Goal: Task Accomplishment & Management: Manage account settings

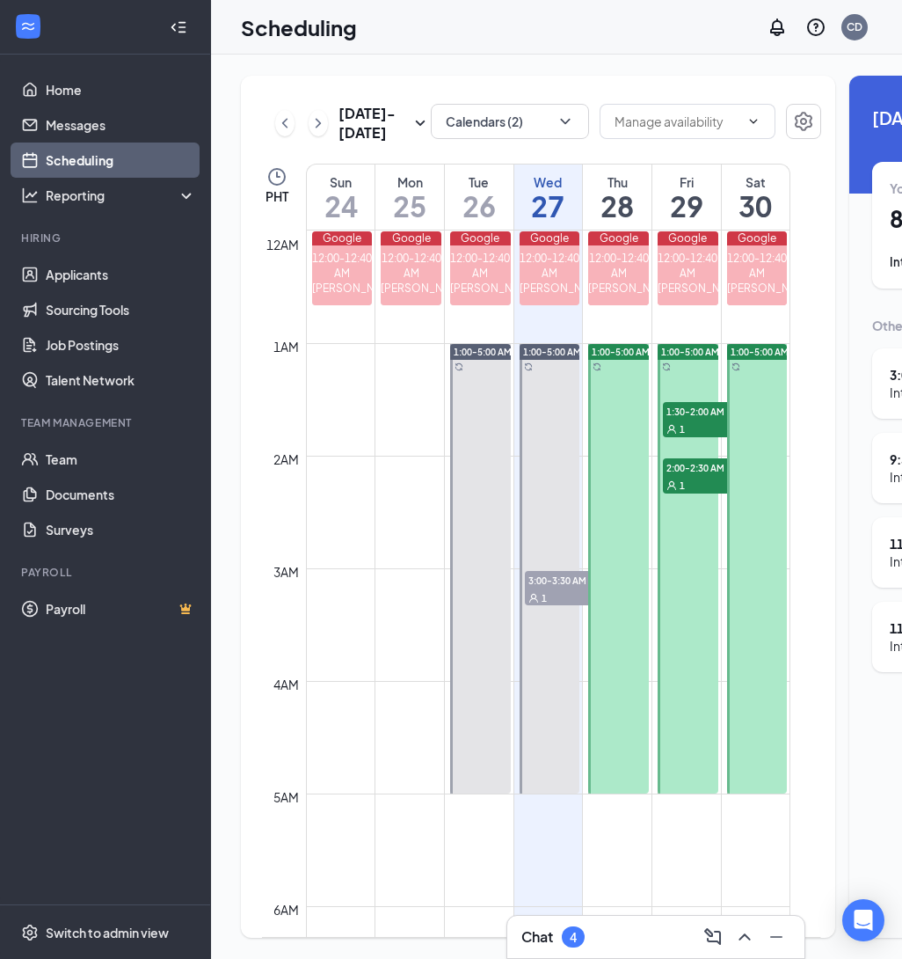
scroll to position [2032, 0]
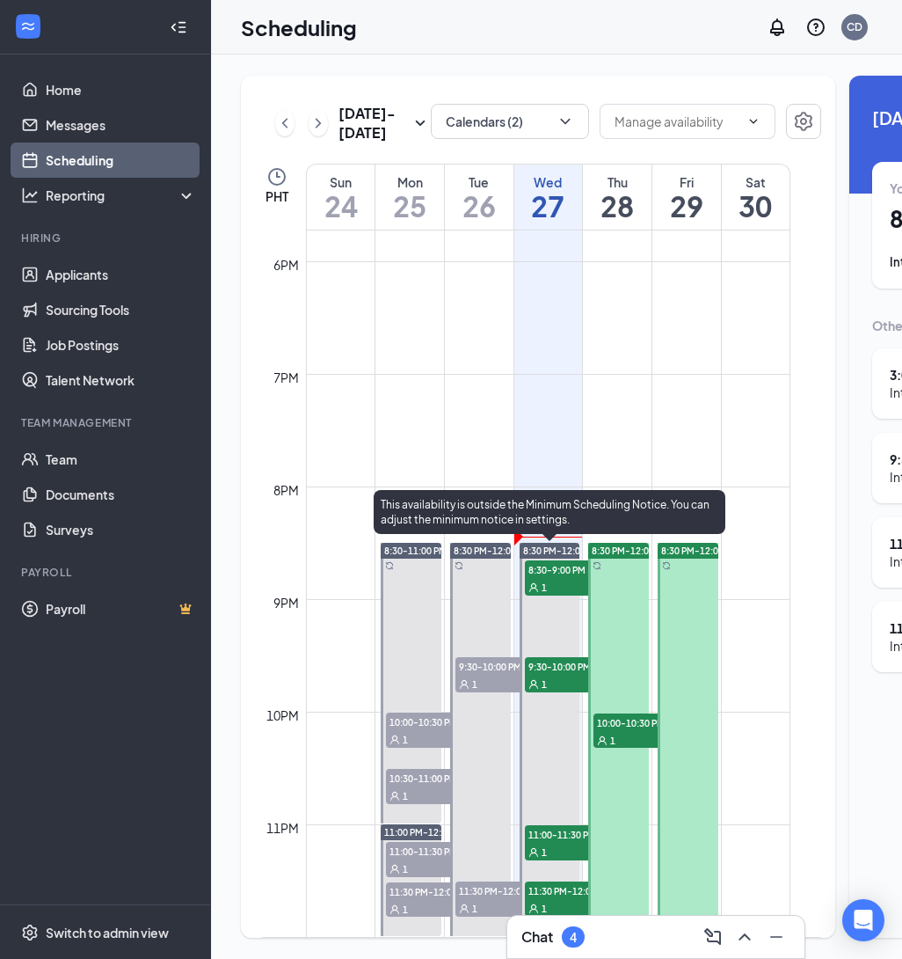
click at [558, 562] on span "8:30-9:00 PM" at bounding box center [569, 569] width 88 height 18
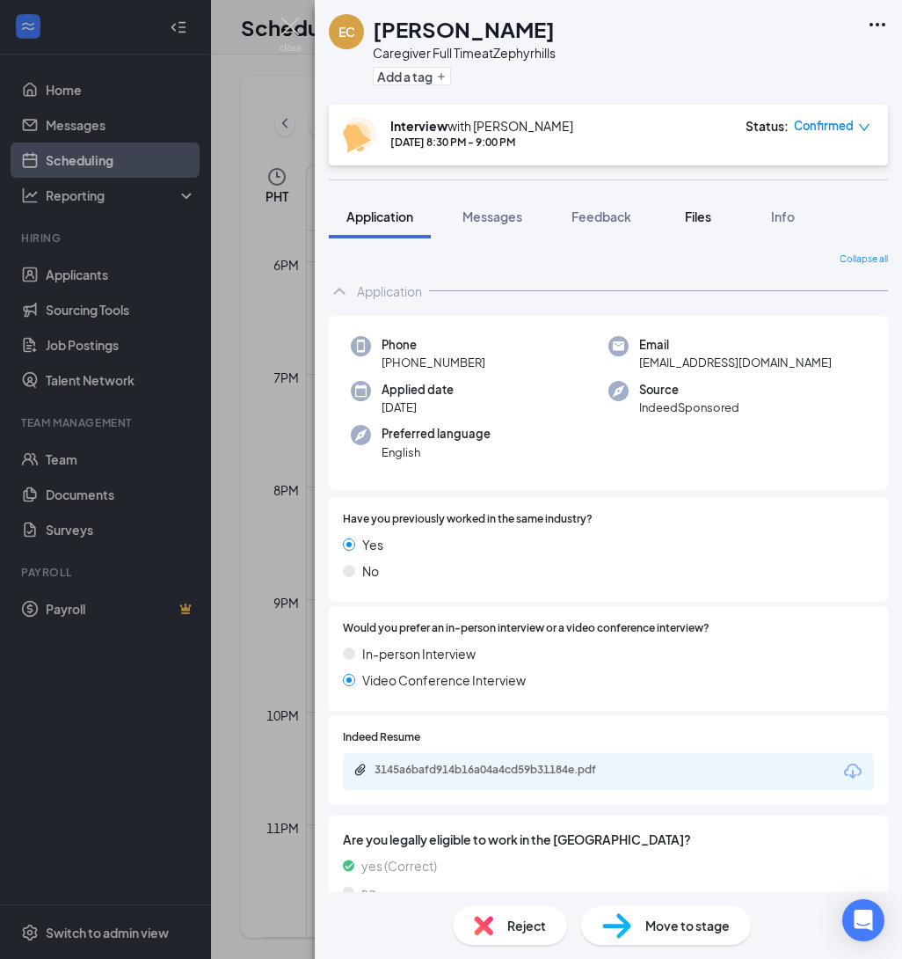
click at [697, 220] on span "Files" at bounding box center [698, 216] width 26 height 16
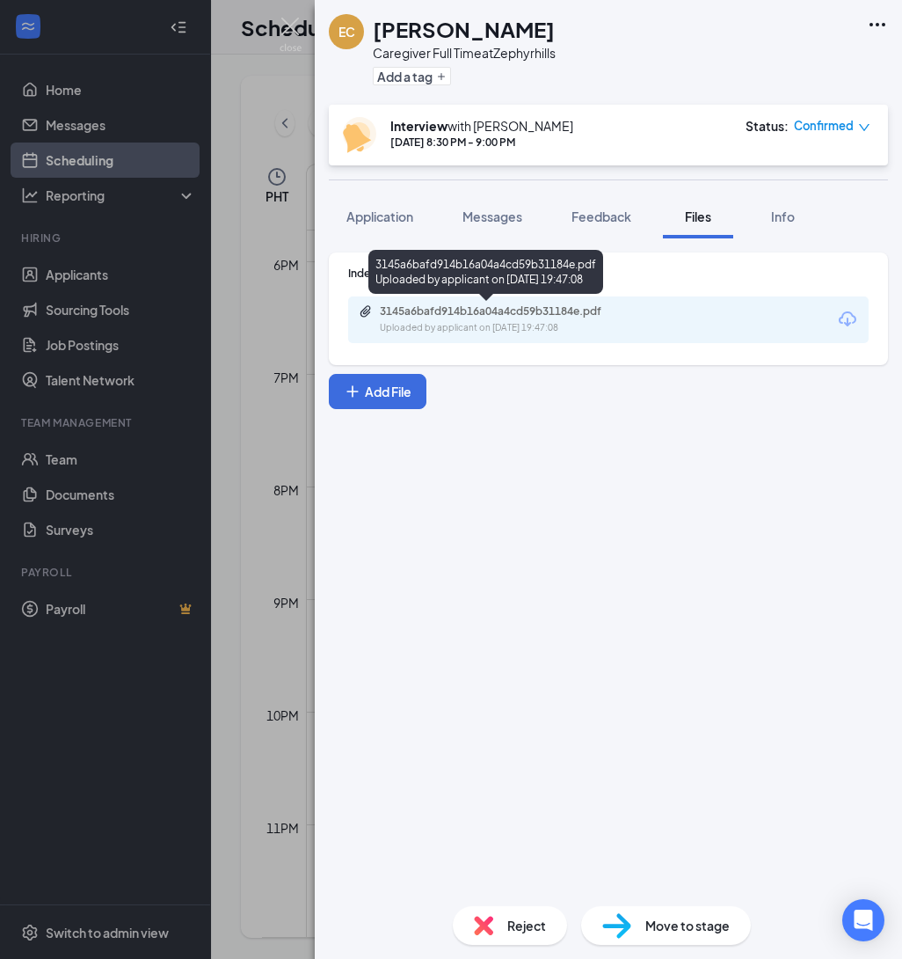
click at [565, 317] on div "3145a6bafd914b16a04a4cd59b31184e.pdf" at bounding box center [503, 311] width 246 height 14
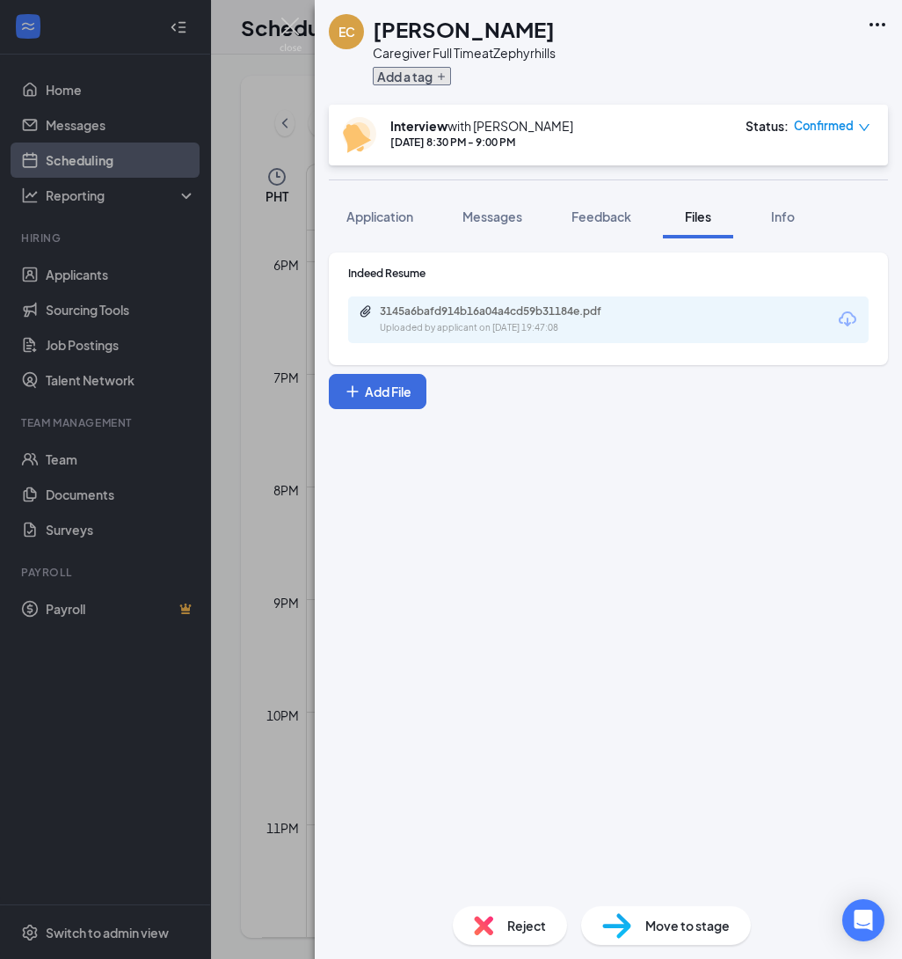
click at [442, 83] on button "Add a tag" at bounding box center [412, 76] width 78 height 18
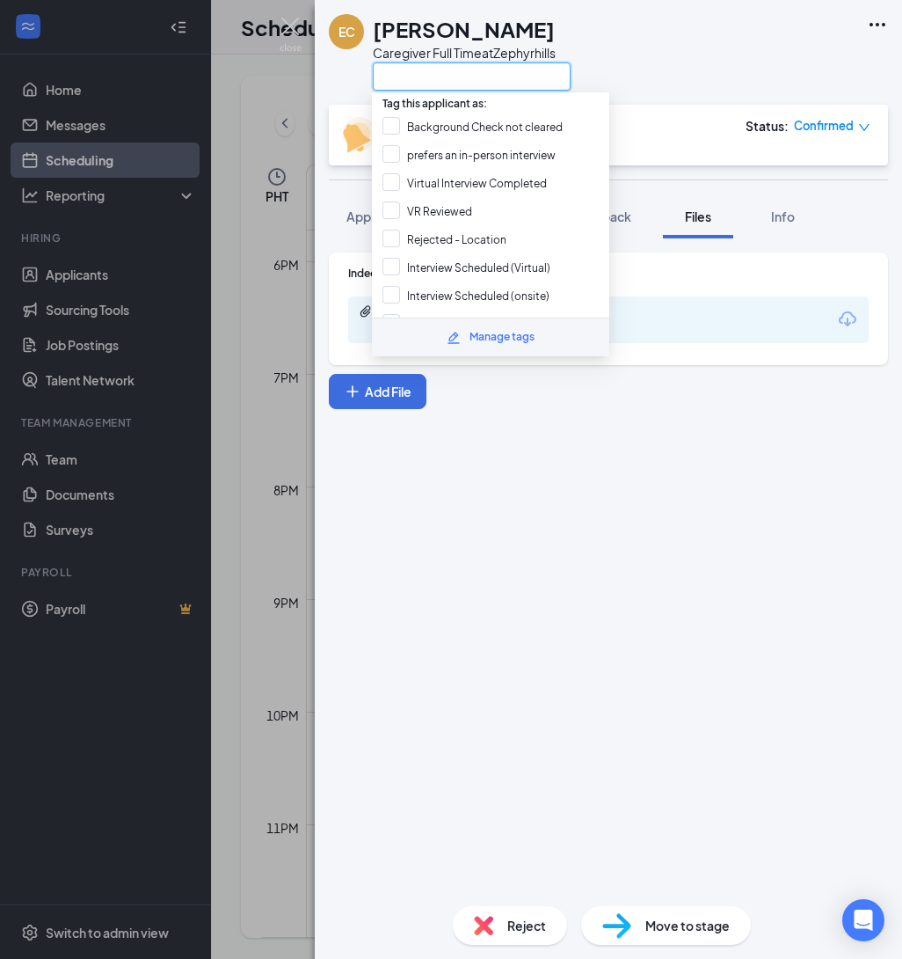
click at [442, 83] on input "text" at bounding box center [472, 76] width 198 height 28
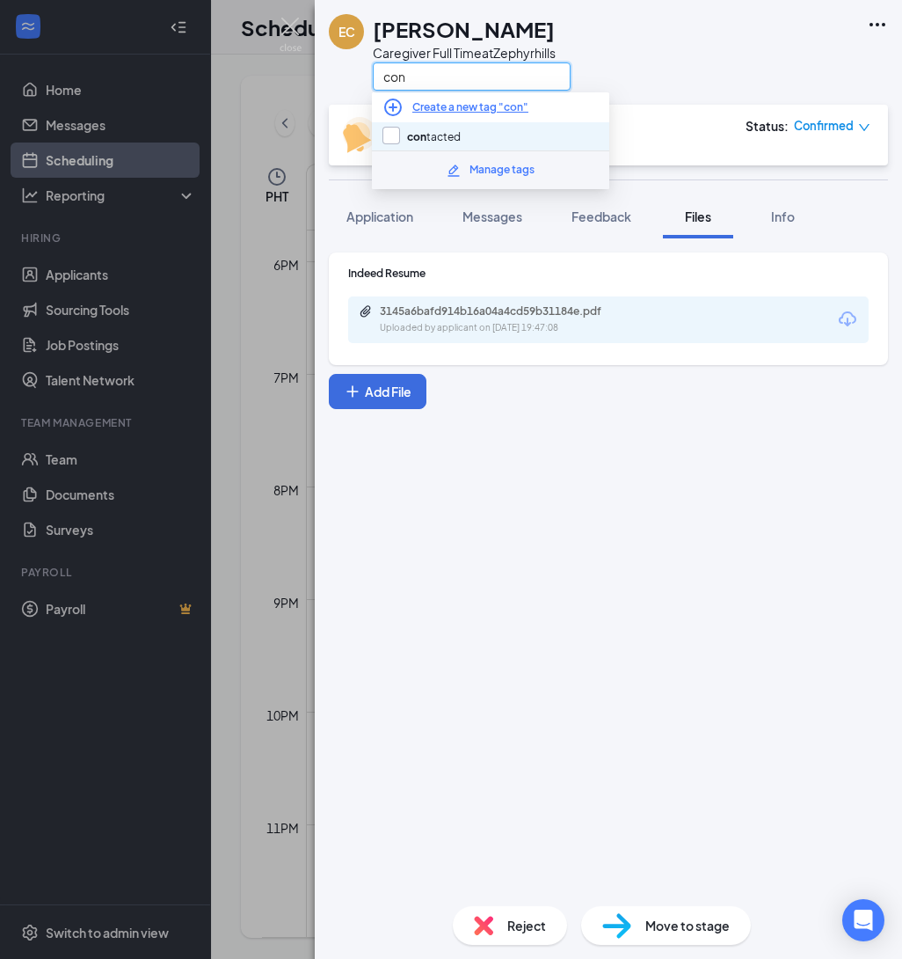
type input "con"
click at [398, 135] on input "con tacted" at bounding box center [422, 136] width 78 height 19
checkbox input "true"
click at [397, 79] on input "con" at bounding box center [472, 76] width 198 height 28
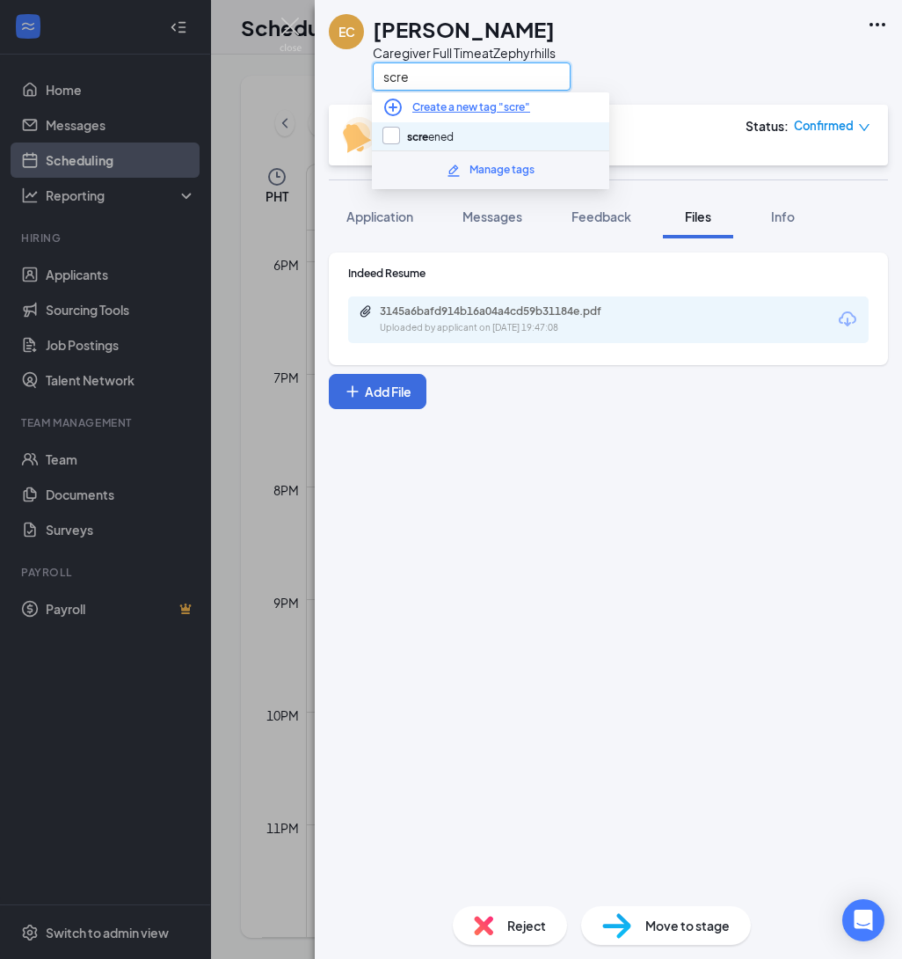
type input "scre"
click at [391, 138] on input "scre ened" at bounding box center [418, 136] width 71 height 19
checkbox input "true"
click at [400, 75] on input "scre" at bounding box center [472, 76] width 198 height 28
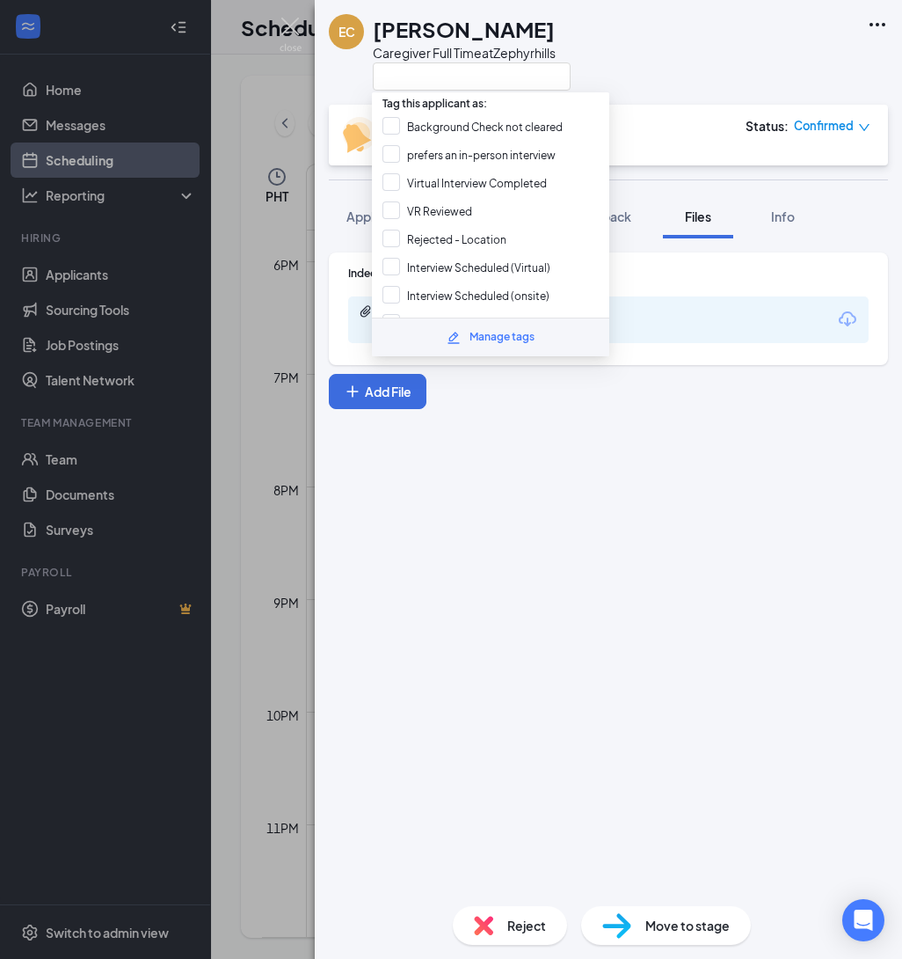
click at [664, 89] on div "EC [PERSON_NAME] Caregiver Full Time at [GEOGRAPHIC_DATA]" at bounding box center [609, 52] width 588 height 105
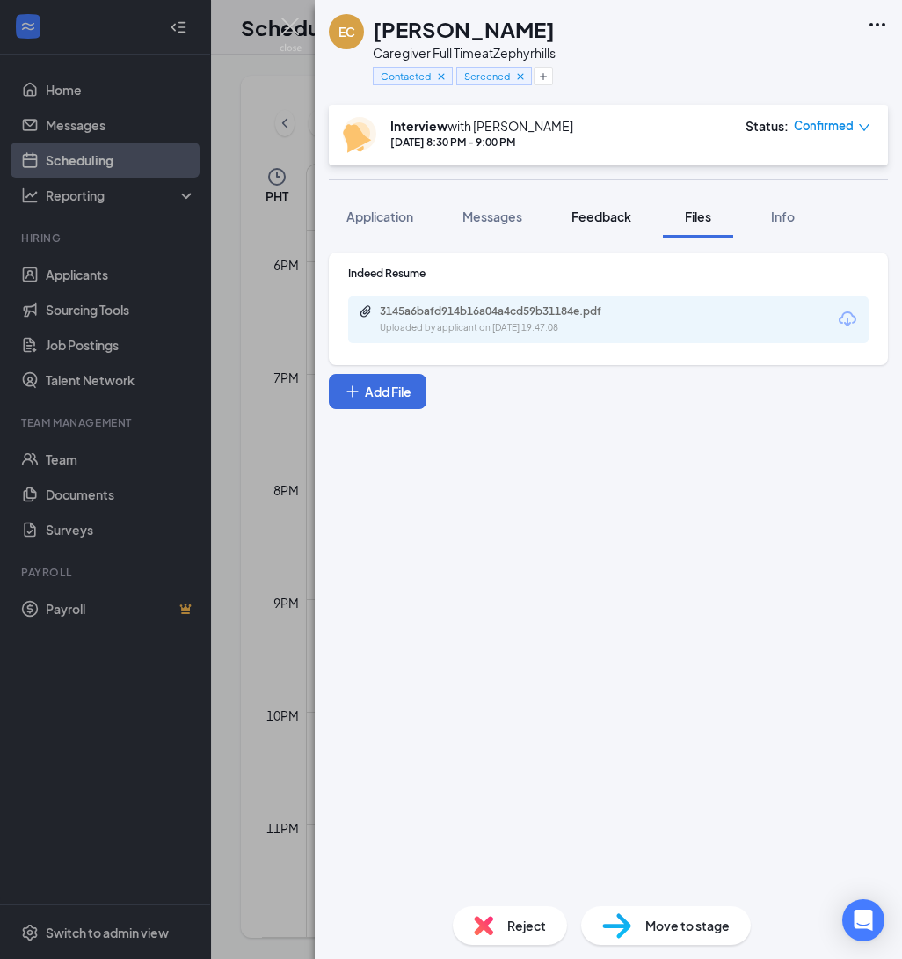
click at [617, 212] on span "Feedback" at bounding box center [602, 216] width 60 height 16
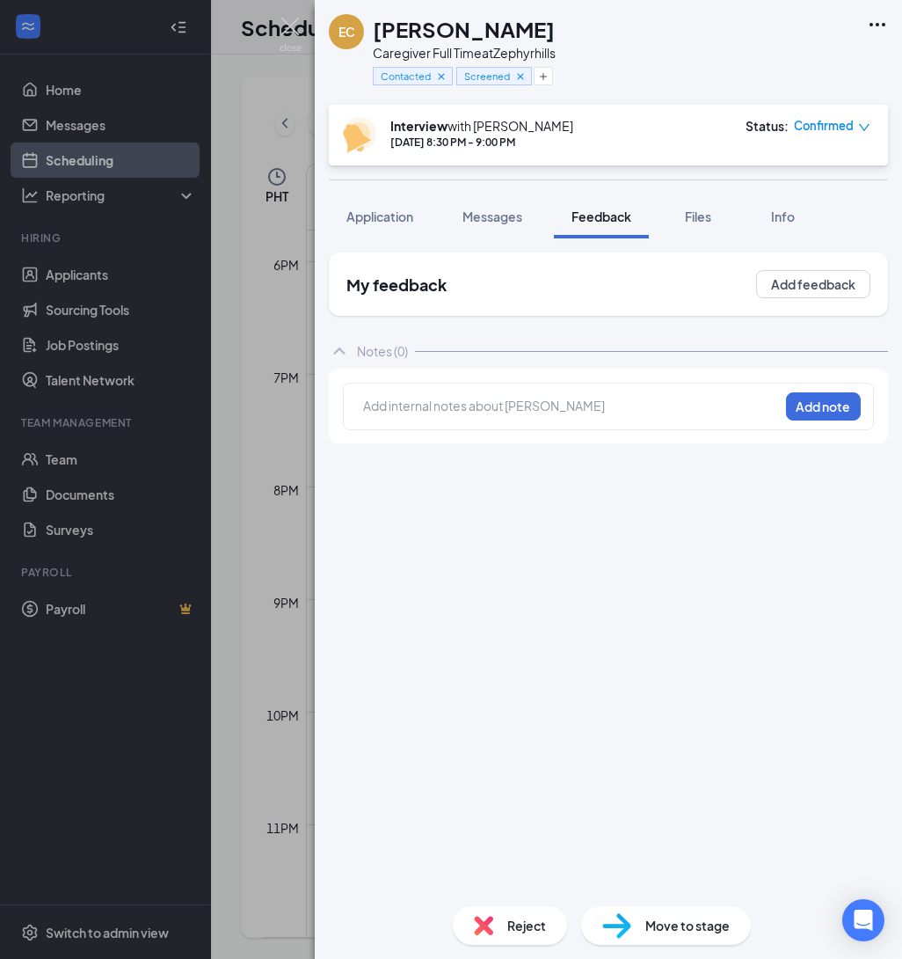
click at [541, 410] on div at bounding box center [571, 406] width 414 height 18
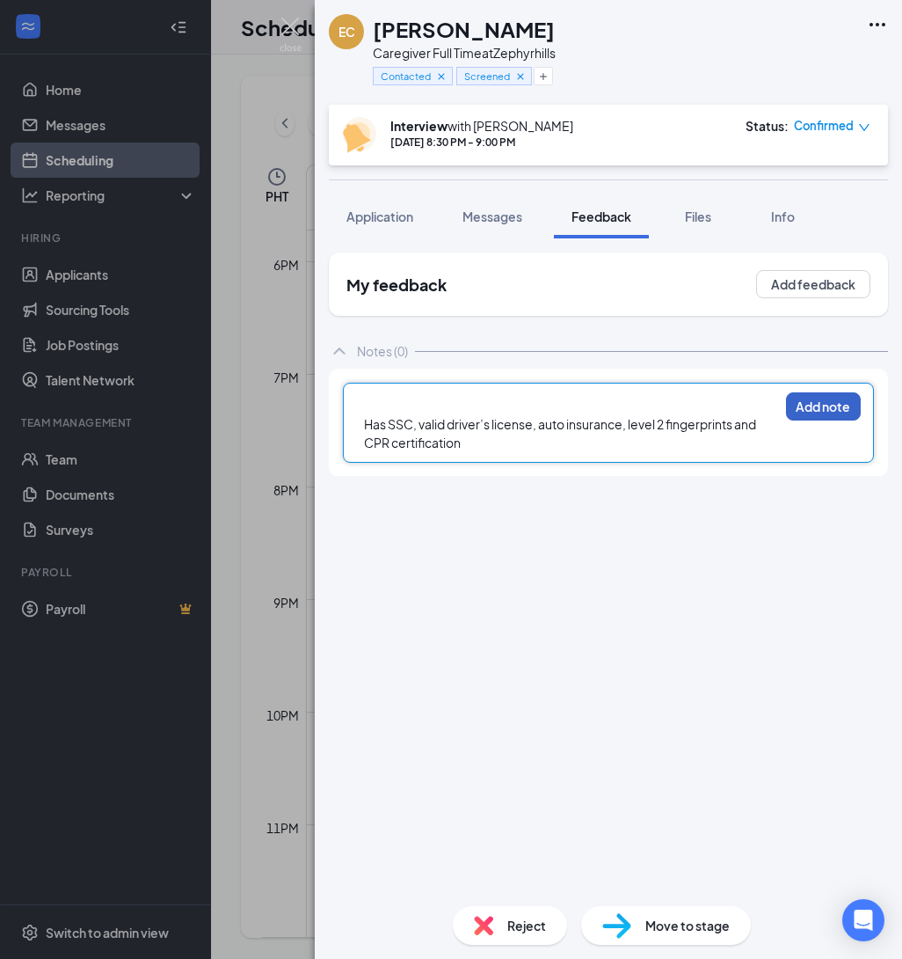
click at [830, 405] on button "Add note" at bounding box center [823, 406] width 75 height 28
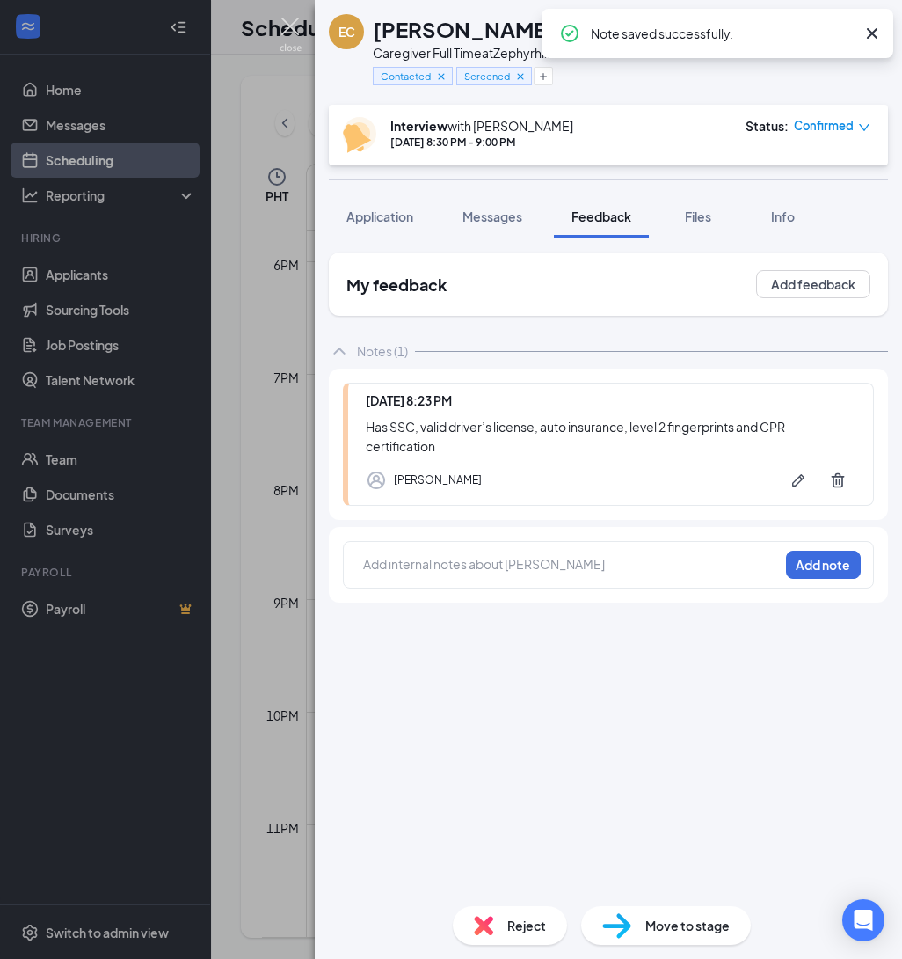
click at [294, 34] on img at bounding box center [291, 35] width 22 height 34
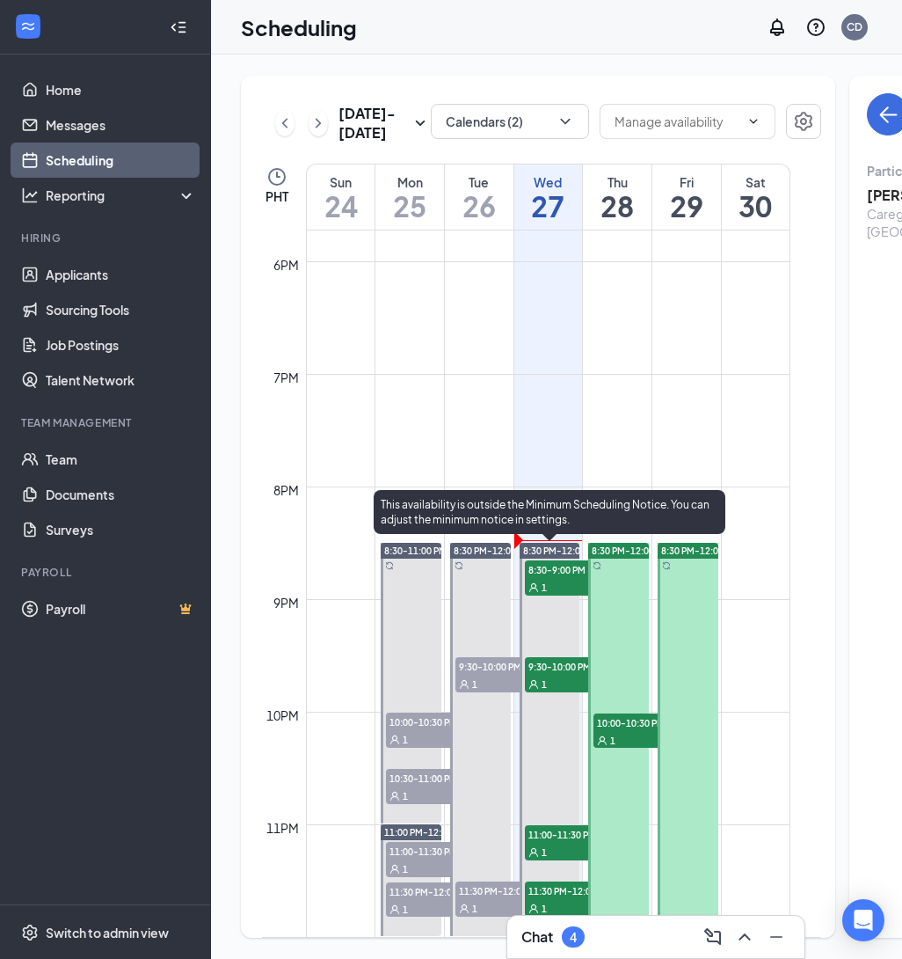
click at [559, 584] on div "1" at bounding box center [569, 587] width 88 height 18
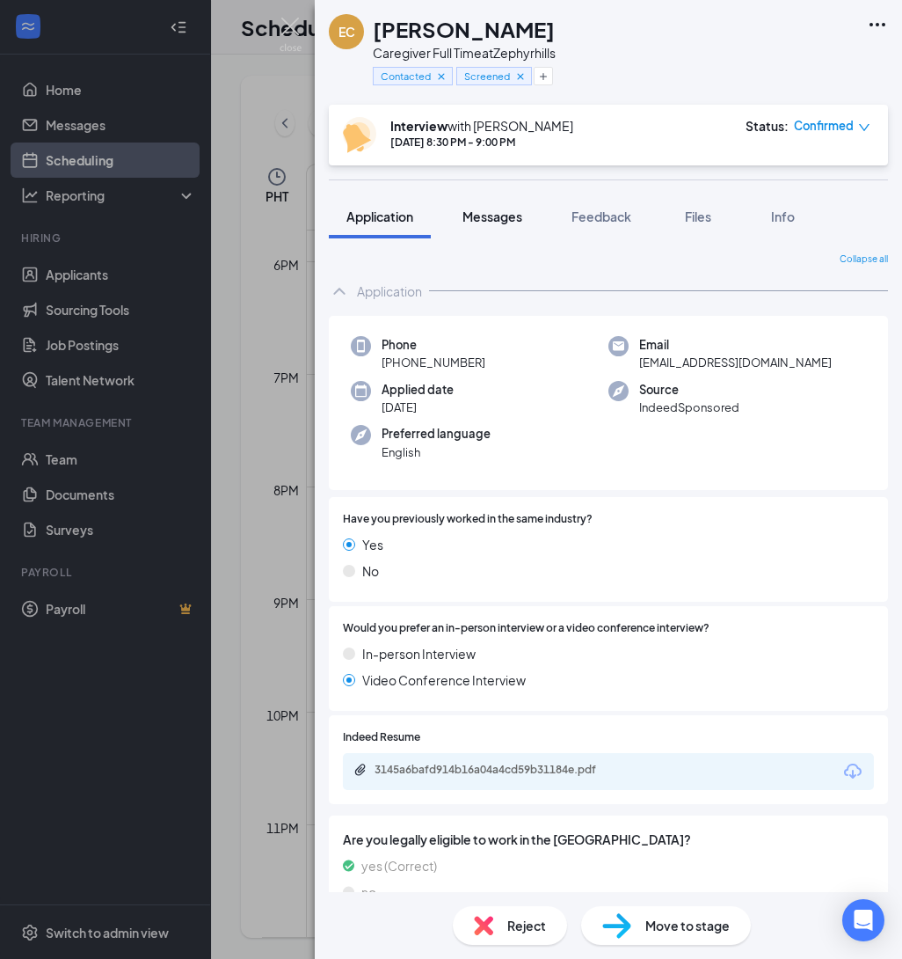
click at [507, 211] on span "Messages" at bounding box center [493, 216] width 60 height 16
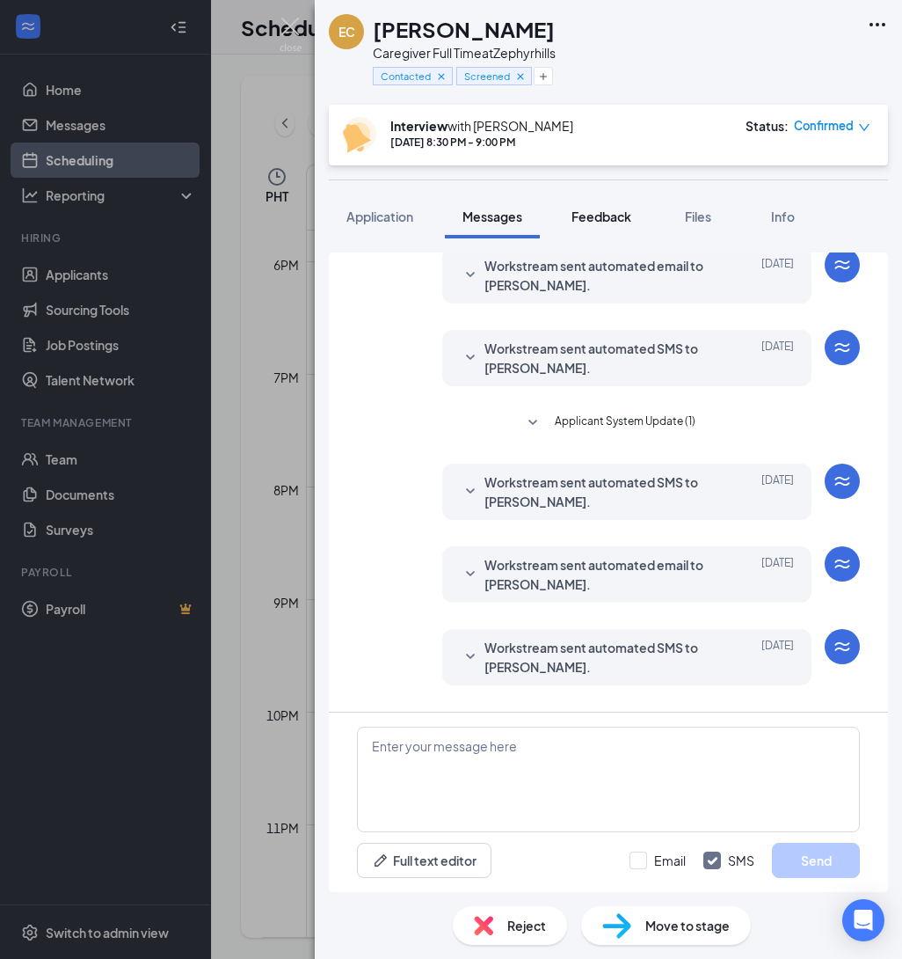
scroll to position [137, 0]
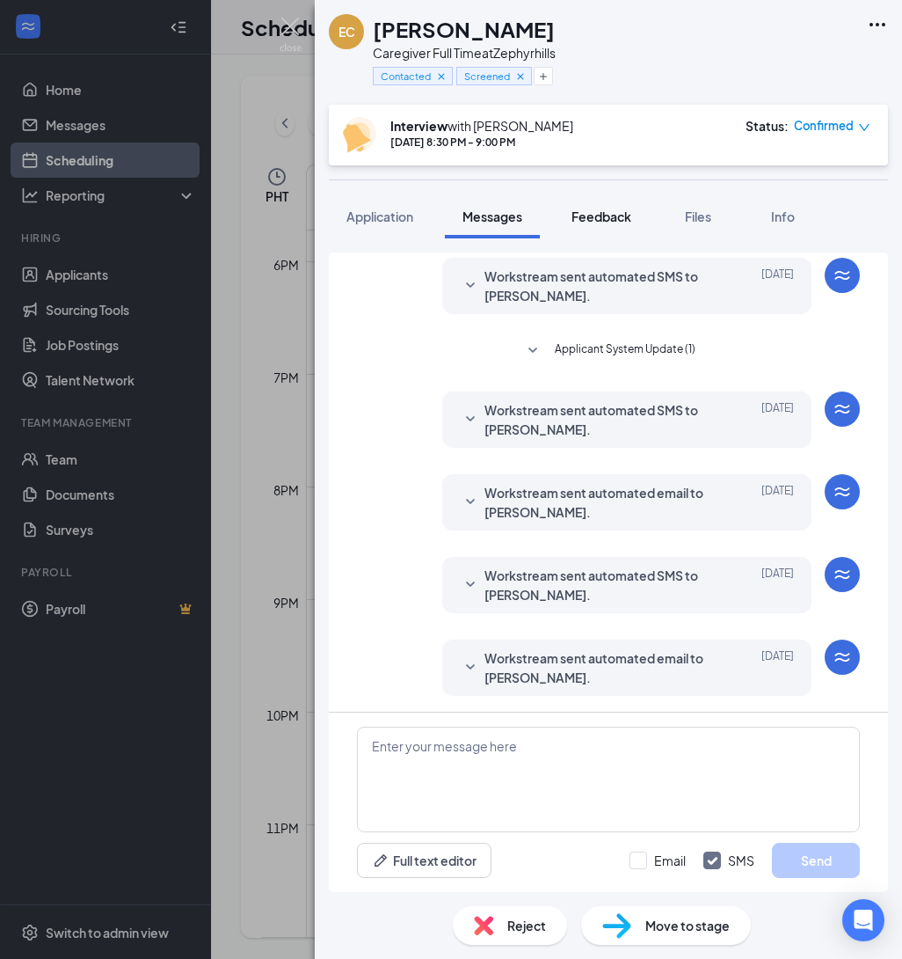
click at [622, 213] on span "Feedback" at bounding box center [602, 216] width 60 height 16
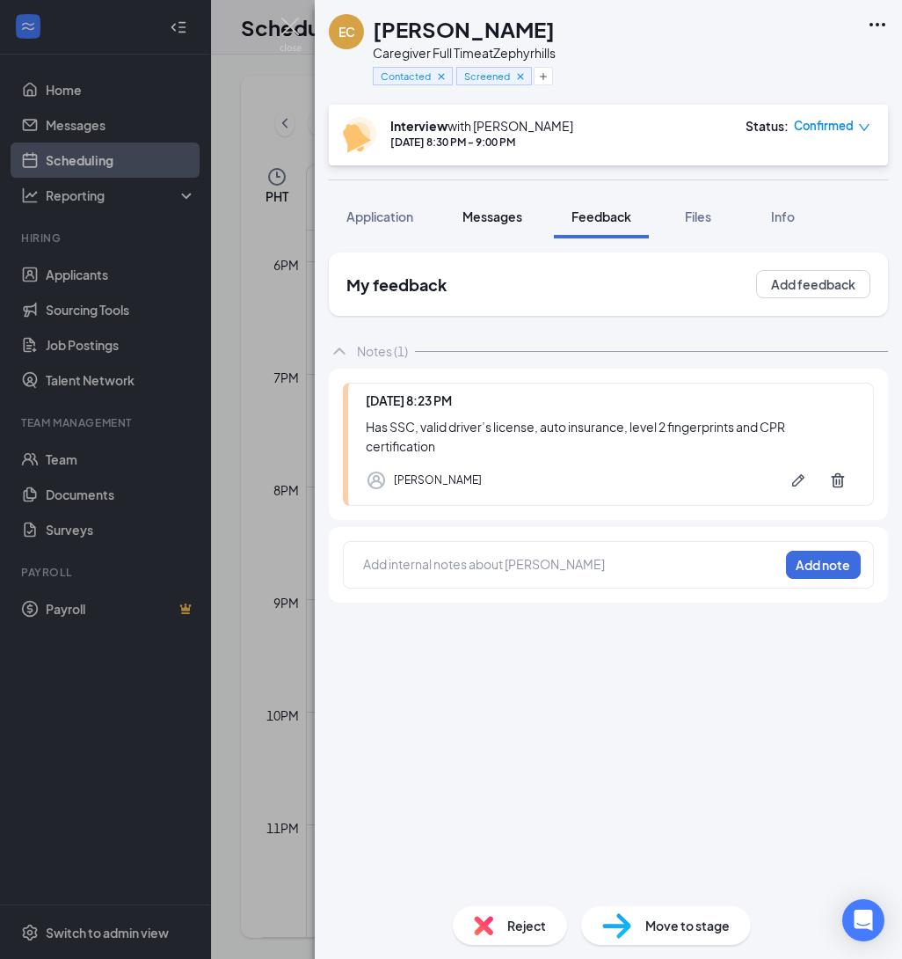
click at [506, 208] on span "Messages" at bounding box center [493, 216] width 60 height 16
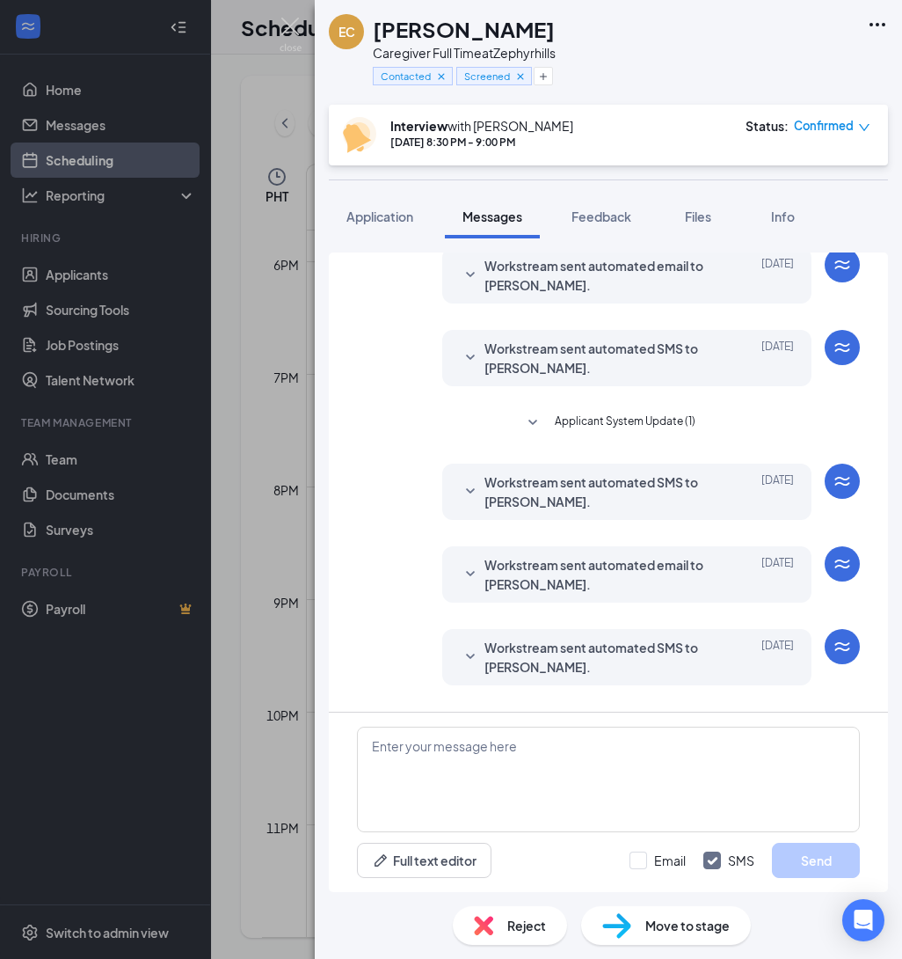
scroll to position [137, 0]
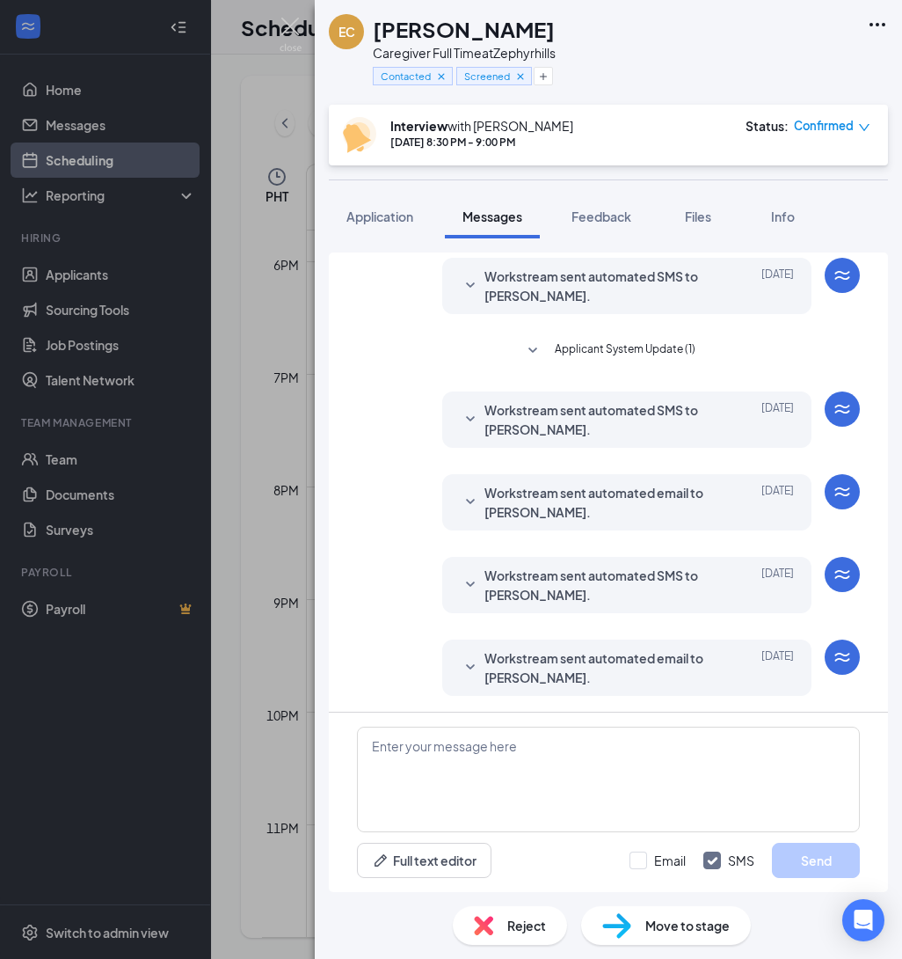
click at [467, 661] on icon "SmallChevronDown" at bounding box center [470, 667] width 21 height 21
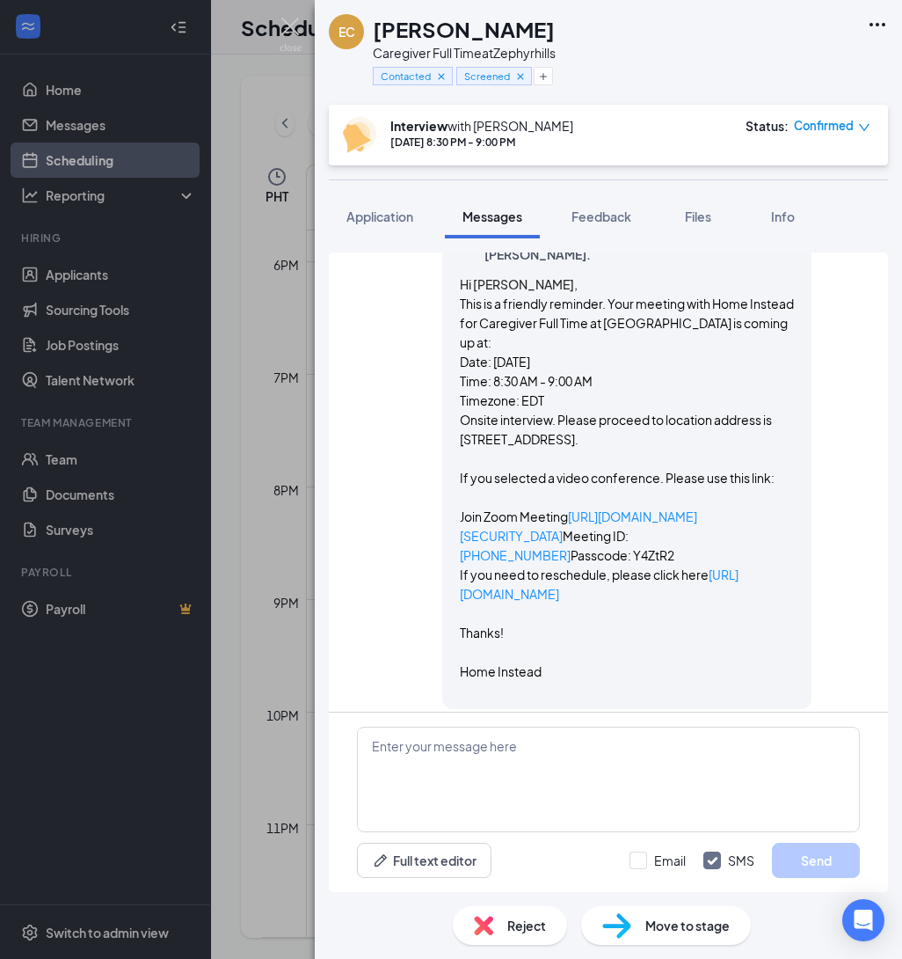
scroll to position [670, 0]
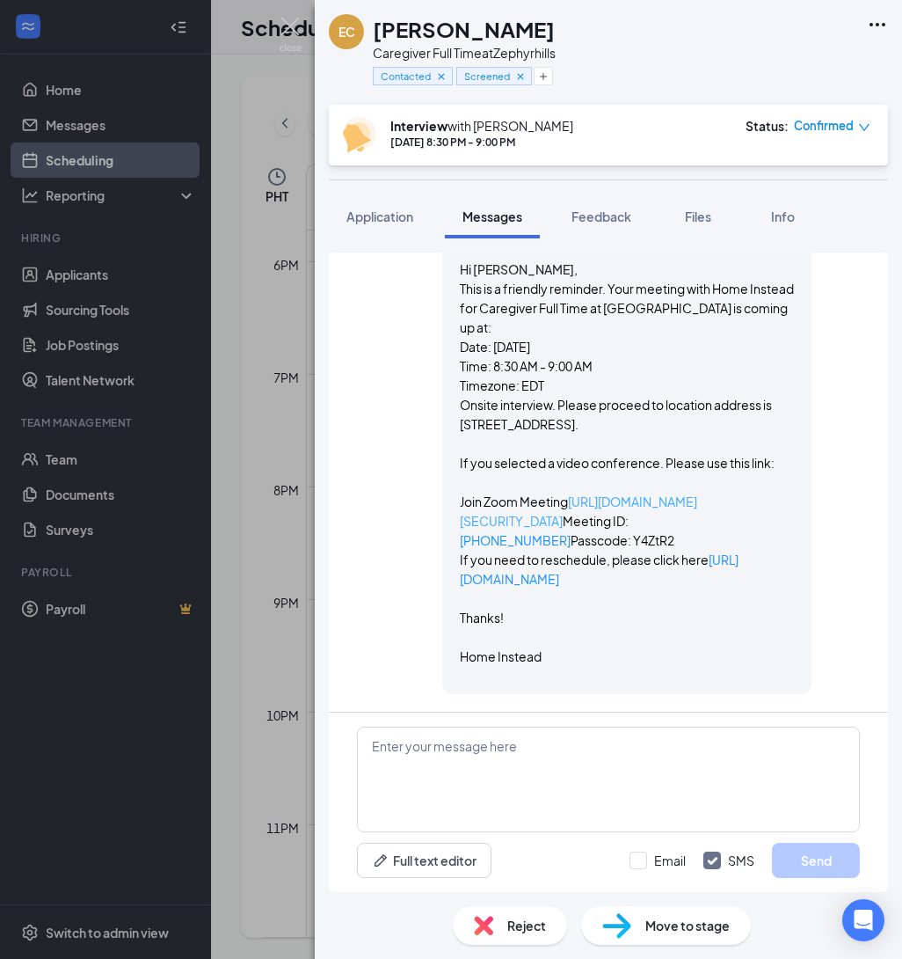
click at [569, 493] on link "[URL][DOMAIN_NAME][SECURITY_DATA]" at bounding box center [578, 510] width 237 height 35
click at [288, 23] on img at bounding box center [291, 35] width 22 height 34
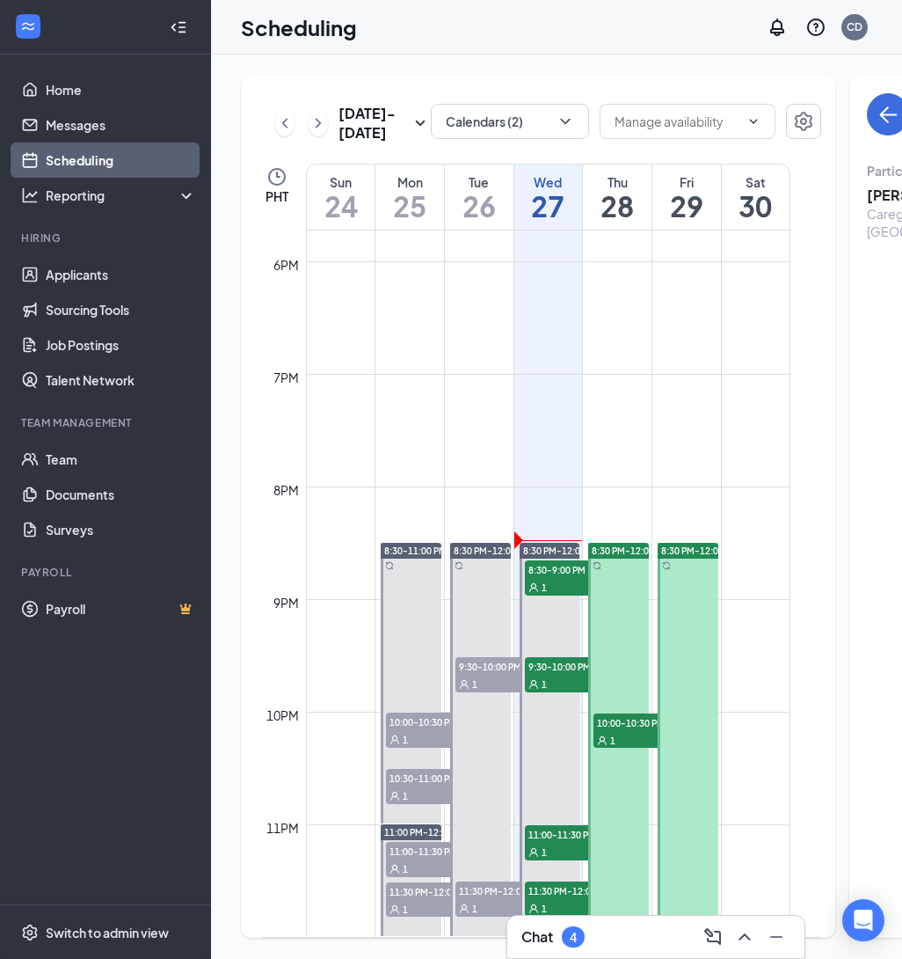
click at [572, 668] on span "9:30-10:00 PM" at bounding box center [569, 666] width 88 height 18
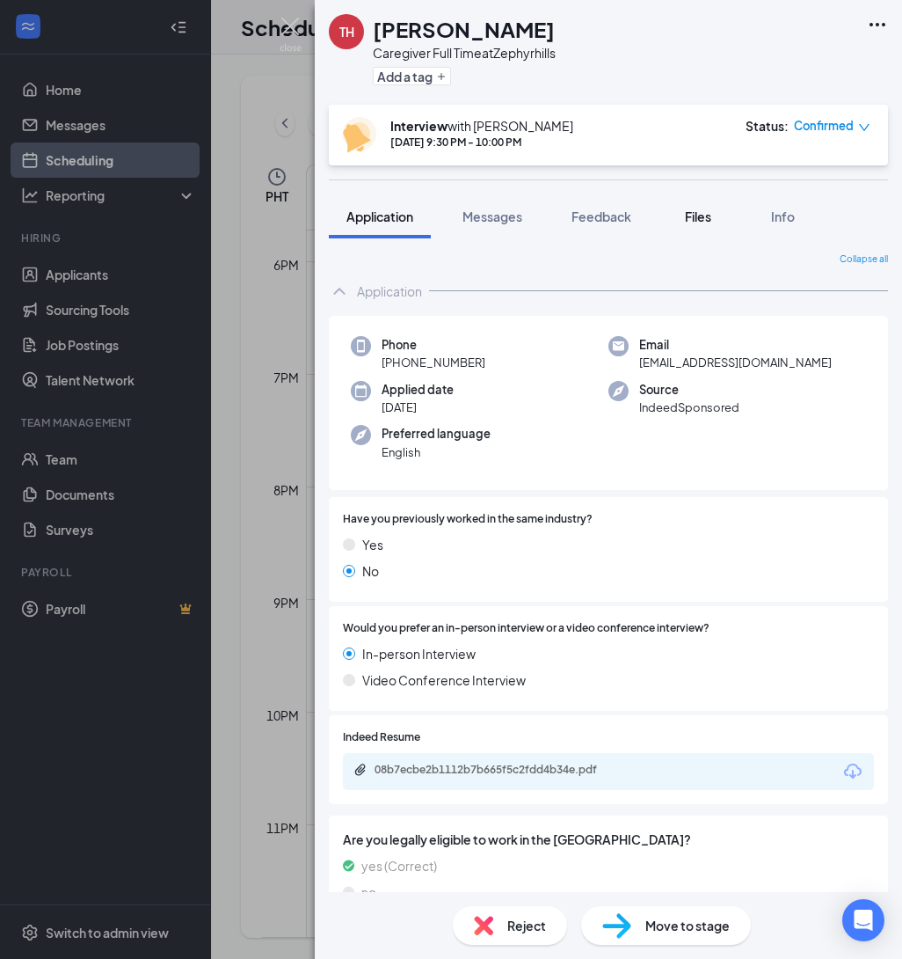
click at [707, 215] on span "Files" at bounding box center [698, 216] width 26 height 16
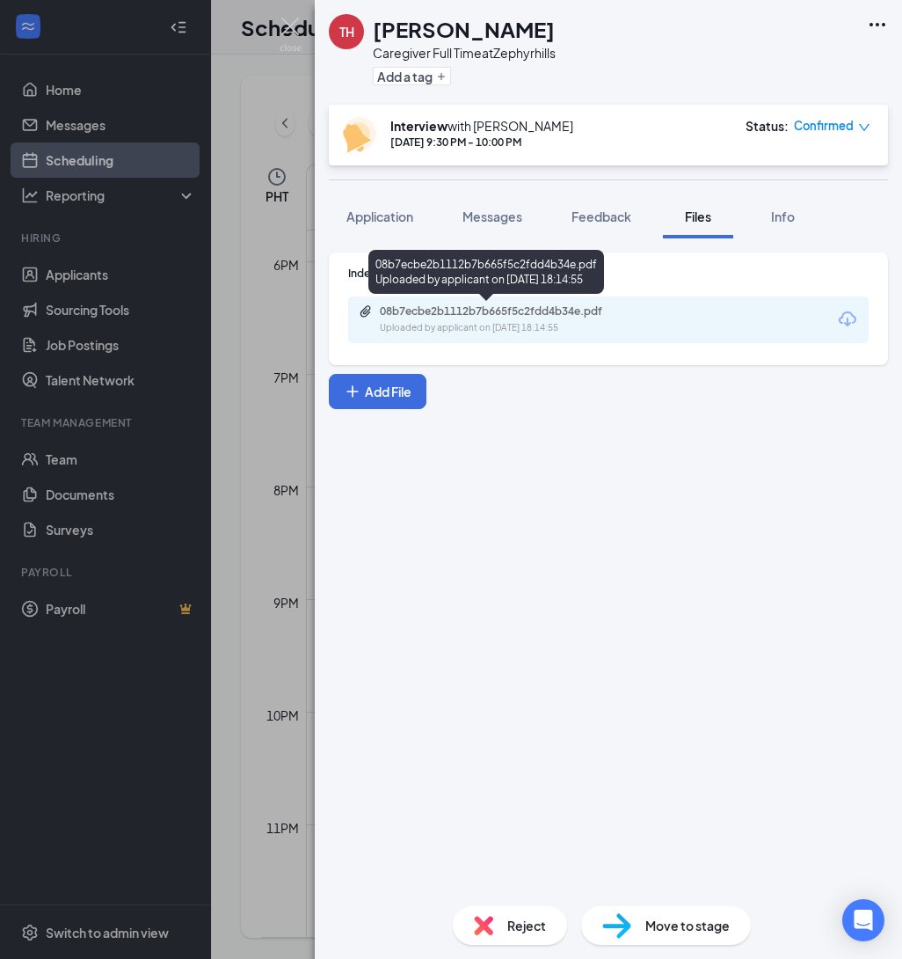
click at [575, 329] on div "Uploaded by applicant on [DATE] 18:14:55" at bounding box center [512, 328] width 264 height 14
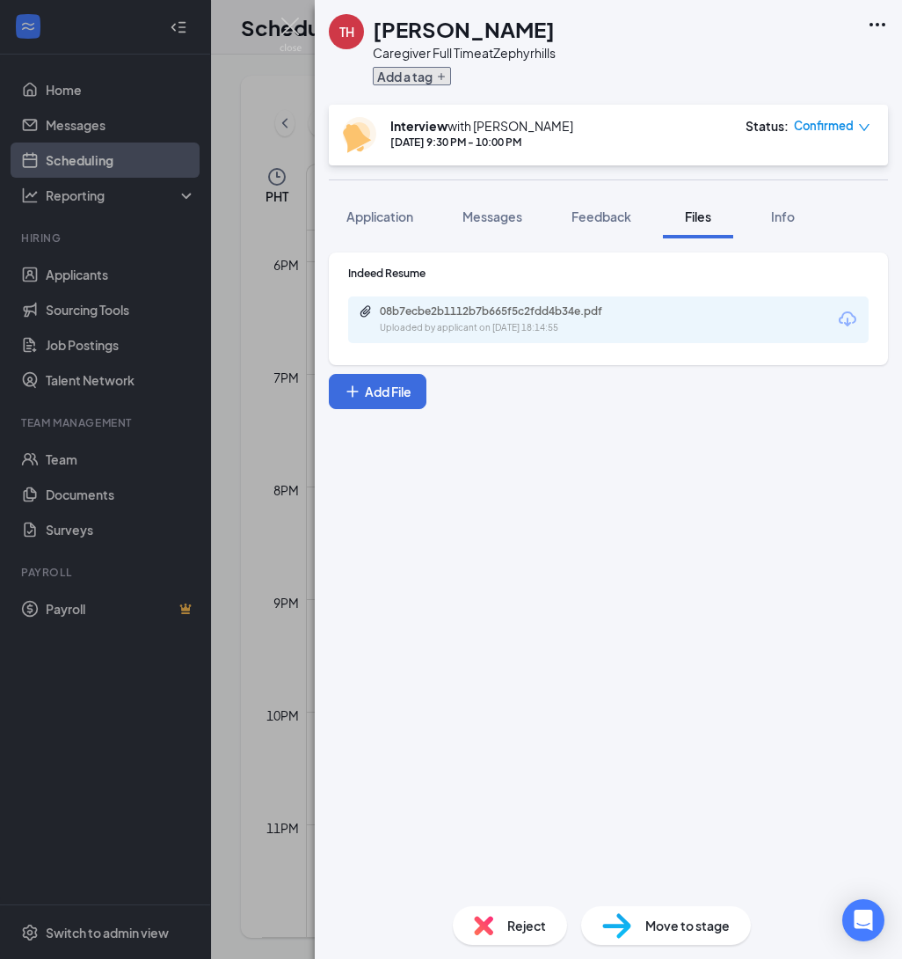
click at [442, 76] on icon "Plus" at bounding box center [441, 76] width 7 height 7
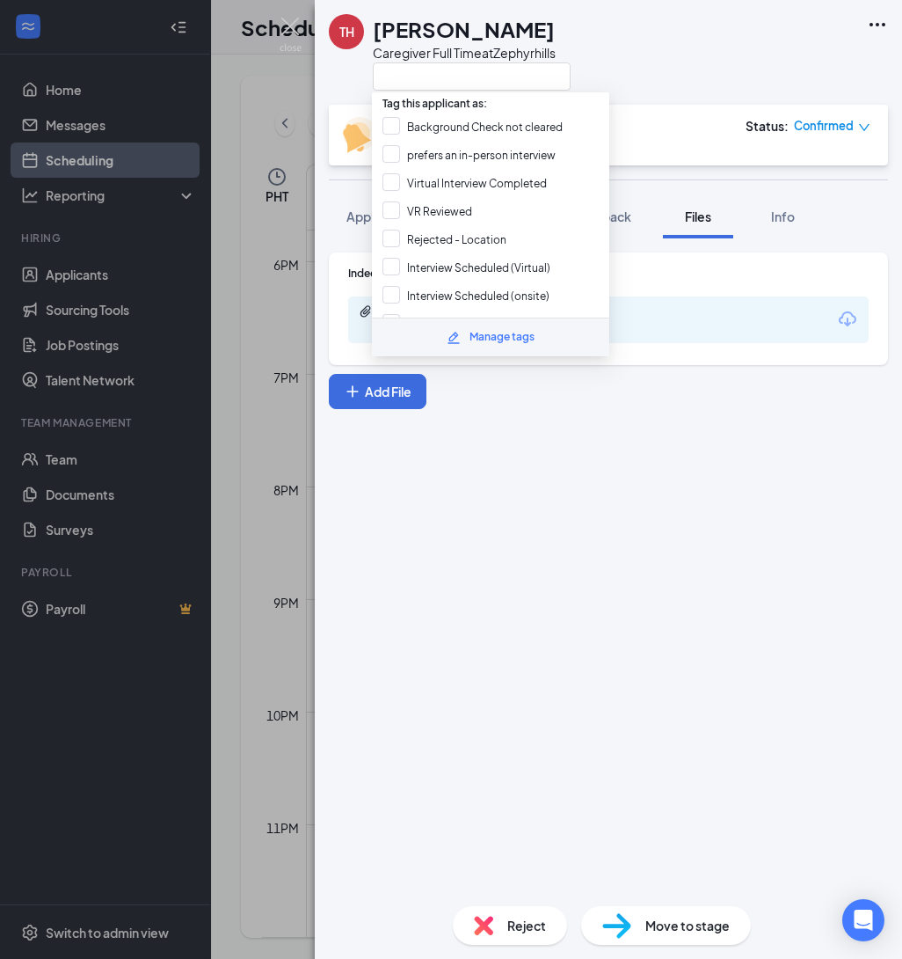
click at [642, 62] on div "TH [PERSON_NAME] Caregiver Full Time at [GEOGRAPHIC_DATA]" at bounding box center [609, 52] width 588 height 105
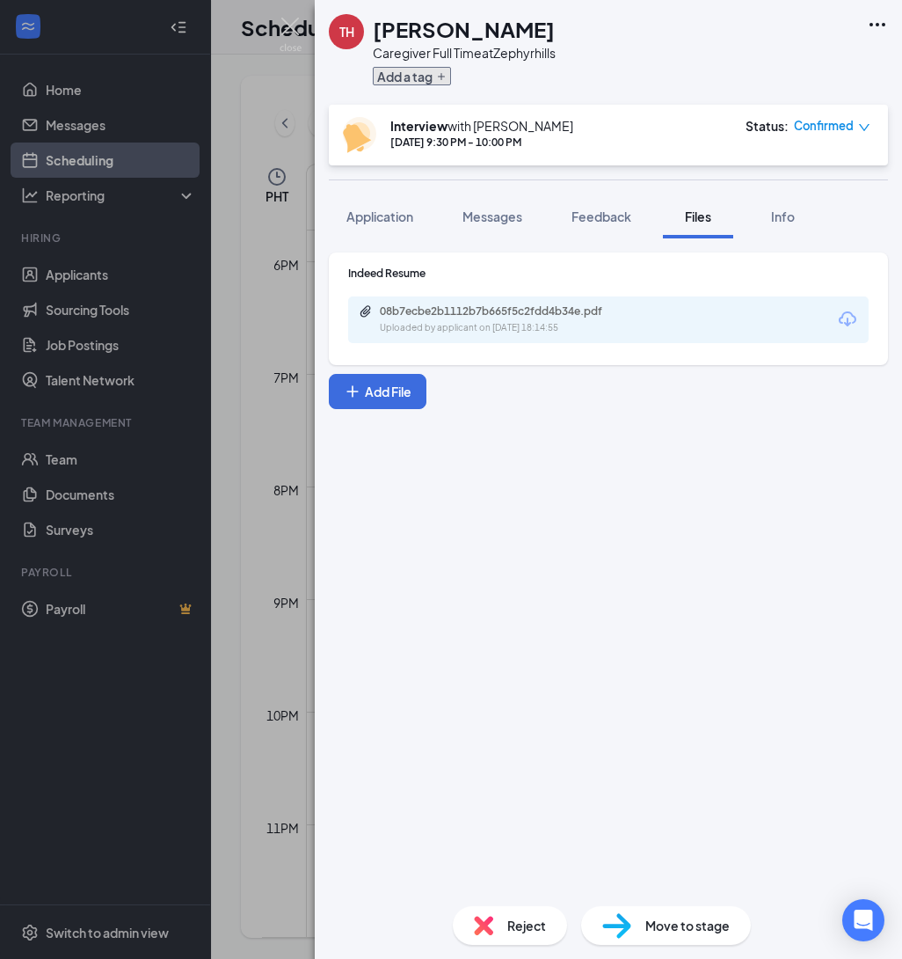
click at [447, 77] on button "Add a tag" at bounding box center [412, 76] width 78 height 18
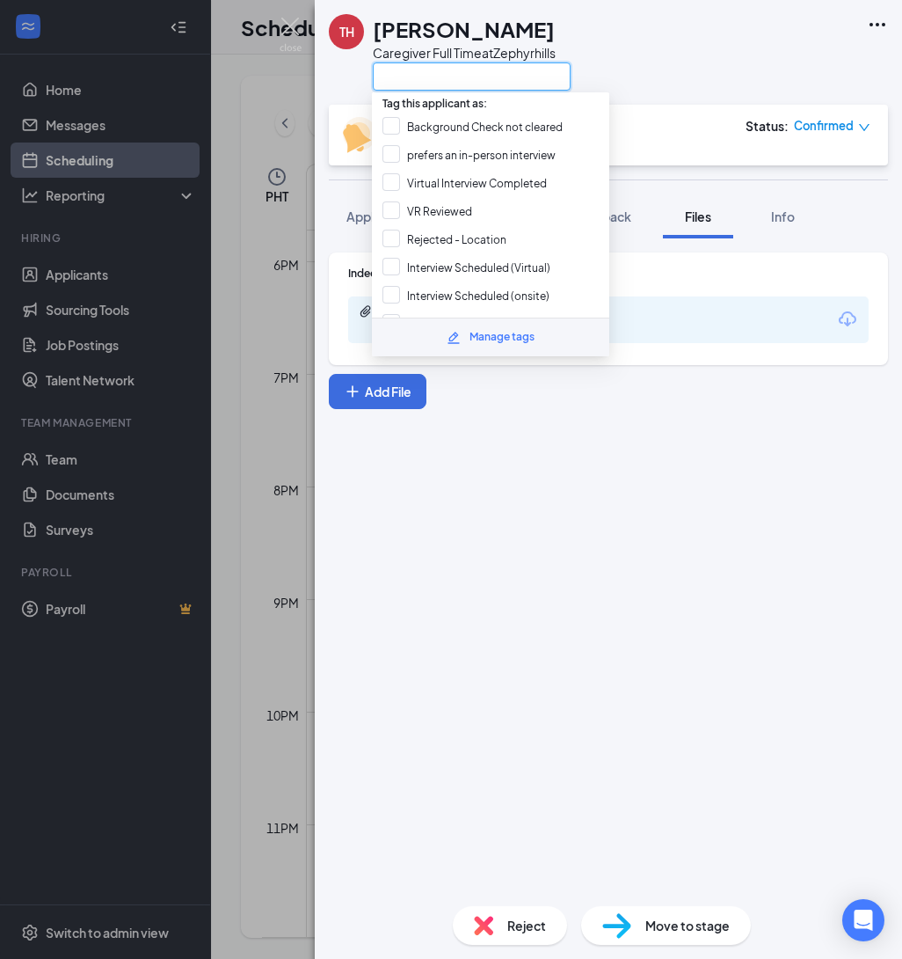
click at [462, 77] on input "text" at bounding box center [472, 76] width 198 height 28
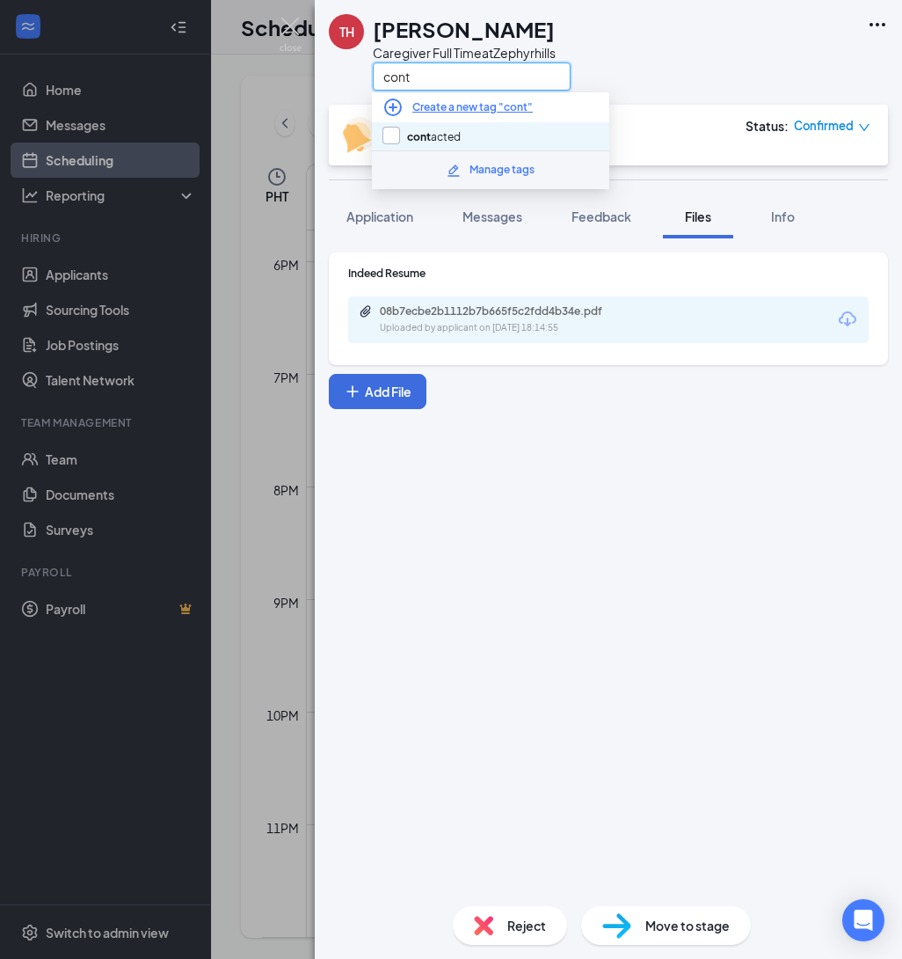
type input "cont"
click at [392, 137] on input "cont acted" at bounding box center [422, 136] width 78 height 19
checkbox input "true"
click at [405, 77] on input "cont" at bounding box center [472, 76] width 198 height 28
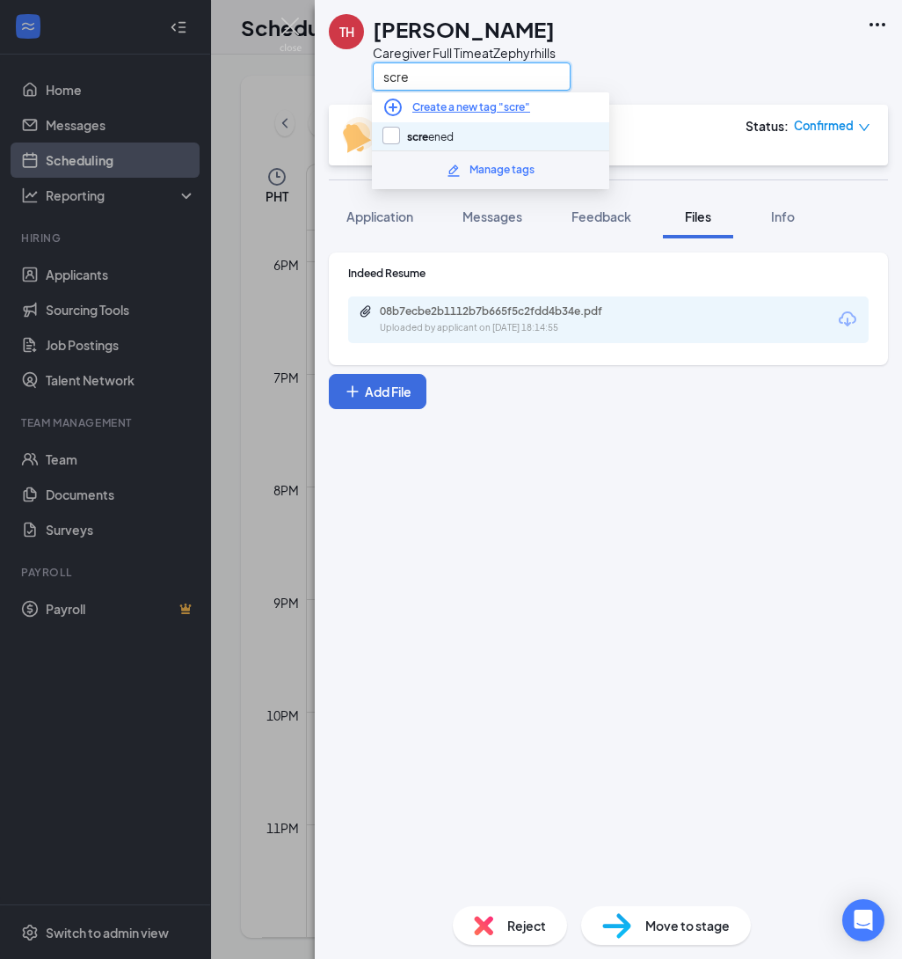
type input "scre"
click at [391, 137] on input "scre ened" at bounding box center [418, 136] width 71 height 19
checkbox input "true"
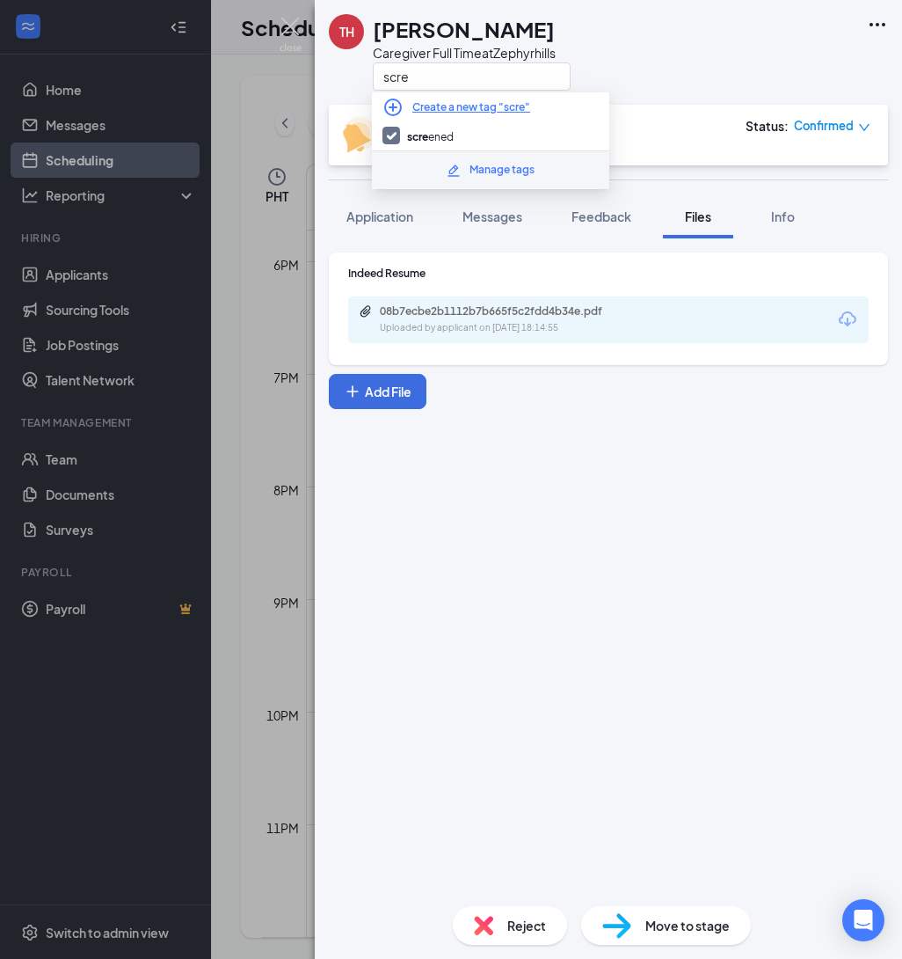
click at [662, 345] on div "Indeed Resume 08b7ecbe2b1112b7b665f5c2fdd4b34e.pdf Uploaded by applicant on [DA…" at bounding box center [608, 308] width 559 height 113
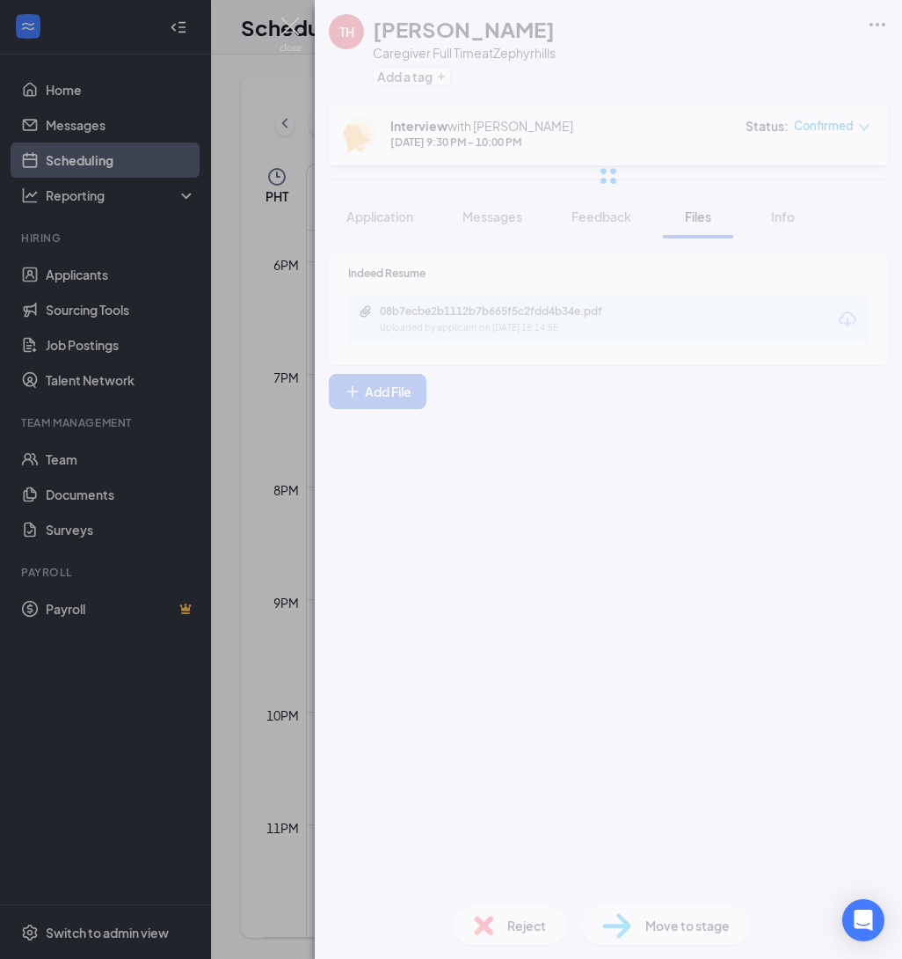
click at [499, 216] on div at bounding box center [609, 176] width 588 height 352
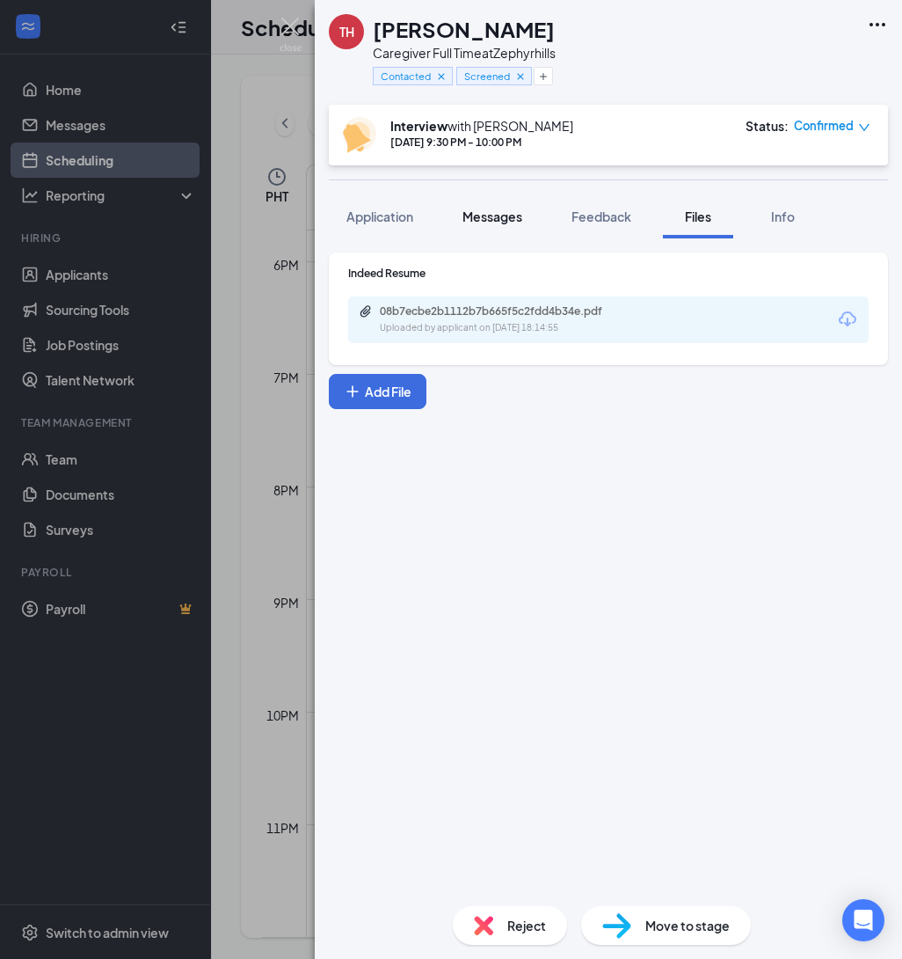
click at [508, 215] on span "Messages" at bounding box center [493, 216] width 60 height 16
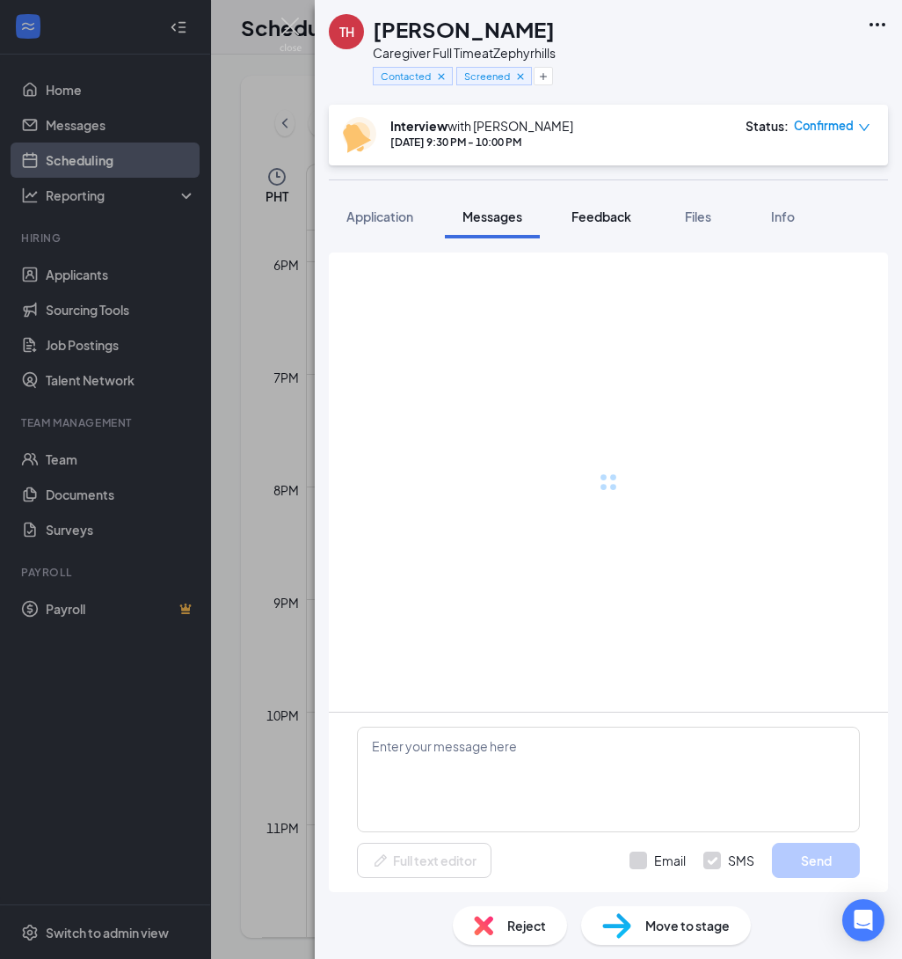
click at [578, 217] on span "Feedback" at bounding box center [602, 216] width 60 height 16
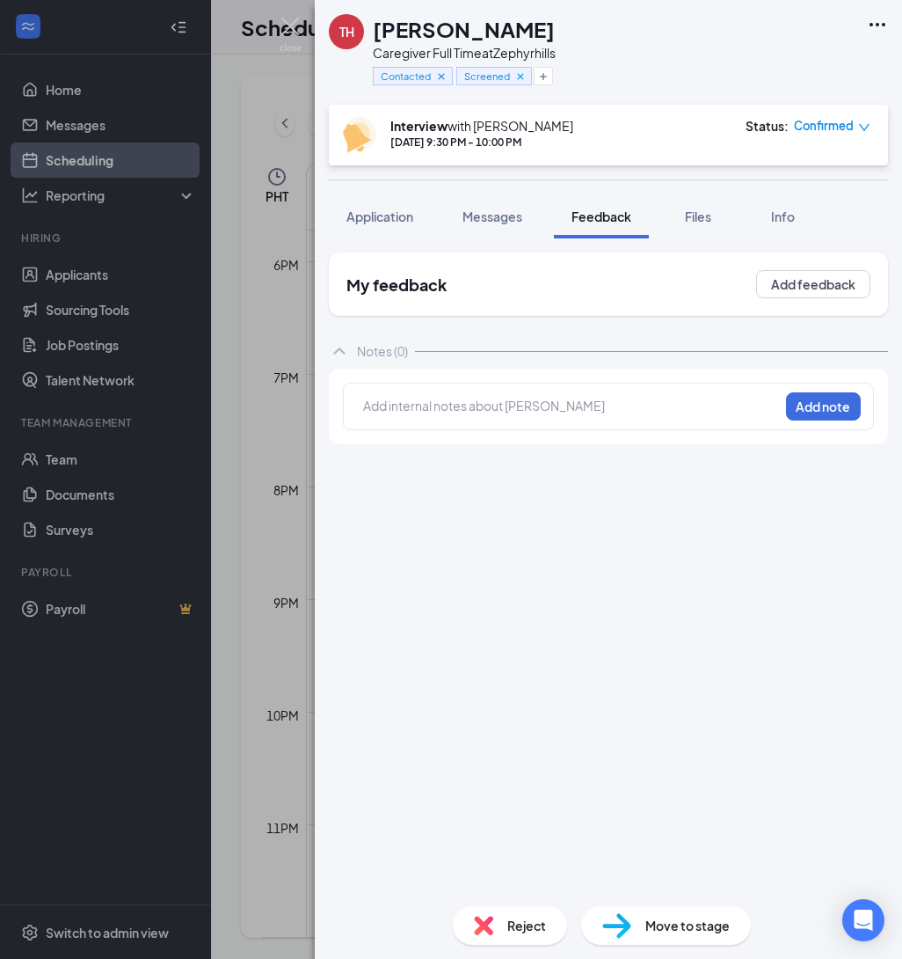
click at [592, 215] on span "Feedback" at bounding box center [602, 216] width 60 height 16
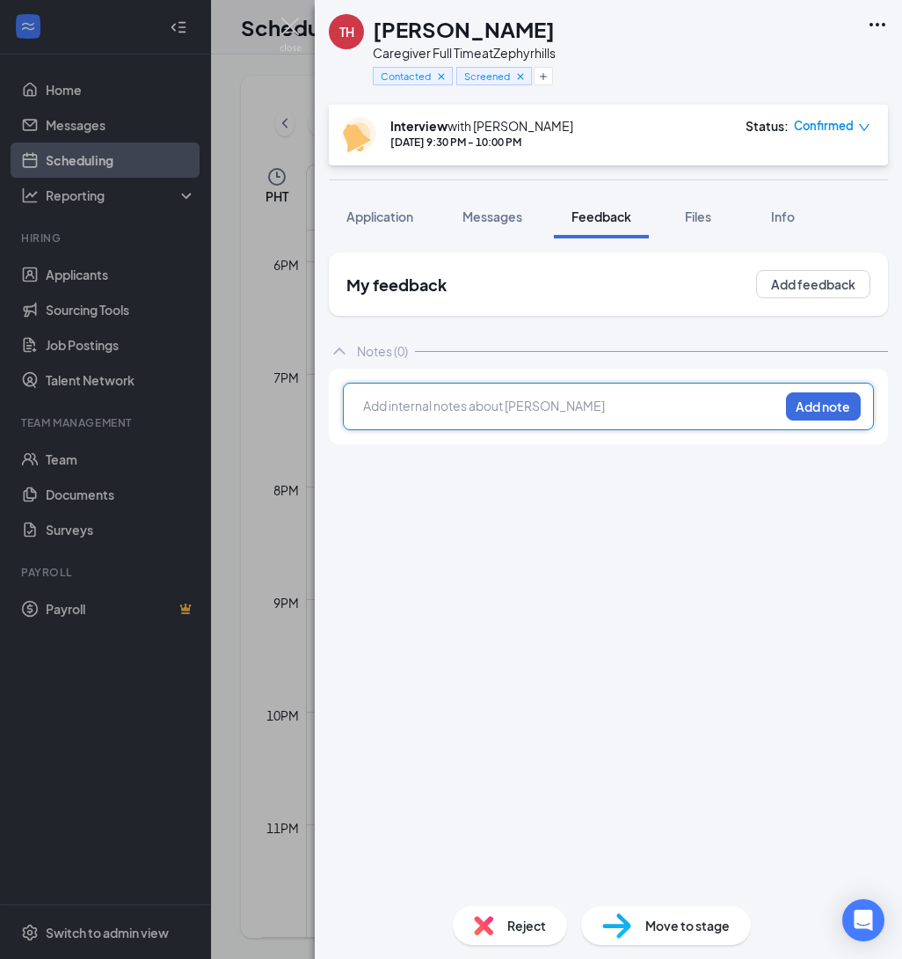
click at [557, 400] on div at bounding box center [571, 406] width 414 height 18
click at [684, 405] on div "TH [PERSON_NAME] Caregiver Full Time at Zephyrhills Contacted Screened Intervie…" at bounding box center [609, 479] width 588 height 959
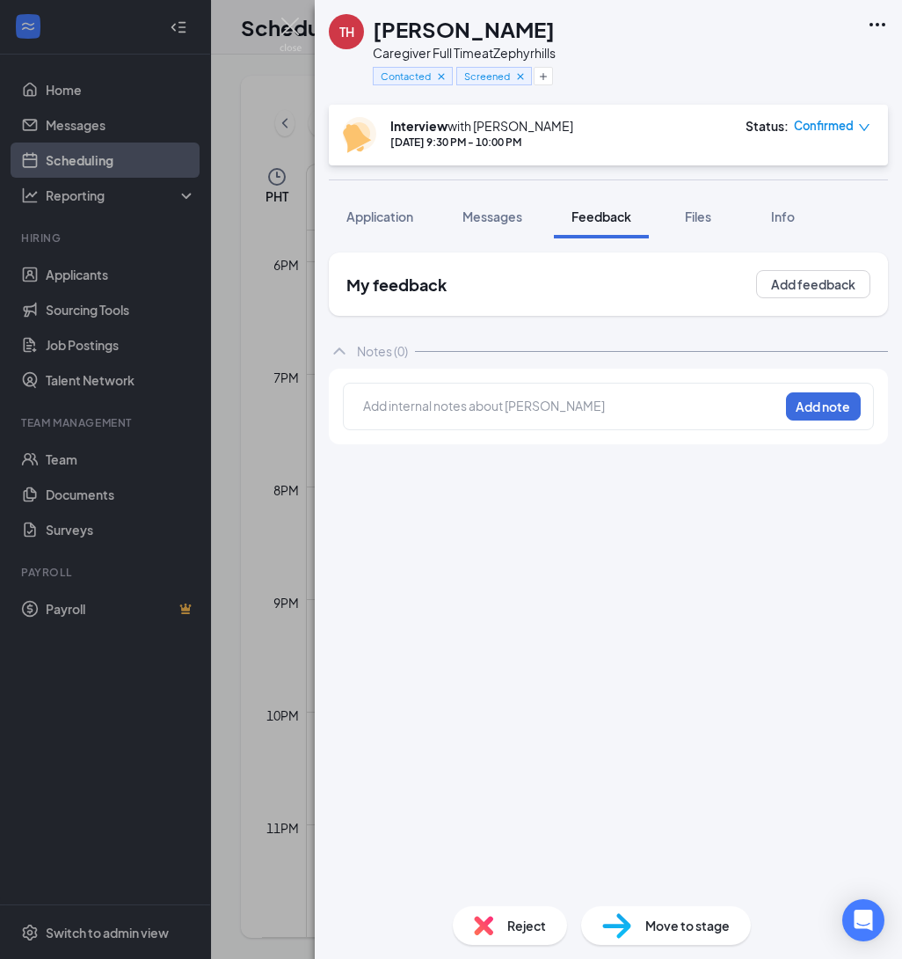
click at [679, 405] on div at bounding box center [571, 406] width 414 height 18
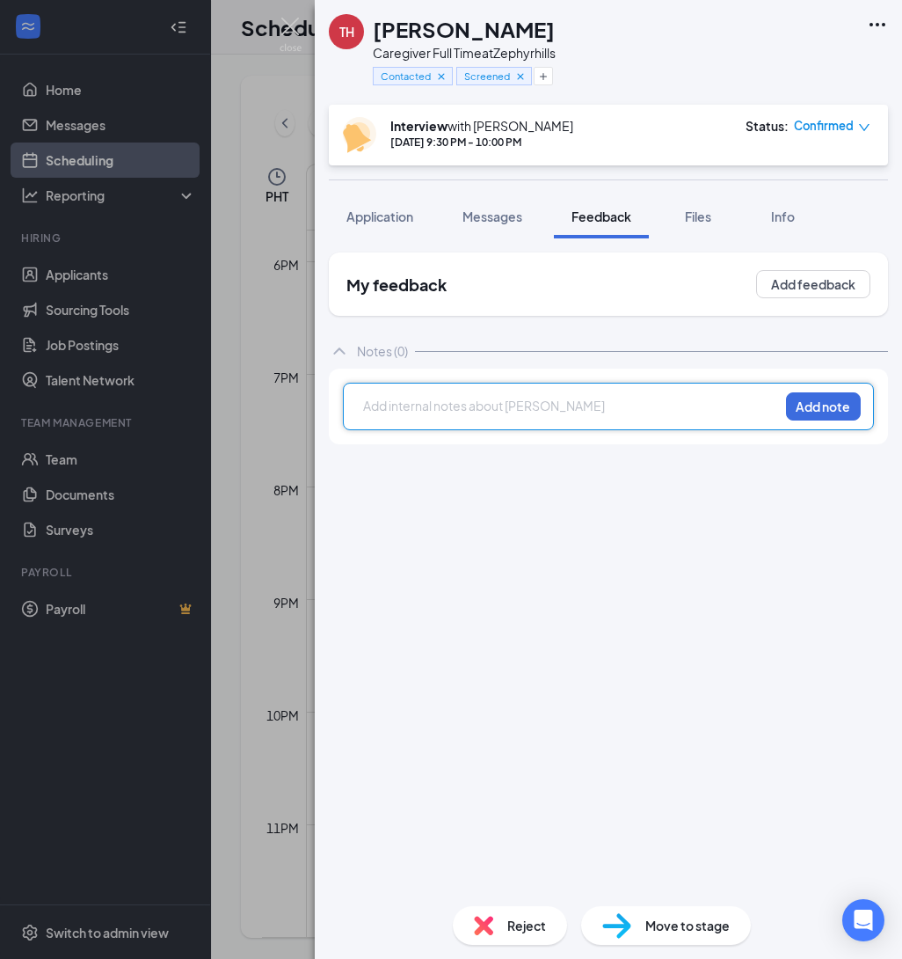
click at [662, 403] on div at bounding box center [571, 406] width 414 height 18
paste div
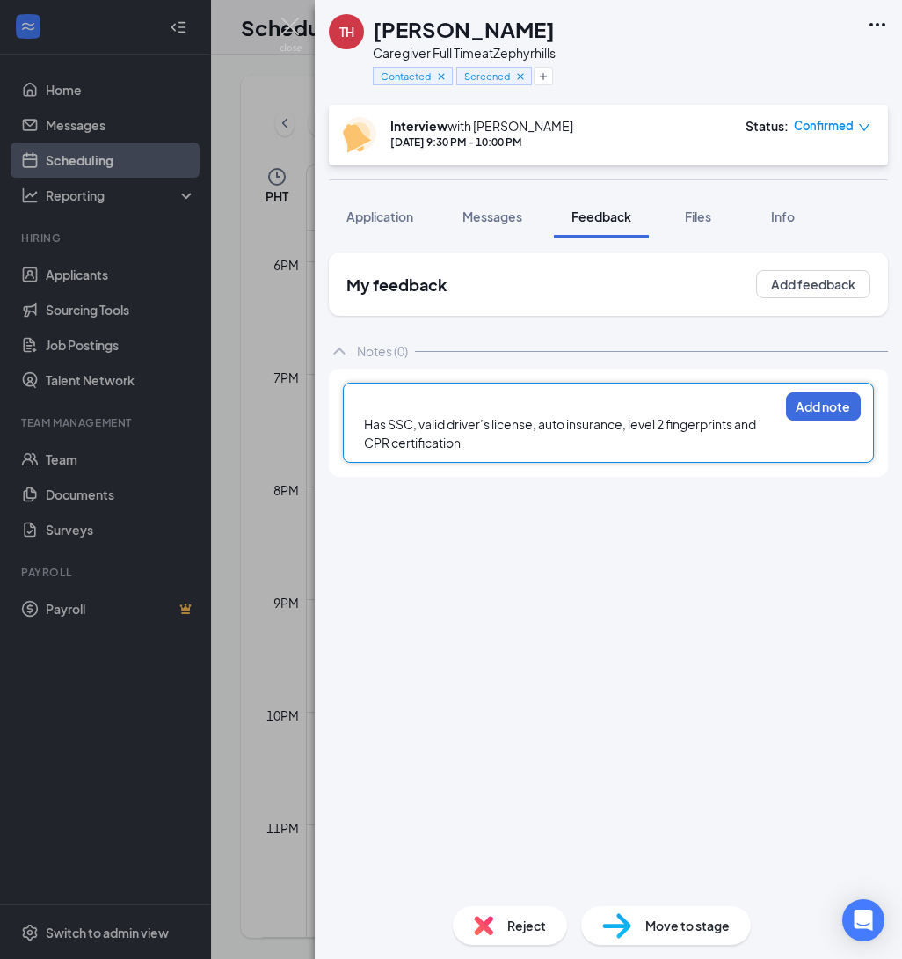
click at [777, 423] on div "Has SSC, valid driver’s license, auto insurance, level 2 fingerprints and CPR c…" at bounding box center [571, 433] width 414 height 37
click at [836, 406] on button "Add note" at bounding box center [823, 406] width 75 height 28
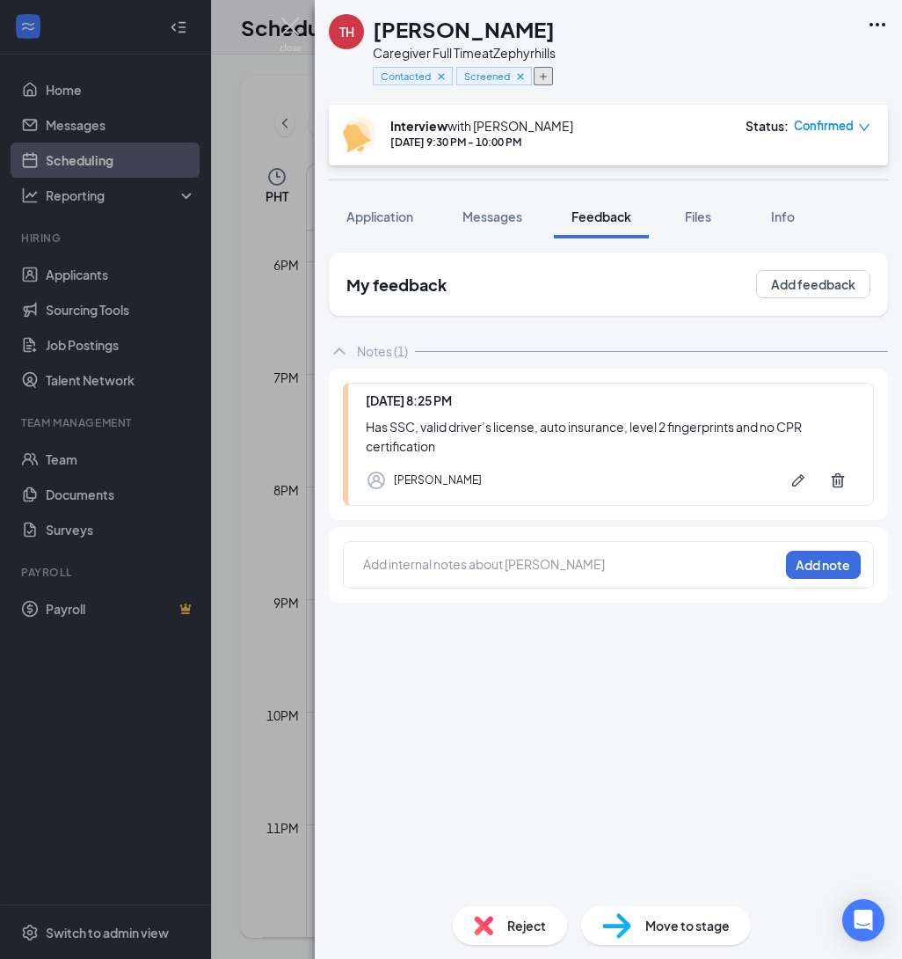
click at [545, 77] on icon "Plus" at bounding box center [543, 76] width 11 height 11
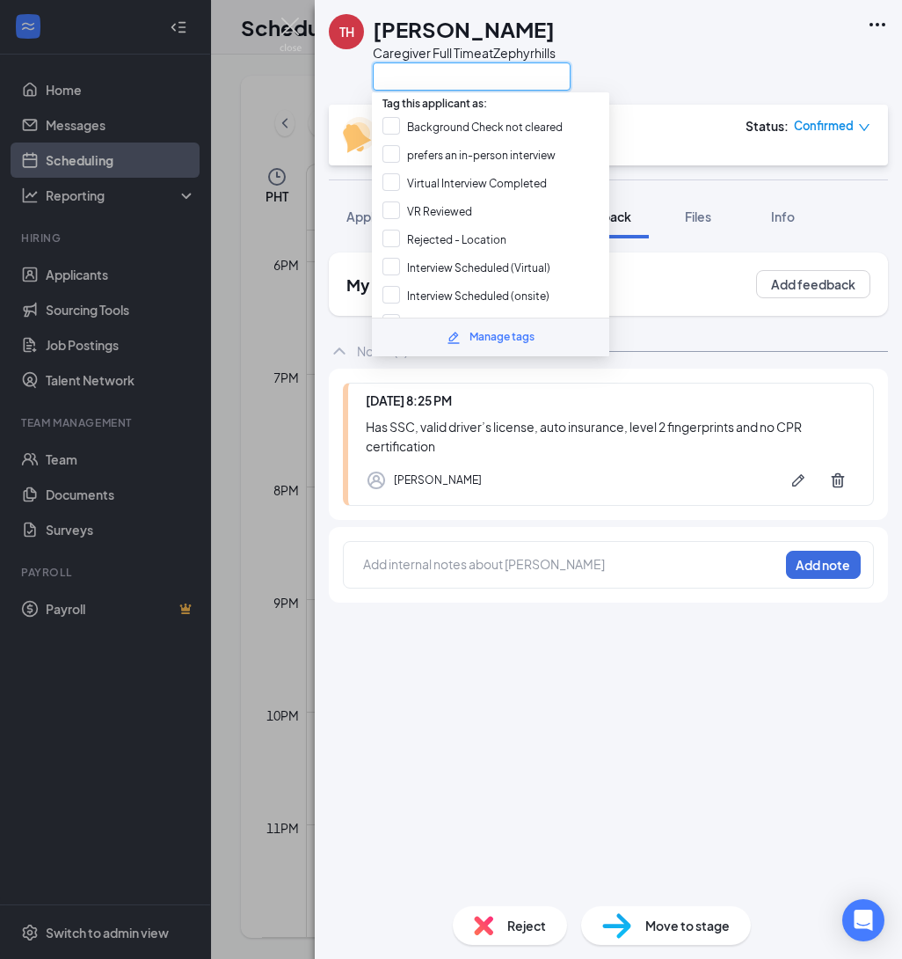
click at [453, 79] on input "text" at bounding box center [472, 76] width 198 height 28
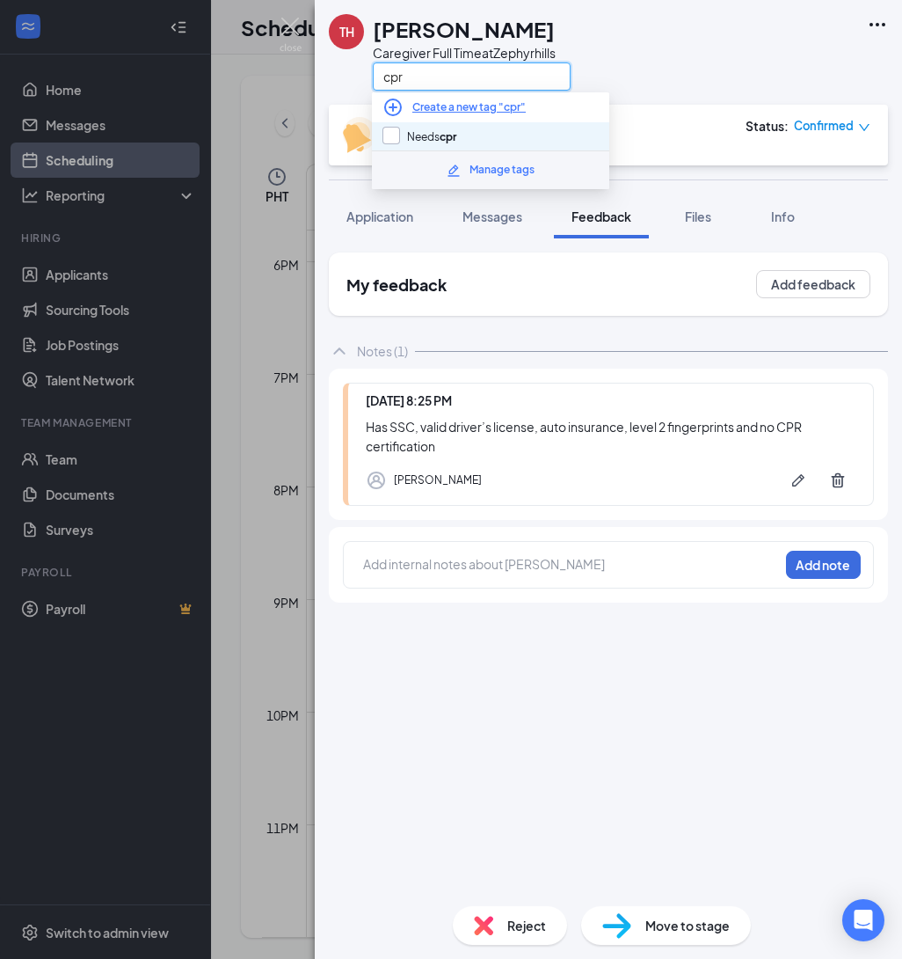
type input "cpr"
click at [397, 141] on input "Needs cpr" at bounding box center [420, 136] width 74 height 19
checkbox input "true"
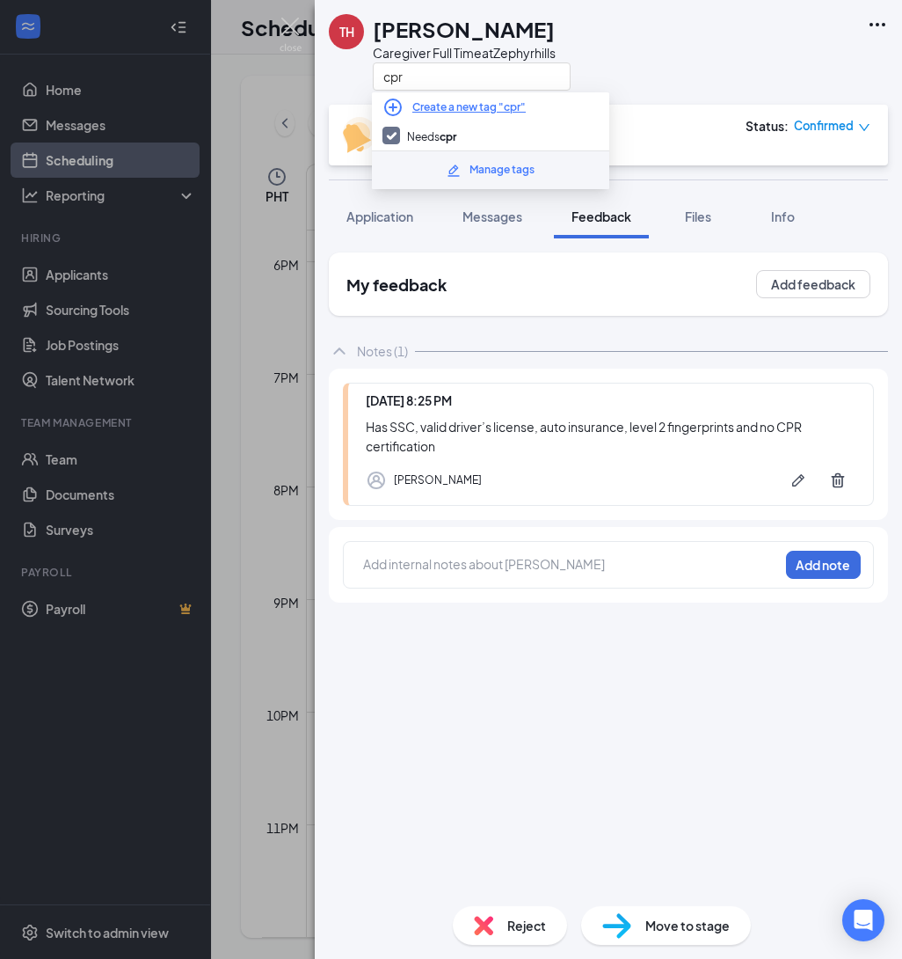
click at [696, 79] on div "TH [PERSON_NAME] Caregiver Full Time at Zephyrhills cpr" at bounding box center [609, 52] width 588 height 105
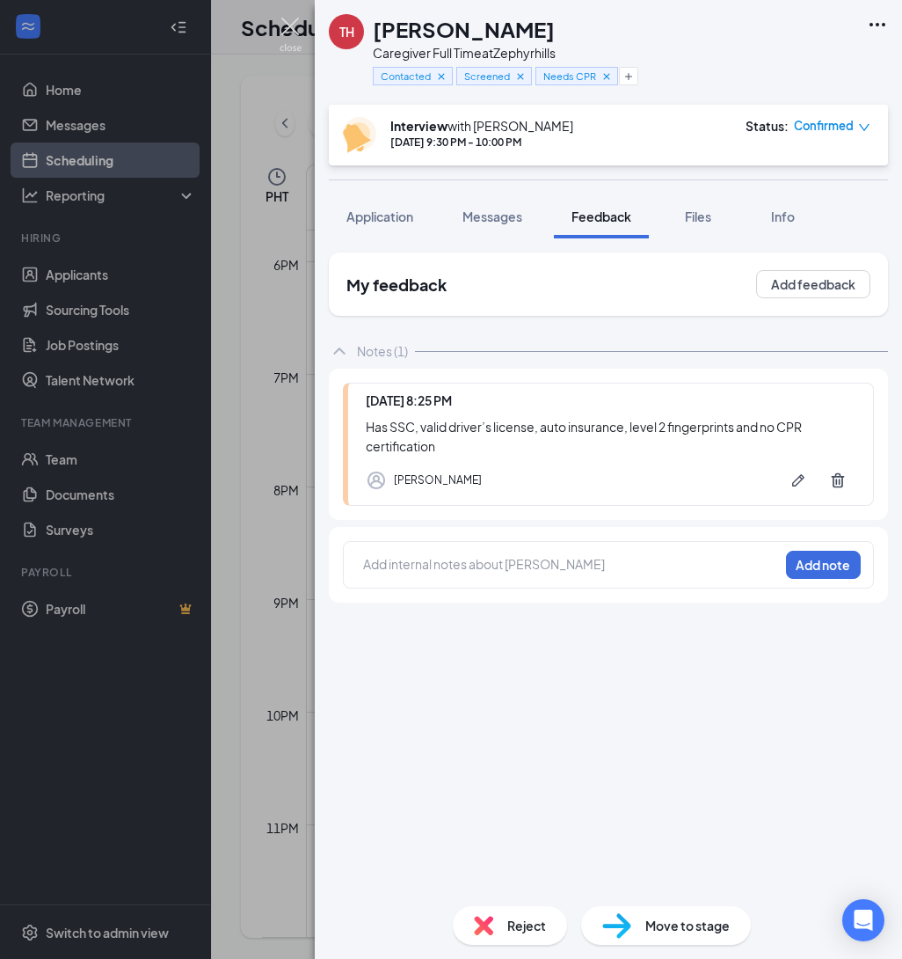
click at [288, 27] on img at bounding box center [291, 35] width 22 height 34
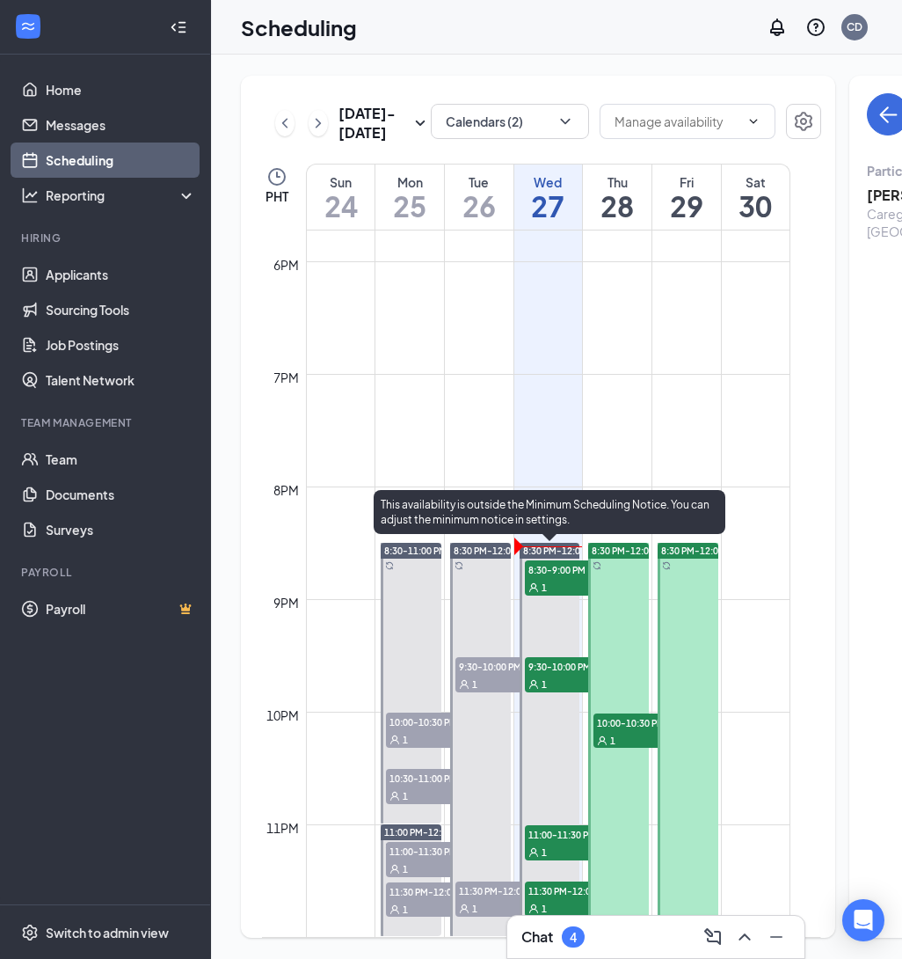
click at [550, 569] on span "8:30-9:00 PM" at bounding box center [569, 569] width 88 height 18
click at [553, 663] on span "9:30-10:00 PM" at bounding box center [569, 666] width 88 height 18
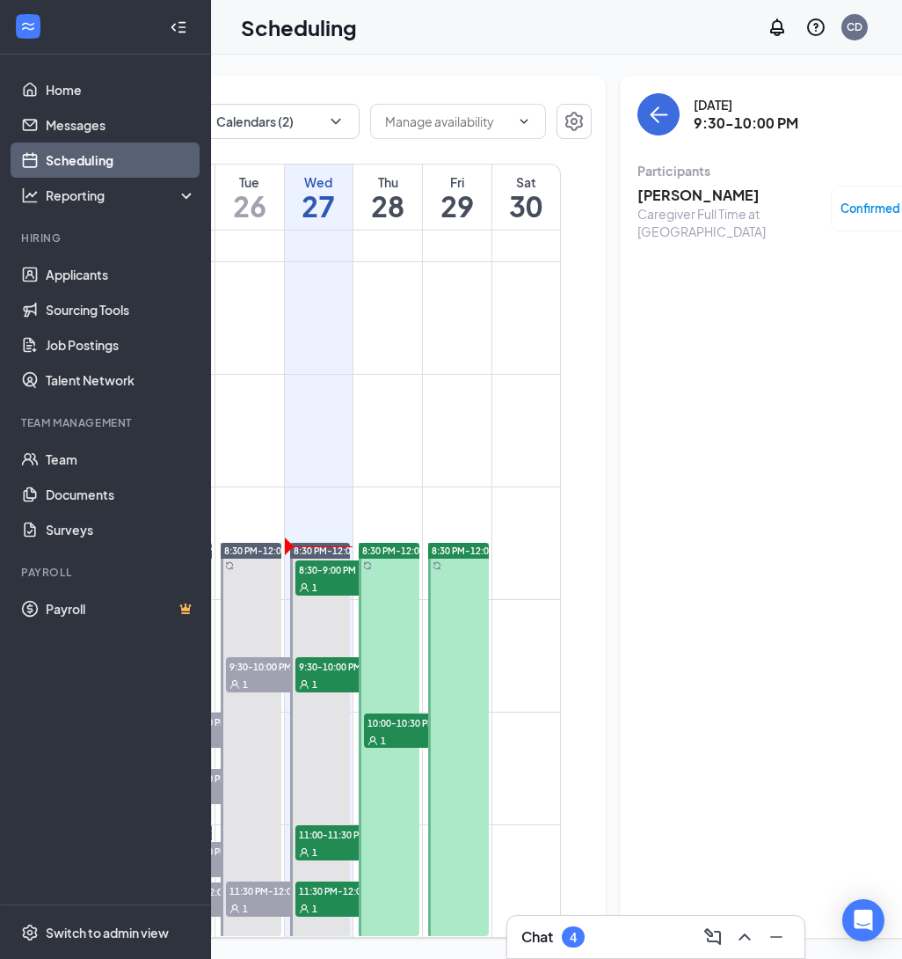
scroll to position [0, 271]
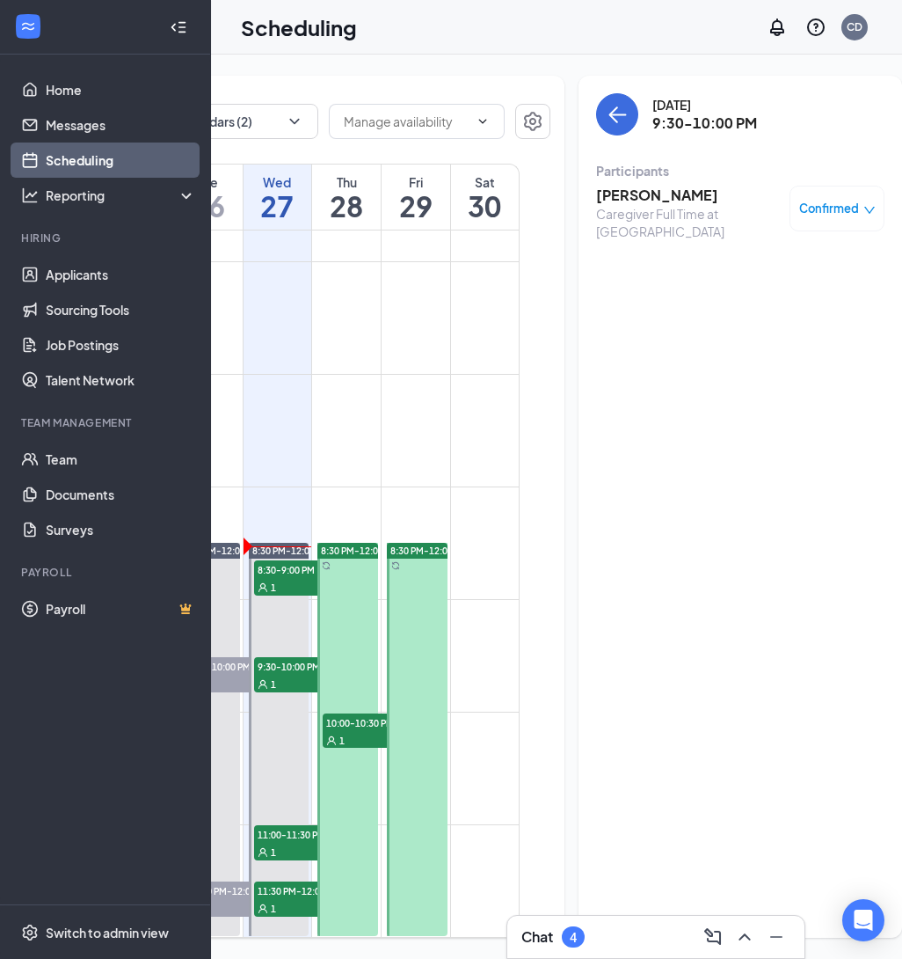
click at [864, 206] on icon "down" at bounding box center [870, 210] width 12 height 12
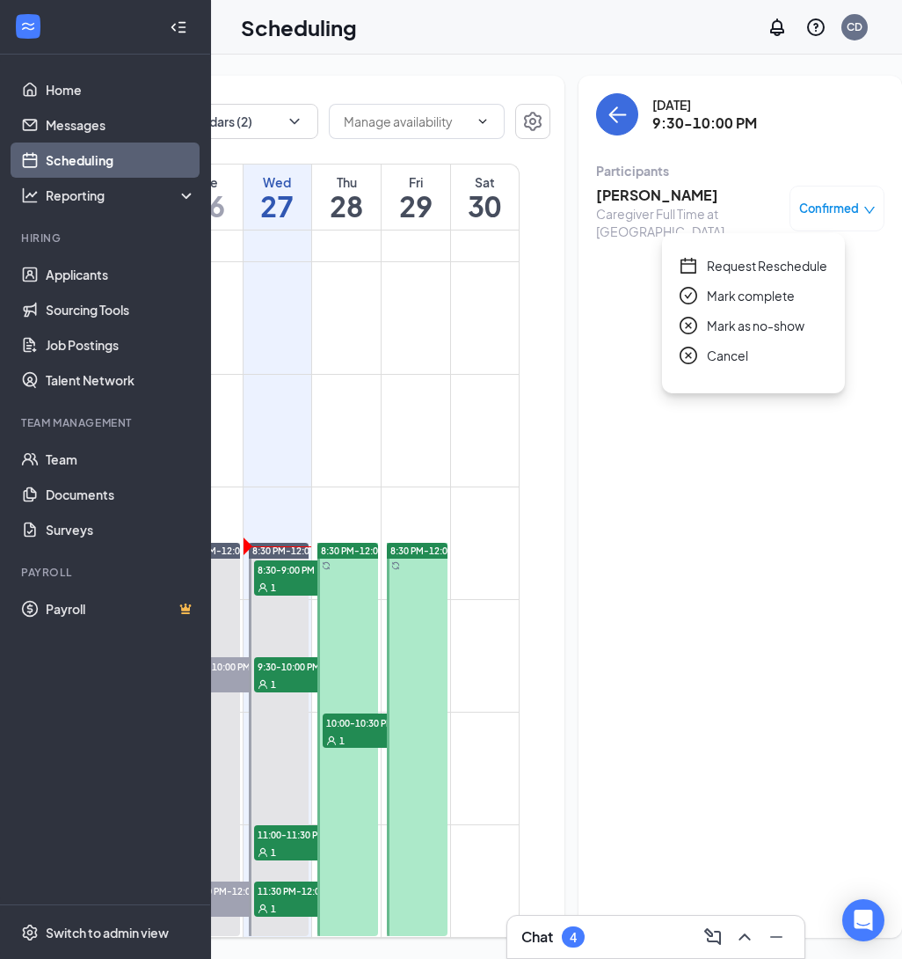
click at [785, 261] on span "Request Reschedule" at bounding box center [767, 265] width 120 height 19
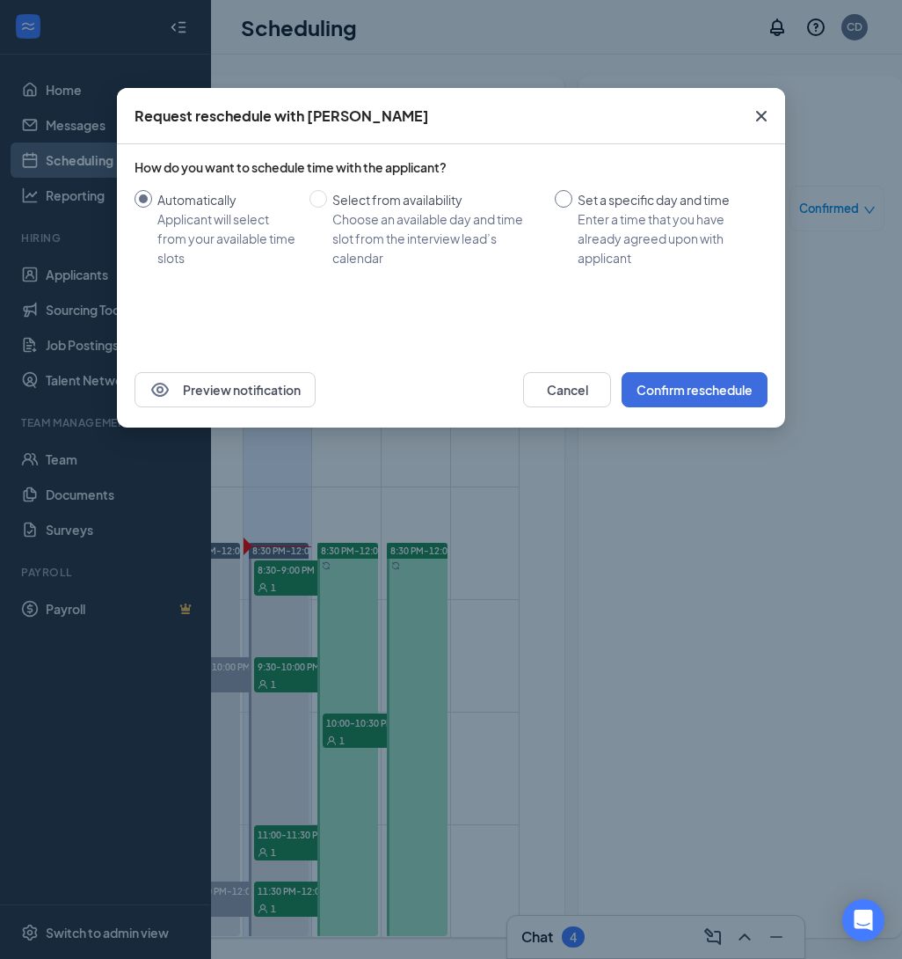
click at [565, 194] on input "Set a specific day and time Enter a time that you have already agreed upon with…" at bounding box center [564, 199] width 18 height 18
radio input "true"
radio input "false"
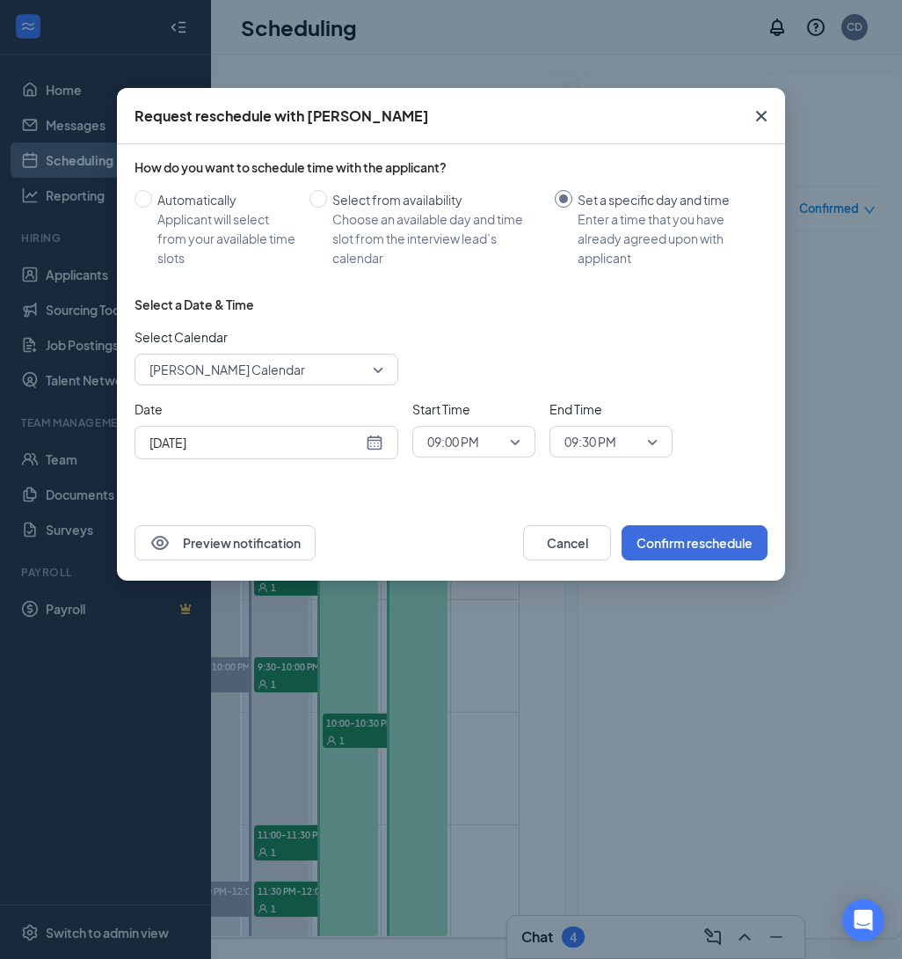
click at [764, 106] on icon "Cross" at bounding box center [761, 116] width 21 height 21
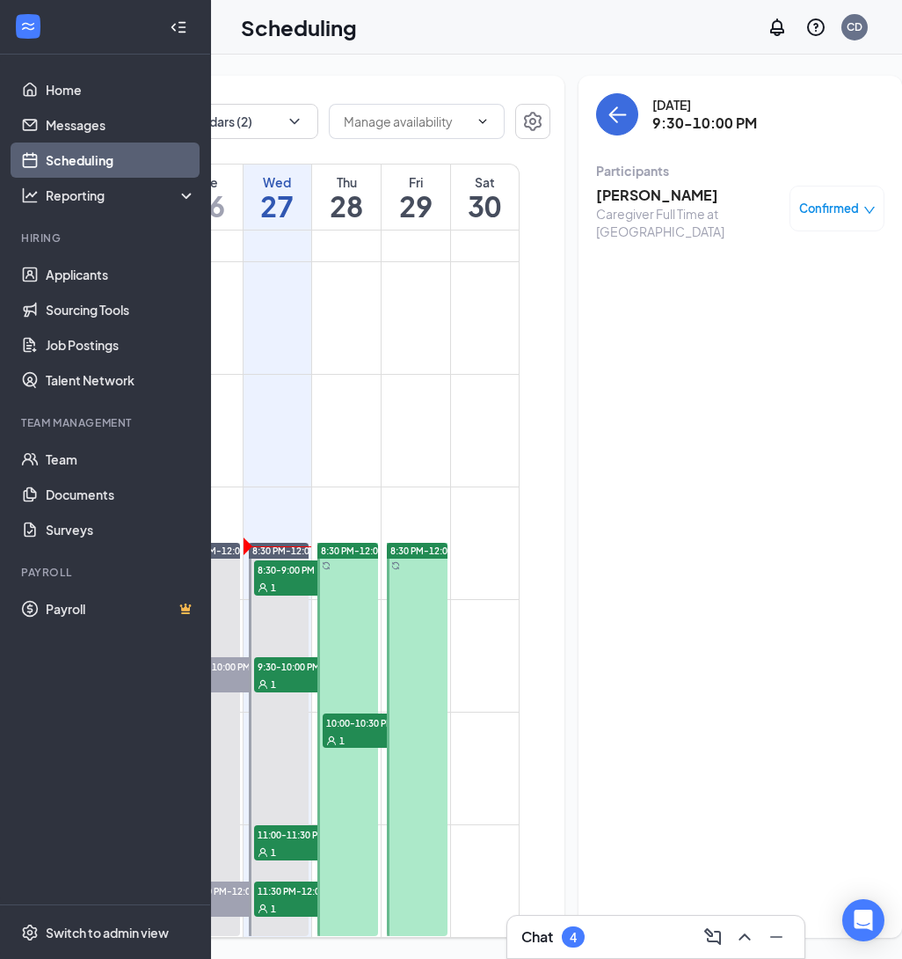
click at [864, 210] on icon "down" at bounding box center [870, 210] width 12 height 12
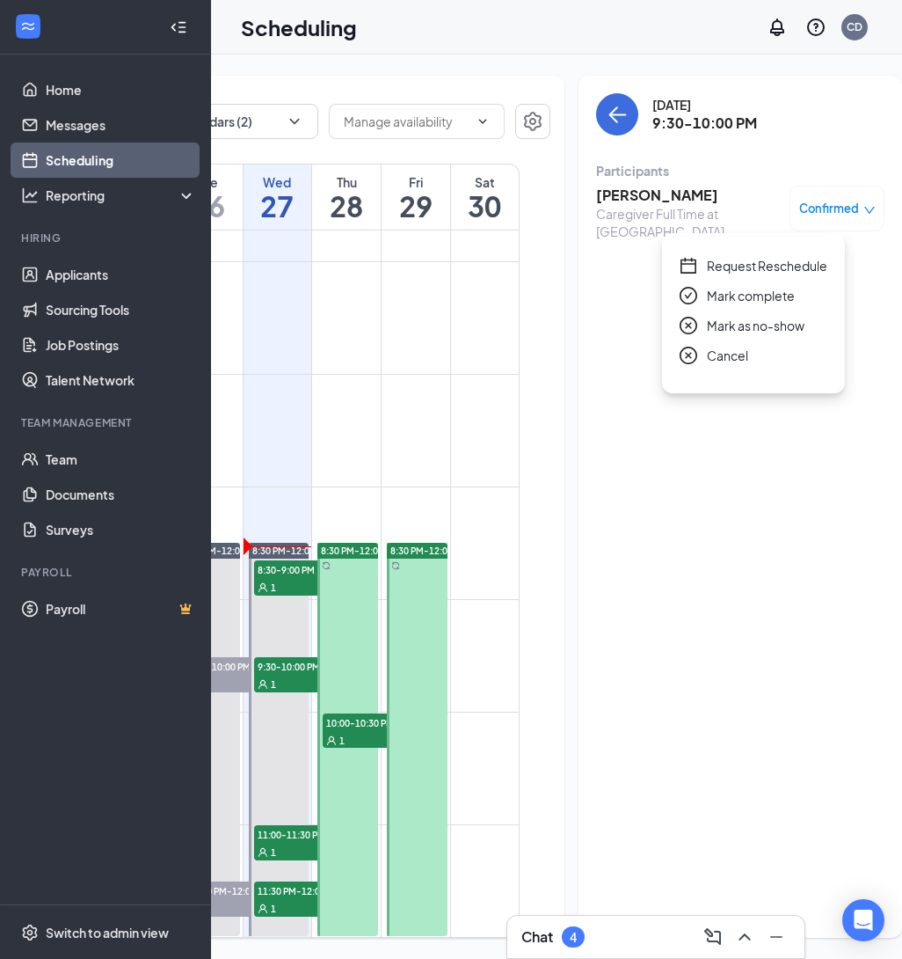
click at [769, 267] on span "Request Reschedule" at bounding box center [767, 265] width 120 height 19
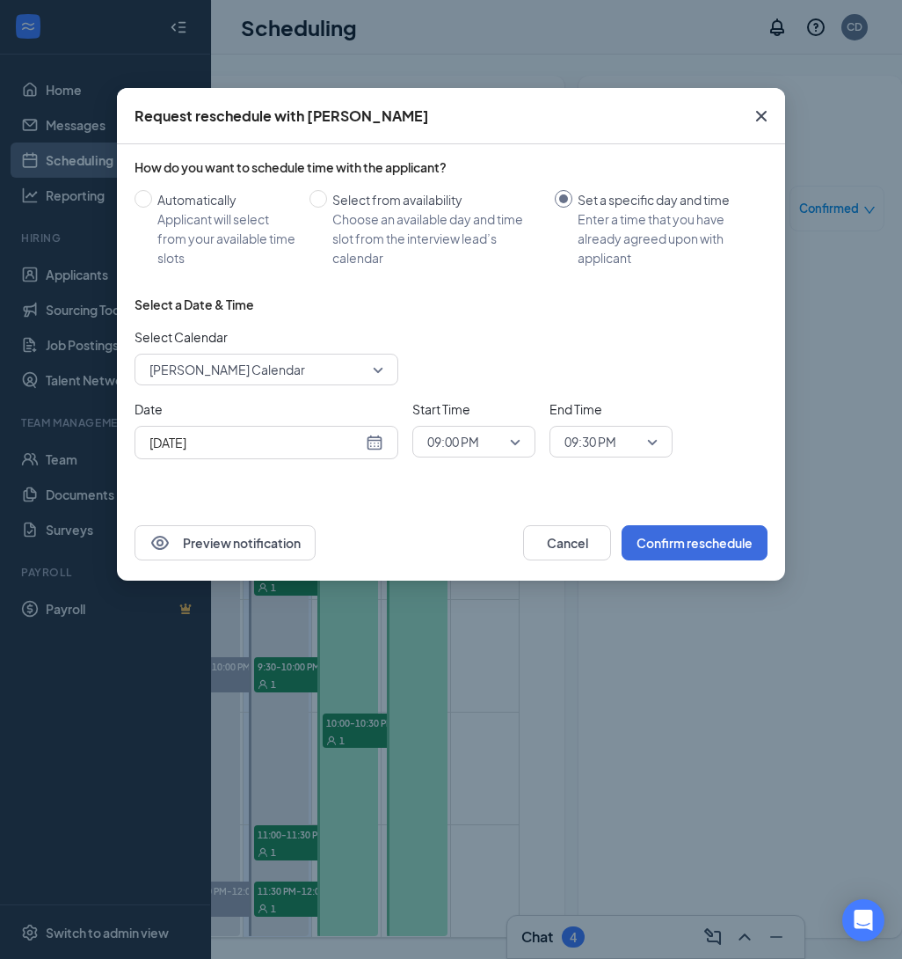
click at [376, 370] on span "[PERSON_NAME] Calendar" at bounding box center [267, 369] width 234 height 26
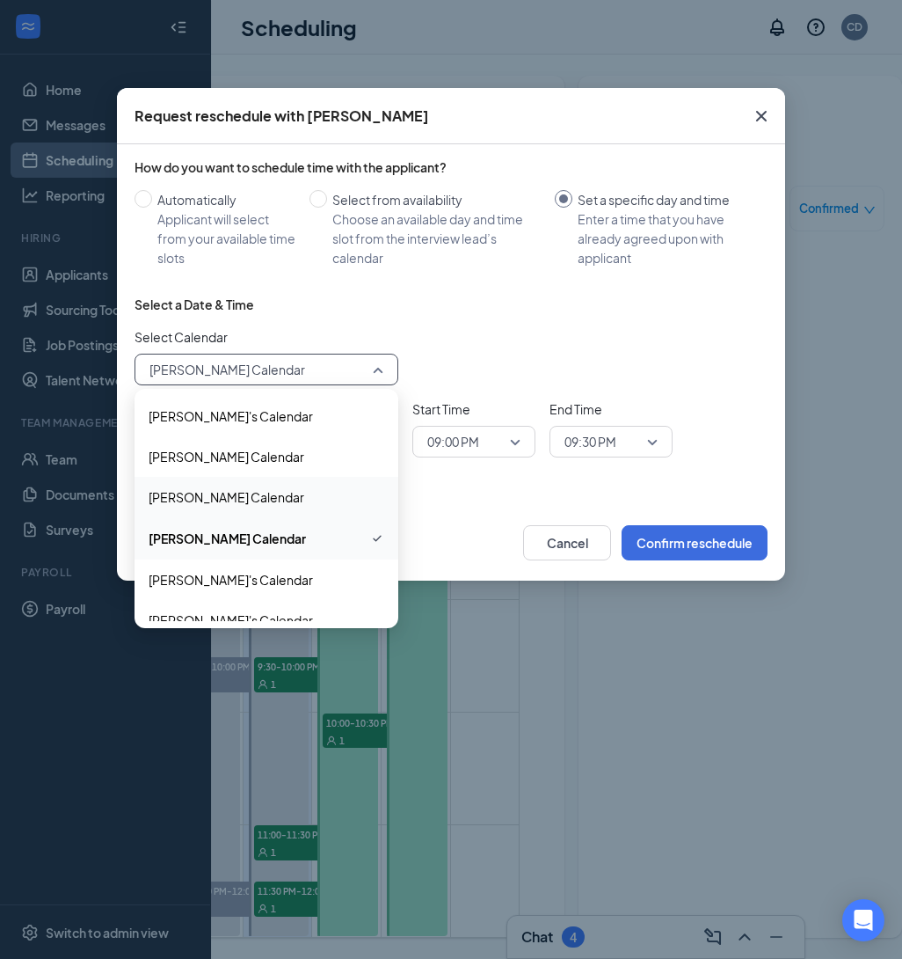
click at [275, 500] on span "[PERSON_NAME] Calendar" at bounding box center [267, 496] width 236 height 19
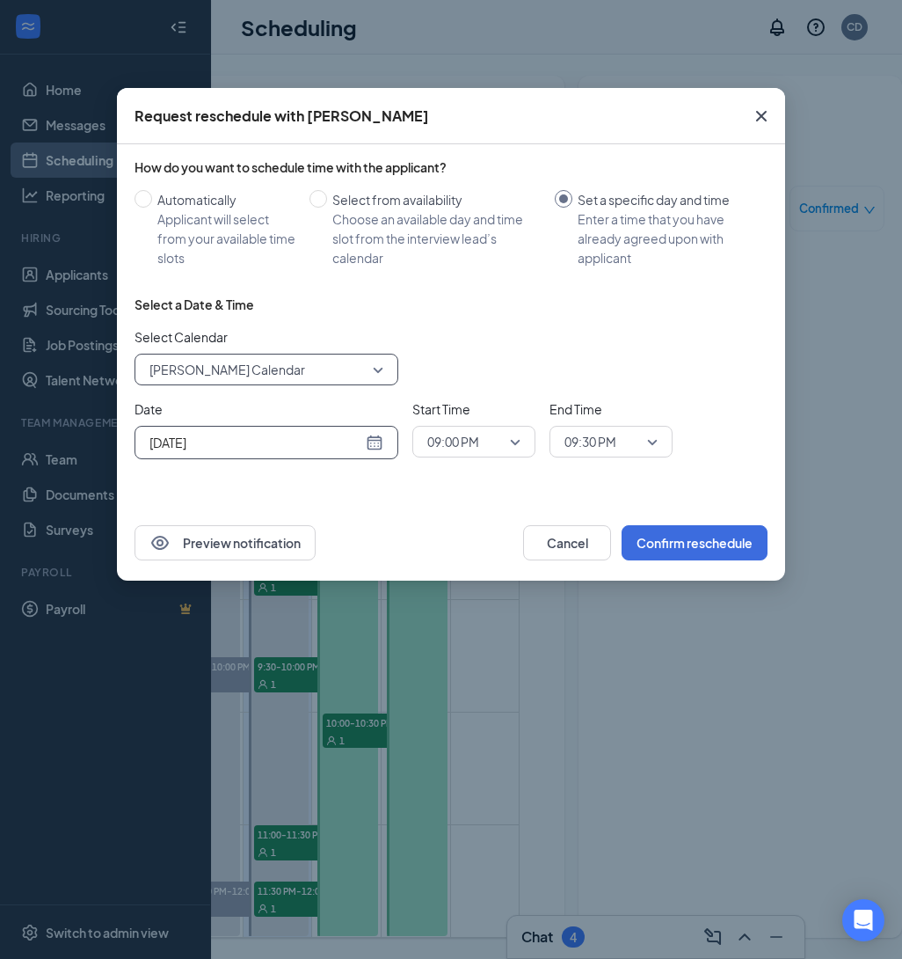
click at [383, 440] on div "[DATE]" at bounding box center [267, 442] width 234 height 19
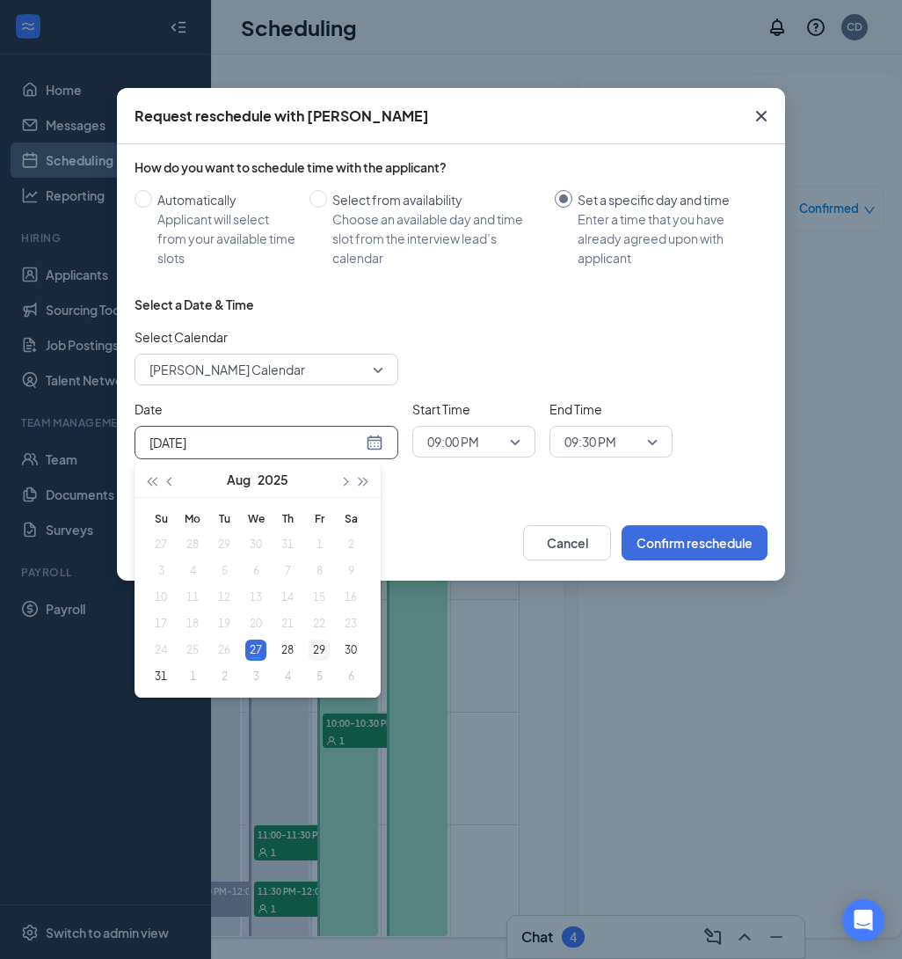
type input "[DATE]"
click at [316, 648] on div "29" at bounding box center [319, 649] width 21 height 21
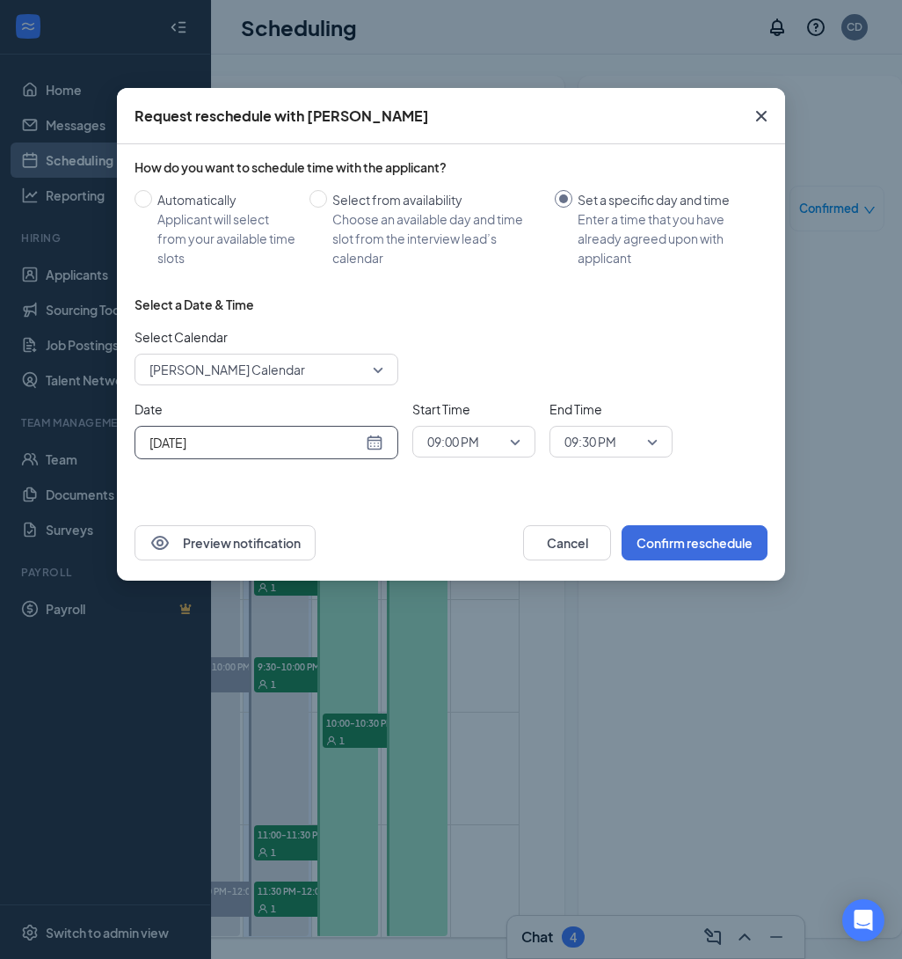
click at [514, 439] on span "09:00 PM" at bounding box center [473, 441] width 93 height 26
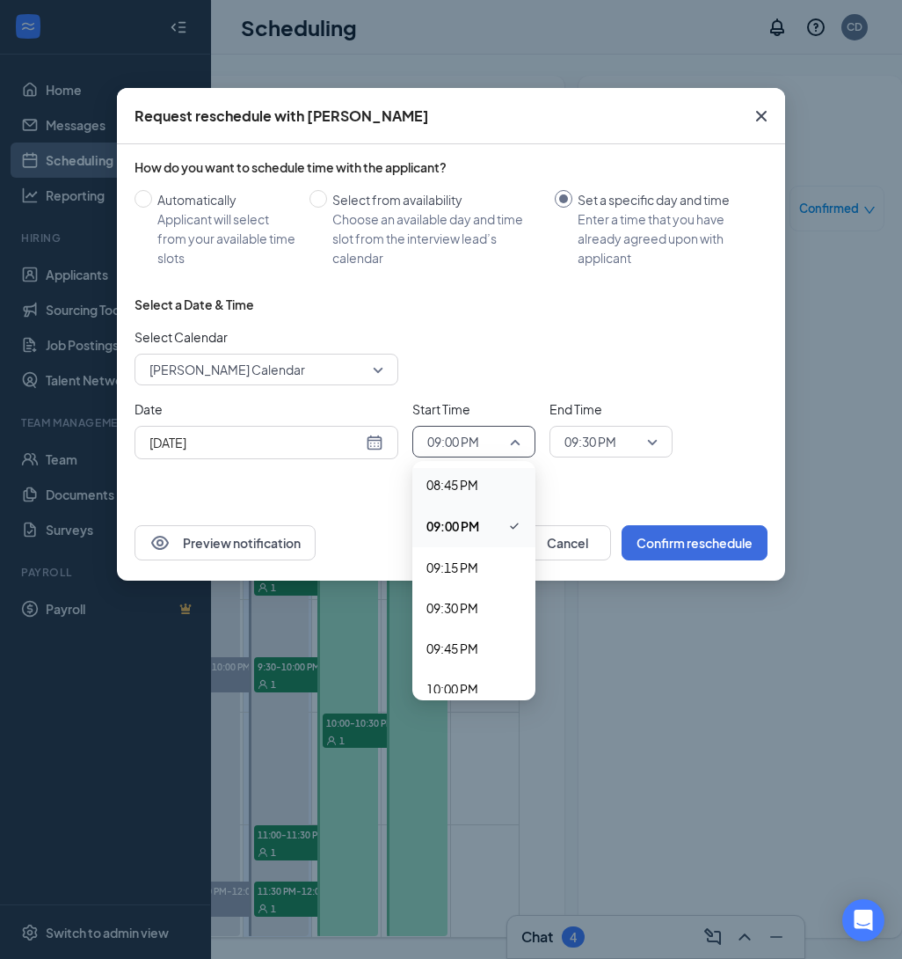
scroll to position [3348, 0]
click at [469, 622] on span "09:30 PM" at bounding box center [453, 621] width 52 height 19
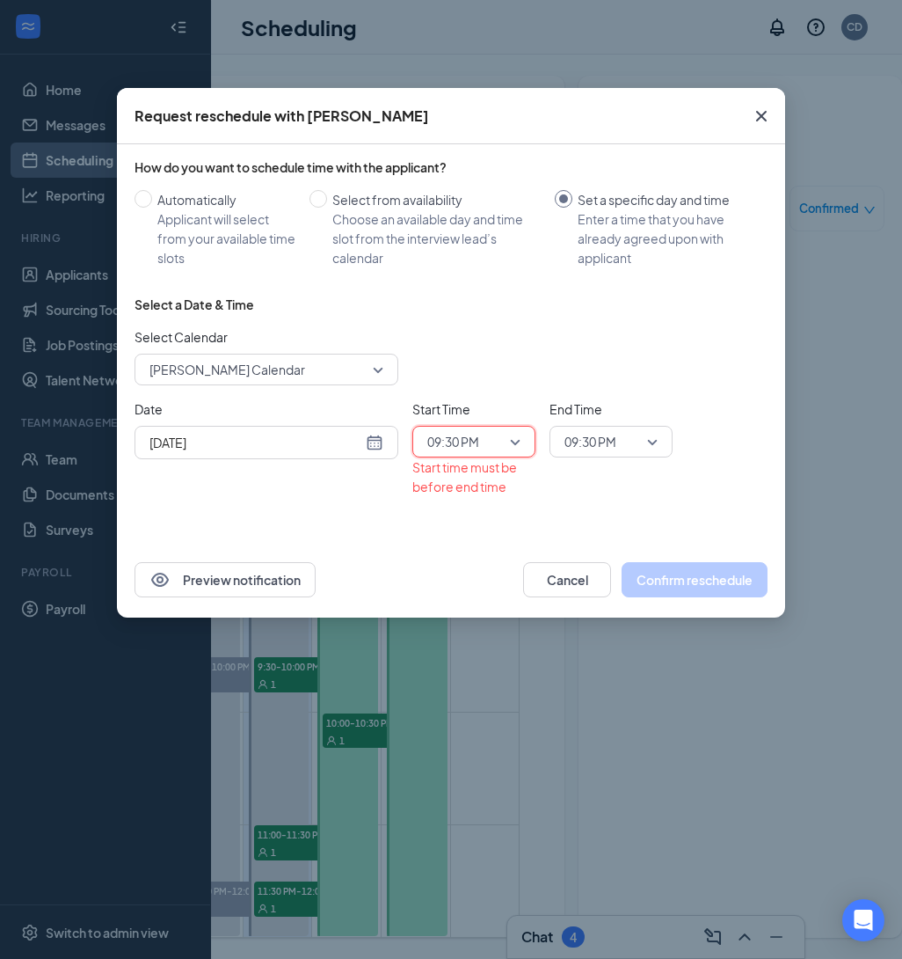
click at [656, 444] on span "09:30 PM" at bounding box center [611, 441] width 93 height 26
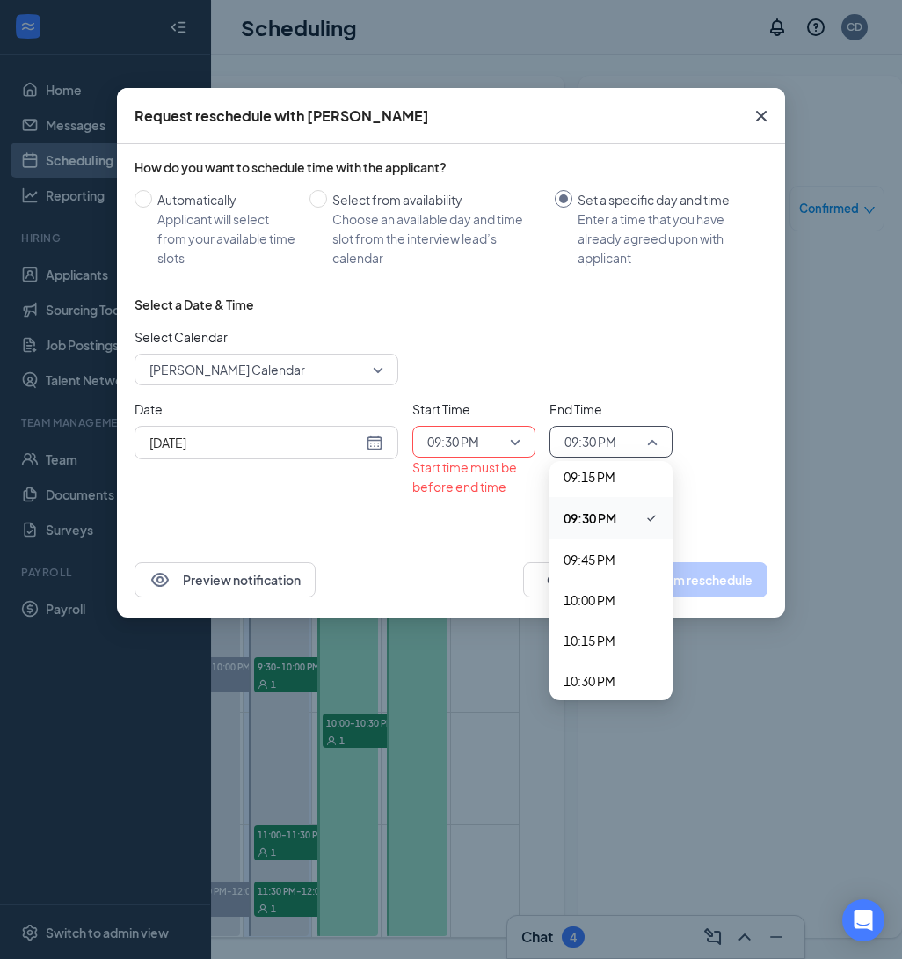
scroll to position [3459, 0]
click at [595, 588] on span "10:00 PM" at bounding box center [590, 590] width 52 height 19
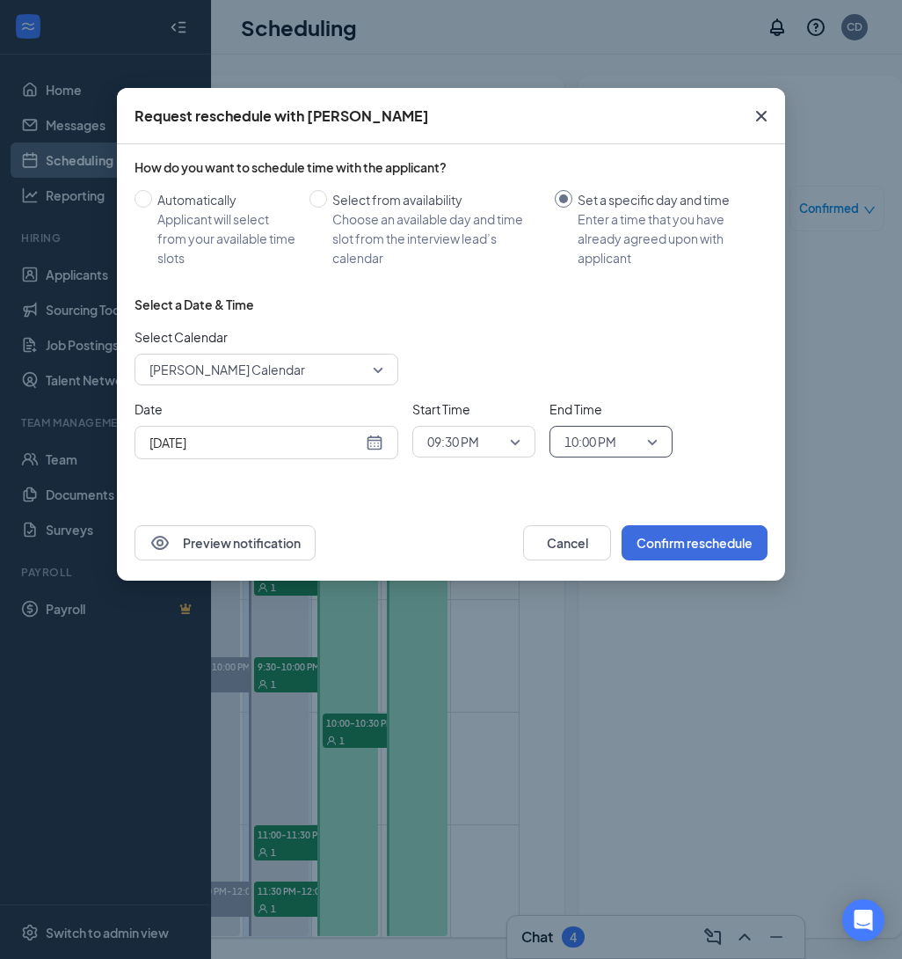
click at [715, 474] on div "How do you want to schedule time with the applicant? Automatically Applicant wi…" at bounding box center [451, 324] width 668 height 361
click at [697, 551] on button "Confirm reschedule" at bounding box center [695, 542] width 146 height 35
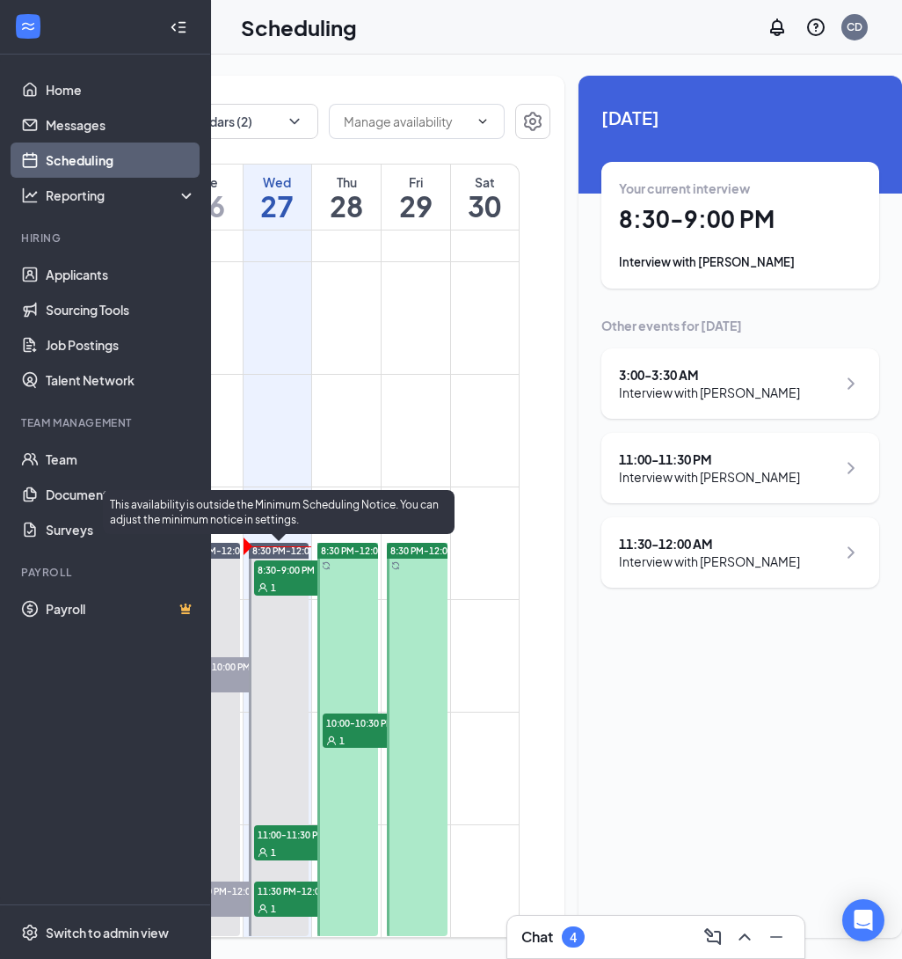
click at [271, 843] on div "1" at bounding box center [298, 852] width 88 height 18
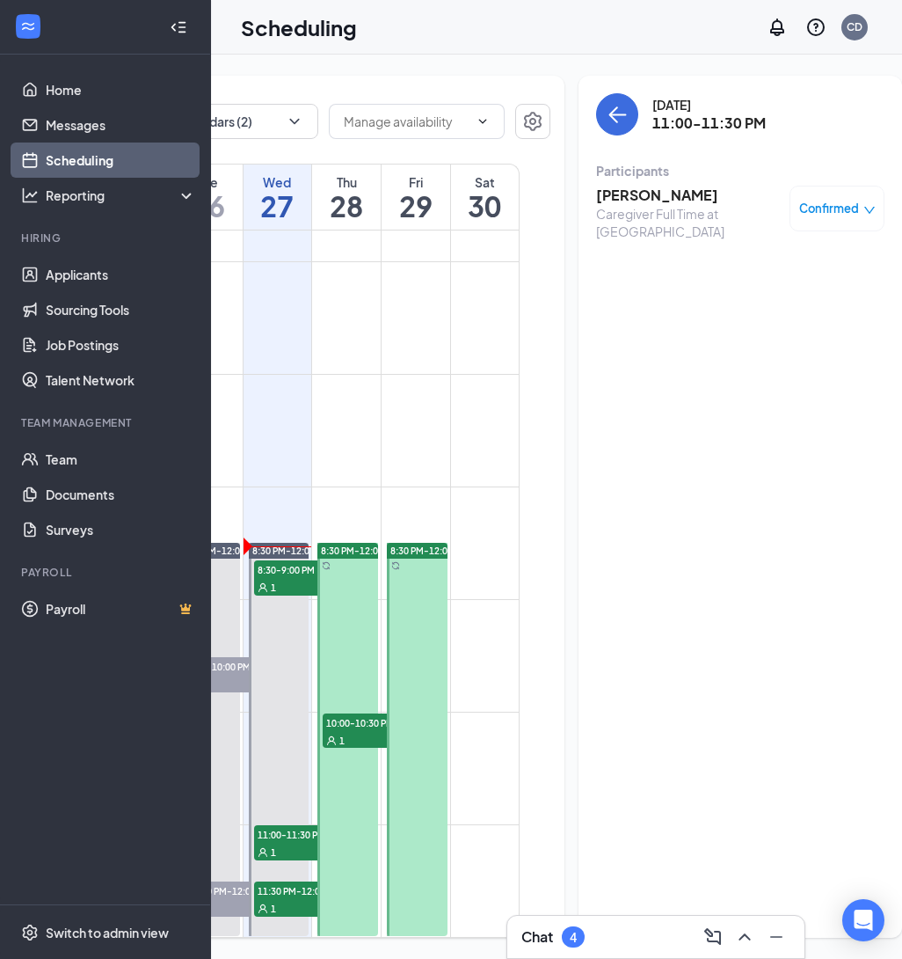
click at [618, 188] on h3 "[PERSON_NAME]" at bounding box center [688, 195] width 185 height 19
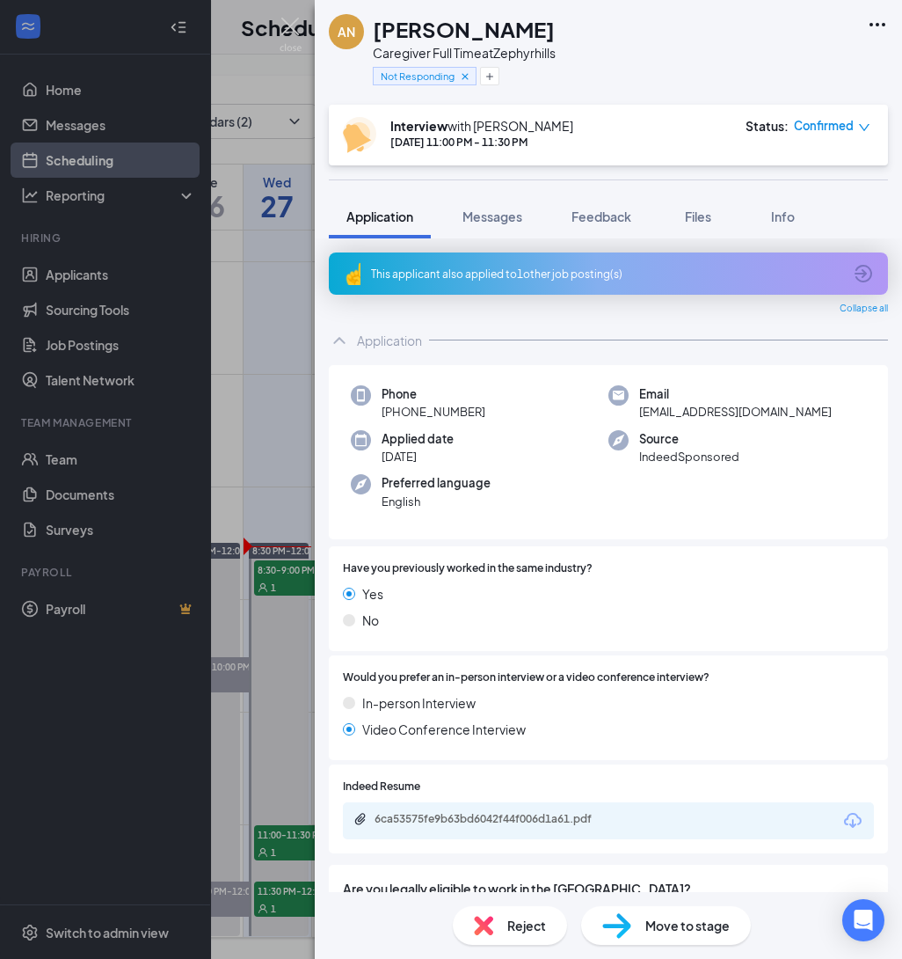
drag, startPoint x: 491, startPoint y: 408, endPoint x: 376, endPoint y: 416, distance: 115.5
click at [376, 416] on div "Phone [PHONE_NUMBER]" at bounding box center [480, 403] width 258 height 36
copy span "[PHONE_NUMBER]"
click at [689, 221] on span "Files" at bounding box center [698, 216] width 26 height 16
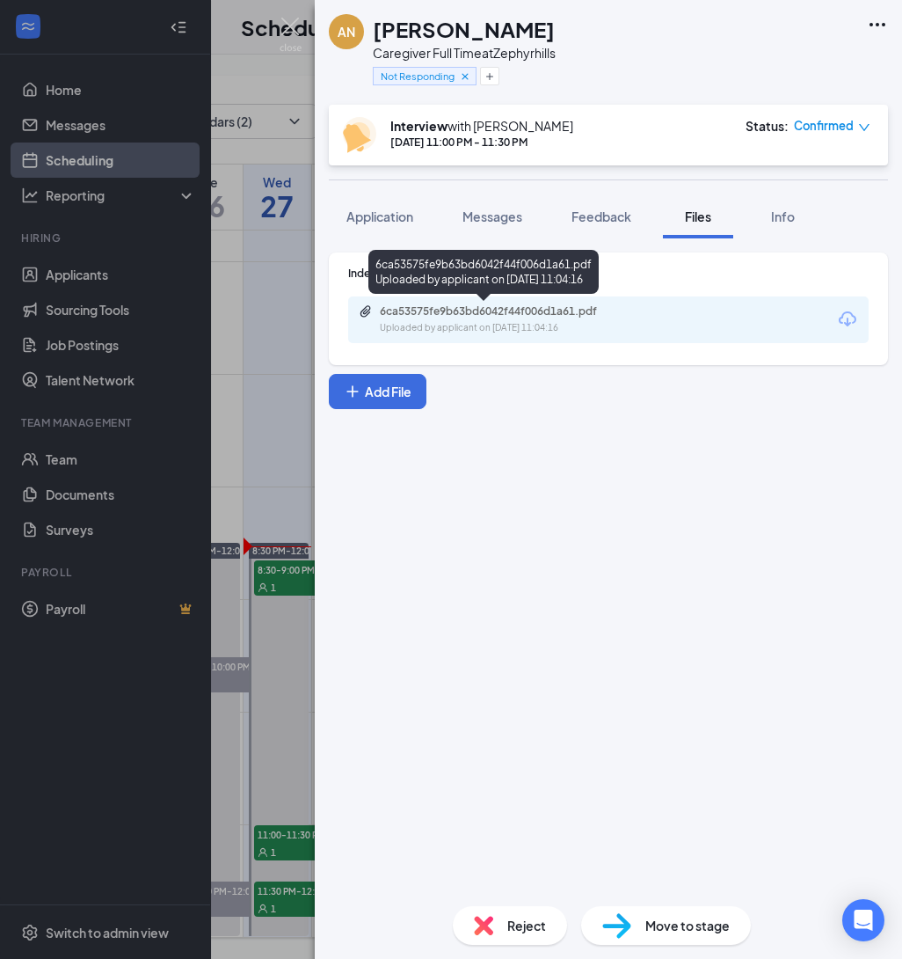
click at [572, 311] on div "6ca53575fe9b63bd6042f44f006d1a61.pdf" at bounding box center [503, 311] width 246 height 14
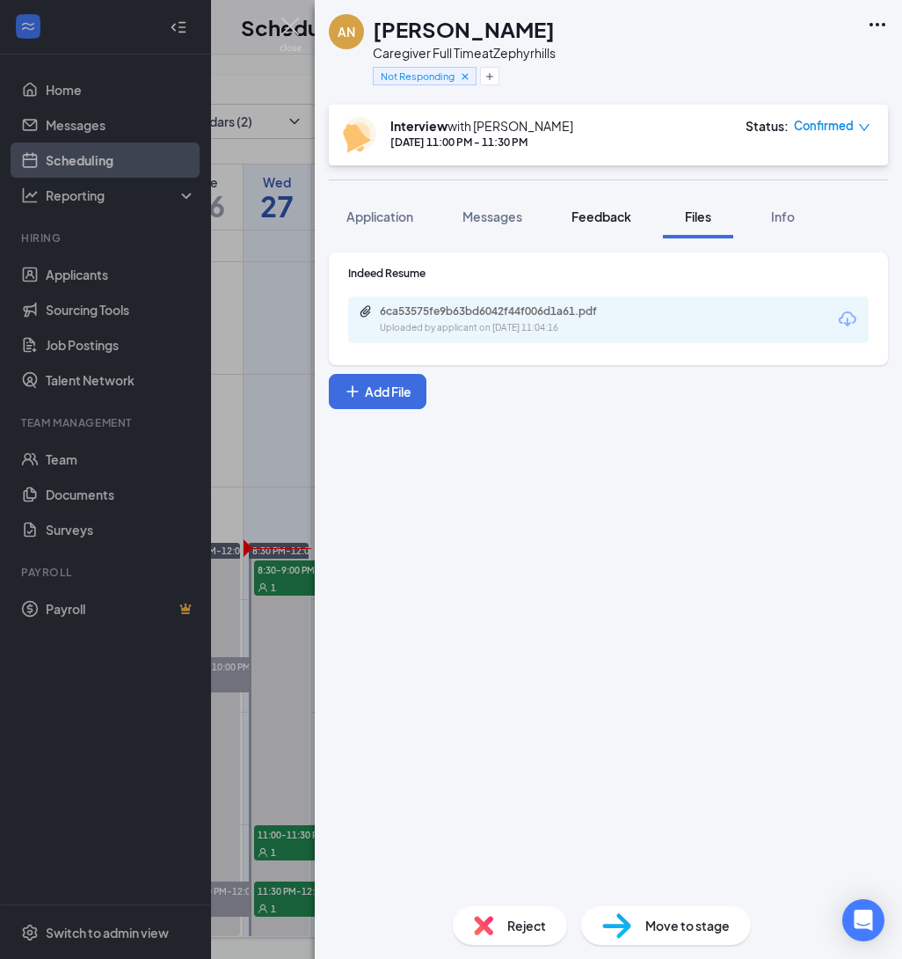
click at [601, 223] on div "Feedback" at bounding box center [602, 217] width 60 height 18
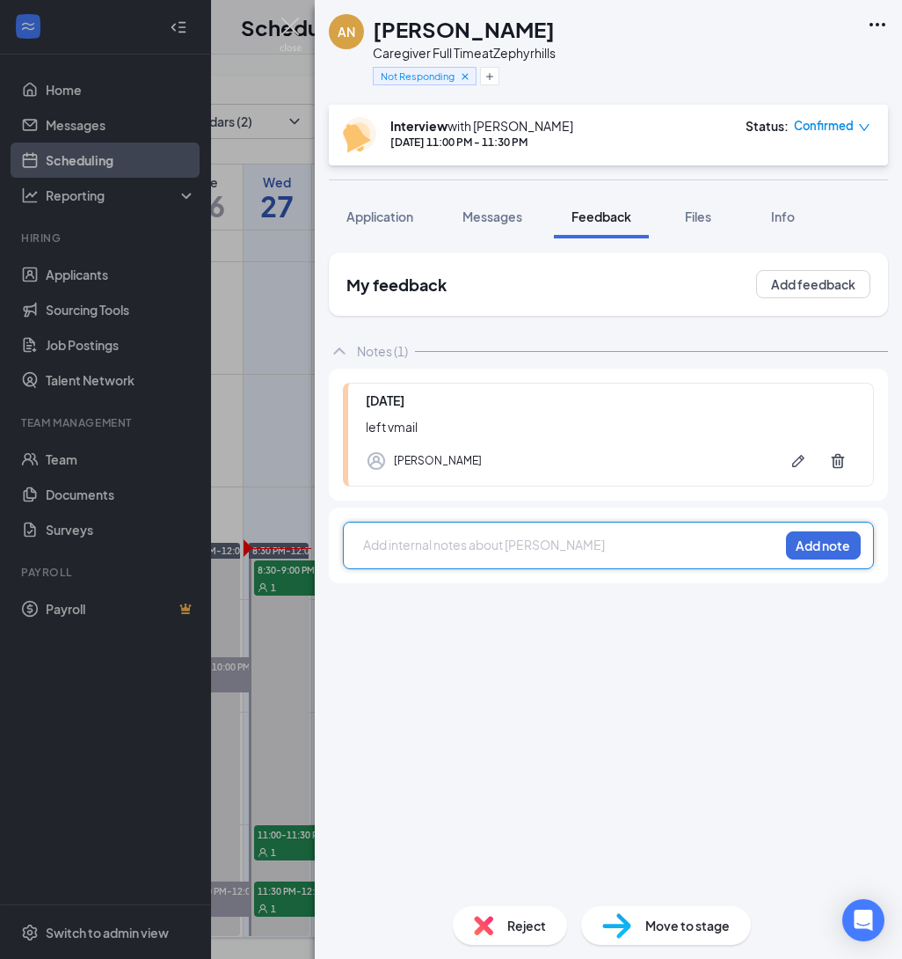
click at [440, 544] on div at bounding box center [571, 545] width 414 height 18
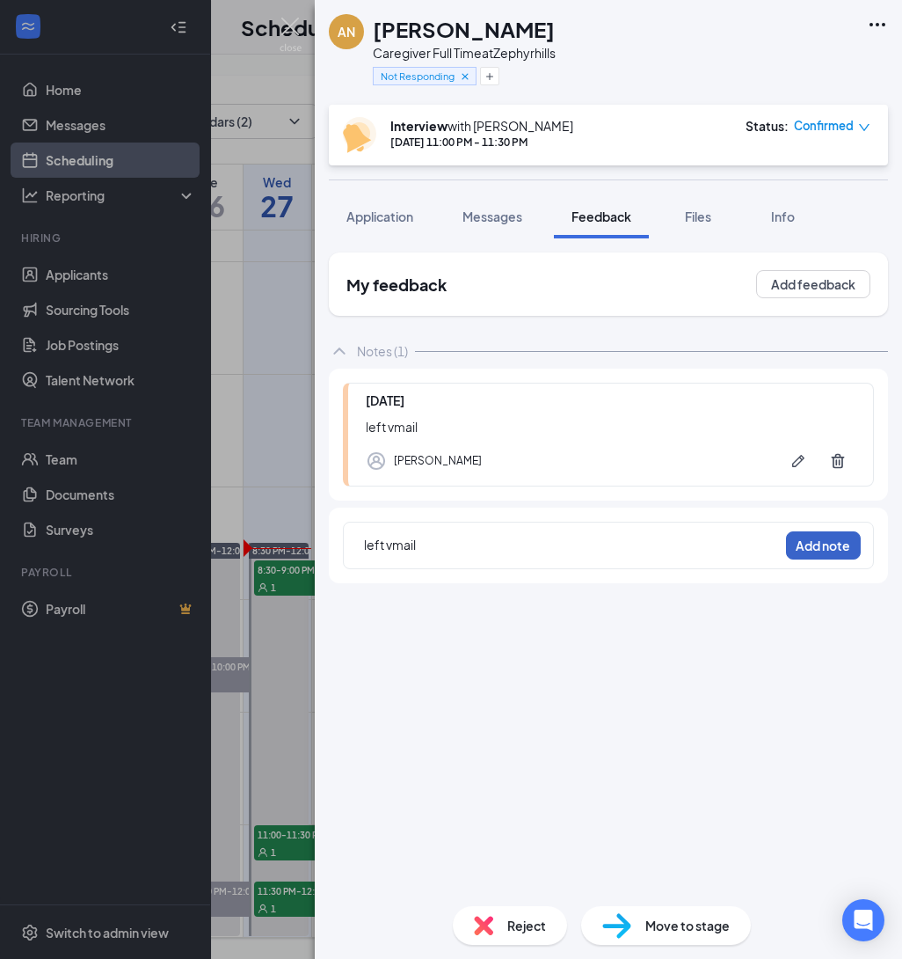
click at [821, 557] on button "Add note" at bounding box center [823, 545] width 75 height 28
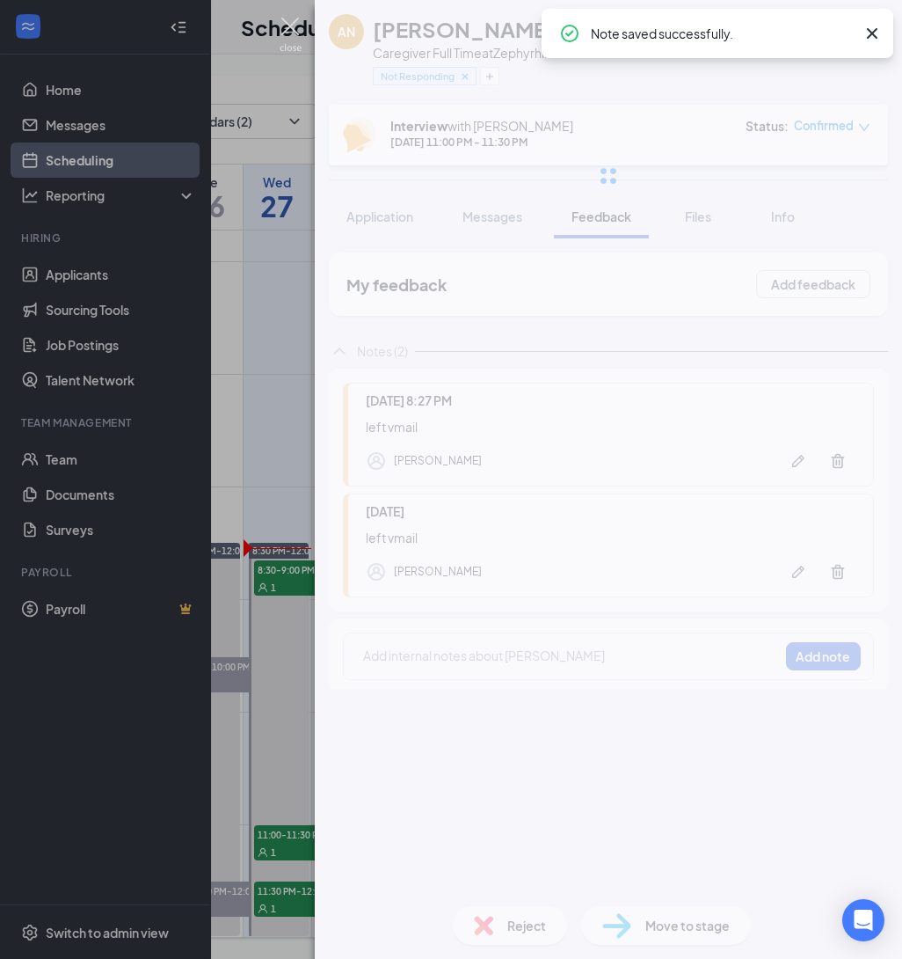
click at [292, 40] on img at bounding box center [291, 35] width 22 height 34
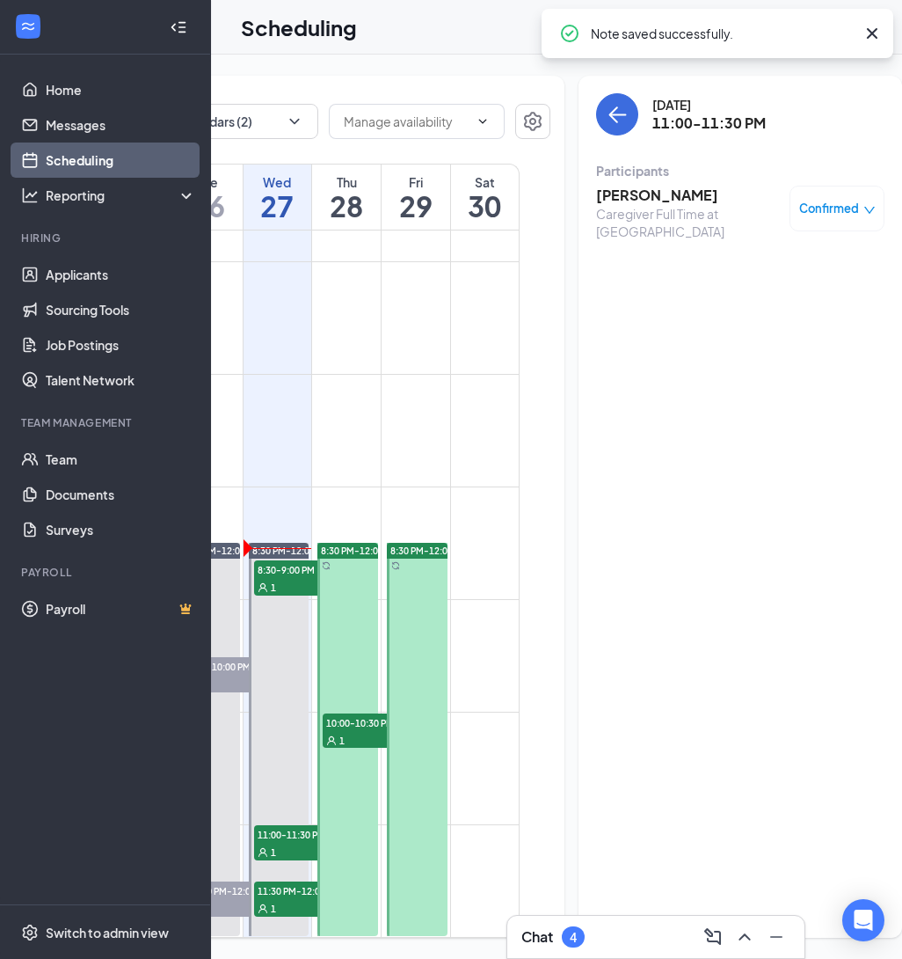
click at [312, 884] on span "11:30 PM-12:00 AM" at bounding box center [298, 890] width 88 height 18
click at [614, 192] on h3 "[PERSON_NAME]" at bounding box center [688, 195] width 185 height 19
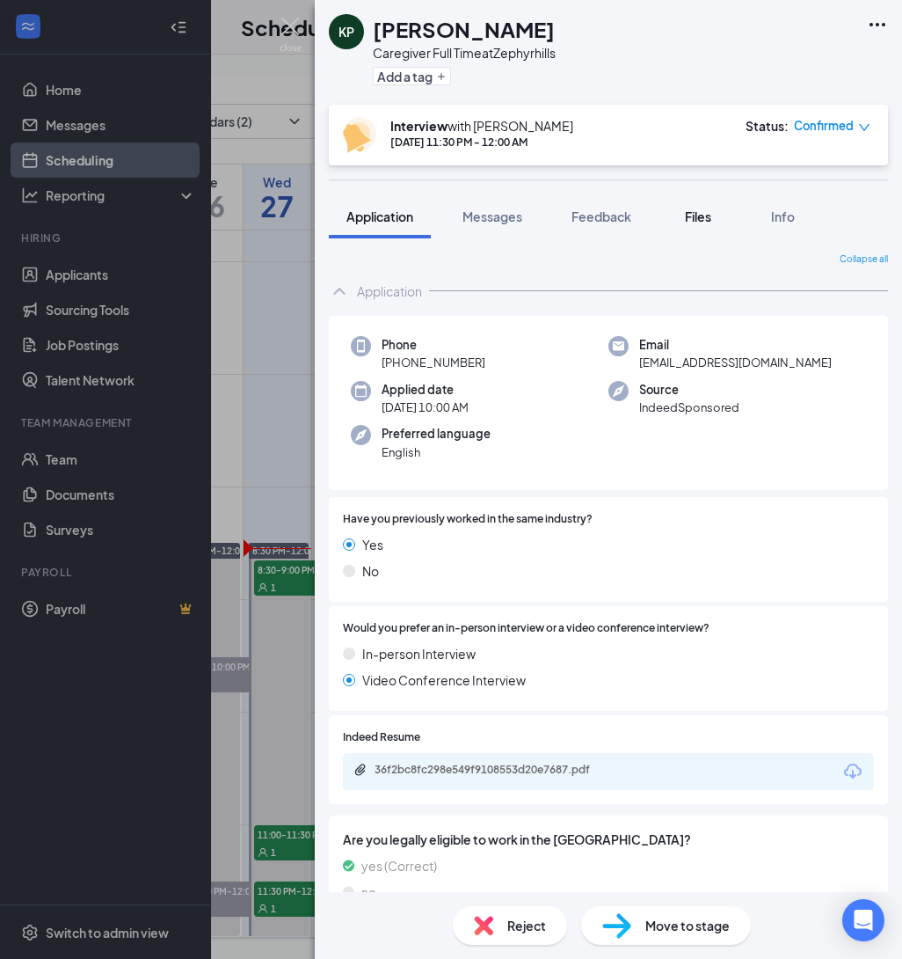
click at [699, 216] on span "Files" at bounding box center [698, 216] width 26 height 16
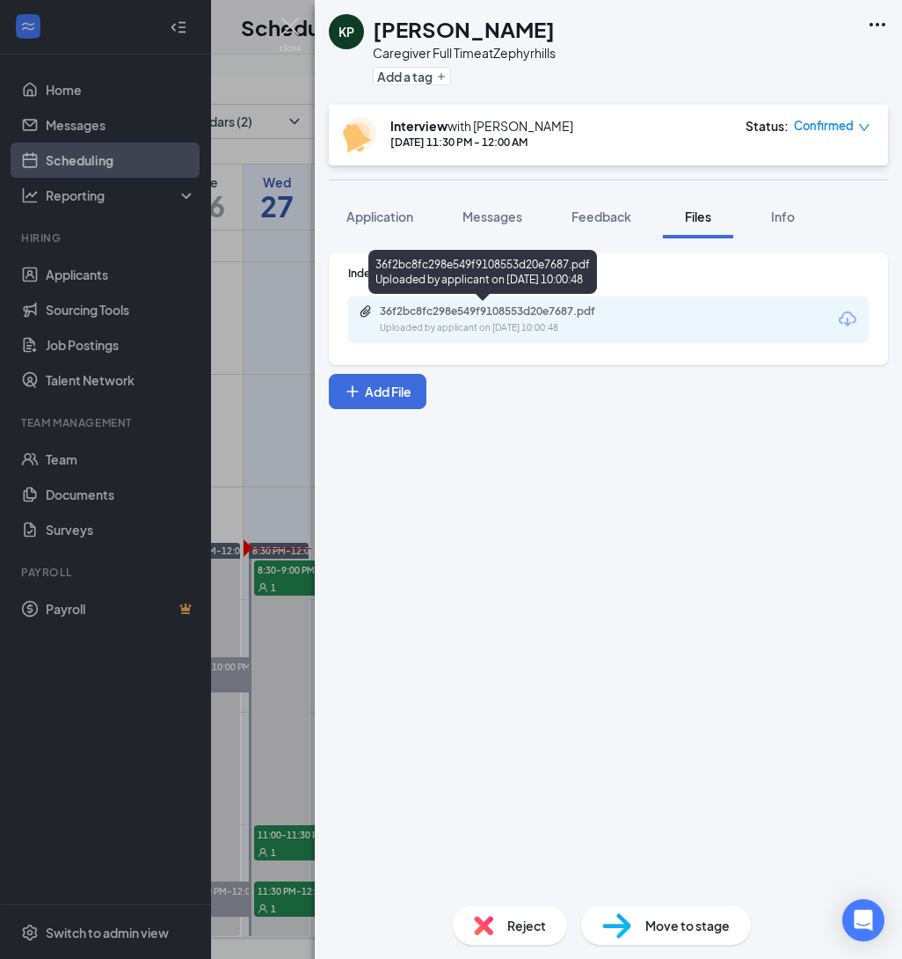
click at [597, 299] on div "36f2bc8fc298e549f9108553d20e7687.pdf Uploaded by applicant on [DATE] 10:00:48" at bounding box center [483, 275] width 229 height 51
click at [600, 318] on div "36f2bc8fc298e549f9108553d20e7687.pdf Uploaded by applicant on [DATE] 10:00:48" at bounding box center [501, 319] width 285 height 31
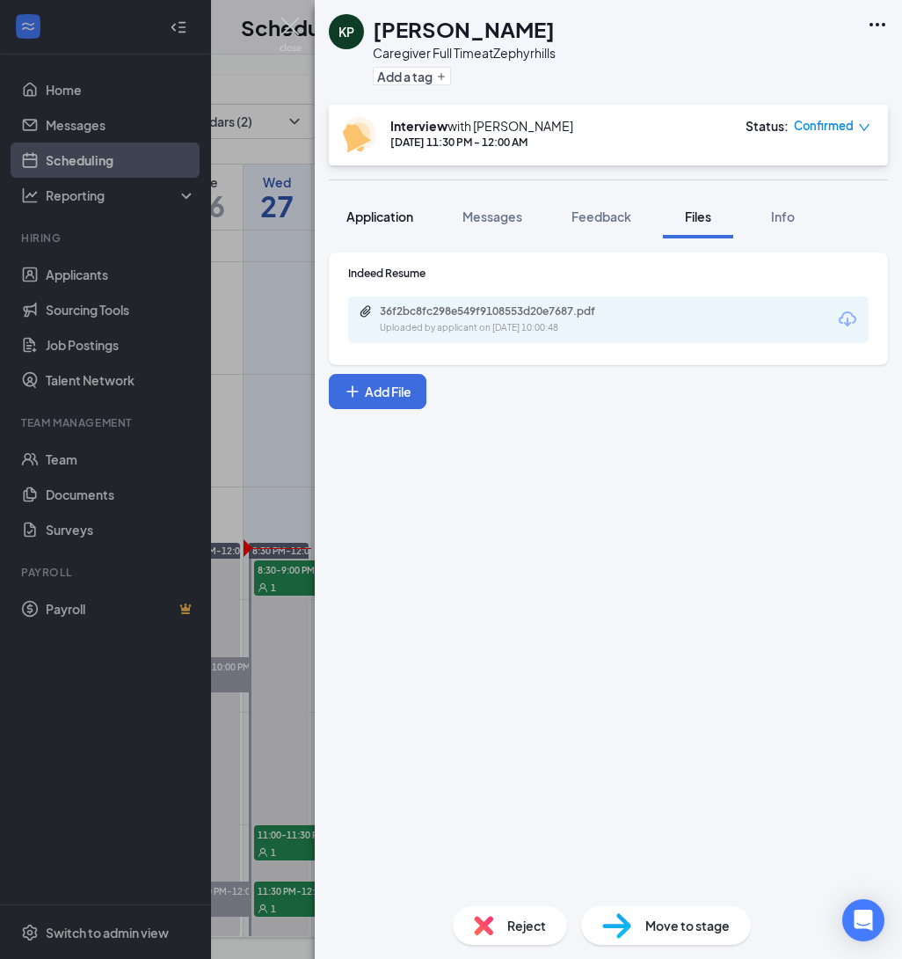
click at [359, 223] on div "Application" at bounding box center [380, 217] width 67 height 18
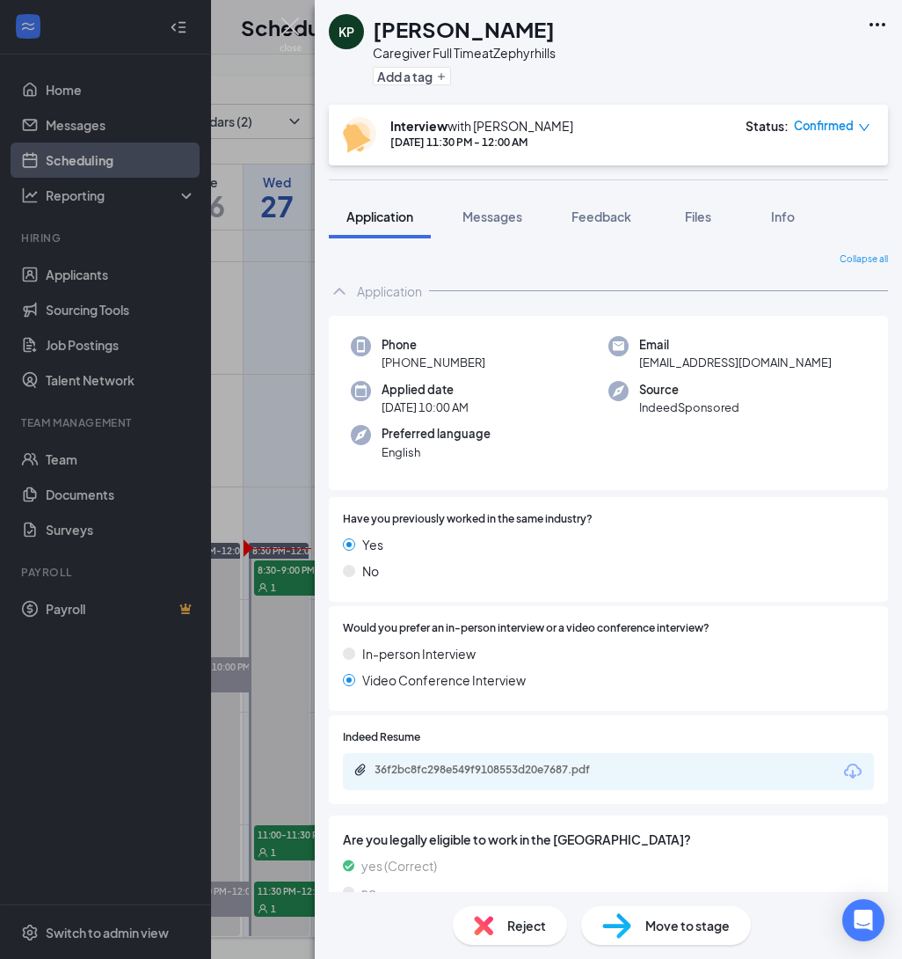
drag, startPoint x: 486, startPoint y: 366, endPoint x: 376, endPoint y: 362, distance: 110.0
click at [376, 362] on div "Phone [PHONE_NUMBER]" at bounding box center [480, 354] width 258 height 36
copy span "[PHONE_NUMBER]"
click at [285, 26] on img at bounding box center [291, 35] width 22 height 34
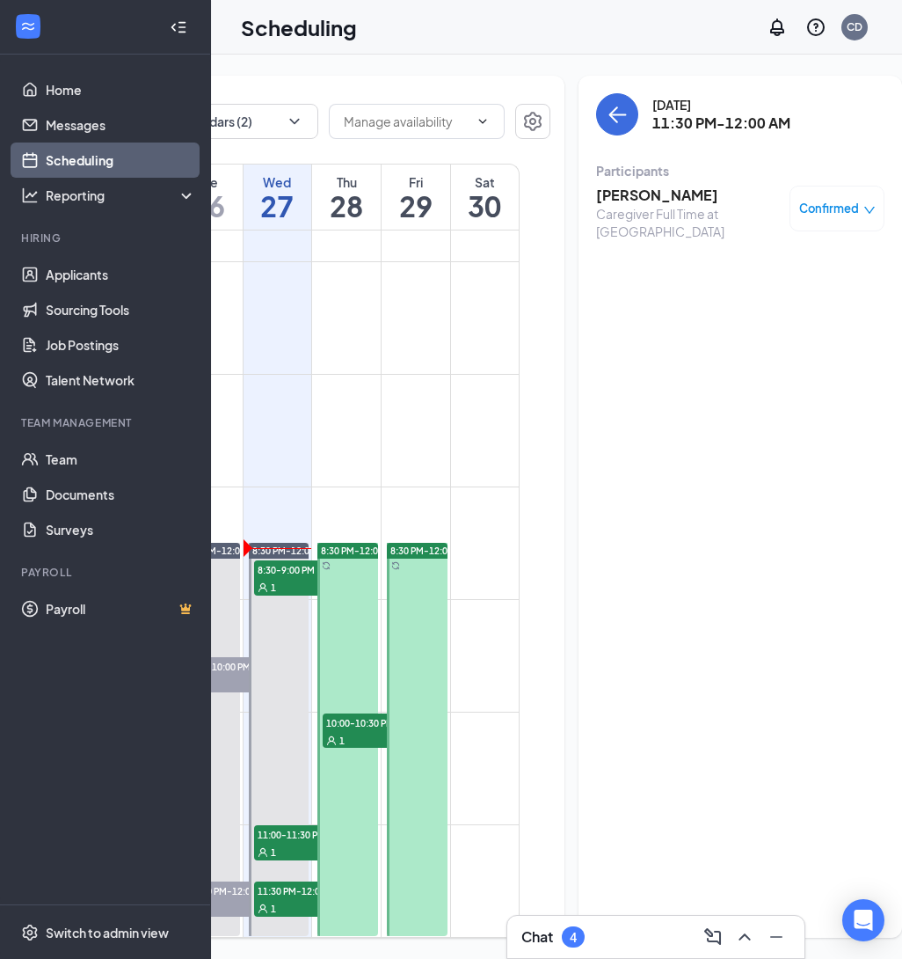
scroll to position [0, 269]
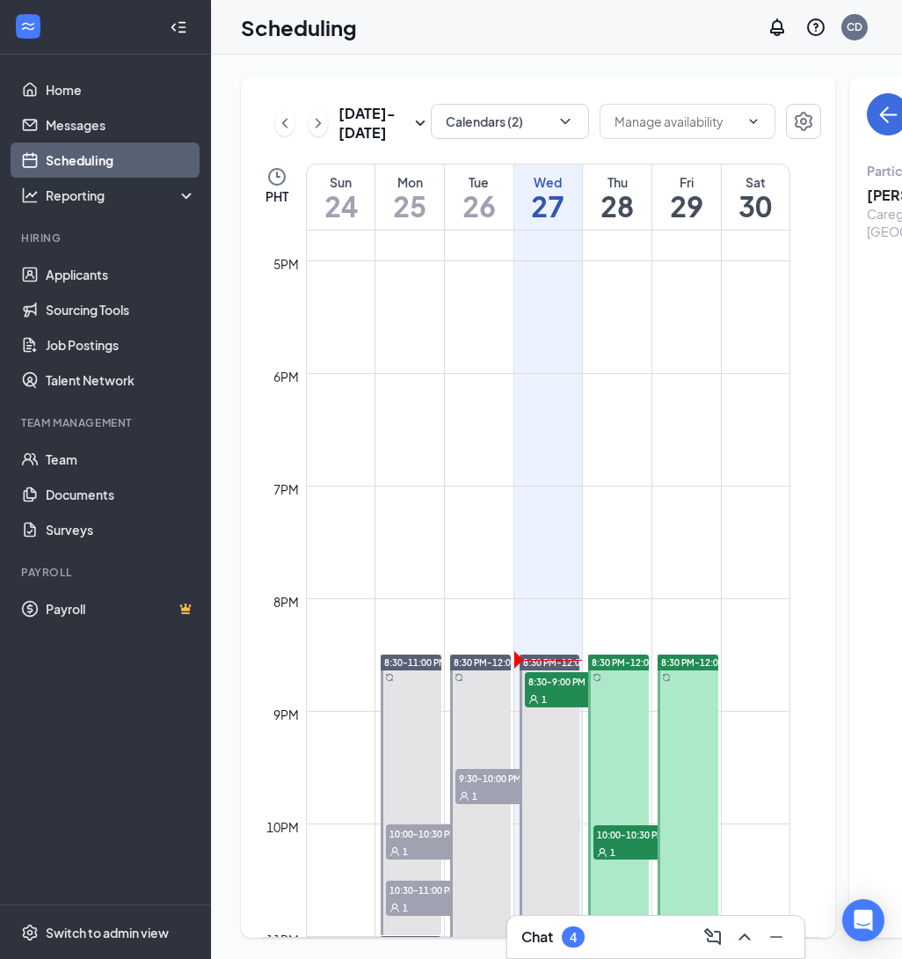
scroll to position [2032, 0]
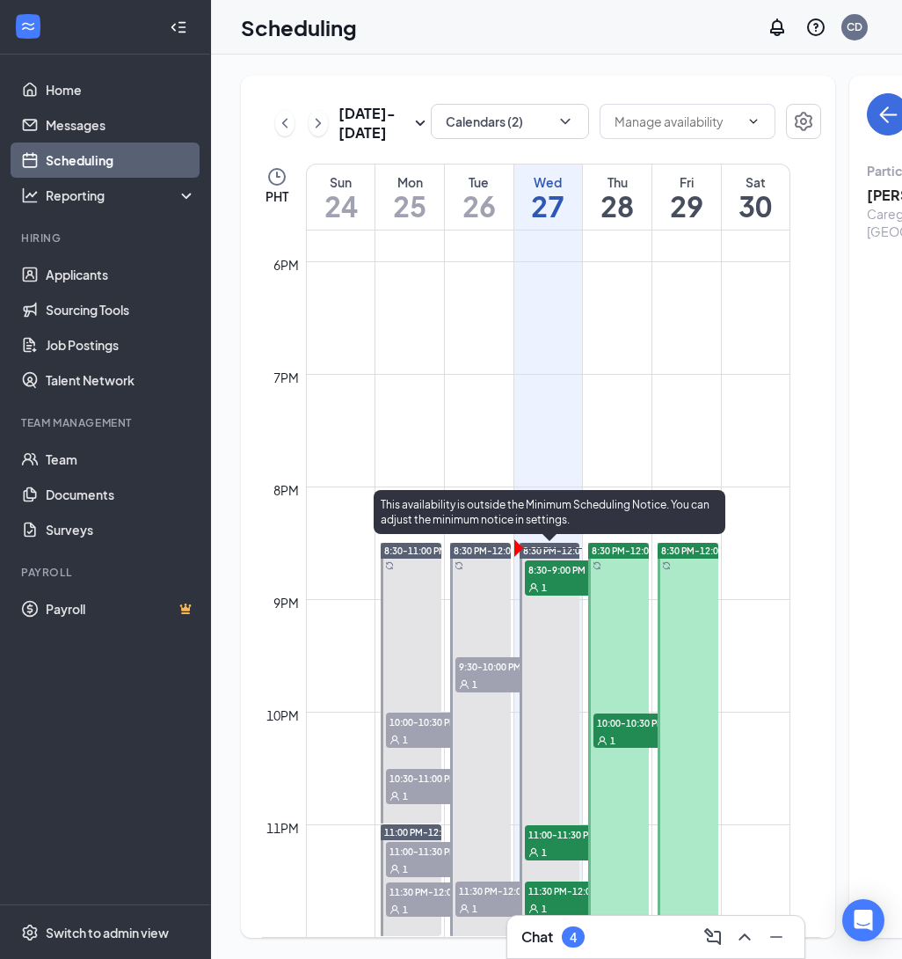
click at [562, 895] on span "11:30 PM-12:00 AM" at bounding box center [569, 890] width 88 height 18
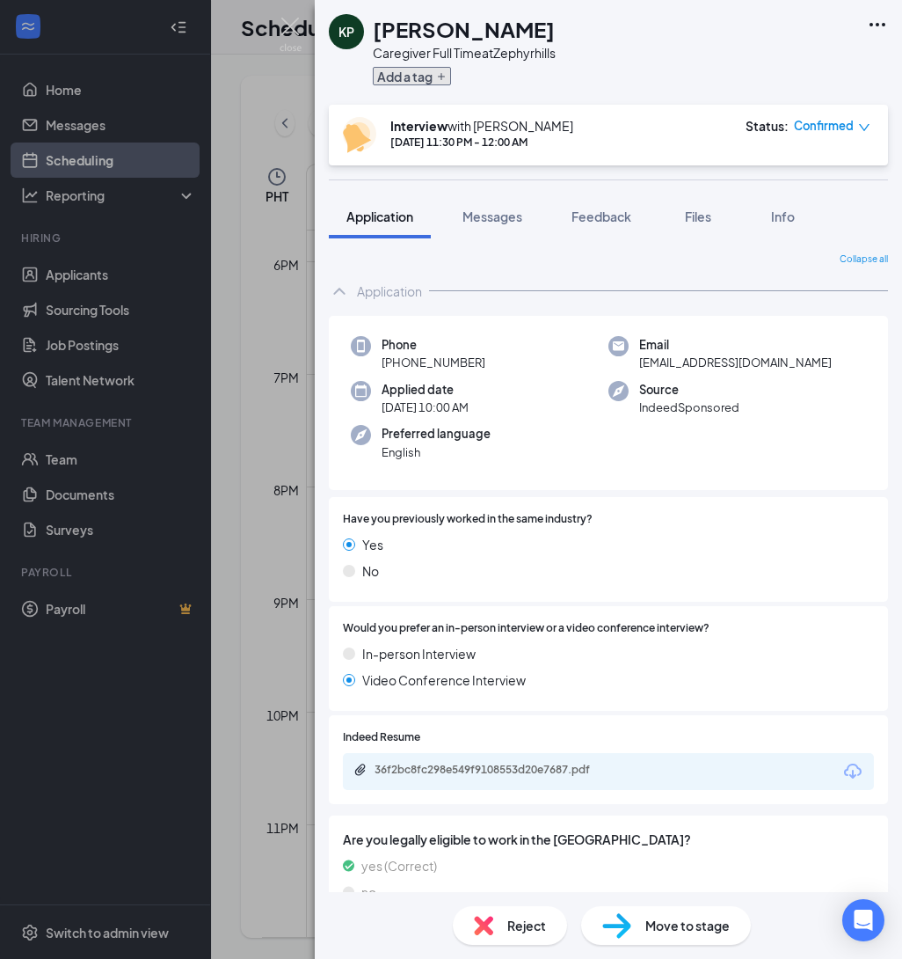
click at [448, 77] on button "Add a tag" at bounding box center [412, 76] width 78 height 18
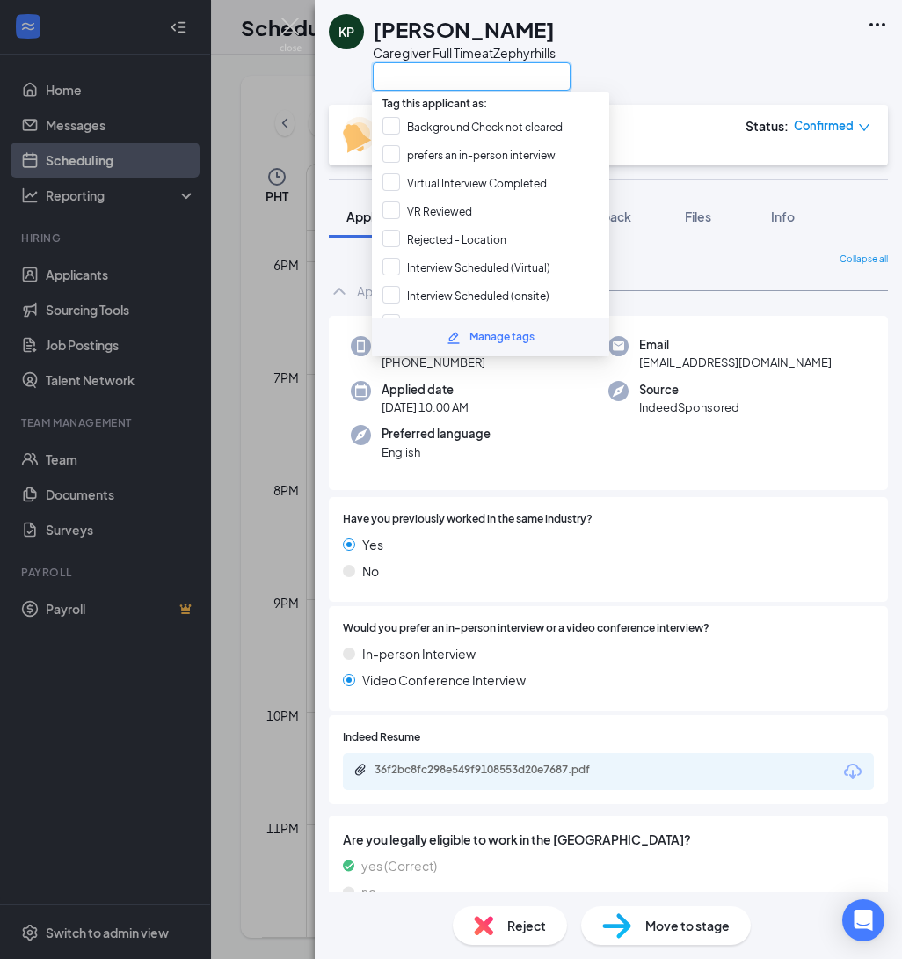
click at [419, 81] on input "text" at bounding box center [472, 76] width 198 height 28
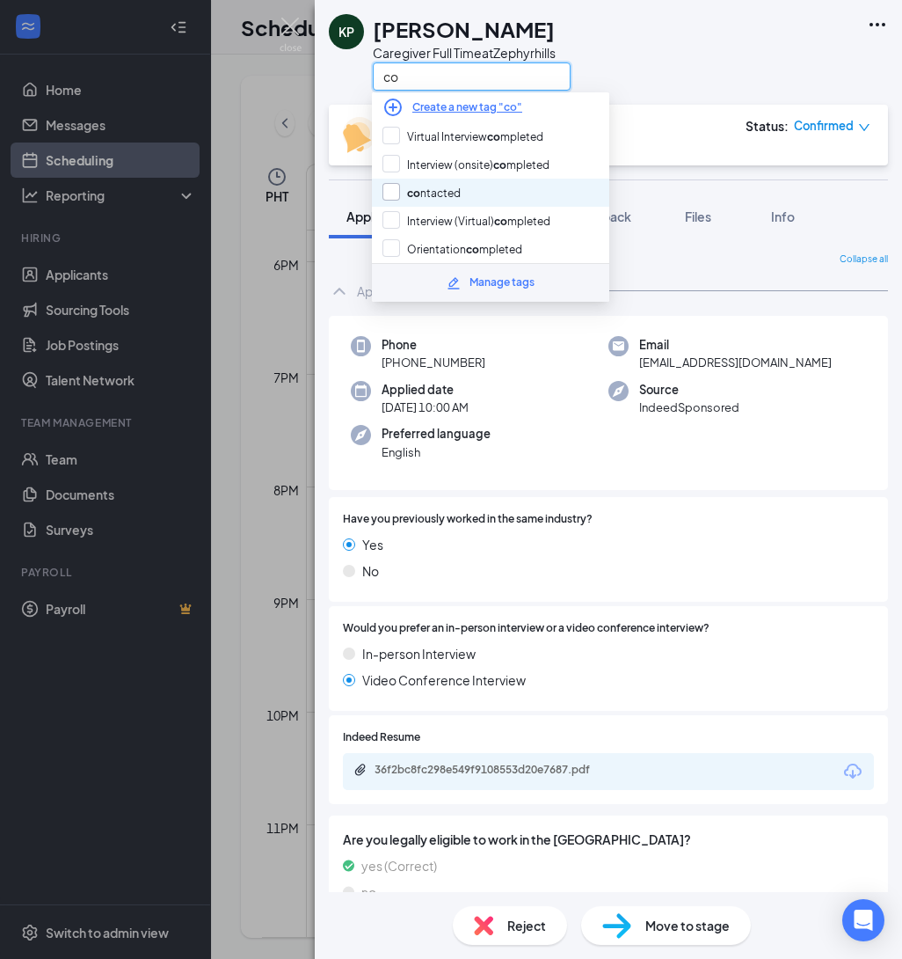
type input "co"
click at [399, 186] on input "co ntacted" at bounding box center [422, 192] width 78 height 19
checkbox input "true"
click at [388, 81] on input "co" at bounding box center [472, 76] width 198 height 28
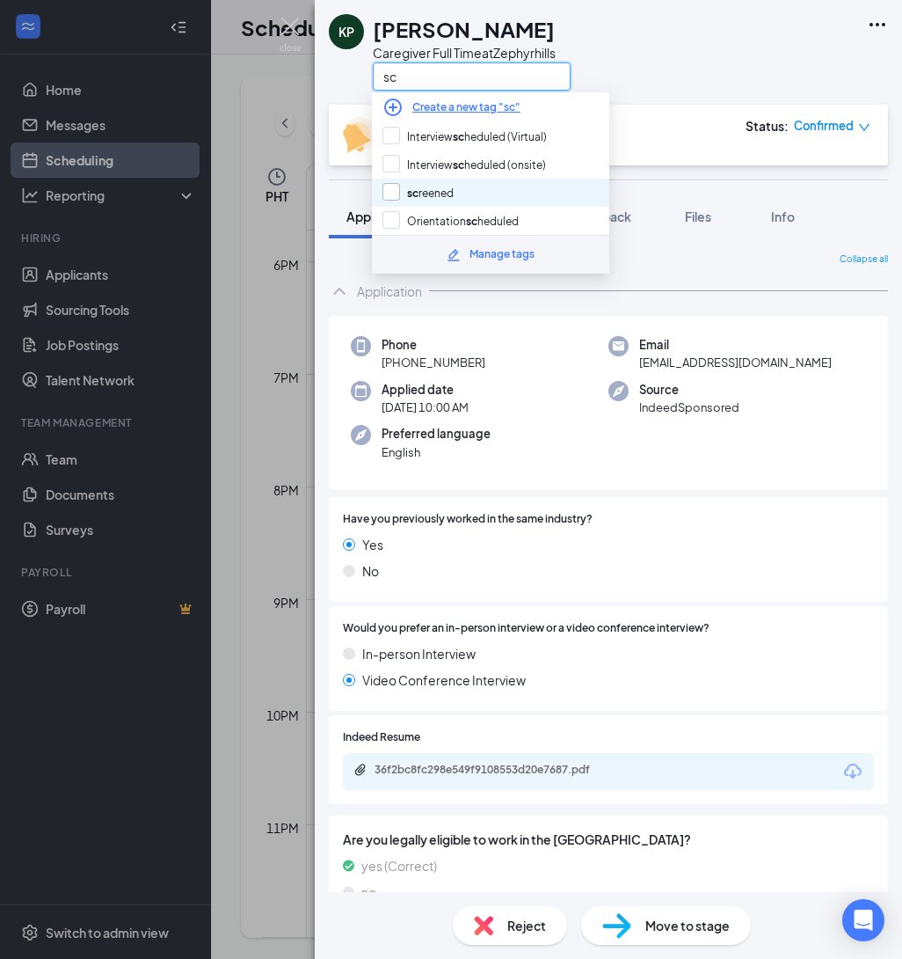
type input "sc"
click at [396, 190] on input "sc reened" at bounding box center [418, 192] width 71 height 19
checkbox input "true"
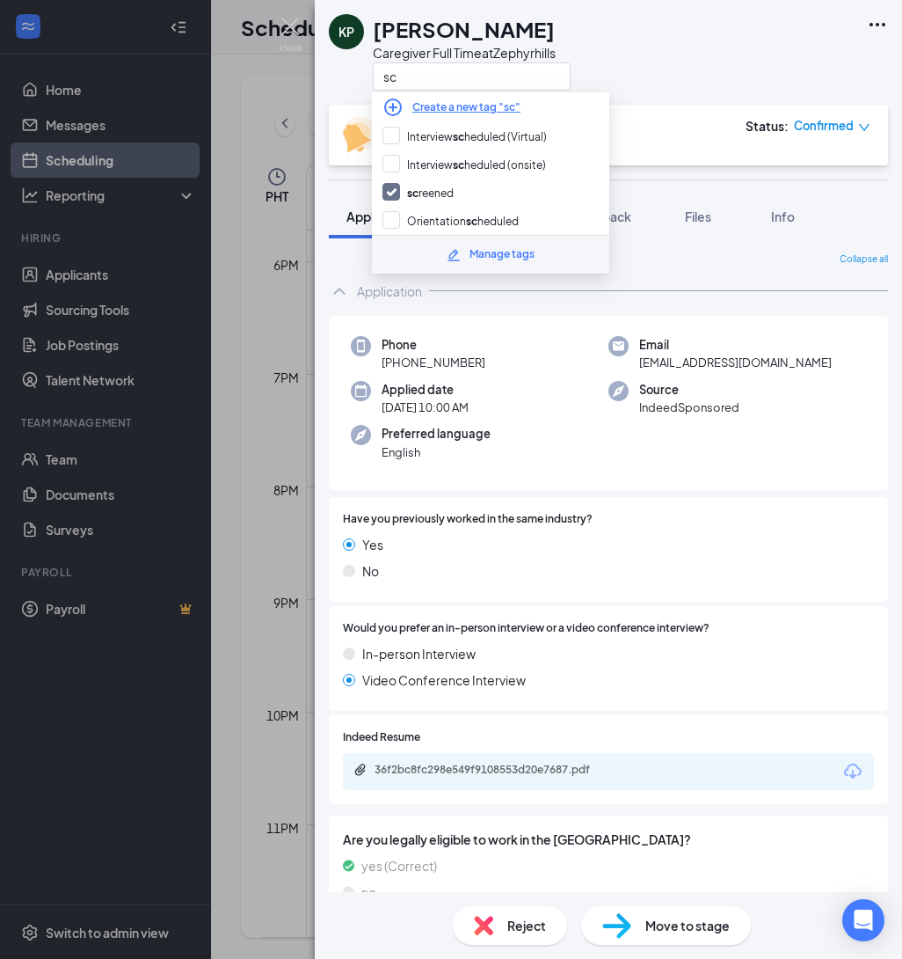
click at [746, 245] on div "Collapse all Application Phone [PHONE_NUMBER] Email [EMAIL_ADDRESS][DOMAIN_NAME…" at bounding box center [609, 565] width 588 height 654
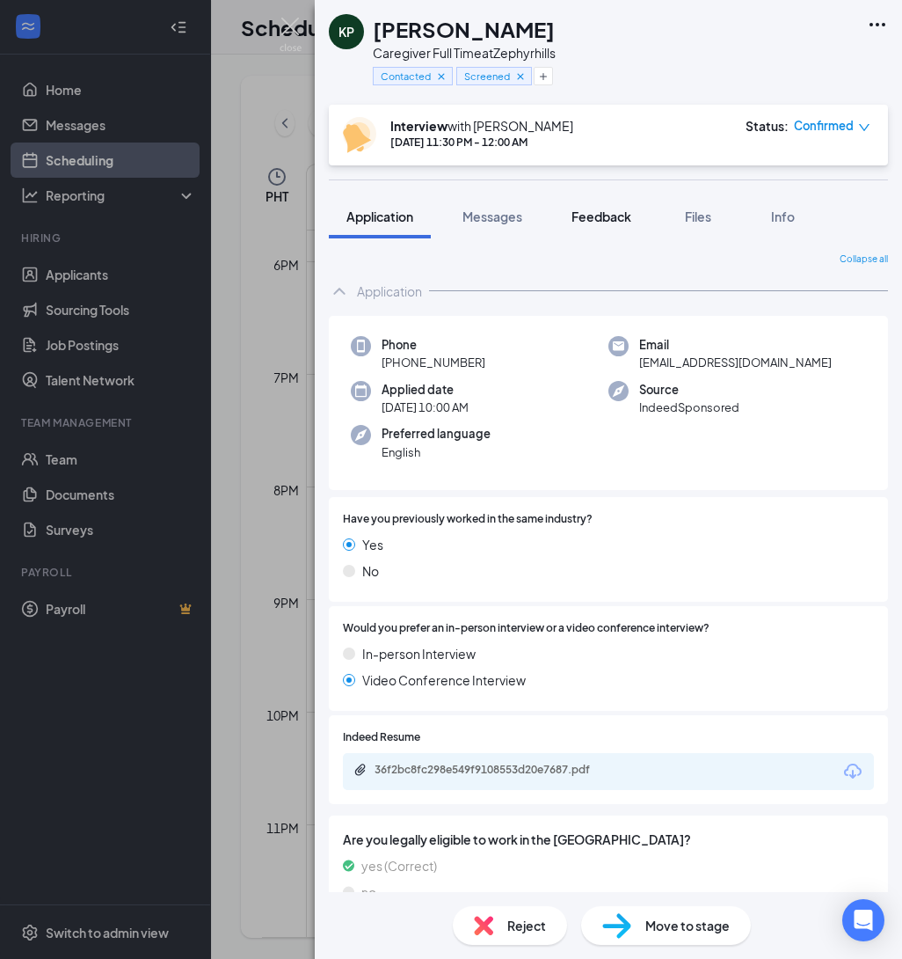
click at [588, 223] on div "Feedback" at bounding box center [602, 217] width 60 height 18
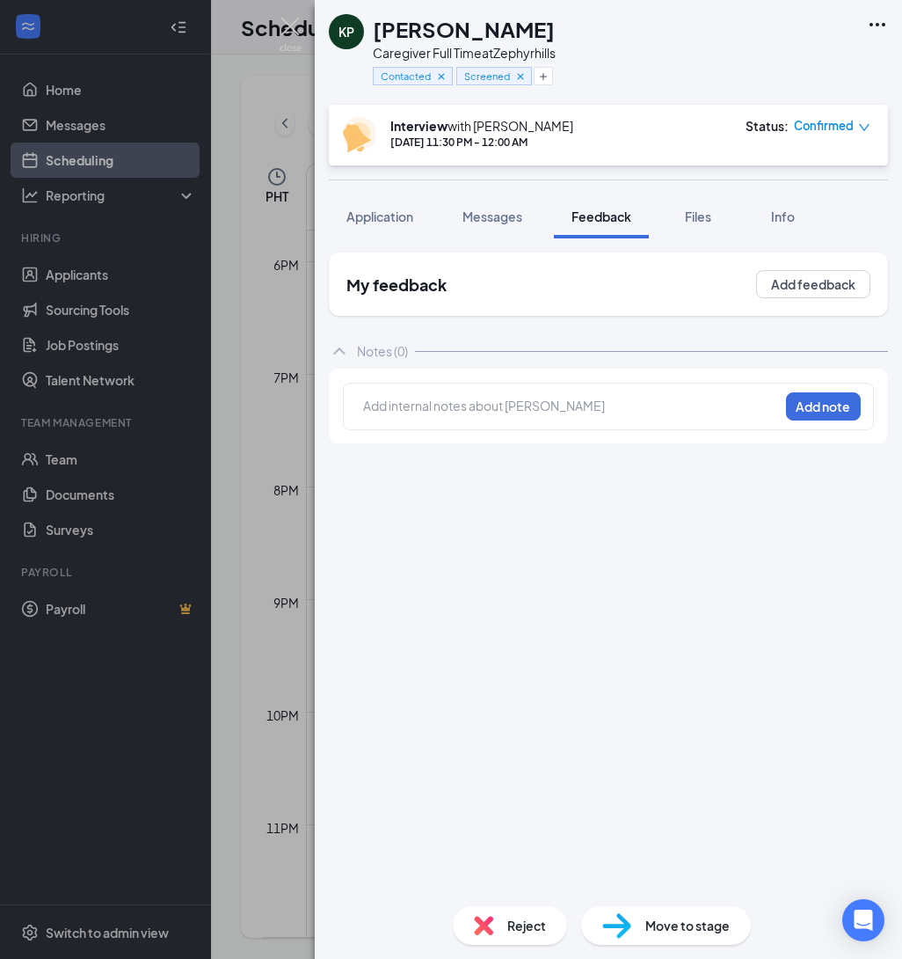
click at [500, 400] on div at bounding box center [571, 406] width 414 height 18
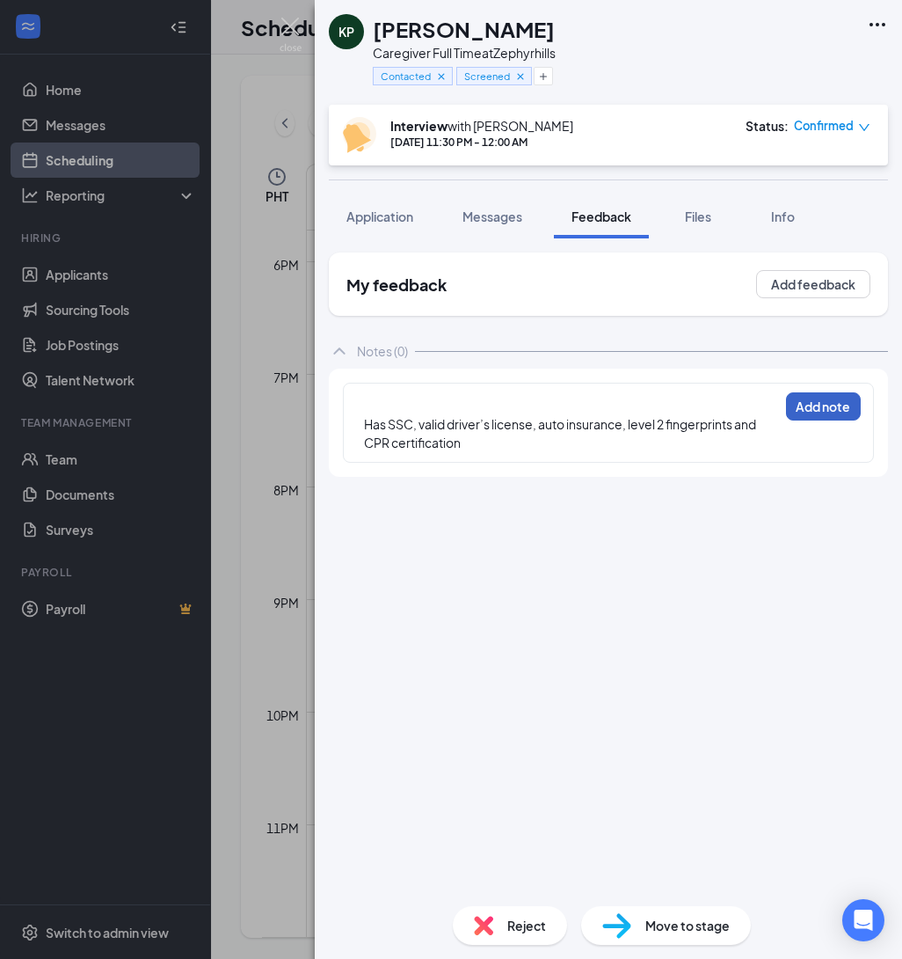
click at [802, 407] on button "Add note" at bounding box center [823, 406] width 75 height 28
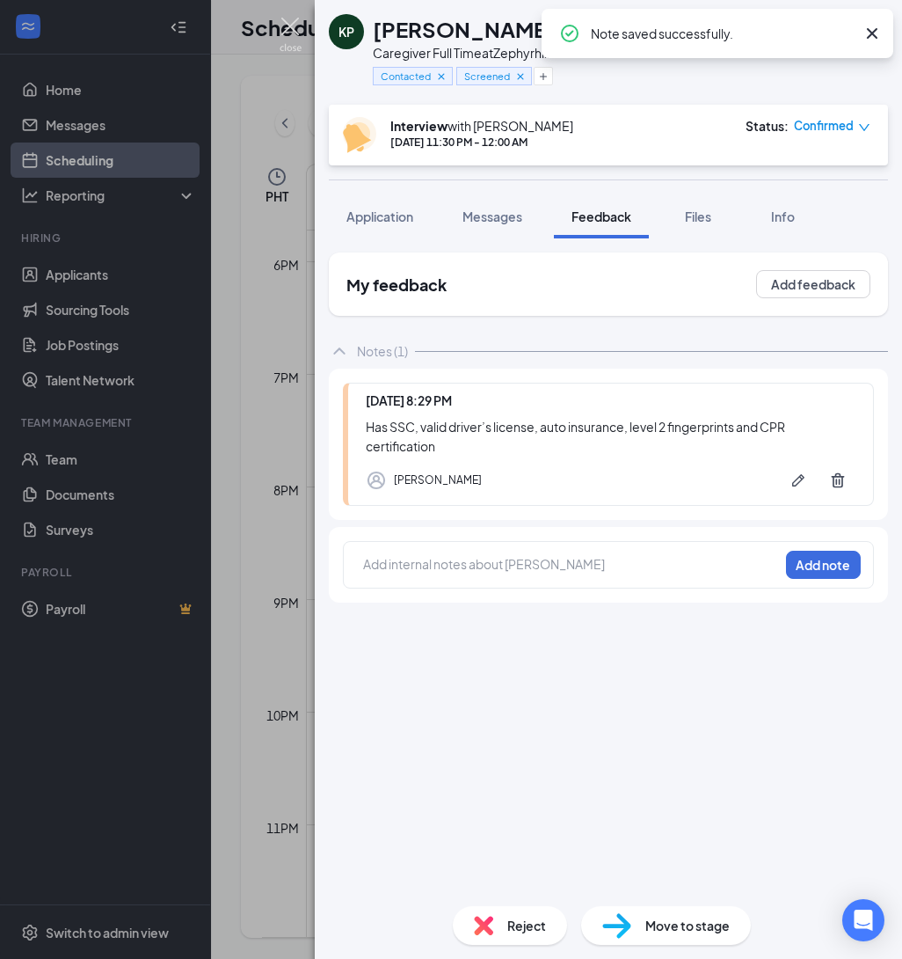
click at [295, 29] on img at bounding box center [291, 35] width 22 height 34
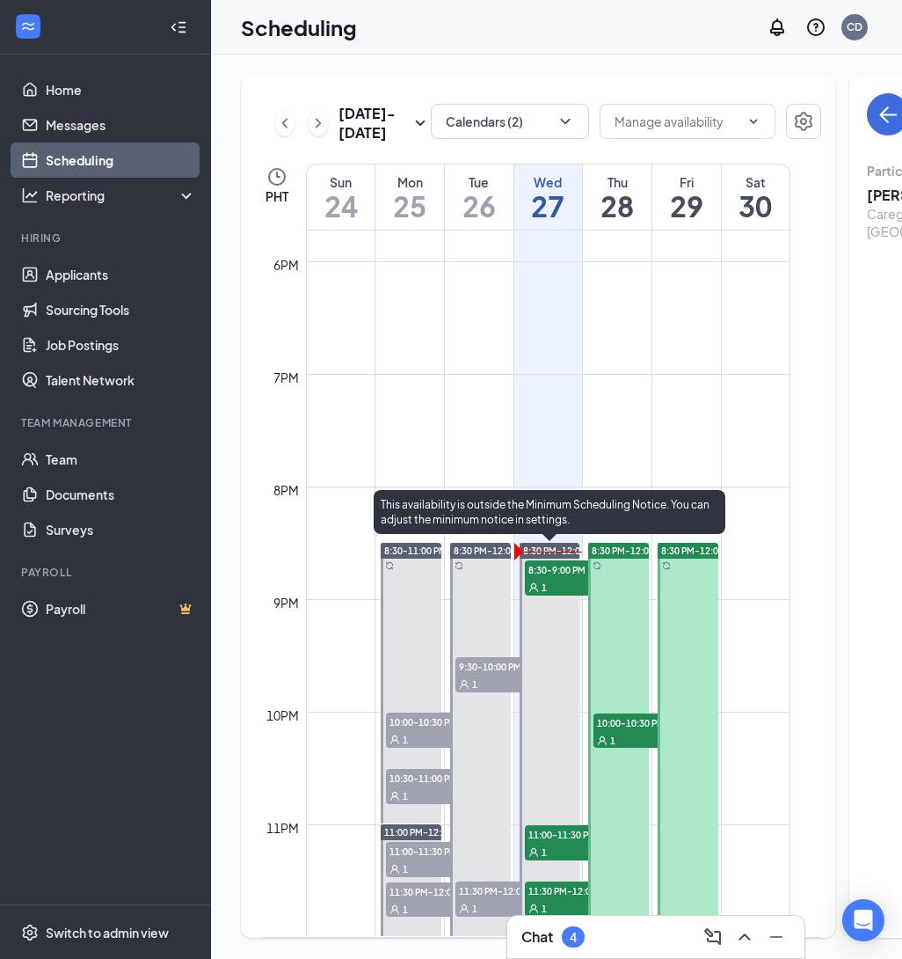
click at [577, 898] on span "11:30 PM-12:00 AM" at bounding box center [569, 890] width 88 height 18
click at [561, 930] on div "Chat 4" at bounding box center [553, 936] width 63 height 21
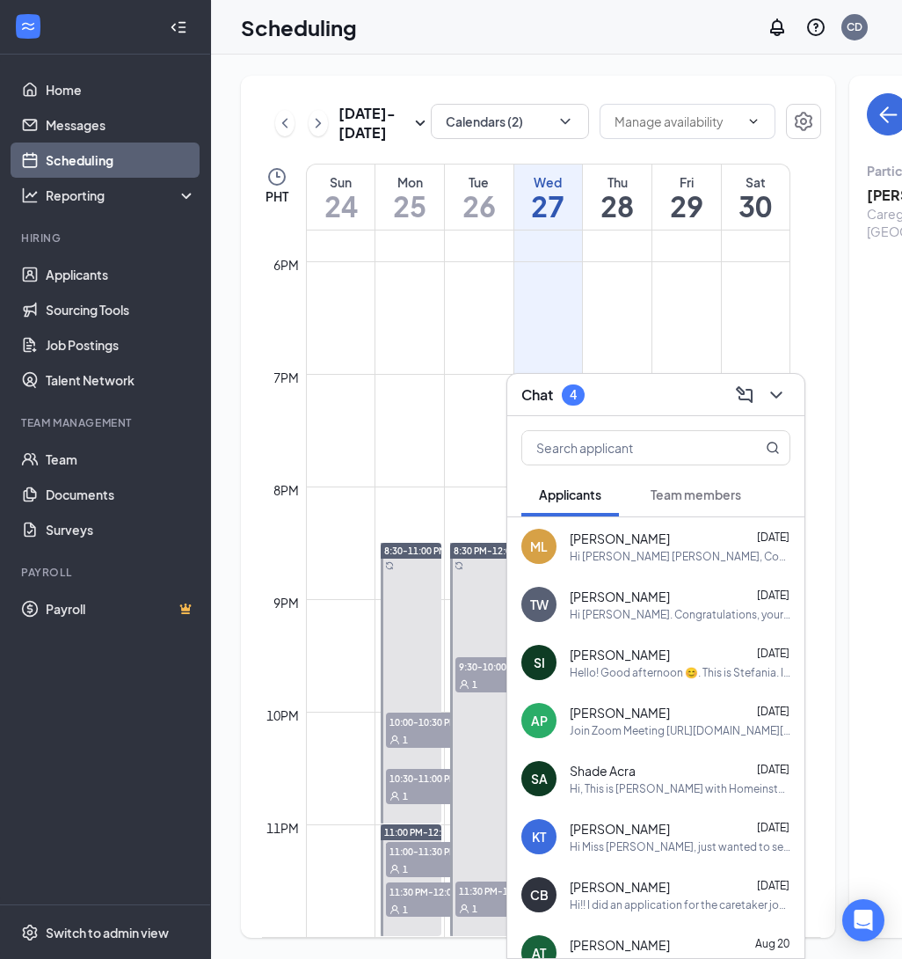
click at [705, 538] on div "[PERSON_NAME] [DATE]" at bounding box center [680, 538] width 221 height 18
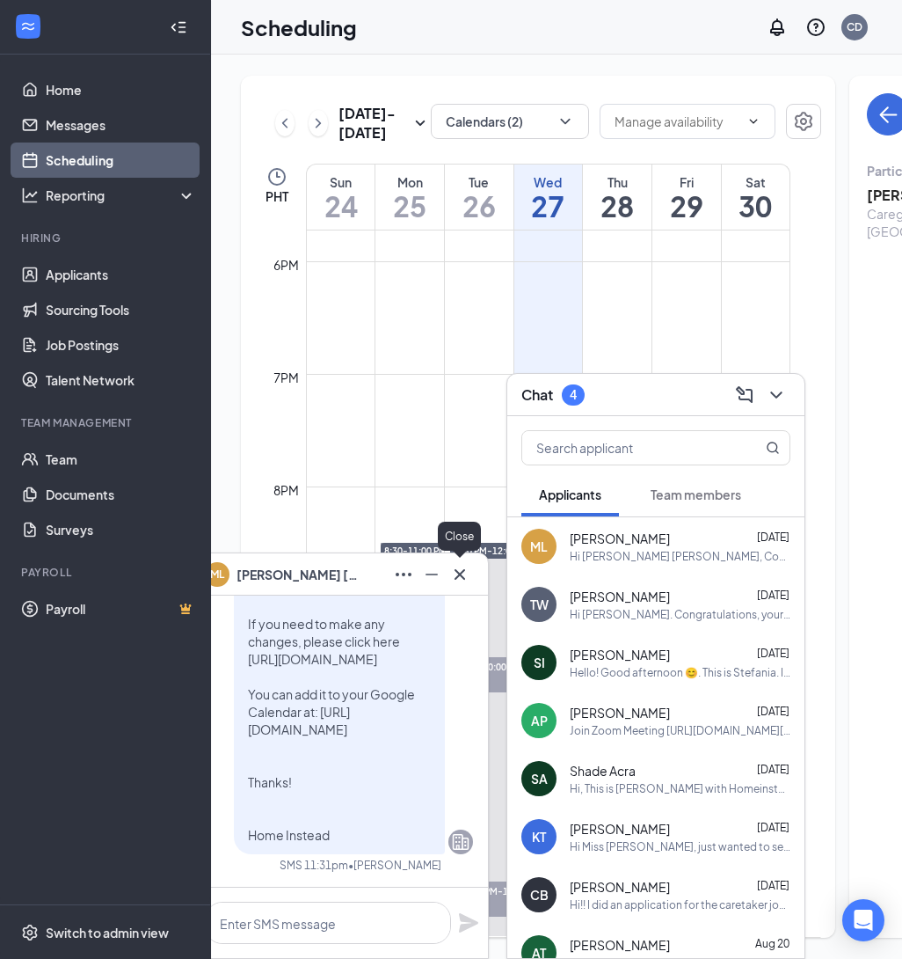
click at [464, 580] on icon "Cross" at bounding box center [459, 574] width 21 height 21
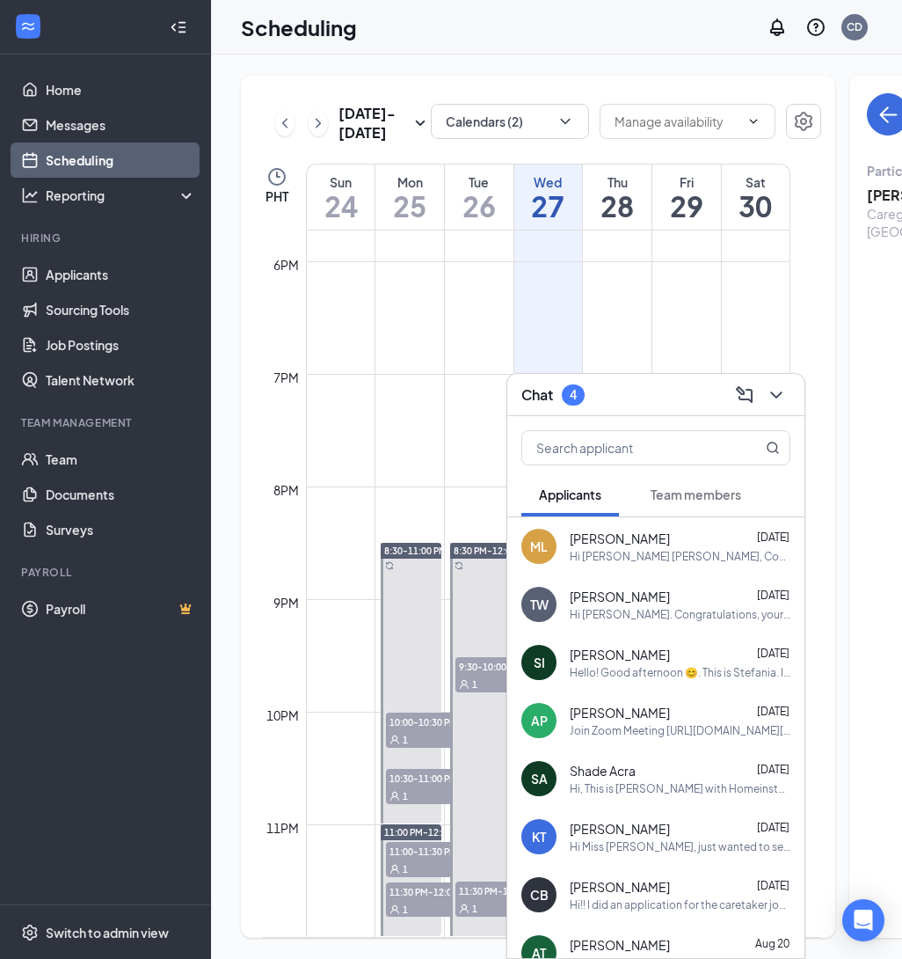
click at [432, 421] on td at bounding box center [548, 416] width 485 height 28
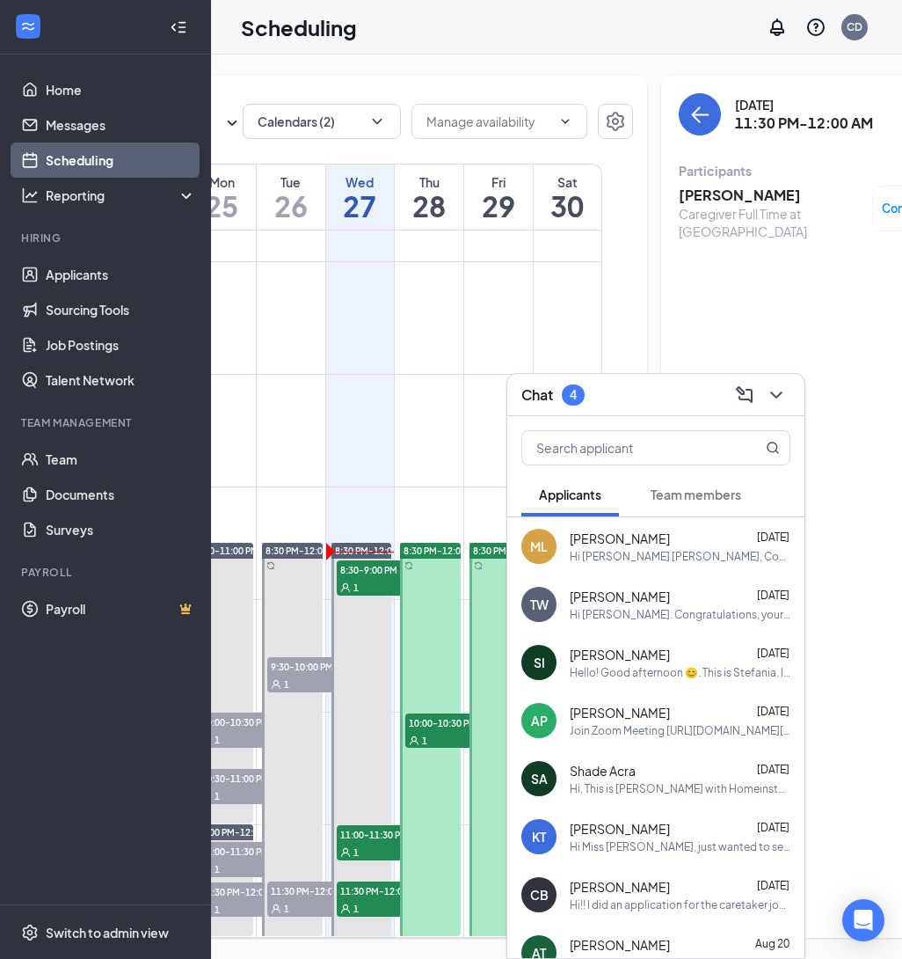
scroll to position [0, 271]
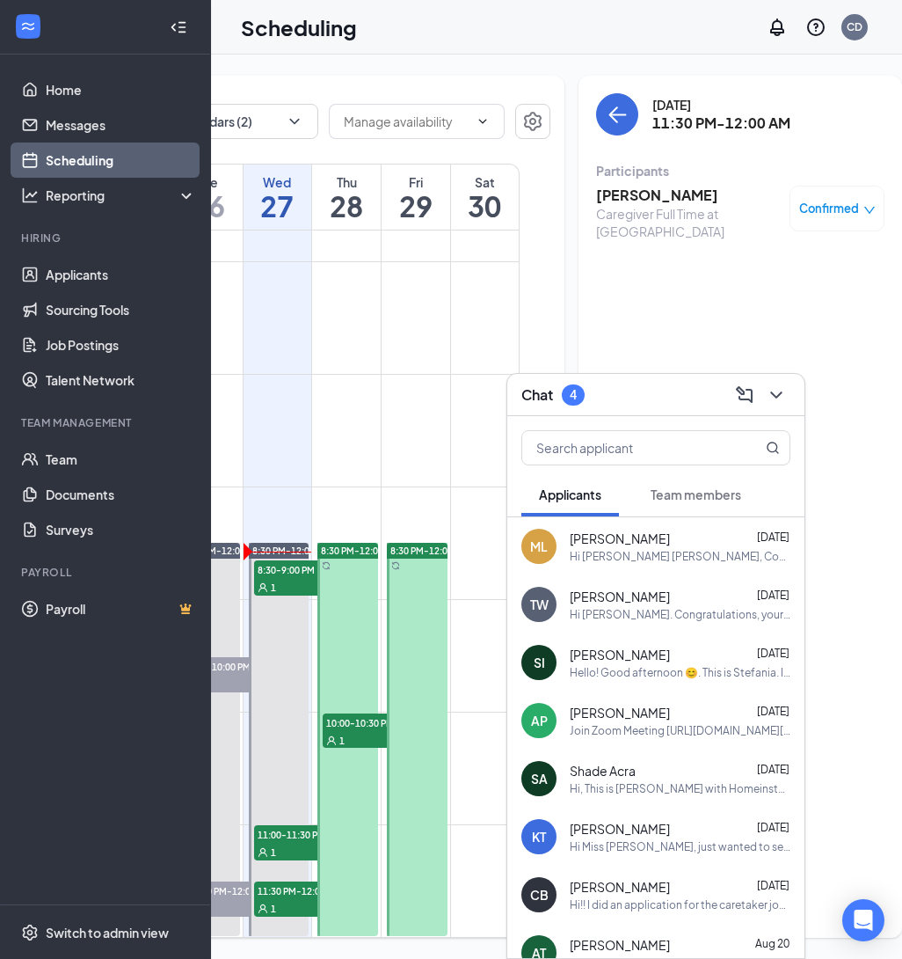
click at [596, 194] on h3 "[PERSON_NAME]" at bounding box center [688, 195] width 185 height 19
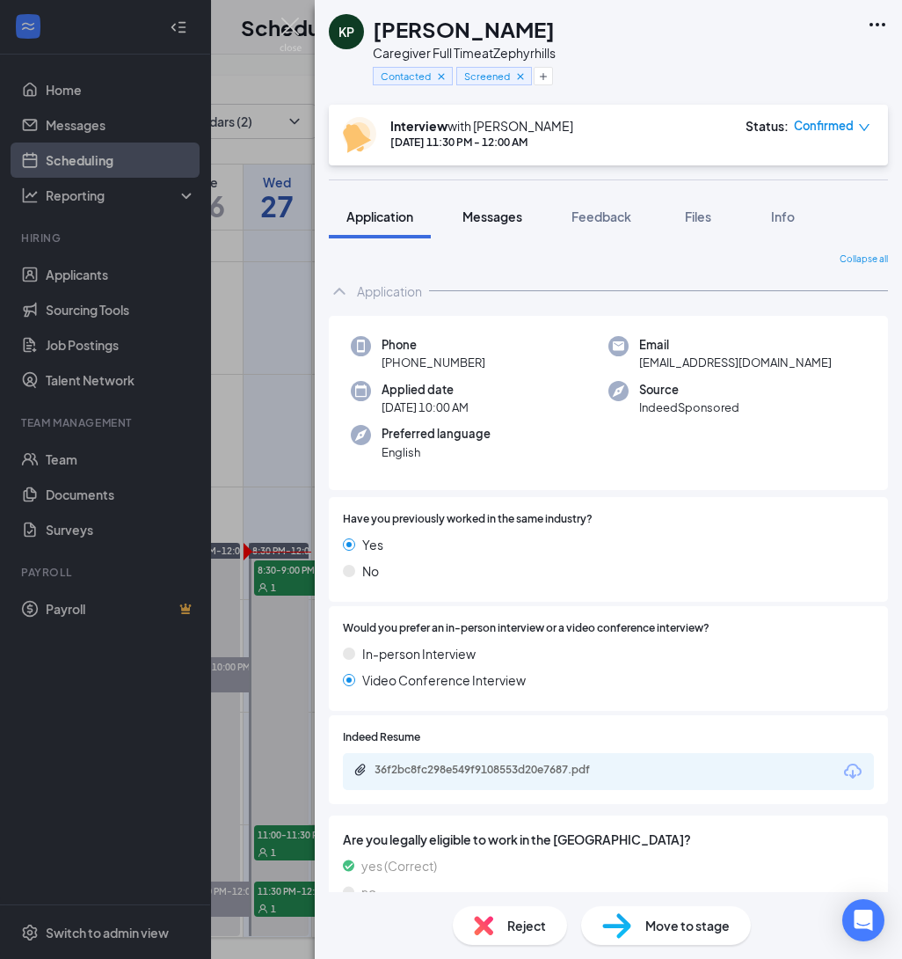
click at [505, 212] on span "Messages" at bounding box center [493, 216] width 60 height 16
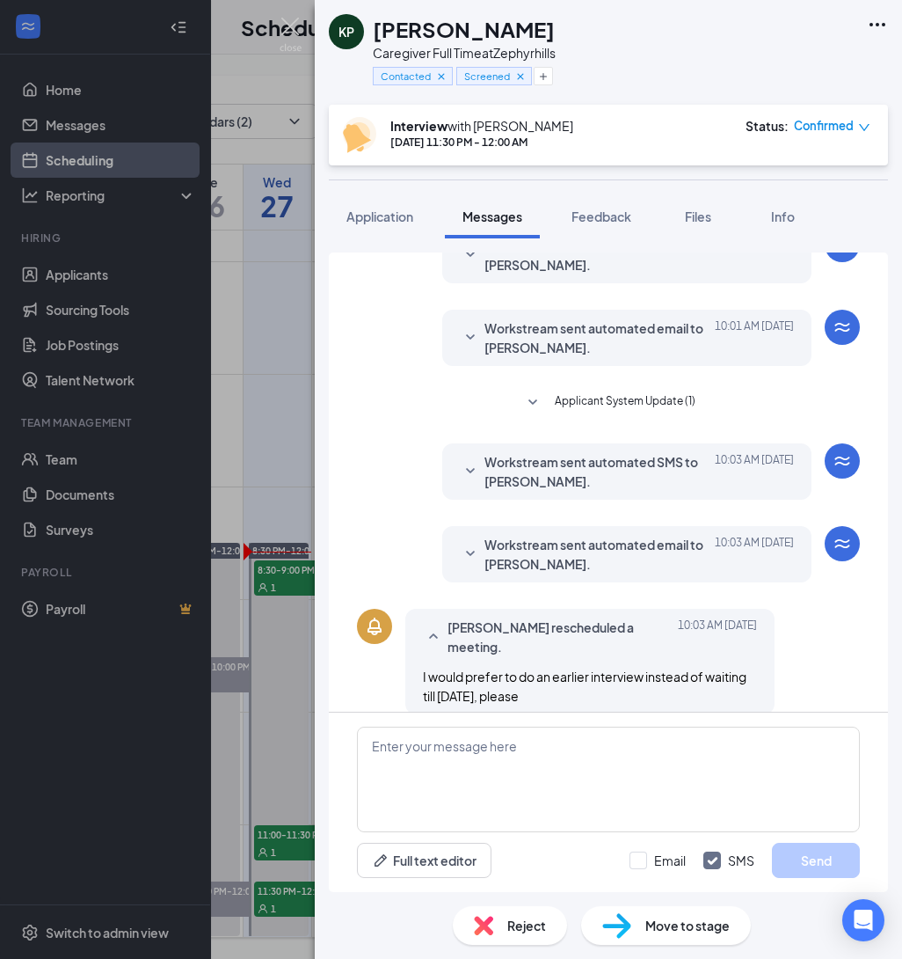
scroll to position [308, 0]
click at [472, 550] on icon "SmallChevronDown" at bounding box center [470, 552] width 9 height 5
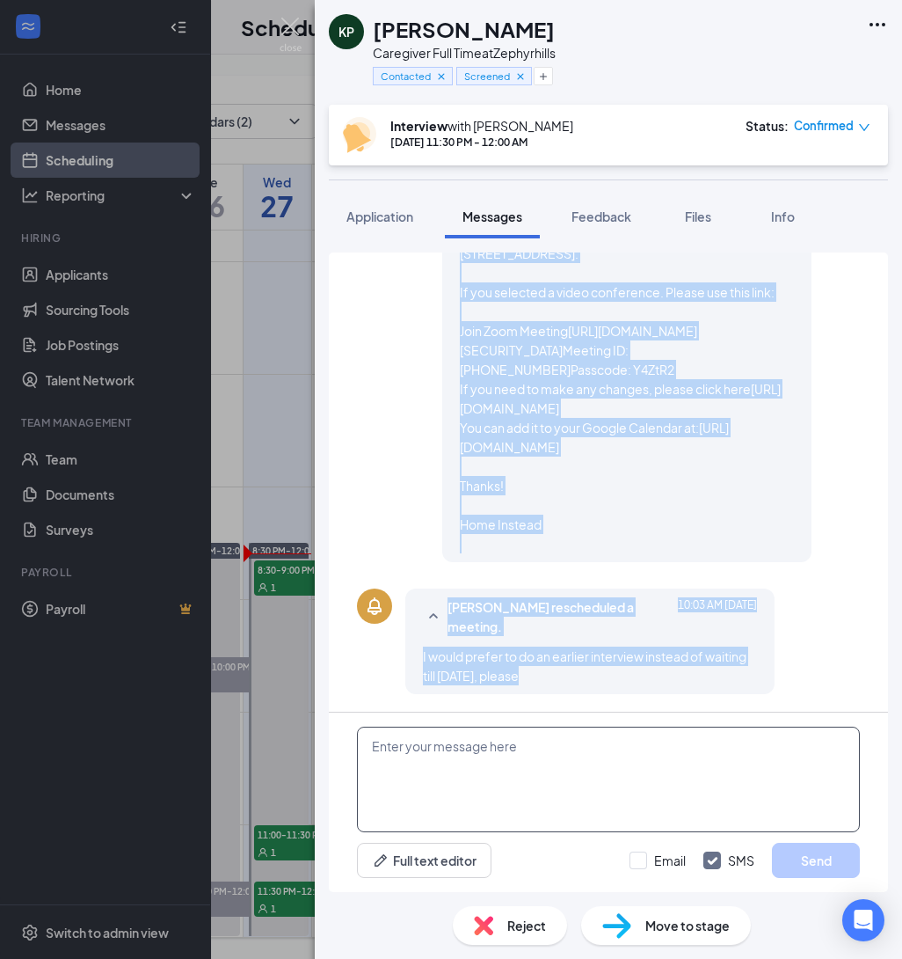
scroll to position [860, 0]
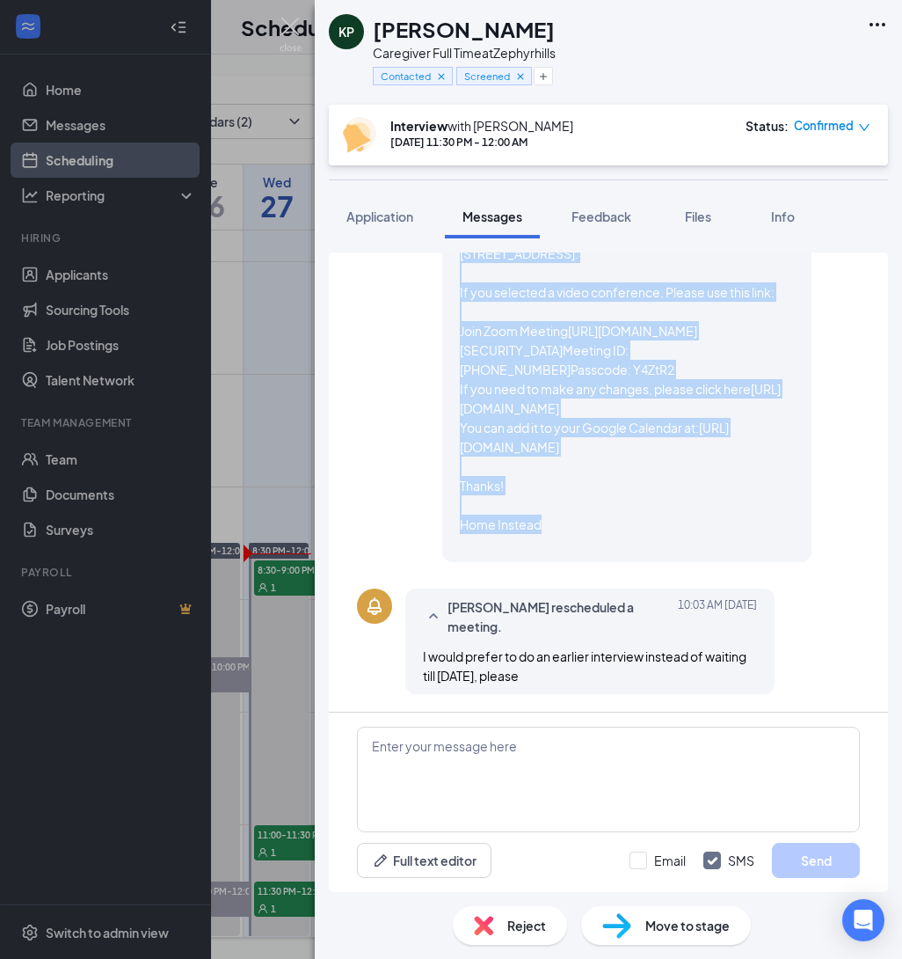
drag, startPoint x: 463, startPoint y: 325, endPoint x: 723, endPoint y: 551, distance: 344.2
click at [723, 551] on span "Hi [PERSON_NAME], Congratulations, your meeting with Home Instead for Caregiver…" at bounding box center [627, 321] width 334 height 464
copy span "Hi [PERSON_NAME], Congratulations, your meeting with Home Instead for Caregiver…"
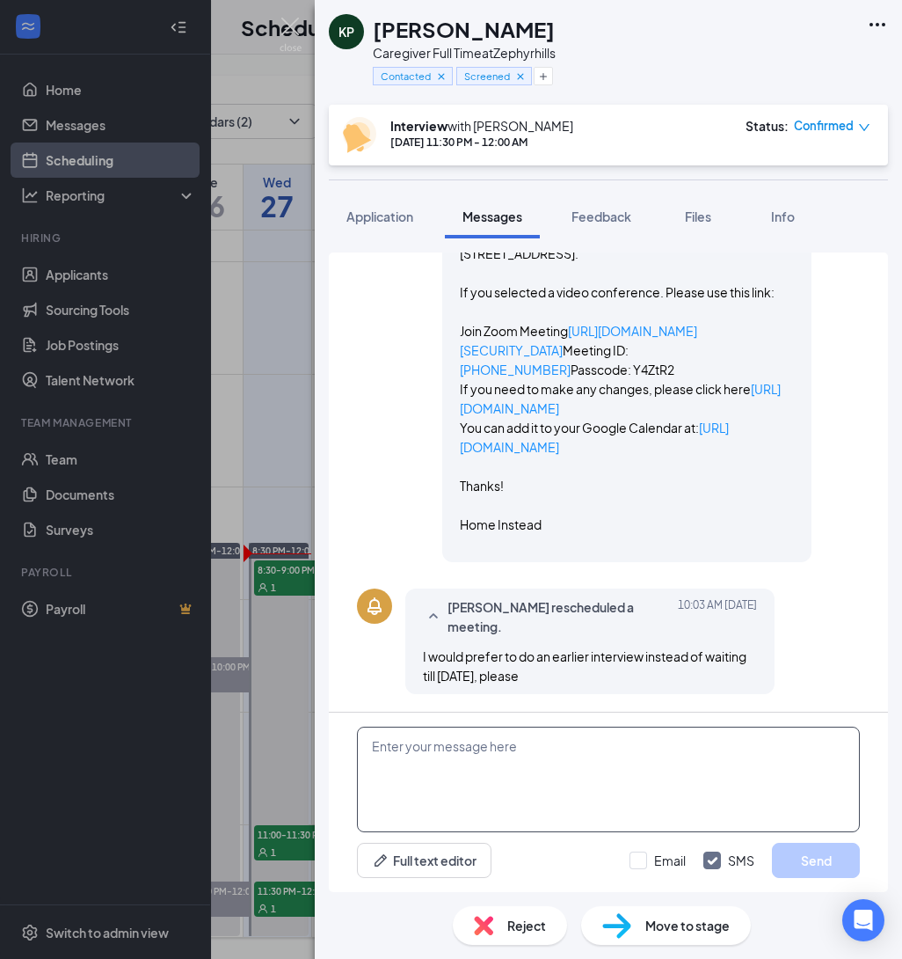
click at [650, 776] on textarea at bounding box center [608, 780] width 503 height 106
paste textarea "Hi [PERSON_NAME], Congratulations, your meeting with Home Instead for Caregiver…"
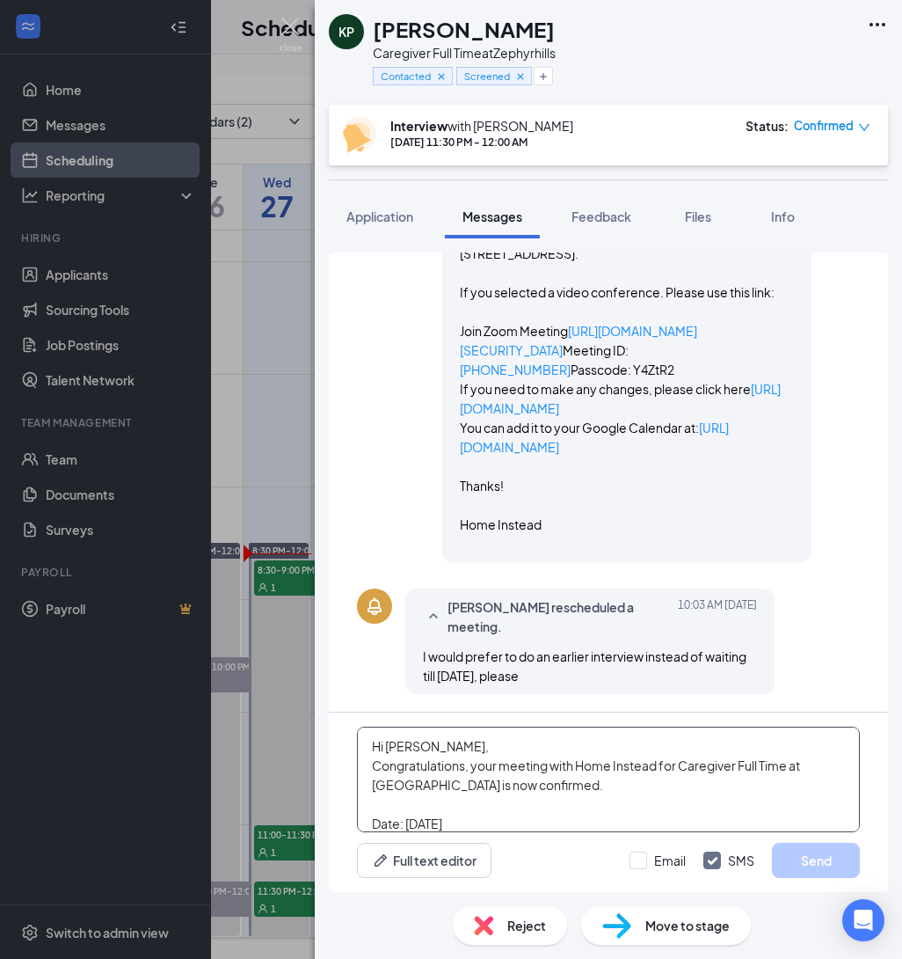
scroll to position [560, 0]
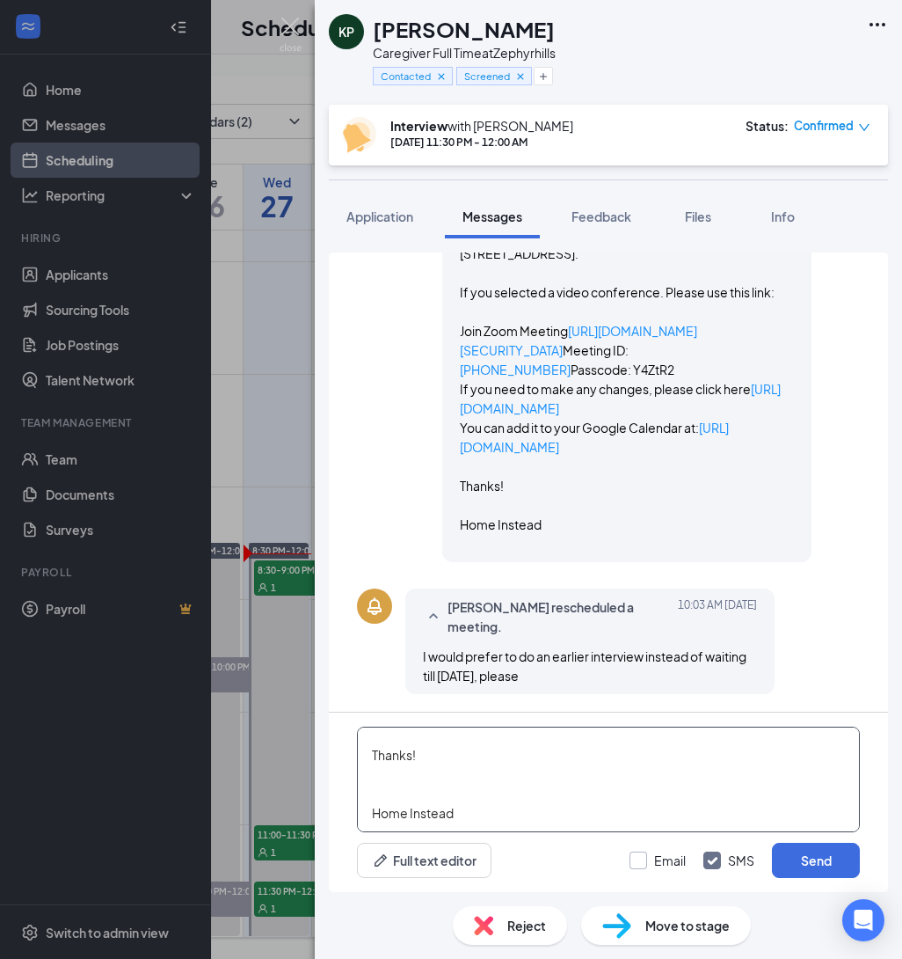
type textarea "Hi [PERSON_NAME], Congratulations, your meeting with Home Instead for Caregiver…"
click at [646, 861] on input "Email" at bounding box center [658, 860] width 56 height 18
checkbox input "true"
click at [828, 858] on button "Send" at bounding box center [816, 860] width 88 height 35
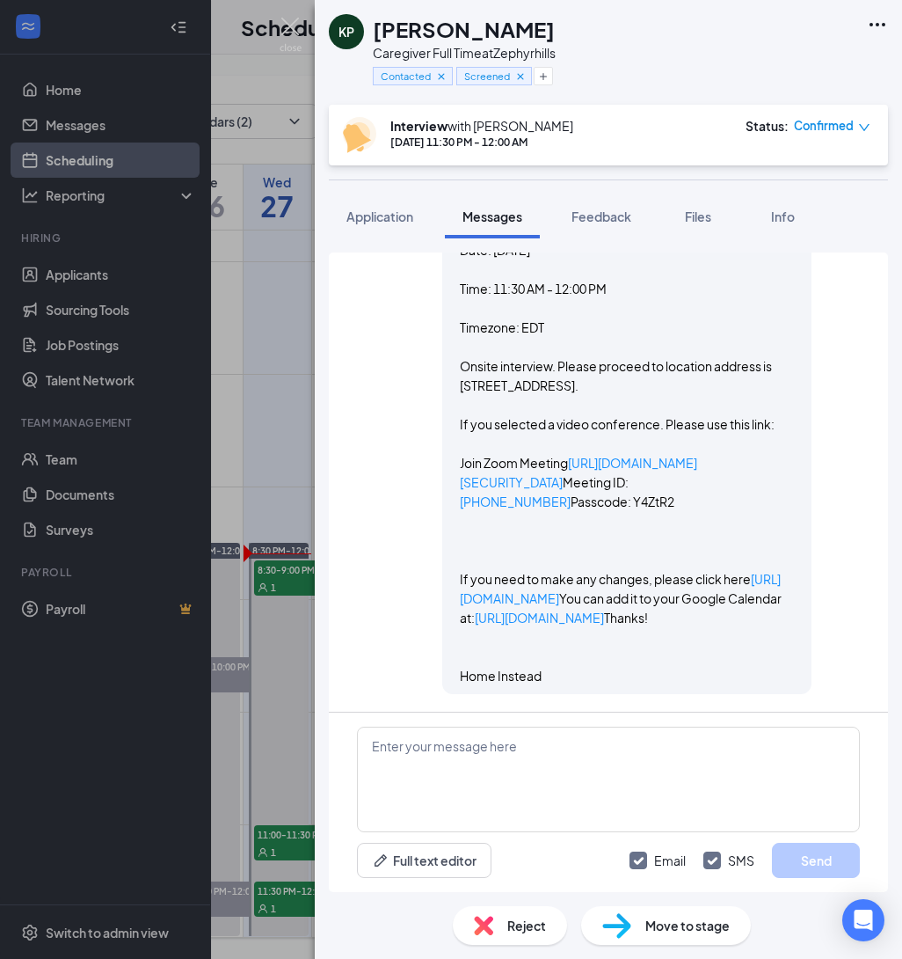
scroll to position [2401, 0]
click at [288, 27] on img at bounding box center [291, 35] width 22 height 34
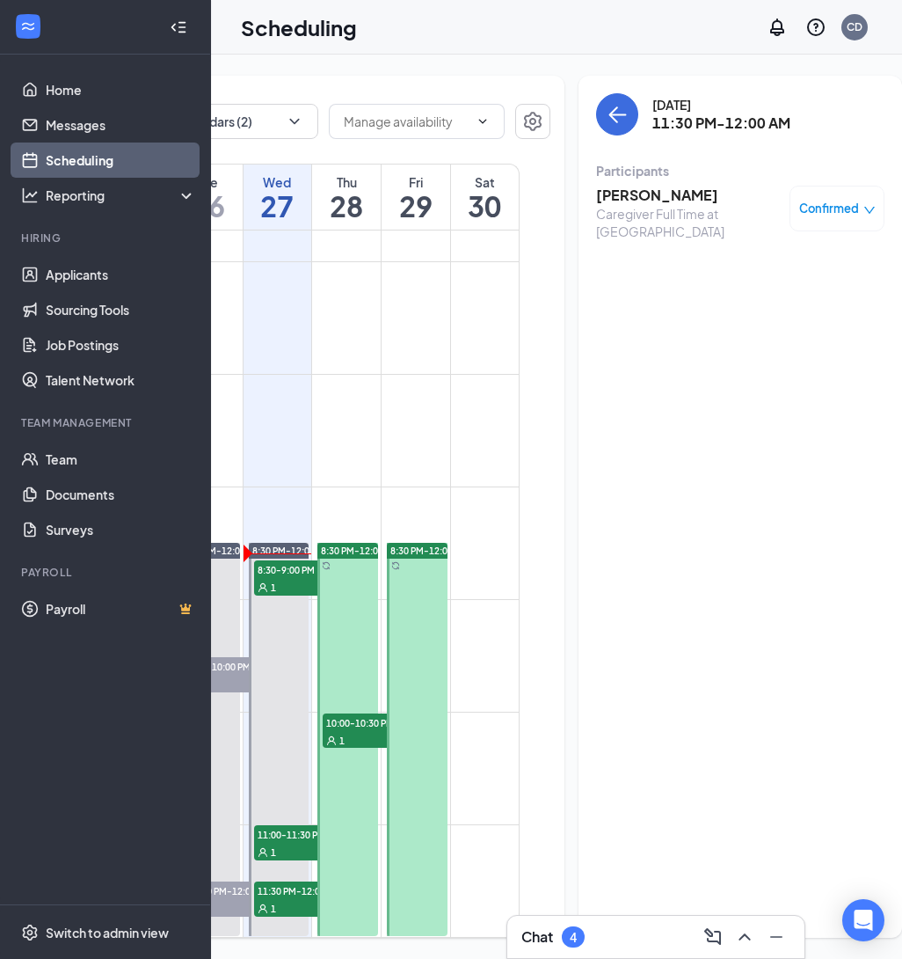
scroll to position [0, 193]
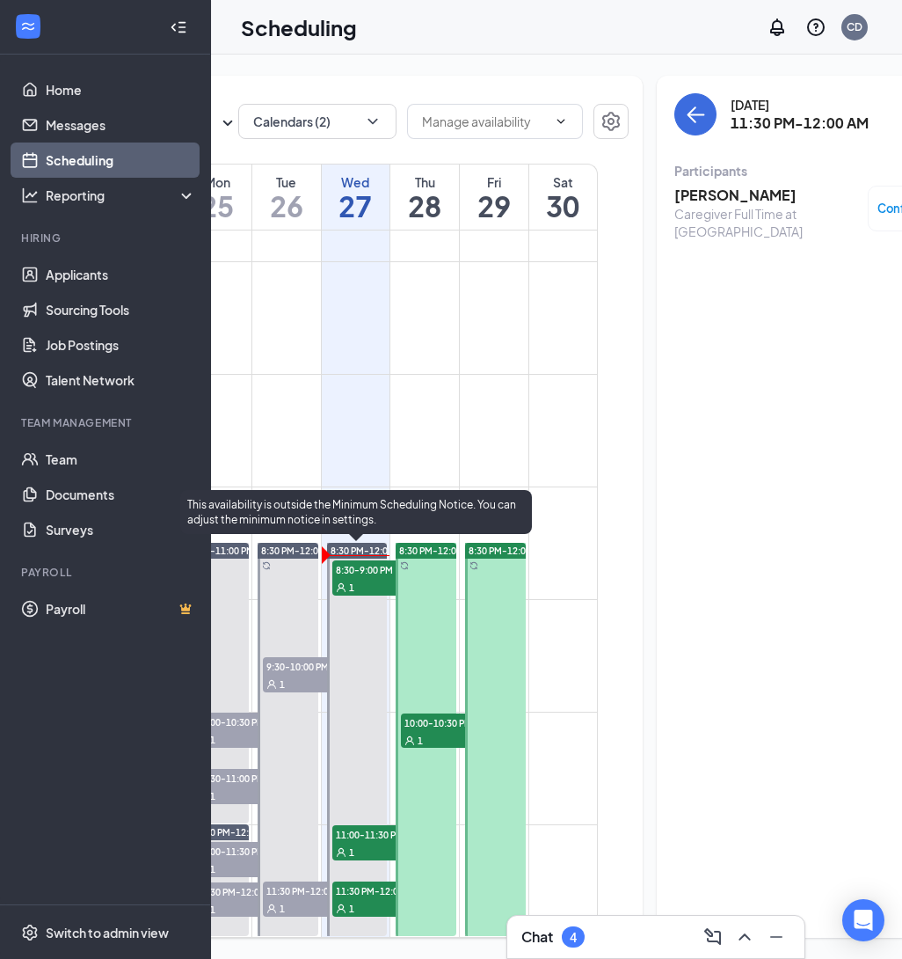
click at [372, 581] on div "1" at bounding box center [376, 587] width 88 height 18
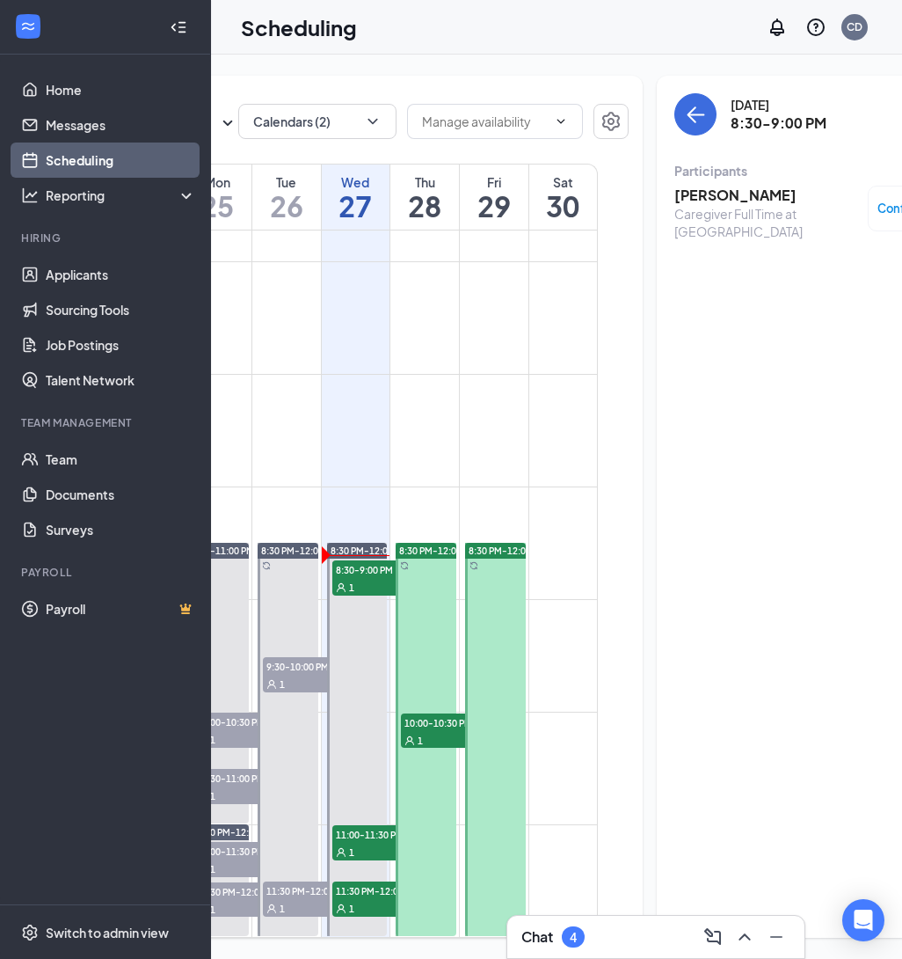
click at [709, 188] on h3 "[PERSON_NAME]" at bounding box center [767, 195] width 185 height 19
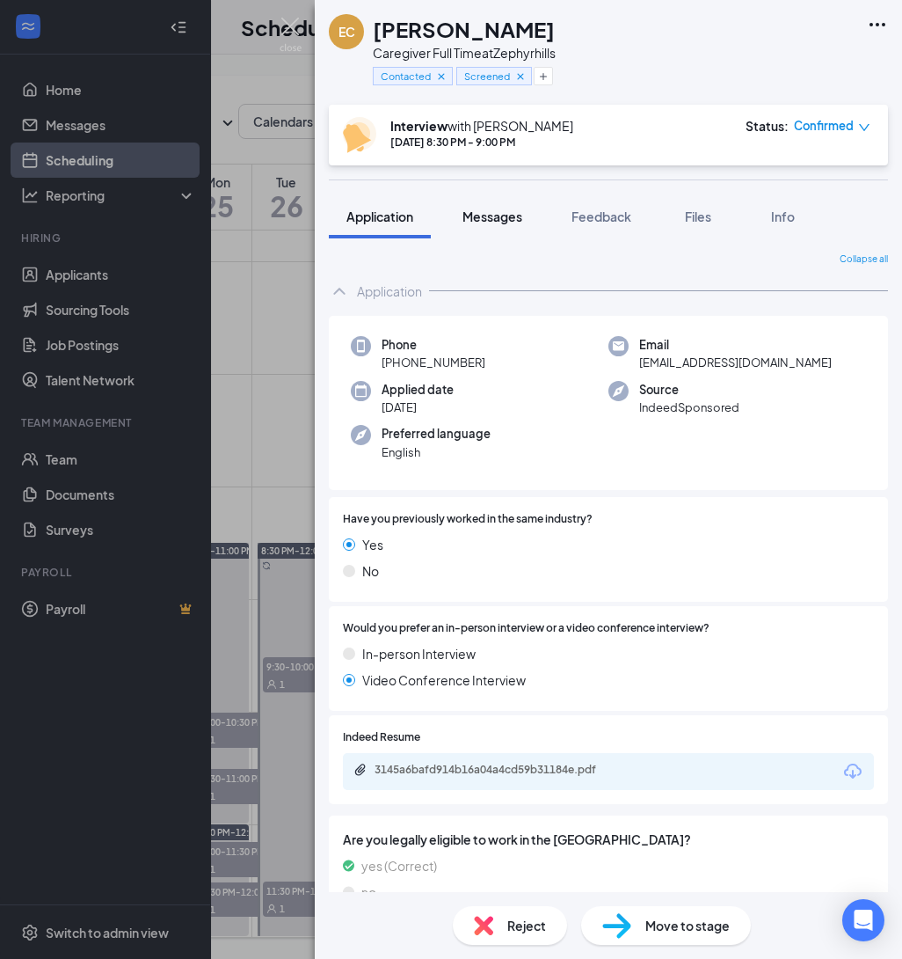
click at [514, 218] on span "Messages" at bounding box center [493, 216] width 60 height 16
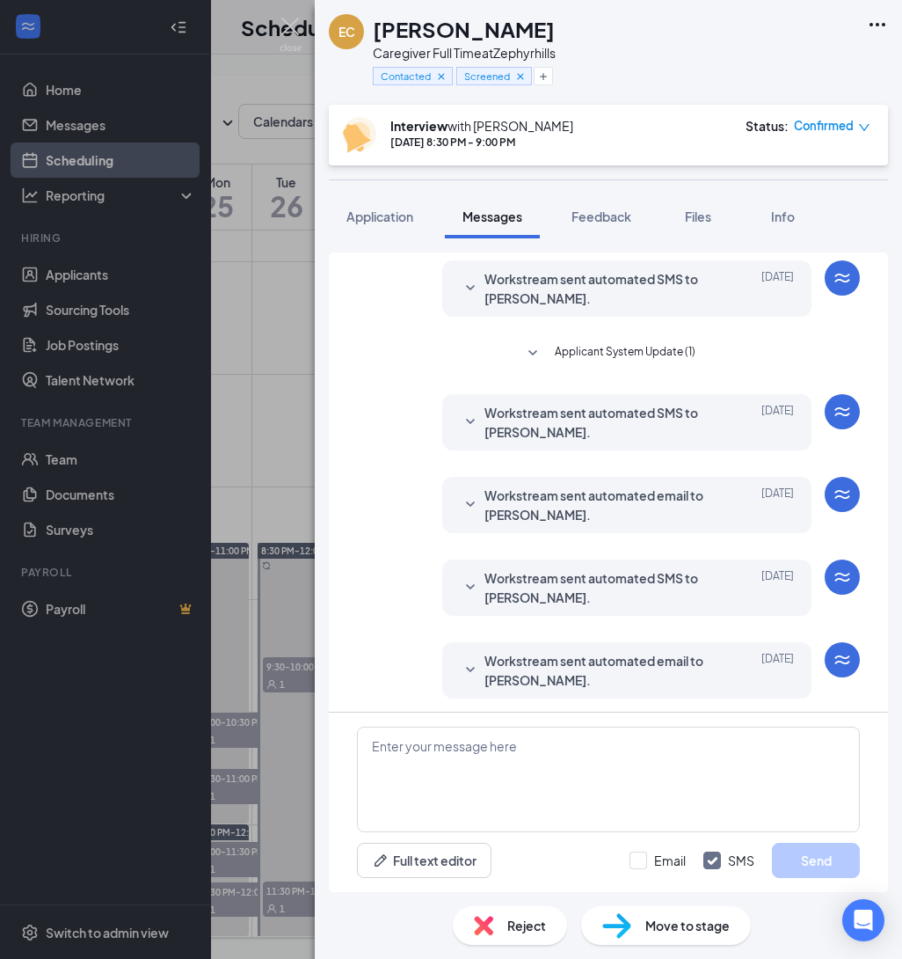
scroll to position [137, 0]
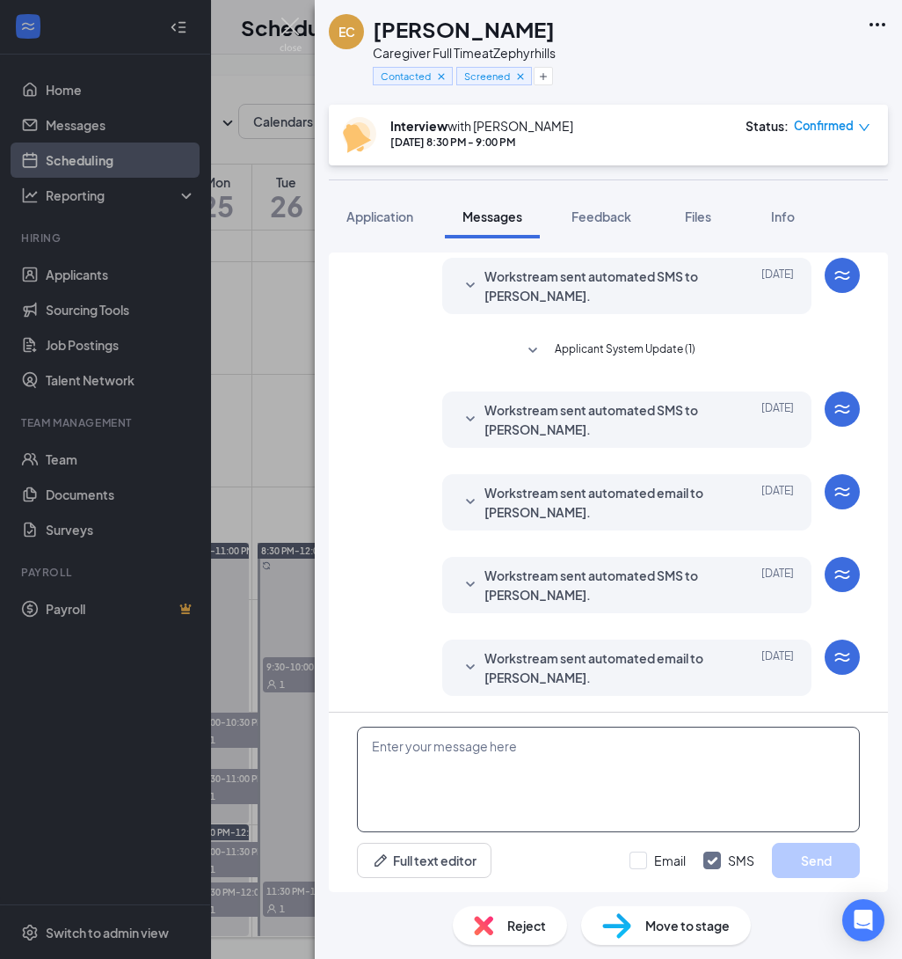
click at [546, 809] on textarea at bounding box center [608, 780] width 503 height 106
type textarea "Hi [PERSON_NAME], Im in zoom. Please join. Thanks!"
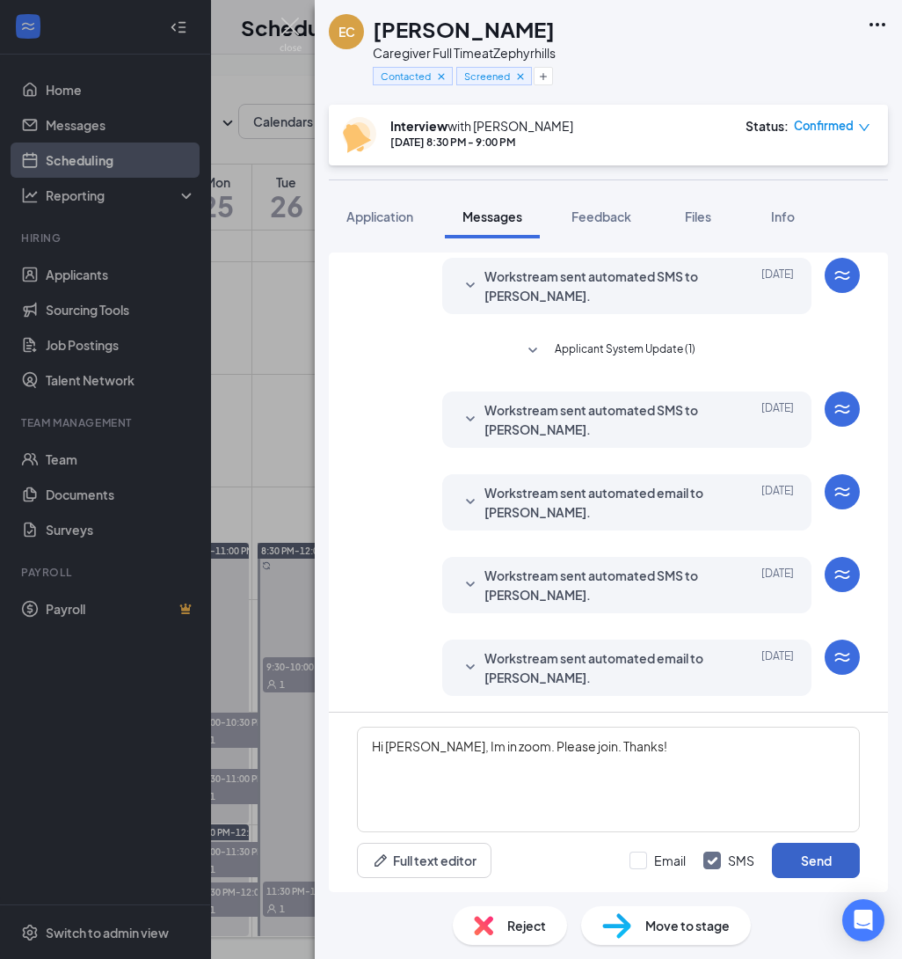
click at [829, 865] on button "Send" at bounding box center [816, 860] width 88 height 35
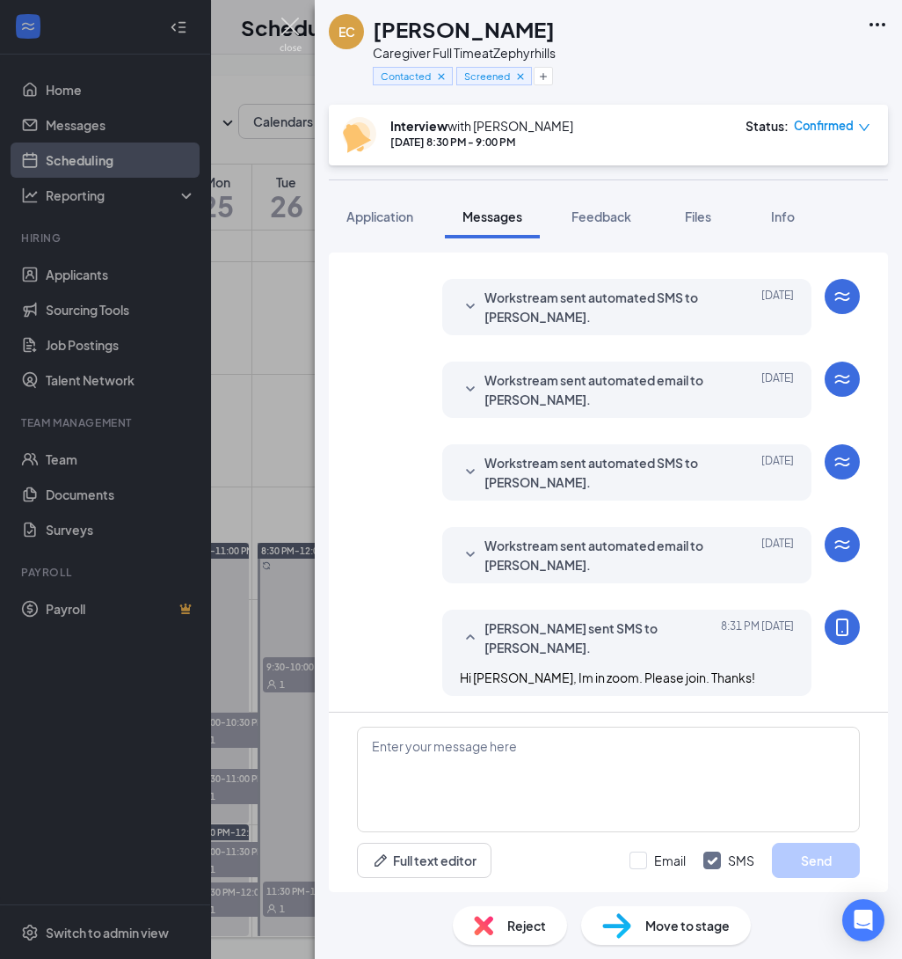
click at [297, 26] on img at bounding box center [291, 35] width 22 height 34
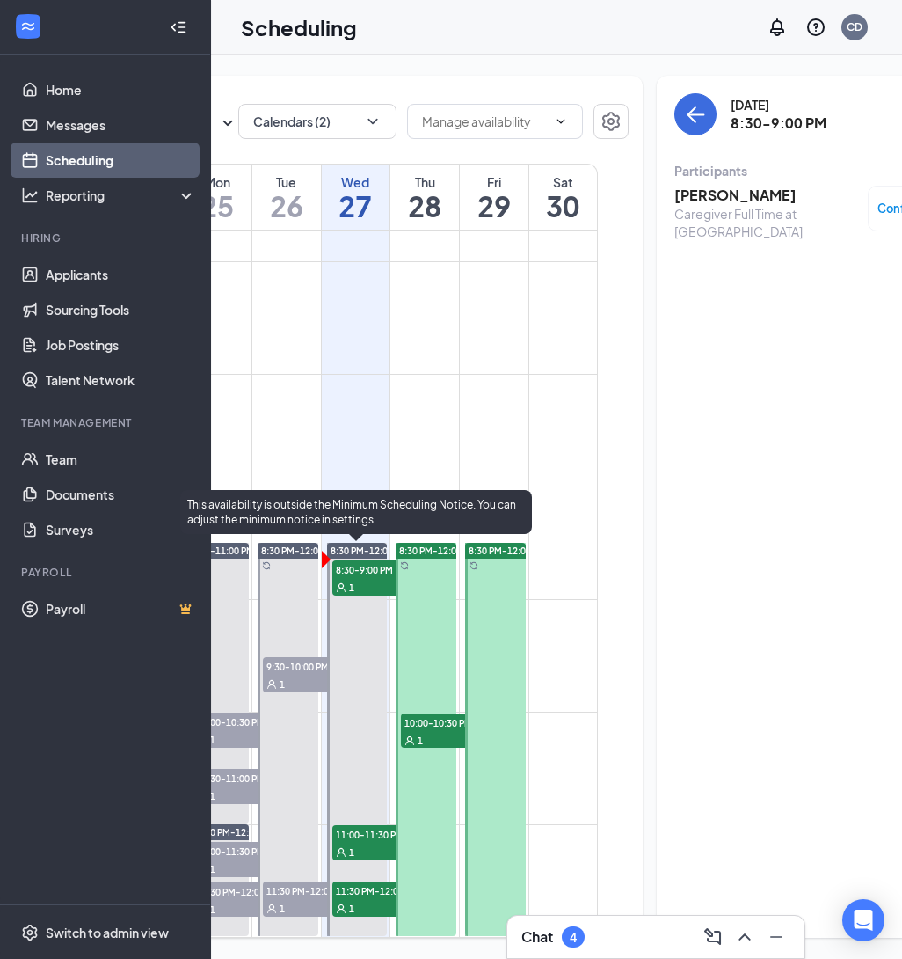
click at [354, 838] on span "11:00-11:30 PM" at bounding box center [376, 834] width 88 height 18
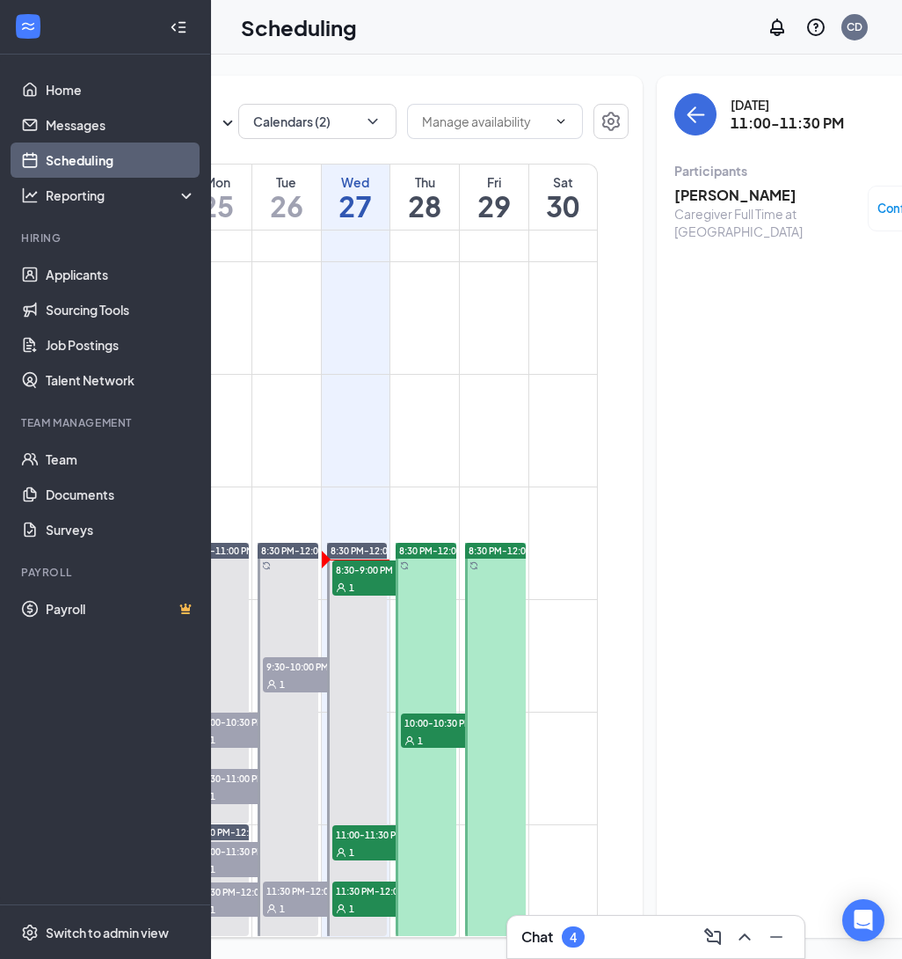
click at [715, 198] on h3 "[PERSON_NAME]" at bounding box center [767, 195] width 185 height 19
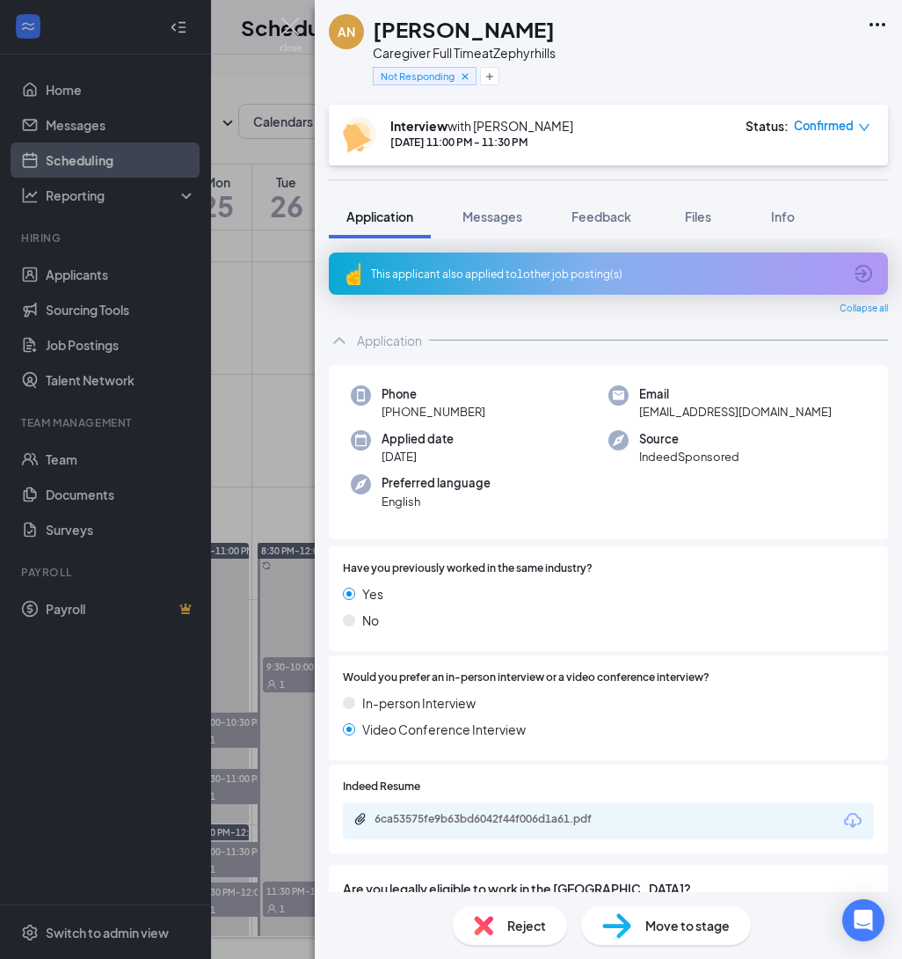
click at [292, 398] on div "AN [PERSON_NAME] Caregiver Full Time at Zephyrhills Not Responding Interview wi…" at bounding box center [451, 479] width 902 height 959
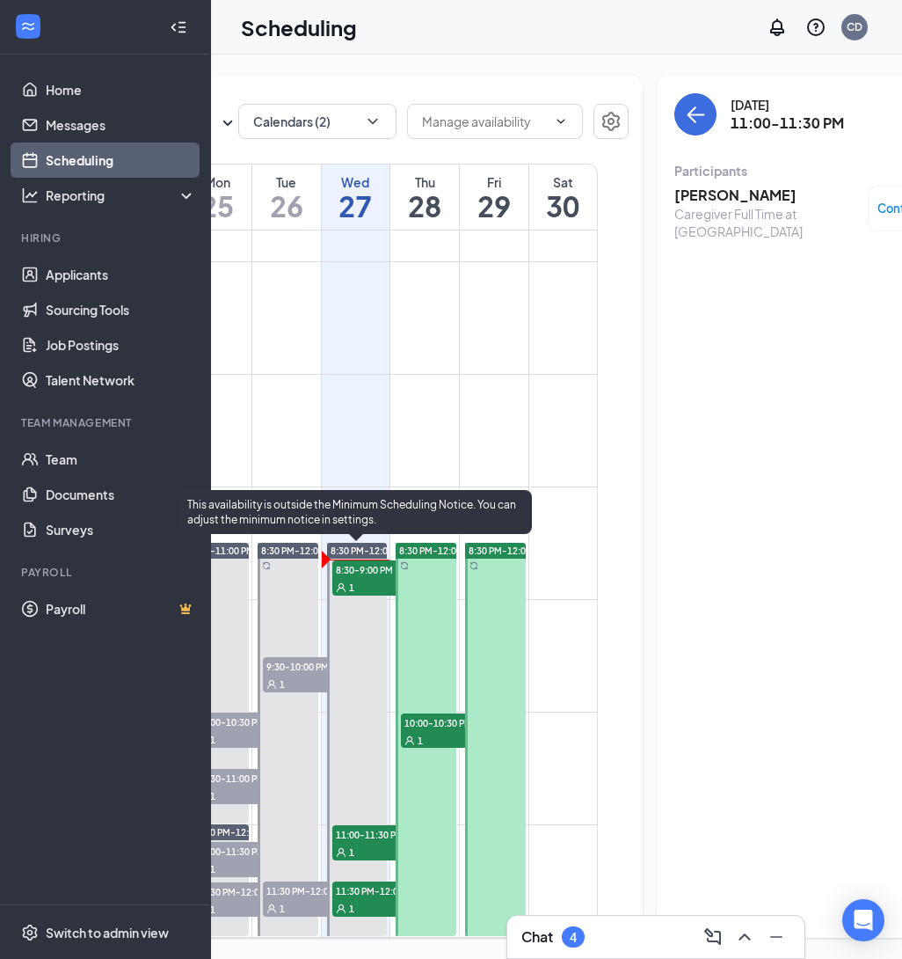
click at [361, 576] on span "8:30-9:00 PM" at bounding box center [376, 569] width 88 height 18
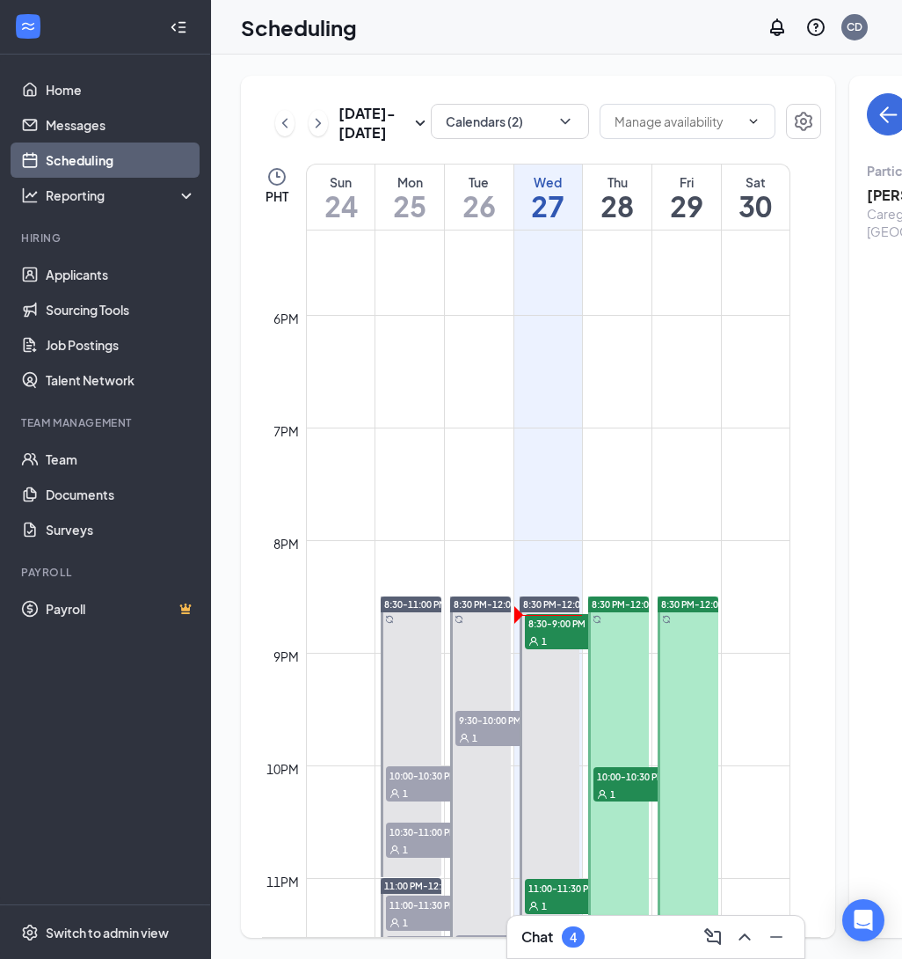
scroll to position [2032, 0]
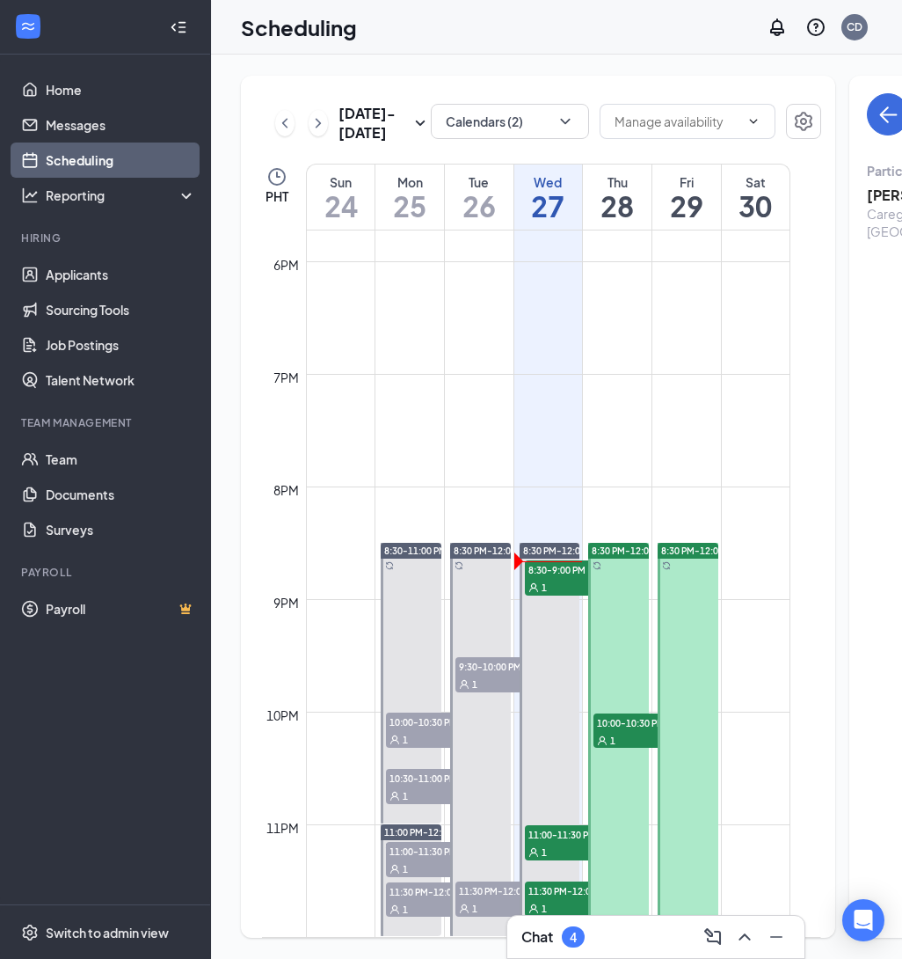
click at [627, 734] on div "1" at bounding box center [638, 740] width 88 height 18
click at [619, 725] on span "10:00-10:30 PM" at bounding box center [638, 722] width 88 height 18
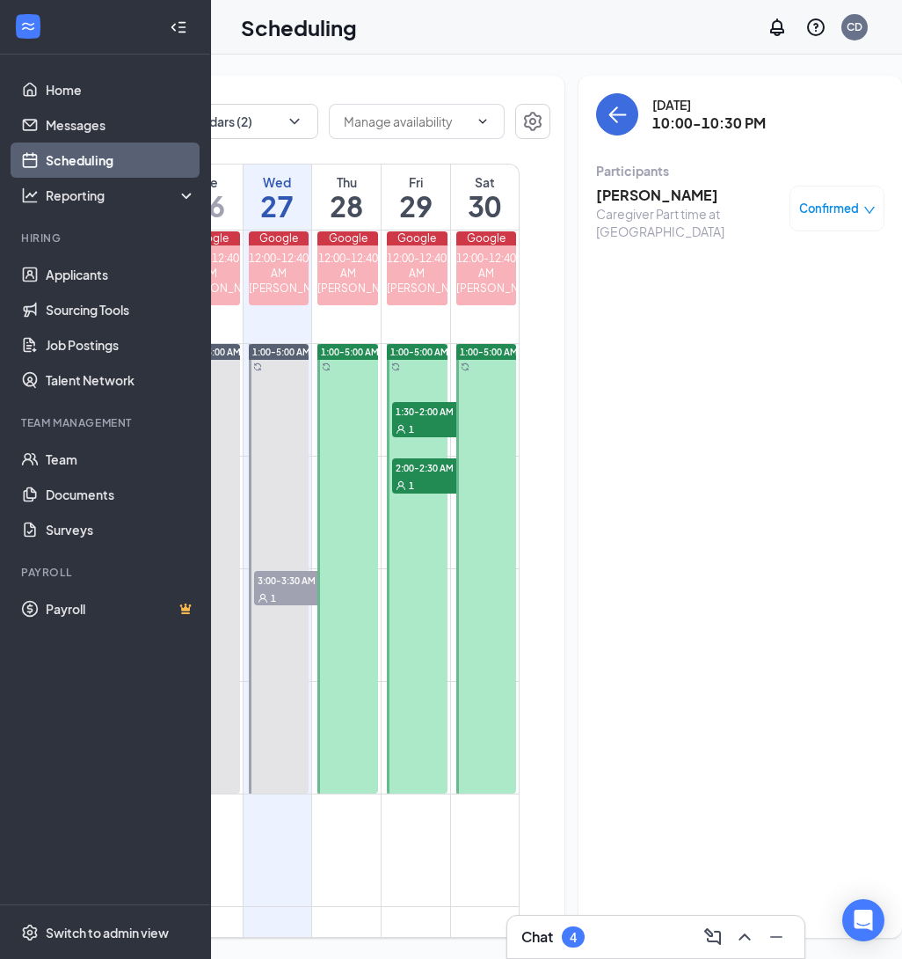
click at [427, 437] on div "1" at bounding box center [436, 429] width 88 height 18
click at [433, 476] on span "2:00-2:30 AM" at bounding box center [436, 467] width 88 height 18
click at [409, 420] on span "1:30-2:00 AM" at bounding box center [436, 411] width 88 height 18
click at [424, 476] on span "2:00-2:30 AM" at bounding box center [436, 467] width 88 height 18
click at [414, 437] on div "1" at bounding box center [436, 429] width 88 height 18
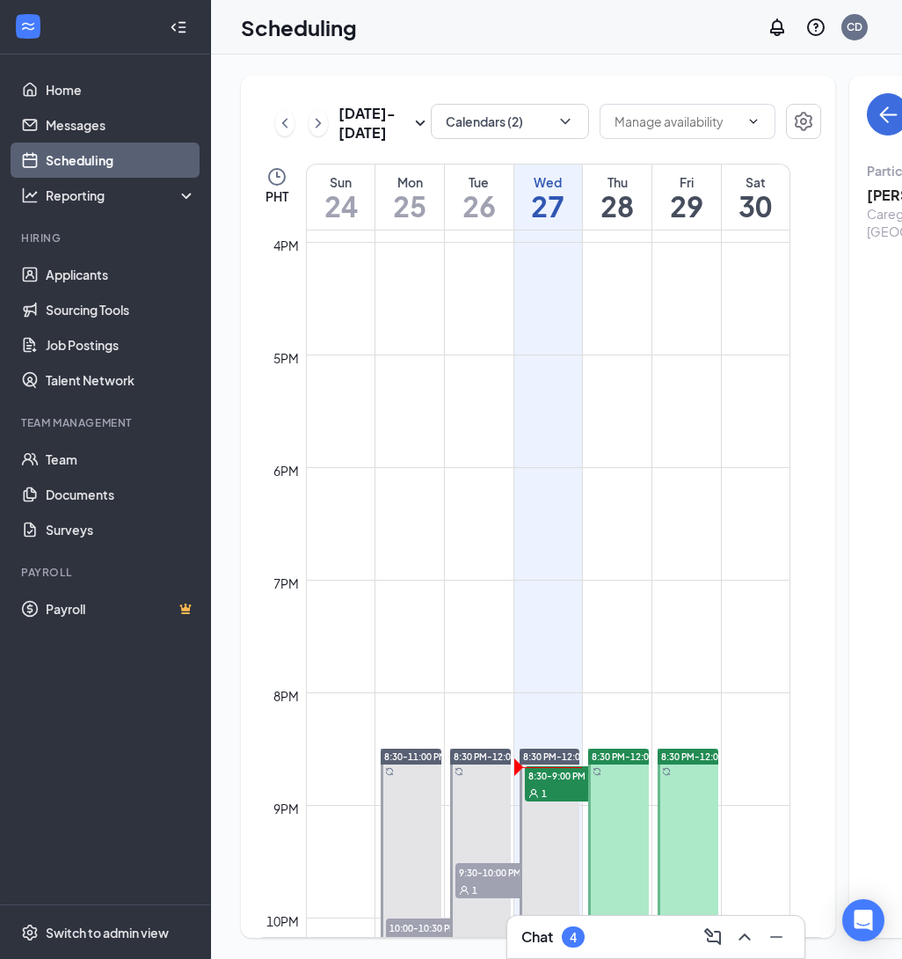
scroll to position [2032, 0]
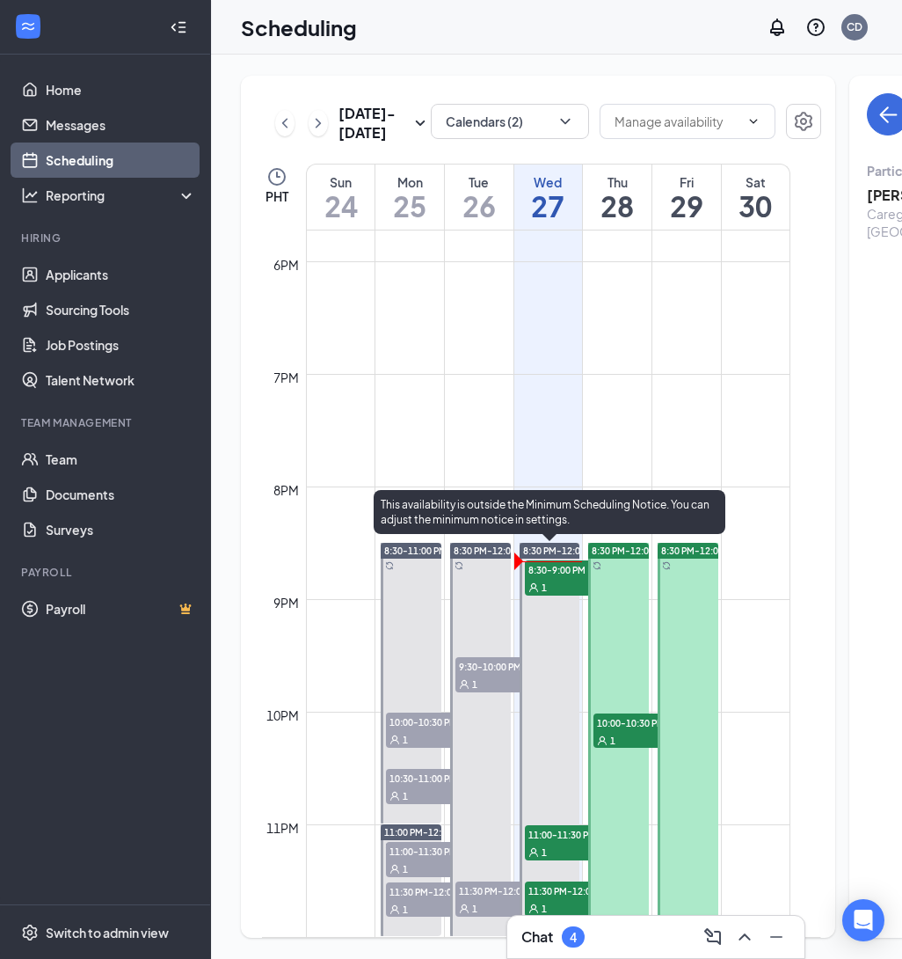
click at [542, 584] on span "1" at bounding box center [544, 587] width 5 height 12
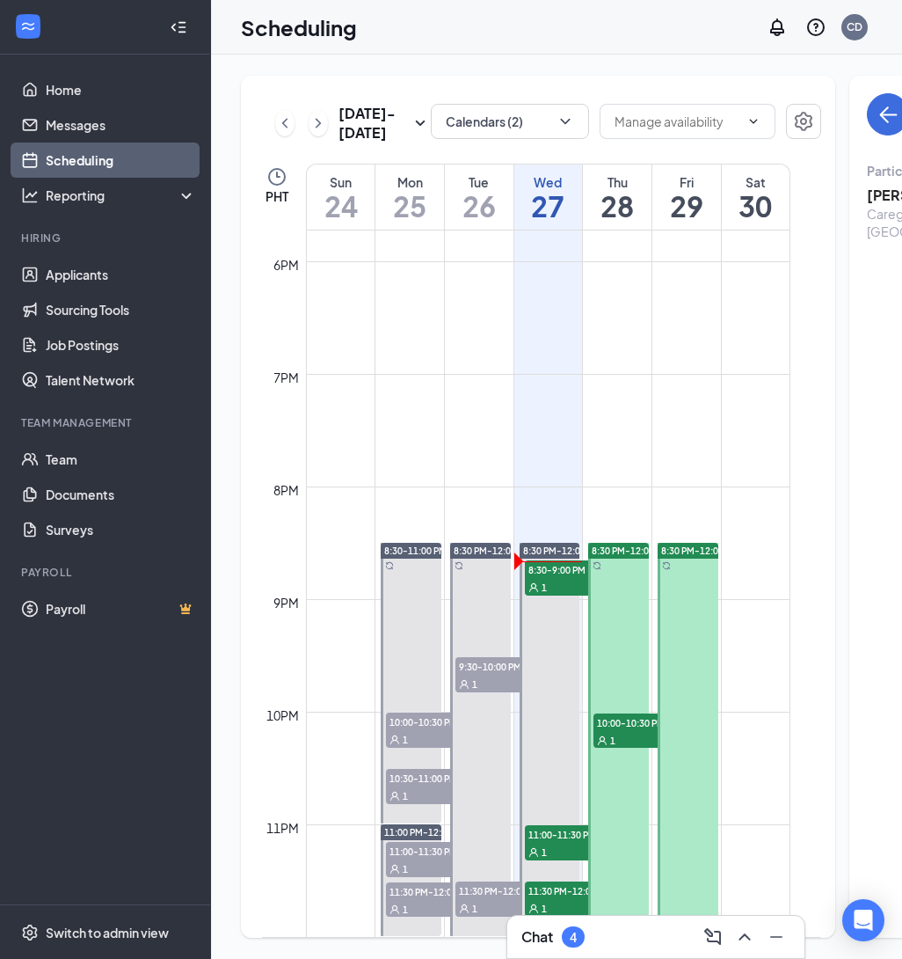
click at [500, 663] on span "9:30-10:00 PM" at bounding box center [500, 666] width 88 height 18
click at [498, 887] on span "11:30 PM-12:00 AM" at bounding box center [500, 890] width 88 height 18
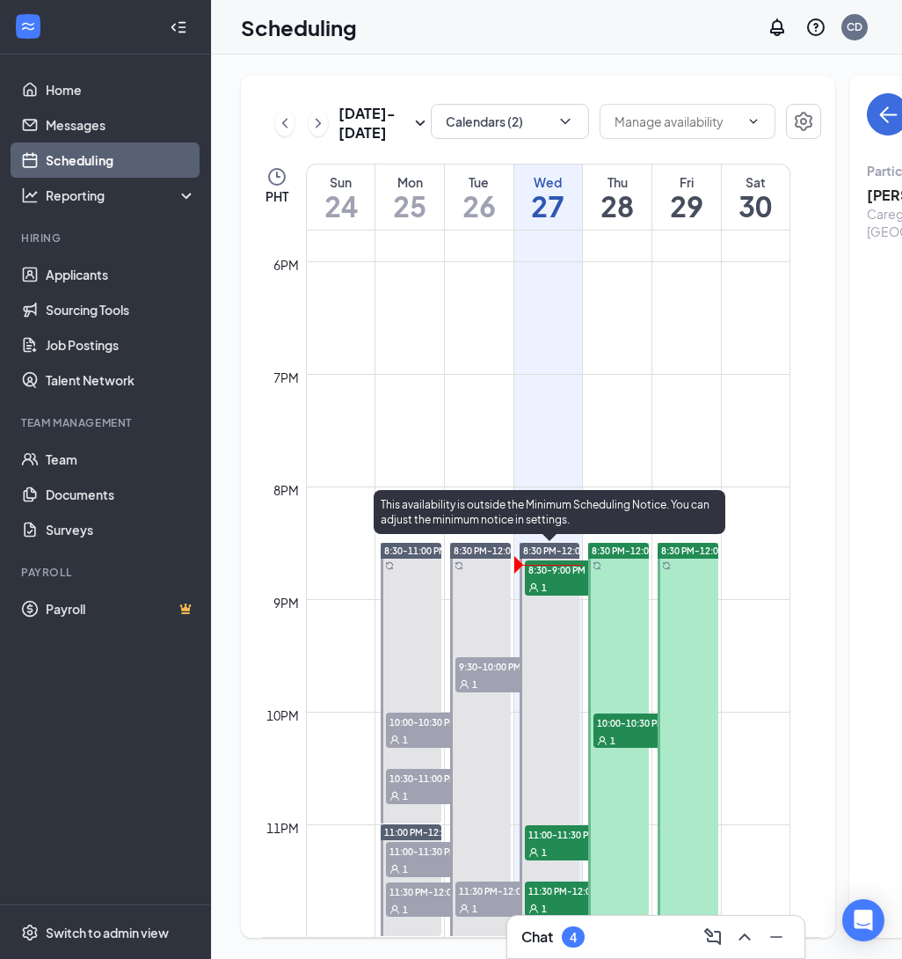
click at [555, 566] on span "8:30-9:00 PM" at bounding box center [569, 569] width 88 height 18
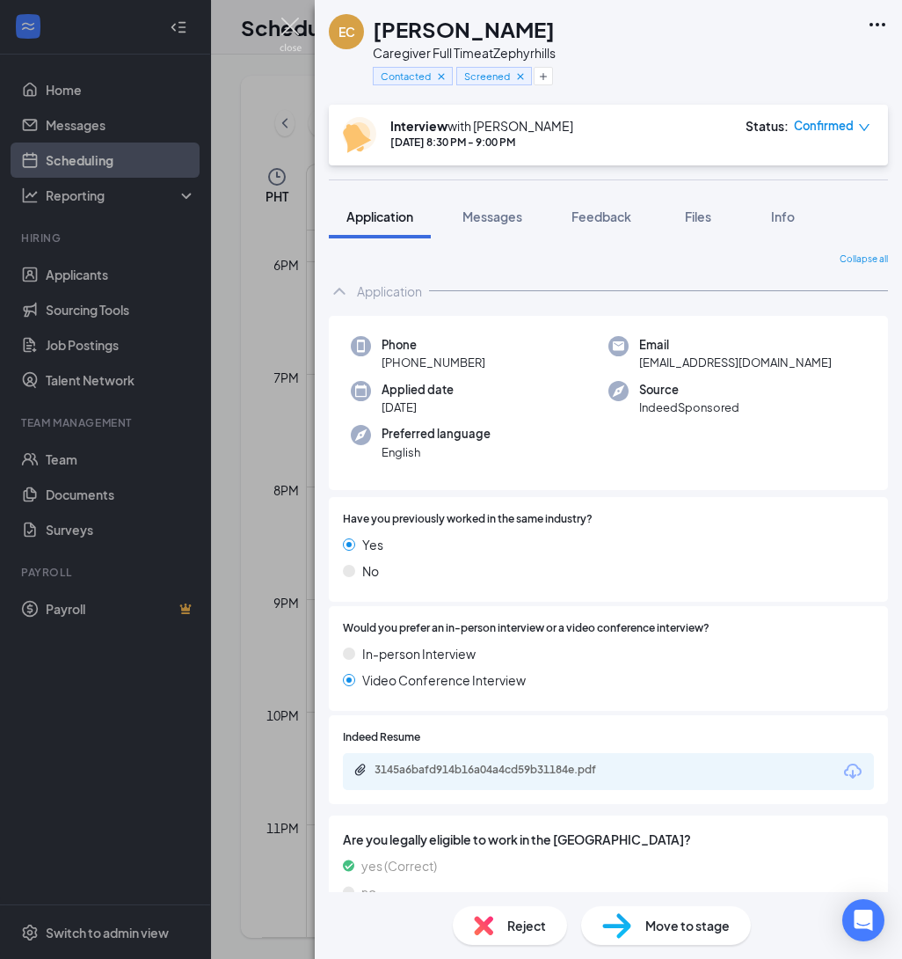
click at [284, 32] on img at bounding box center [291, 35] width 22 height 34
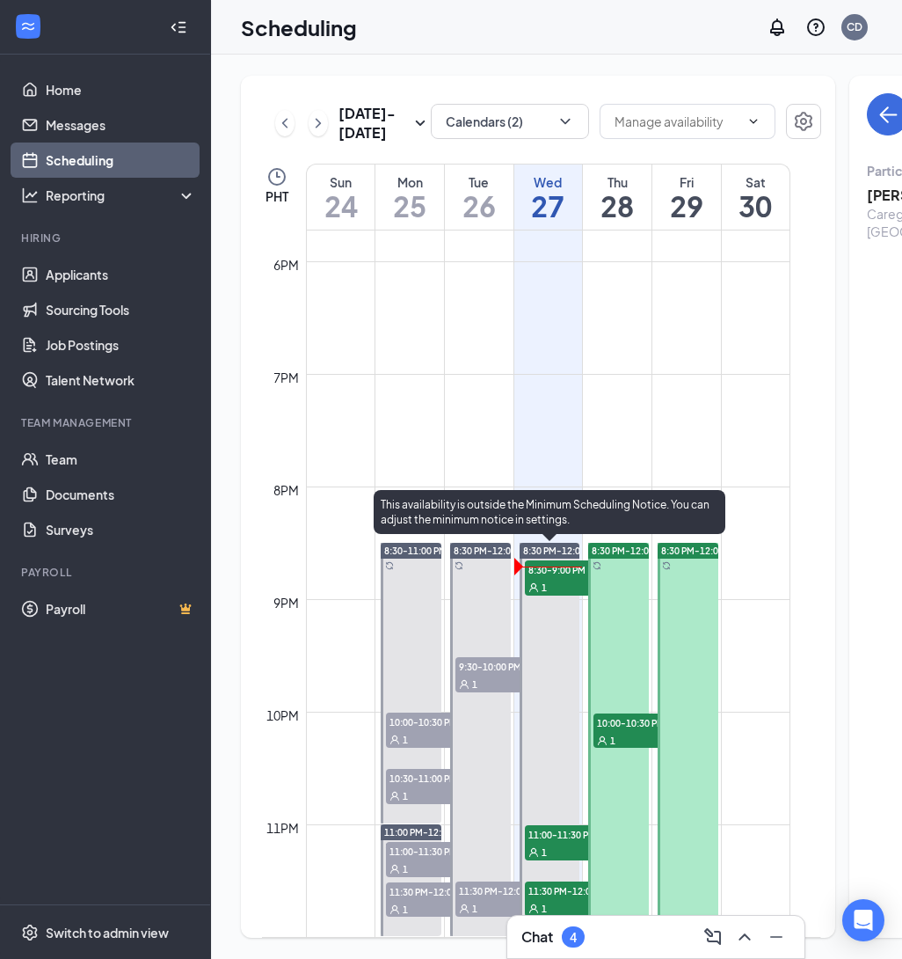
click at [558, 829] on span "11:00-11:30 PM" at bounding box center [569, 834] width 88 height 18
click at [558, 843] on span "11:00-11:30 PM" at bounding box center [569, 834] width 88 height 18
click at [566, 894] on span "11:30 PM-12:00 AM" at bounding box center [569, 890] width 88 height 18
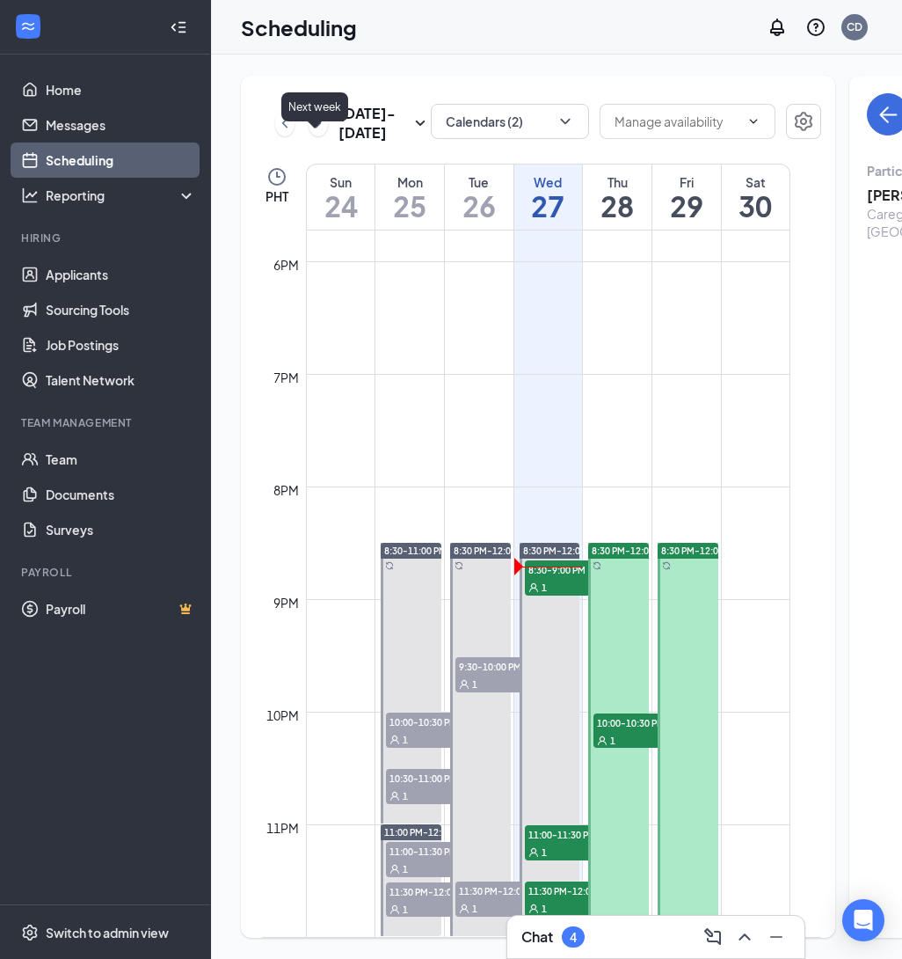
click at [316, 128] on icon "ChevronRight" at bounding box center [318, 123] width 5 height 10
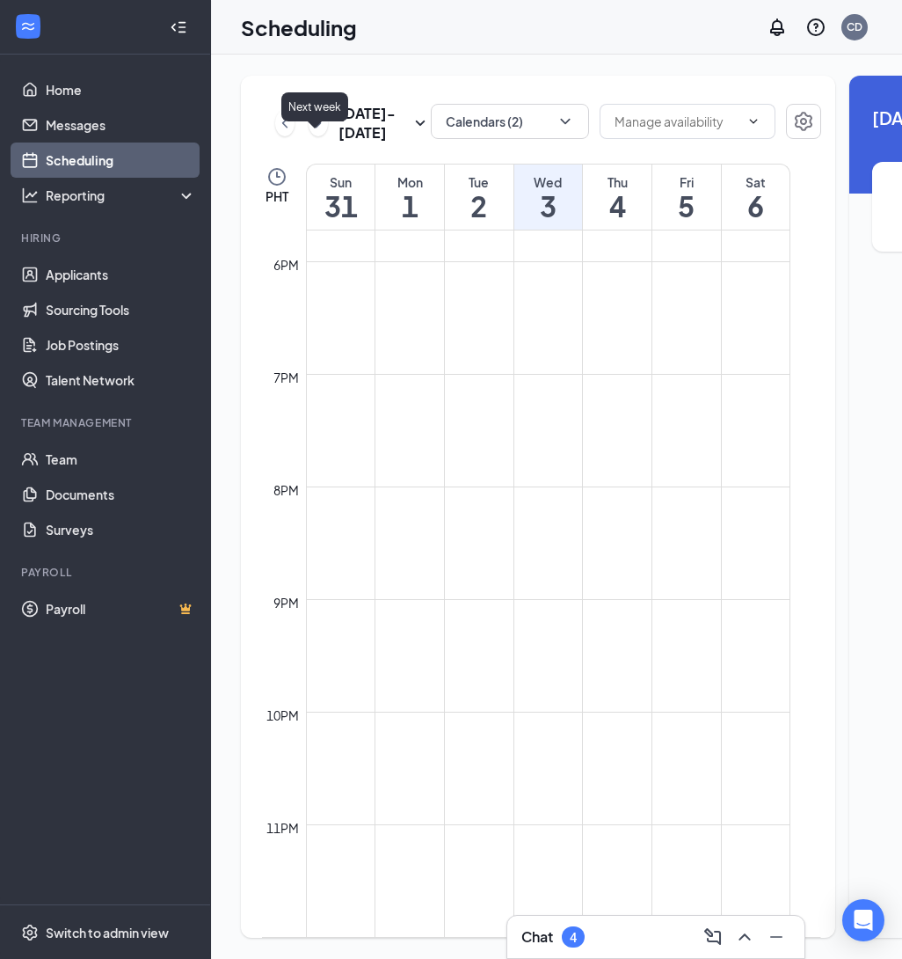
scroll to position [865, 0]
click at [286, 134] on icon "ChevronLeft" at bounding box center [285, 123] width 18 height 21
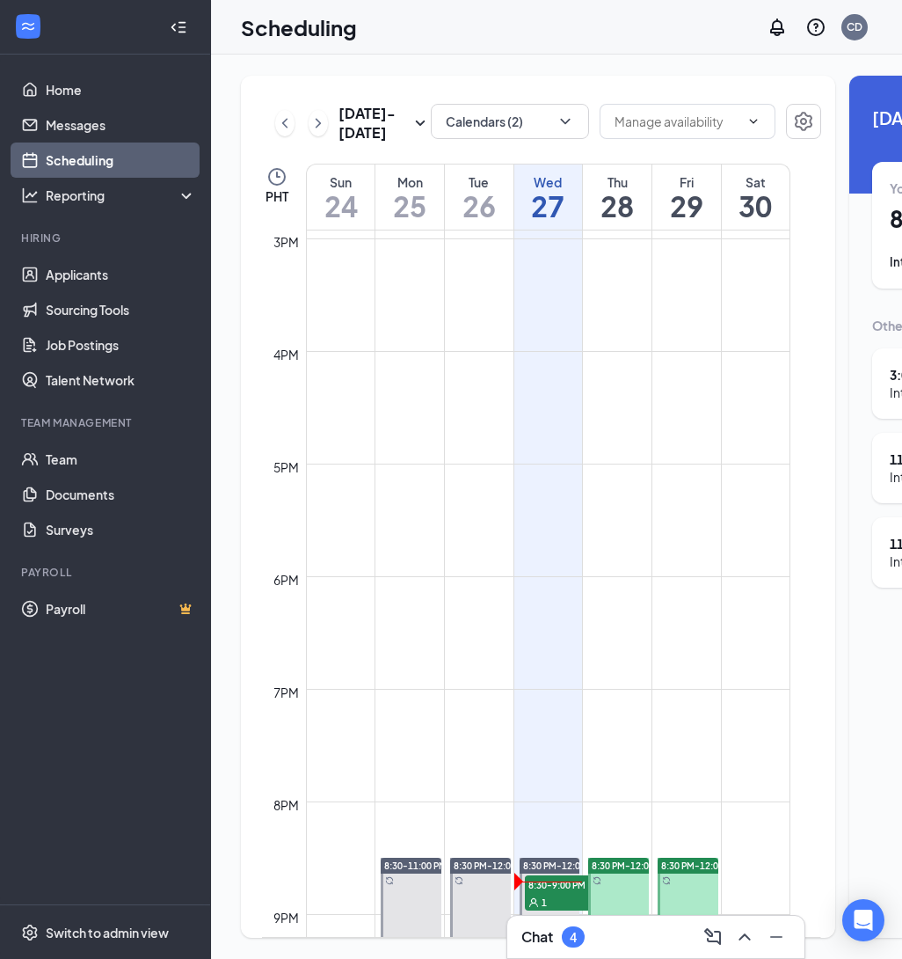
scroll to position [2032, 0]
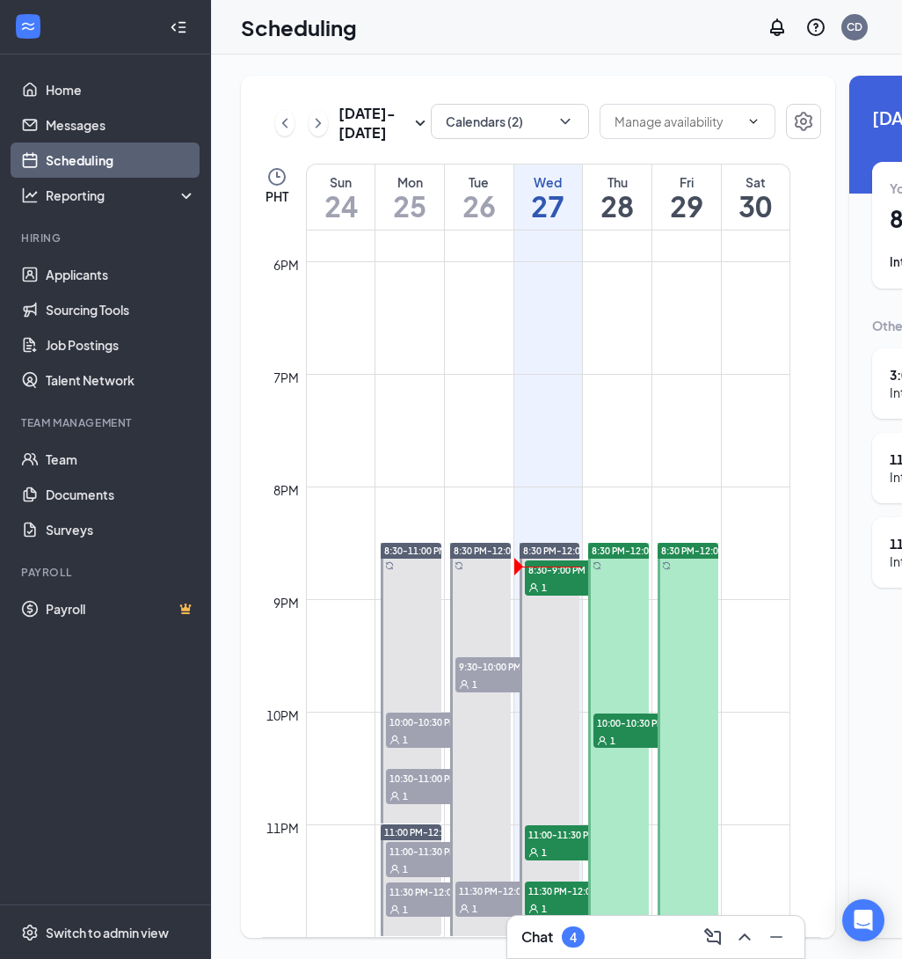
click at [578, 897] on span "11:30 PM-12:00 AM" at bounding box center [569, 890] width 88 height 18
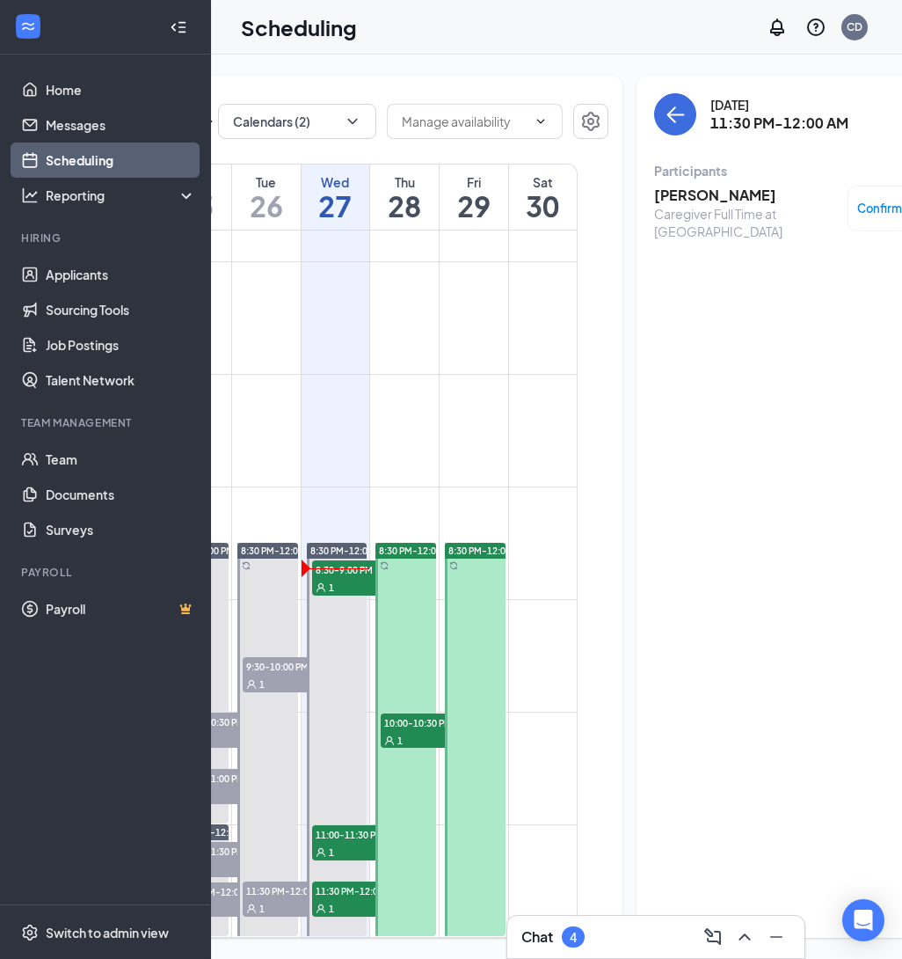
scroll to position [0, 205]
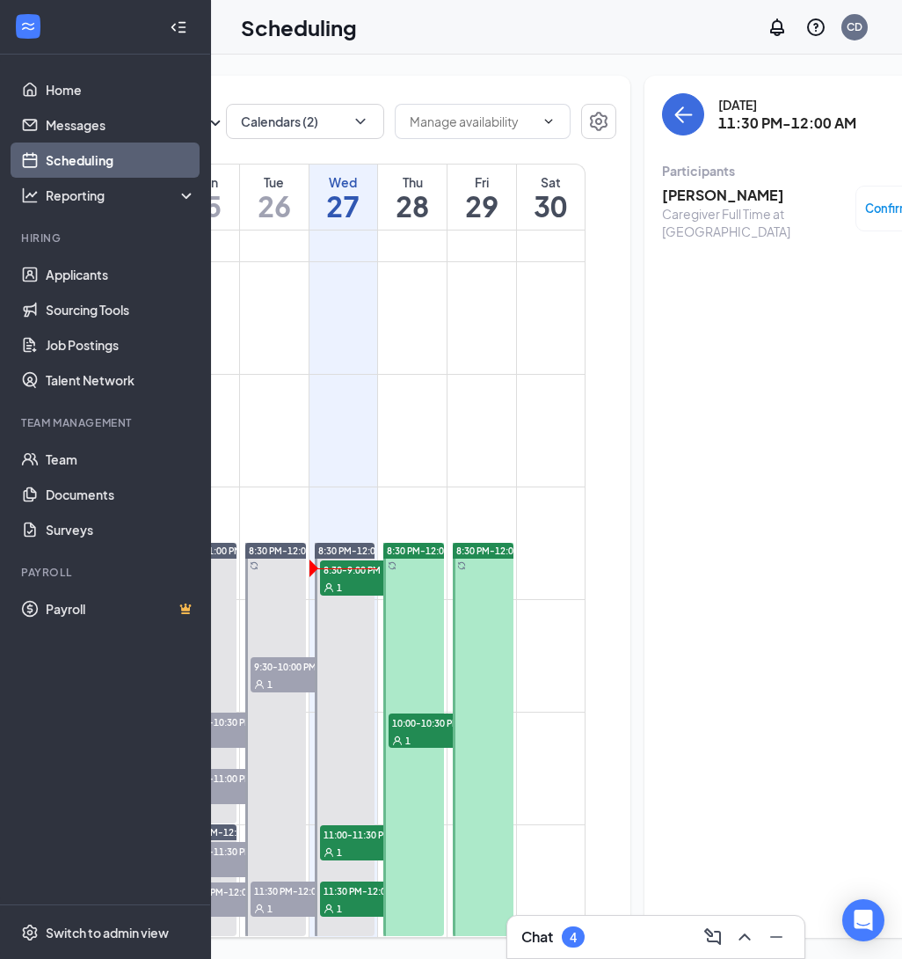
click at [679, 194] on h3 "[PERSON_NAME]" at bounding box center [754, 195] width 185 height 19
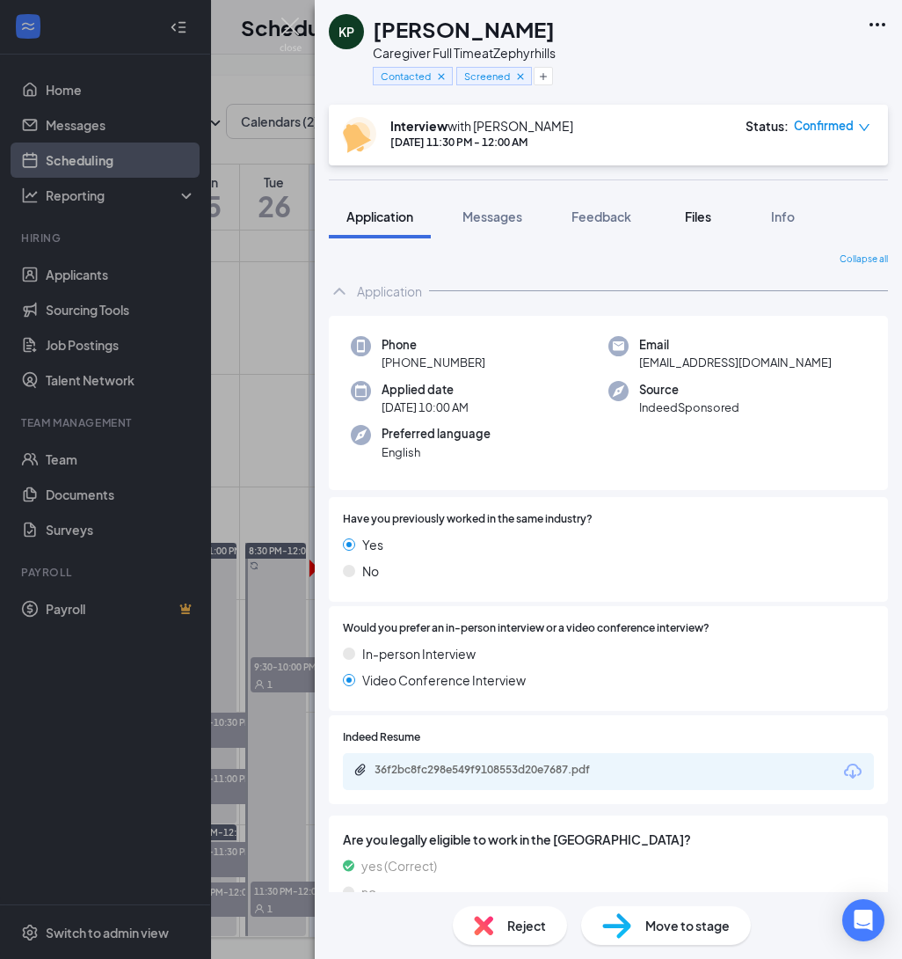
click at [706, 218] on span "Files" at bounding box center [698, 216] width 26 height 16
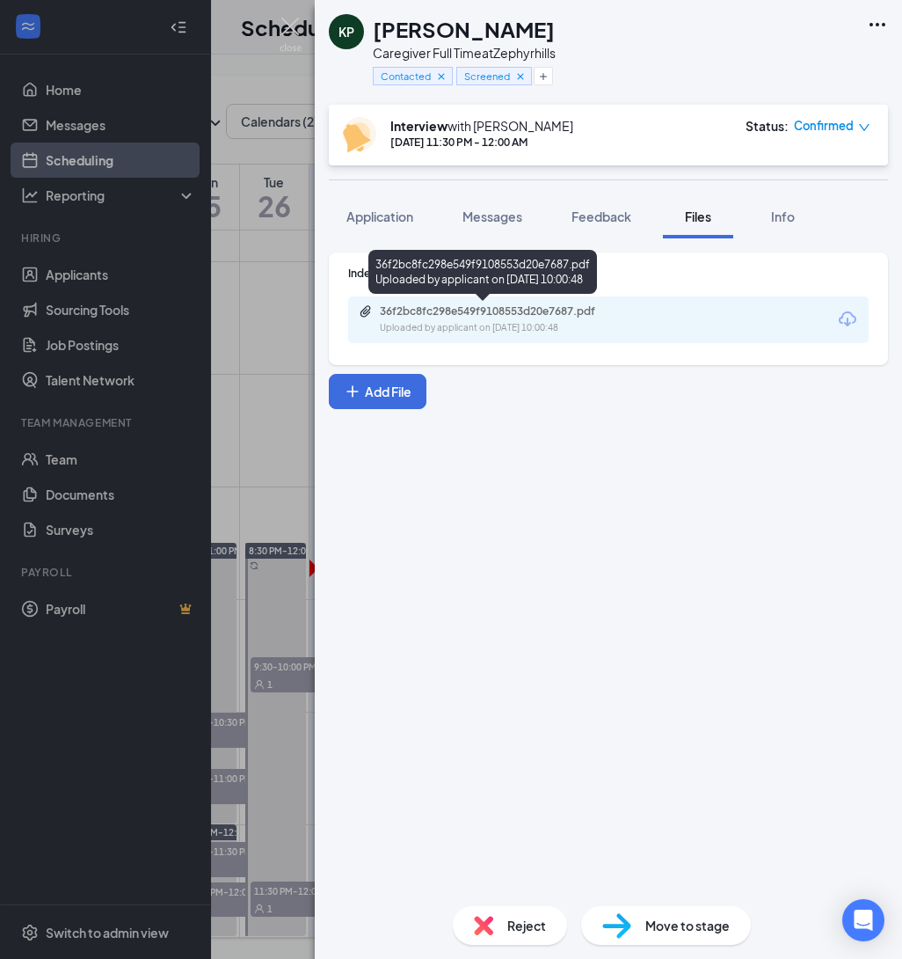
click at [565, 317] on div "36f2bc8fc298e549f9108553d20e7687.pdf" at bounding box center [503, 311] width 246 height 14
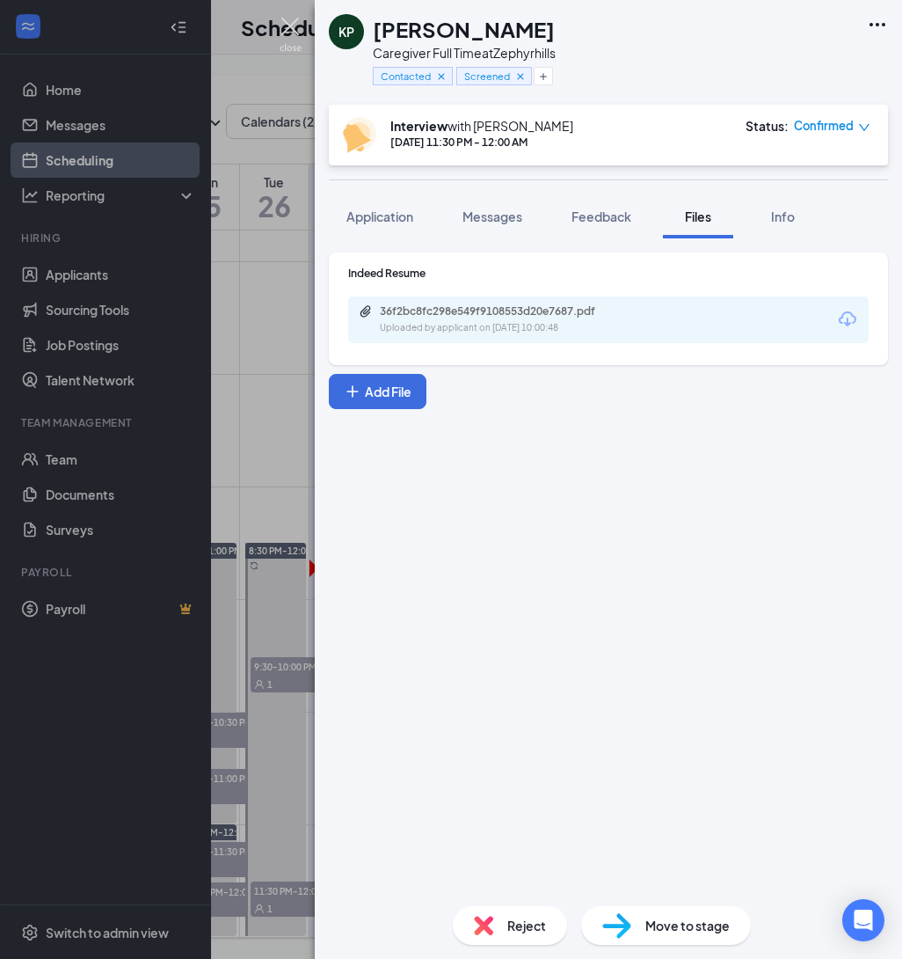
click at [293, 33] on img at bounding box center [291, 35] width 22 height 34
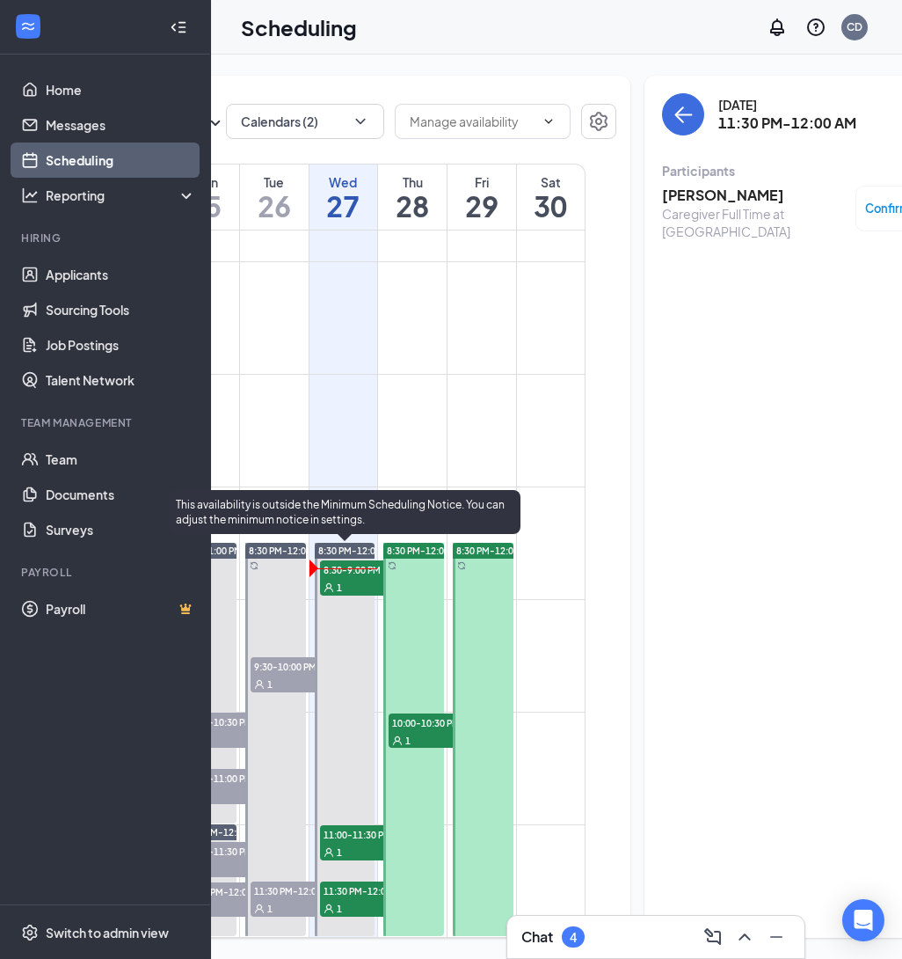
click at [349, 895] on span "11:30 PM-12:00 AM" at bounding box center [364, 890] width 88 height 18
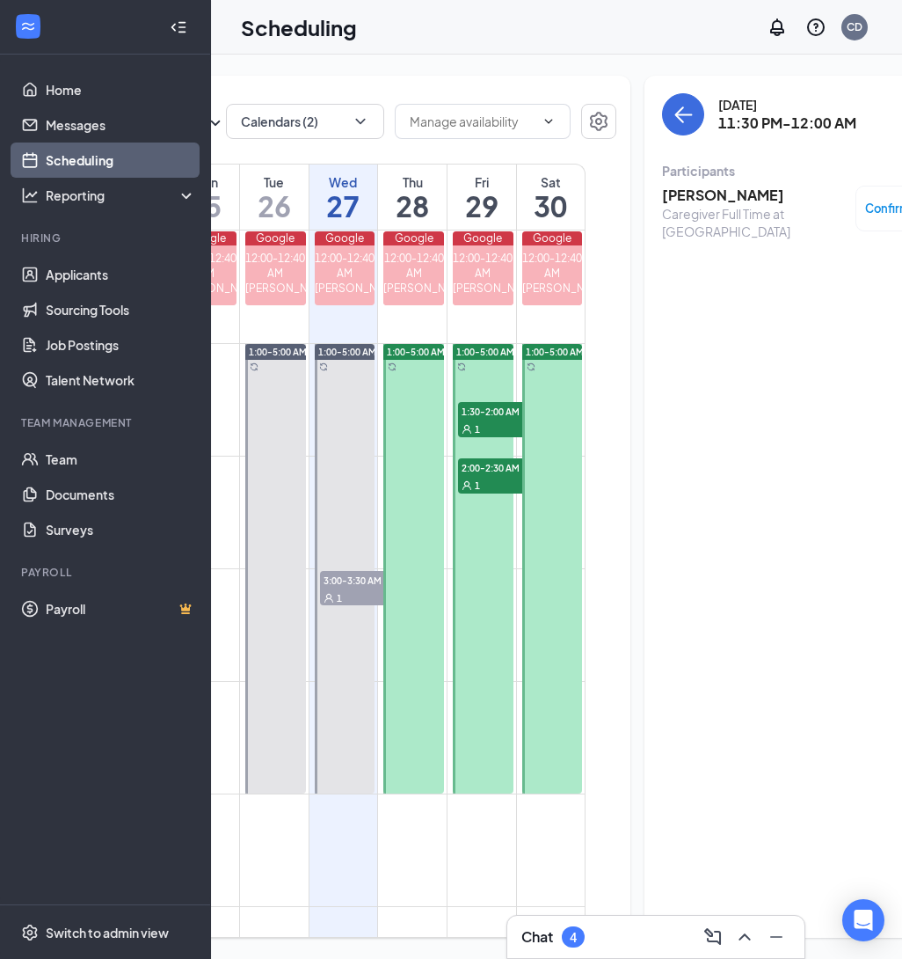
scroll to position [2032, 0]
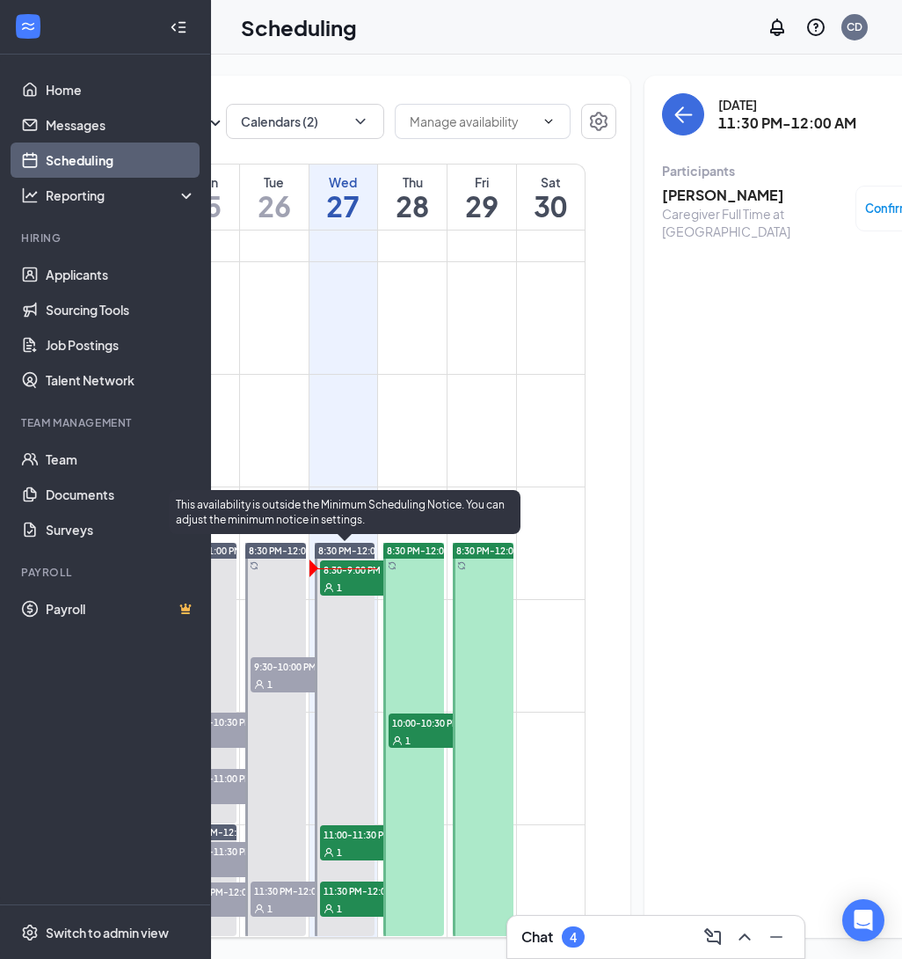
click at [349, 884] on span "11:30 PM-12:00 AM" at bounding box center [364, 890] width 88 height 18
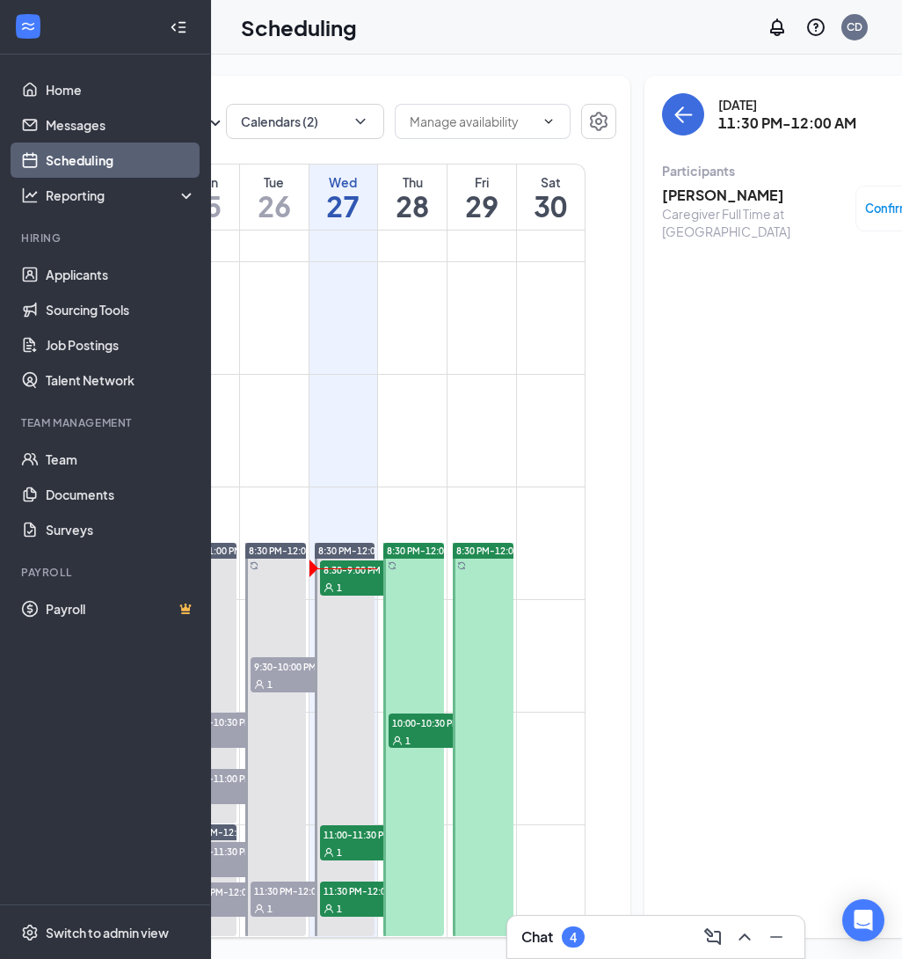
click at [662, 200] on h3 "[PERSON_NAME]" at bounding box center [754, 195] width 185 height 19
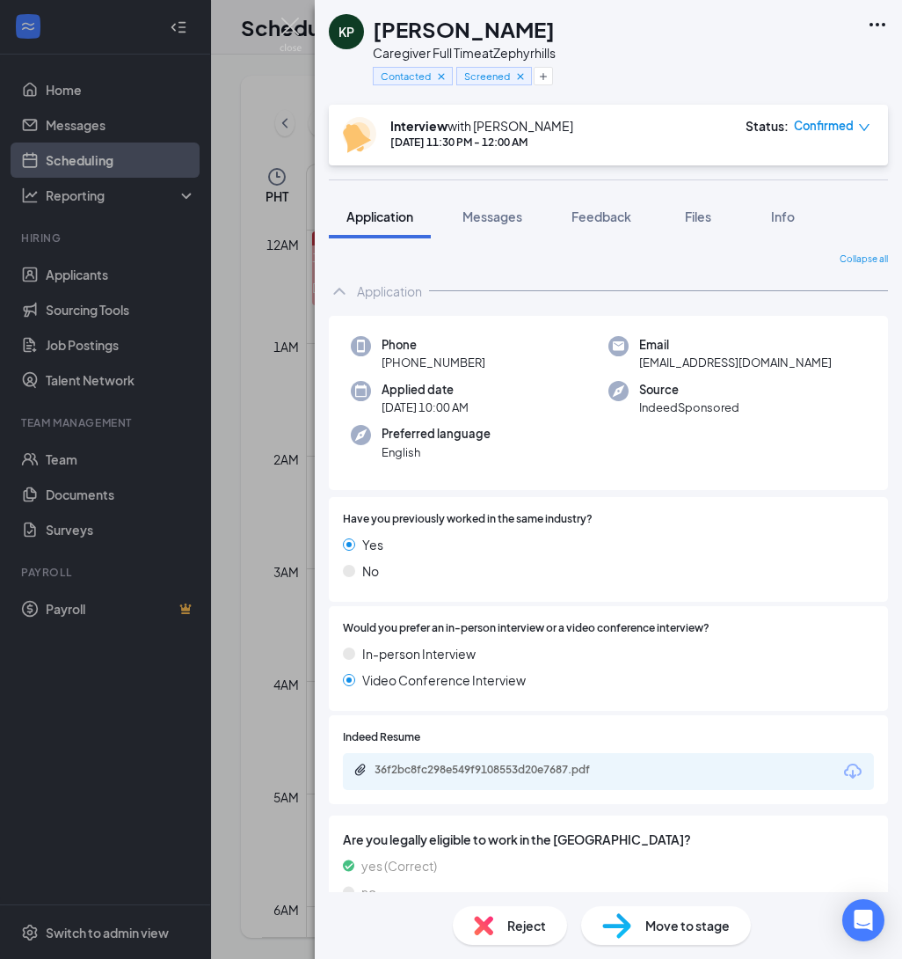
click at [855, 136] on div "Status : Confirmed" at bounding box center [808, 135] width 125 height 36
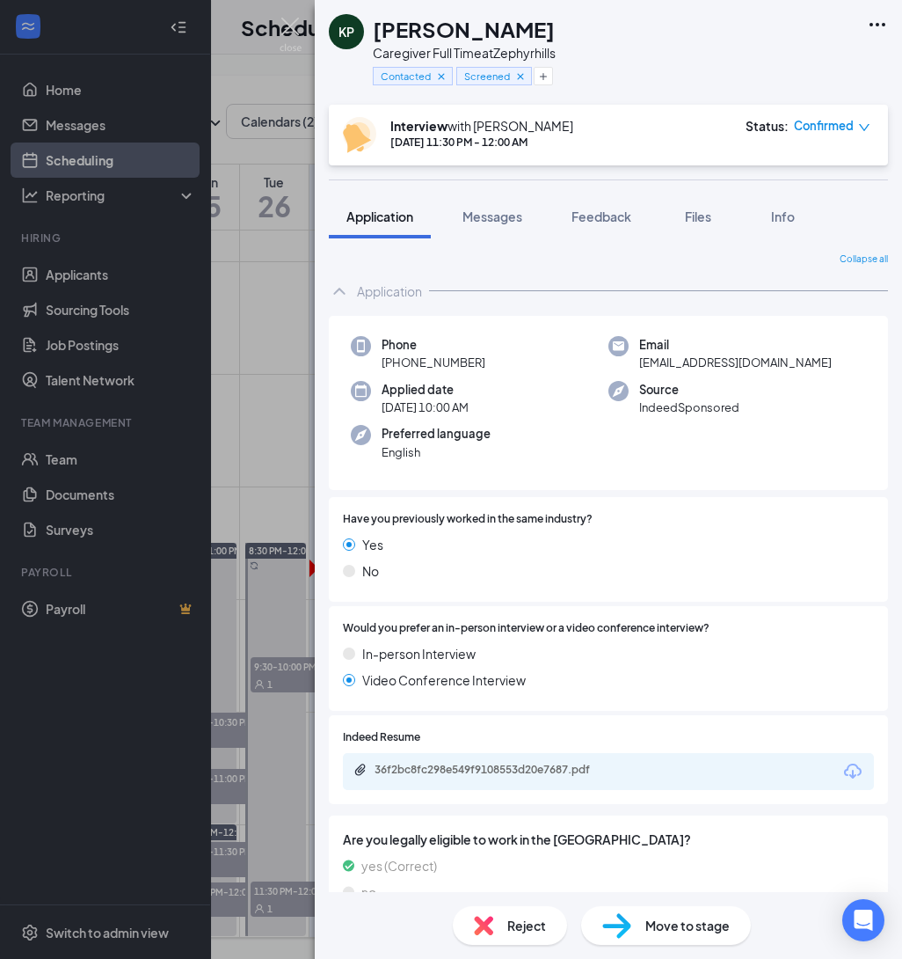
click at [859, 128] on icon "down" at bounding box center [864, 127] width 12 height 12
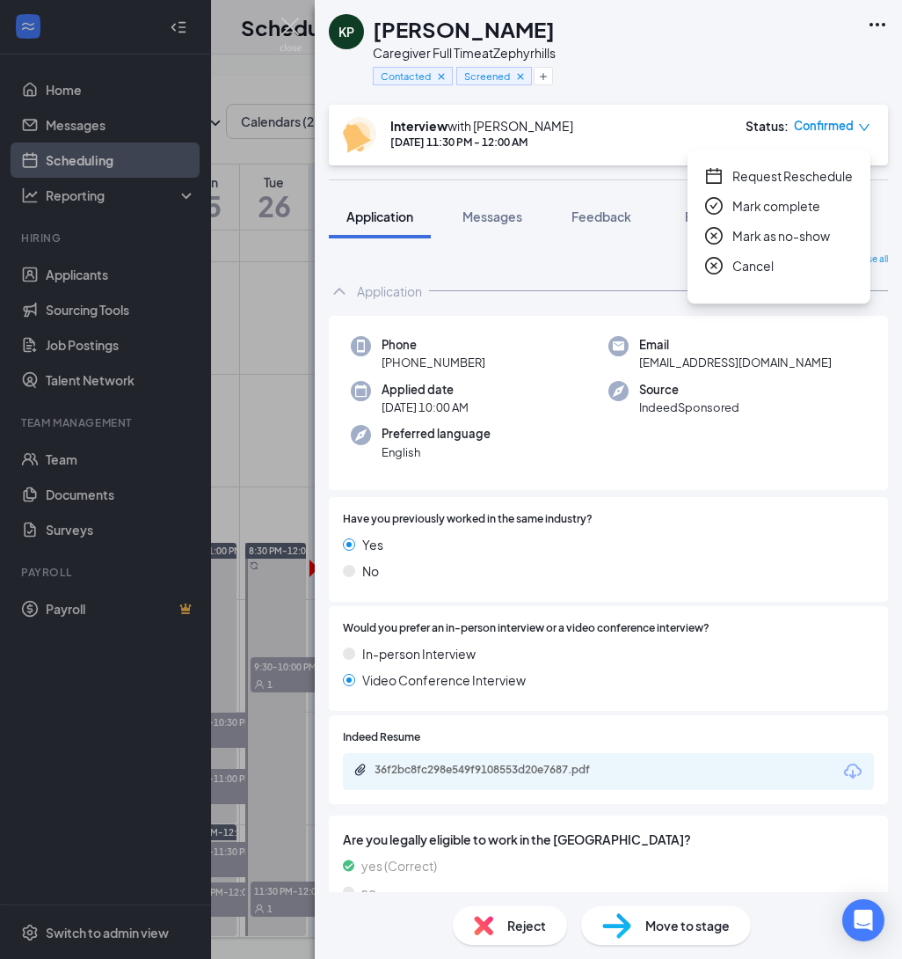
click at [804, 179] on span "Request Reschedule" at bounding box center [793, 175] width 120 height 19
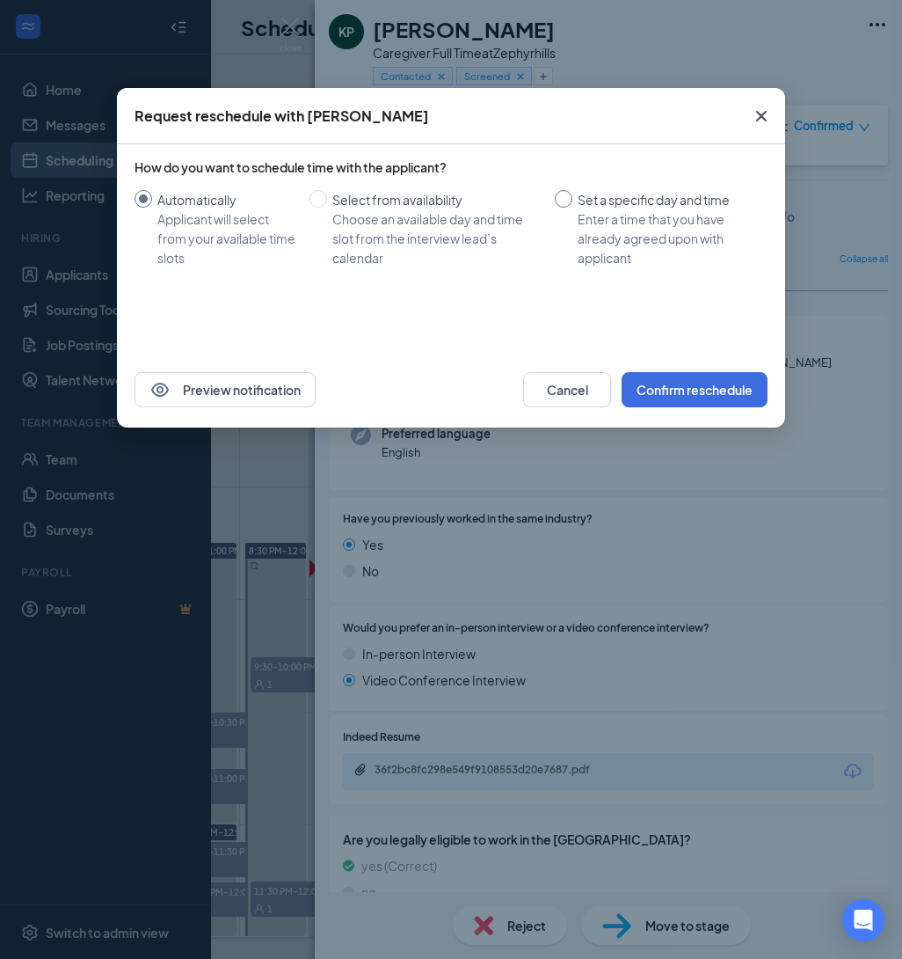
click at [565, 200] on input "Set a specific day and time Enter a time that you have already agreed upon with…" at bounding box center [564, 199] width 18 height 18
radio input "true"
radio input "false"
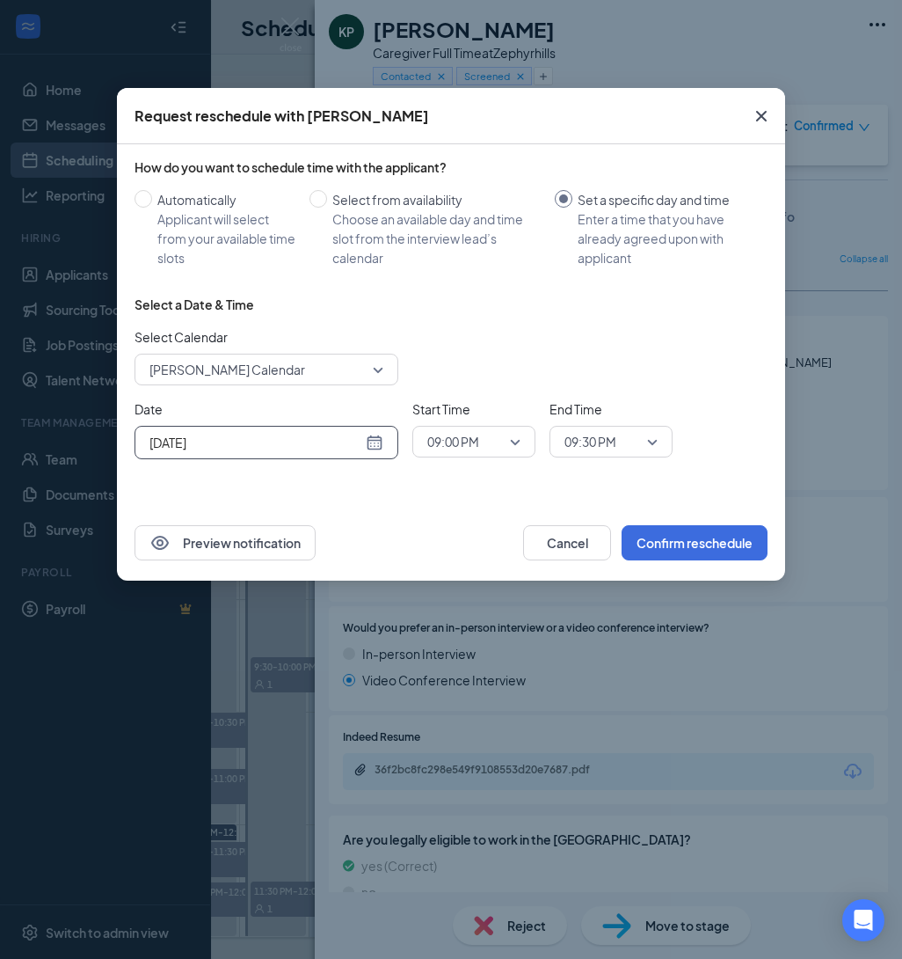
click at [365, 443] on div "[DATE]" at bounding box center [267, 442] width 234 height 19
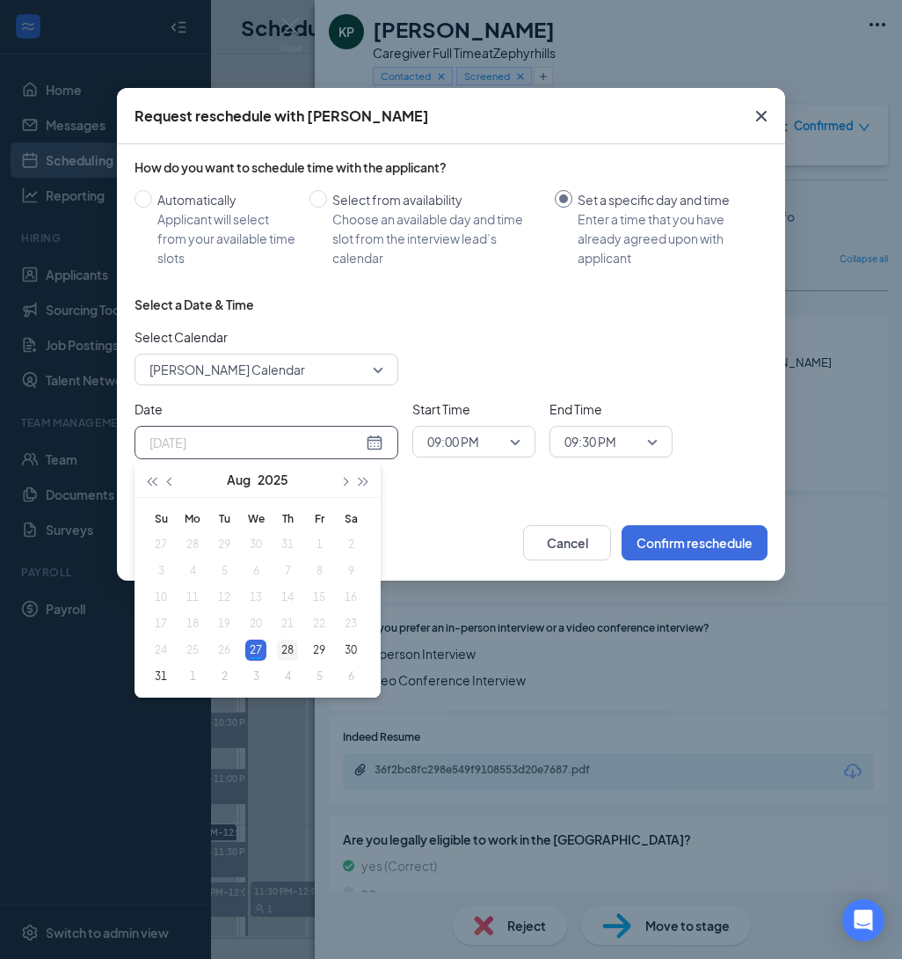
type input "[DATE]"
click at [287, 656] on div "28" at bounding box center [287, 649] width 21 height 21
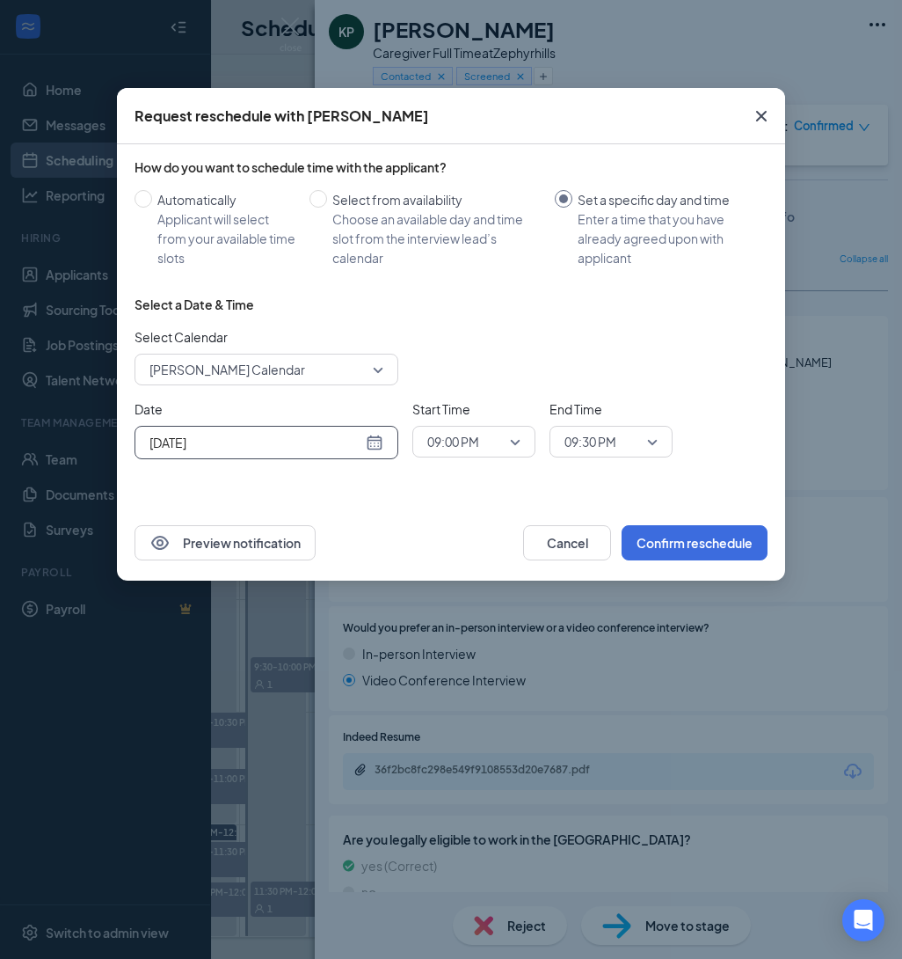
click at [510, 449] on span "09:00 PM" at bounding box center [473, 441] width 93 height 26
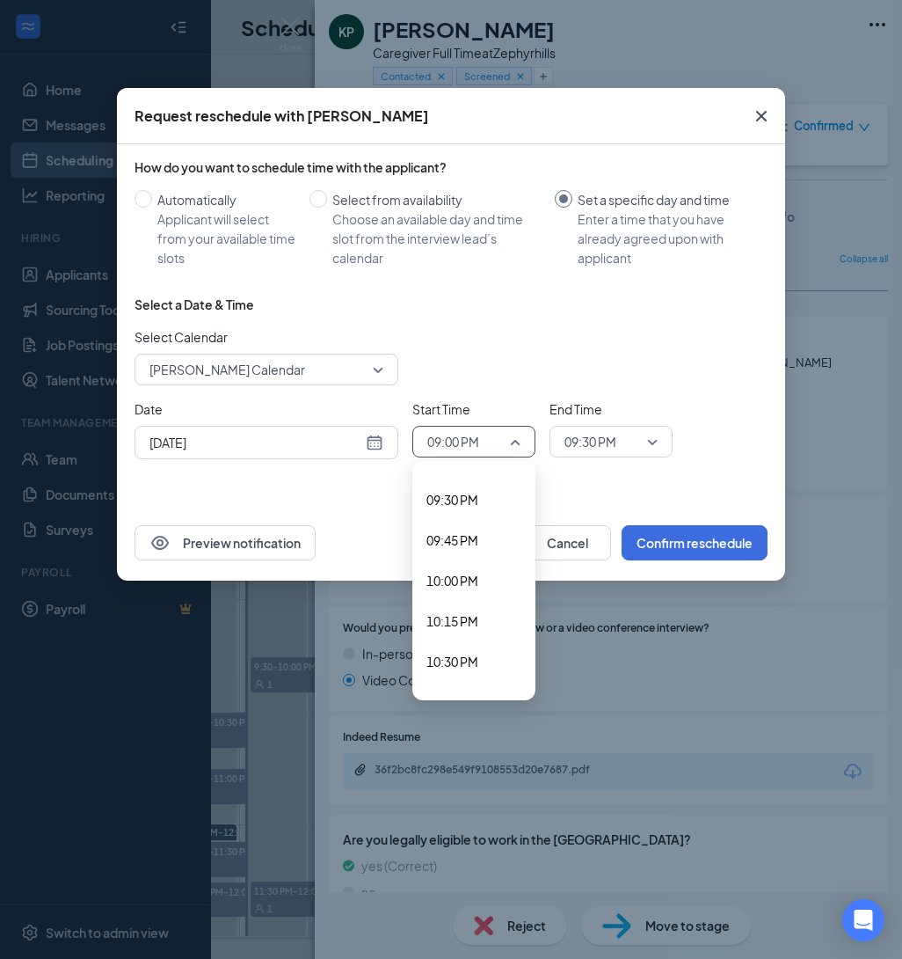
scroll to position [3544, 0]
click at [767, 113] on icon "Cross" at bounding box center [761, 116] width 21 height 21
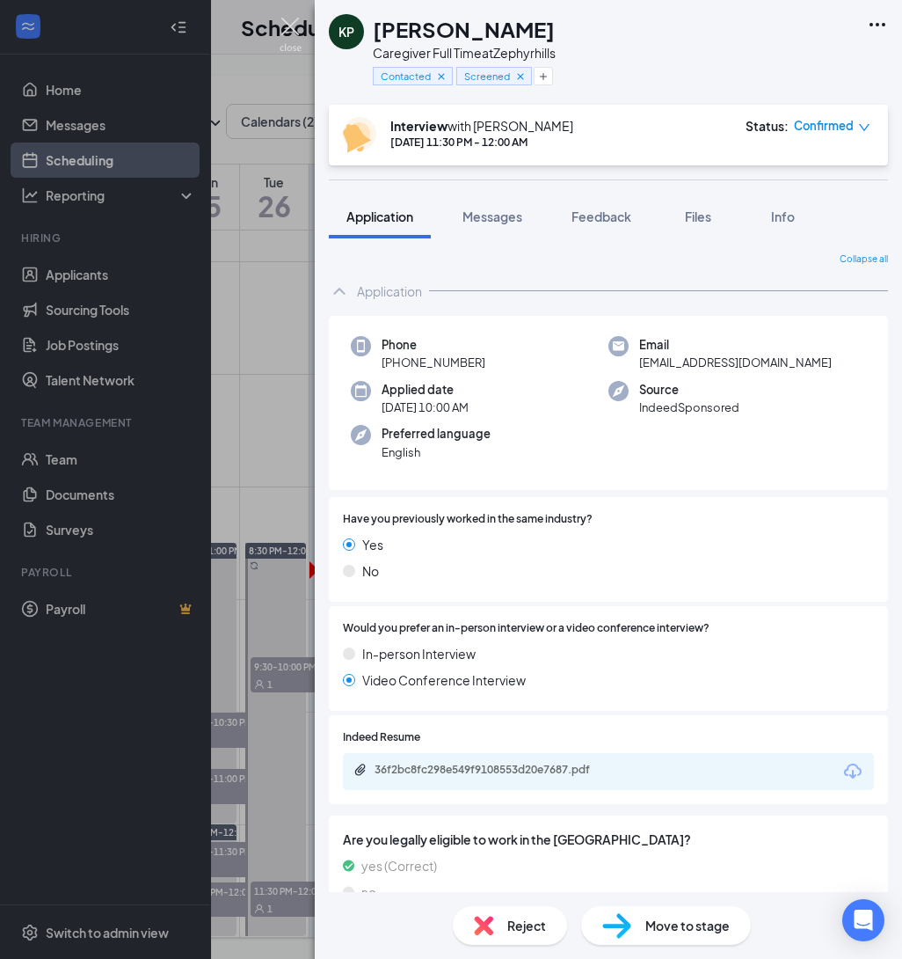
click at [296, 29] on img at bounding box center [291, 35] width 22 height 34
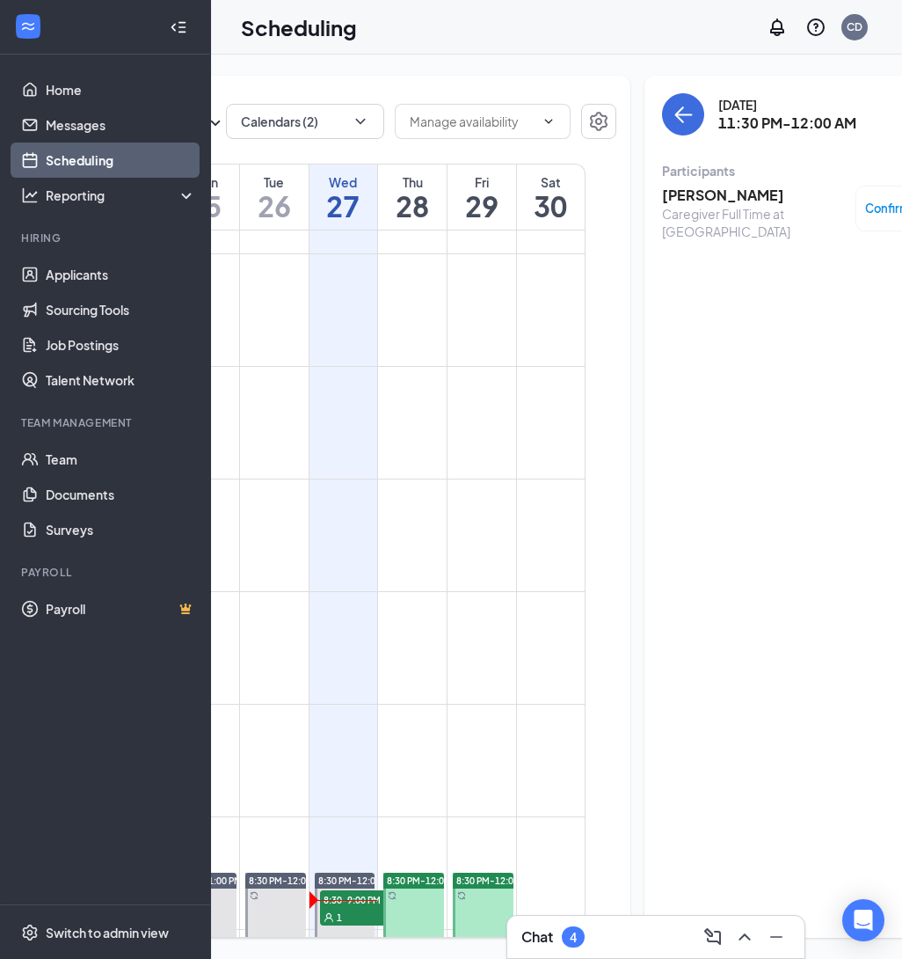
scroll to position [2032, 0]
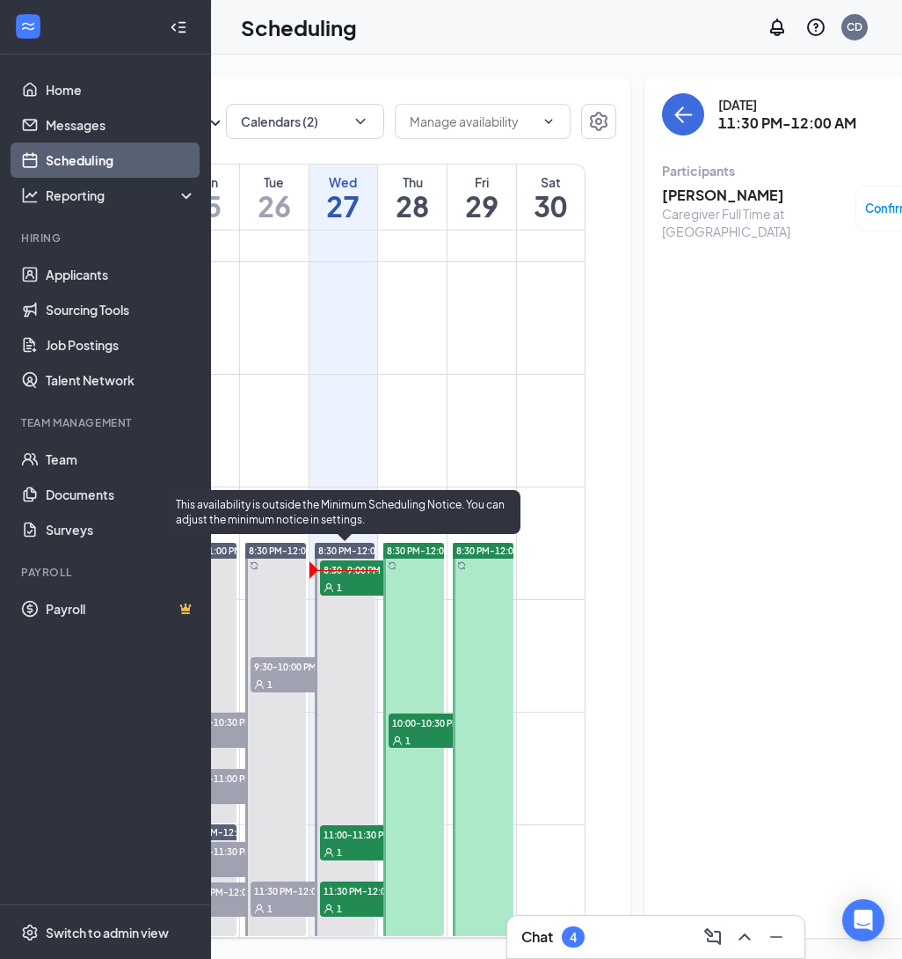
click at [357, 894] on span "11:30 PM-12:00 AM" at bounding box center [364, 890] width 88 height 18
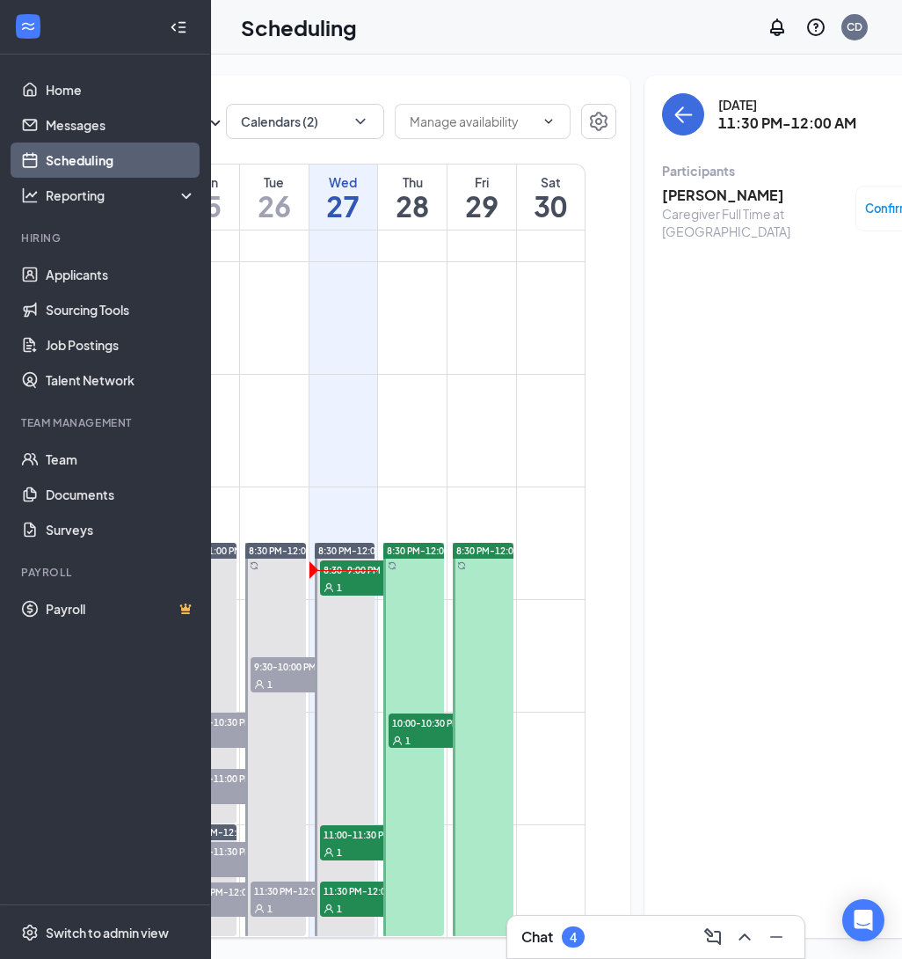
click at [685, 201] on h3 "[PERSON_NAME]" at bounding box center [754, 195] width 185 height 19
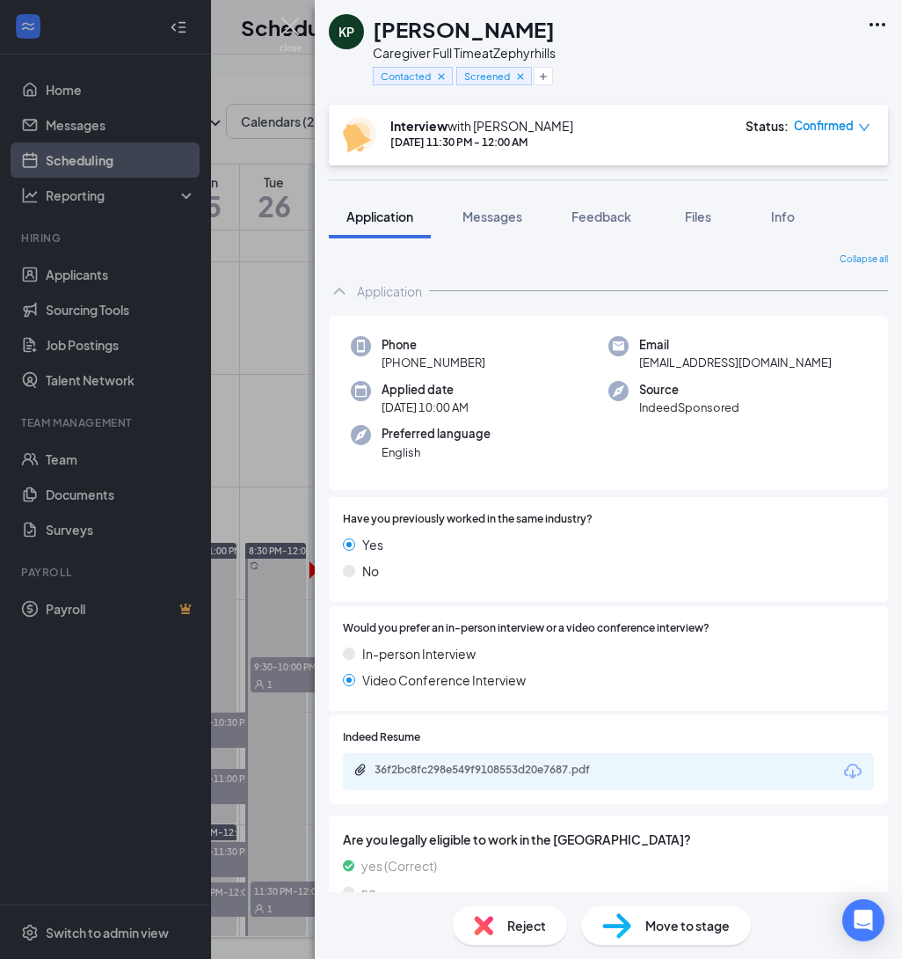
click at [871, 116] on div "Interview with Catherine Desingano Aug 27, 11:30 PM - 12:00 AM Status : Confirm…" at bounding box center [608, 135] width 559 height 61
click at [856, 127] on div "Confirmed" at bounding box center [832, 126] width 77 height 18
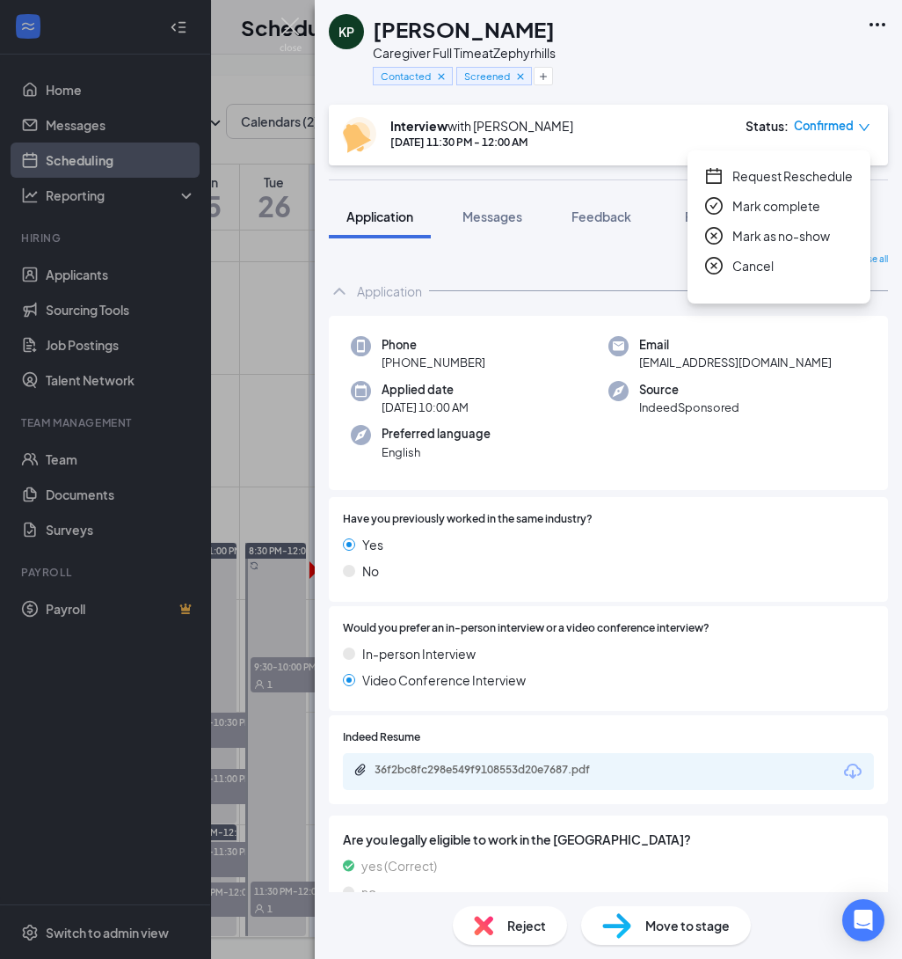
click at [807, 171] on span "Request Reschedule" at bounding box center [793, 175] width 120 height 19
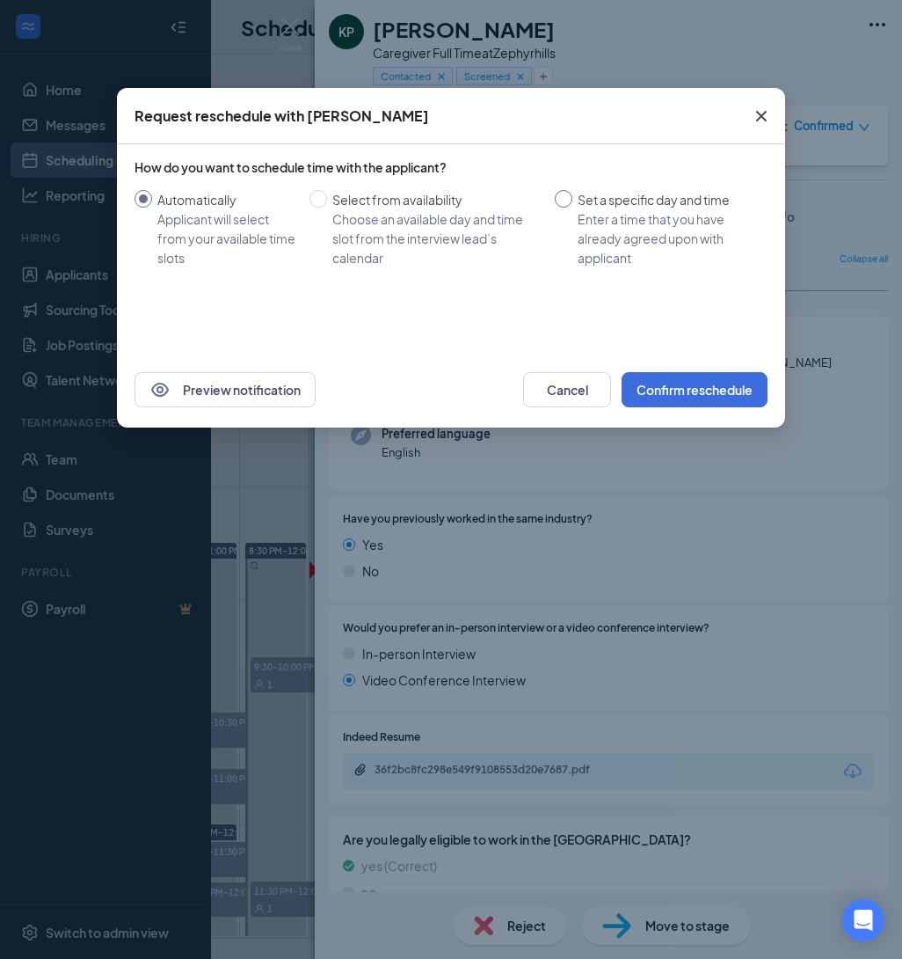
click at [565, 201] on input "Set a specific day and time Enter a time that you have already agreed upon with…" at bounding box center [564, 199] width 18 height 18
radio input "true"
radio input "false"
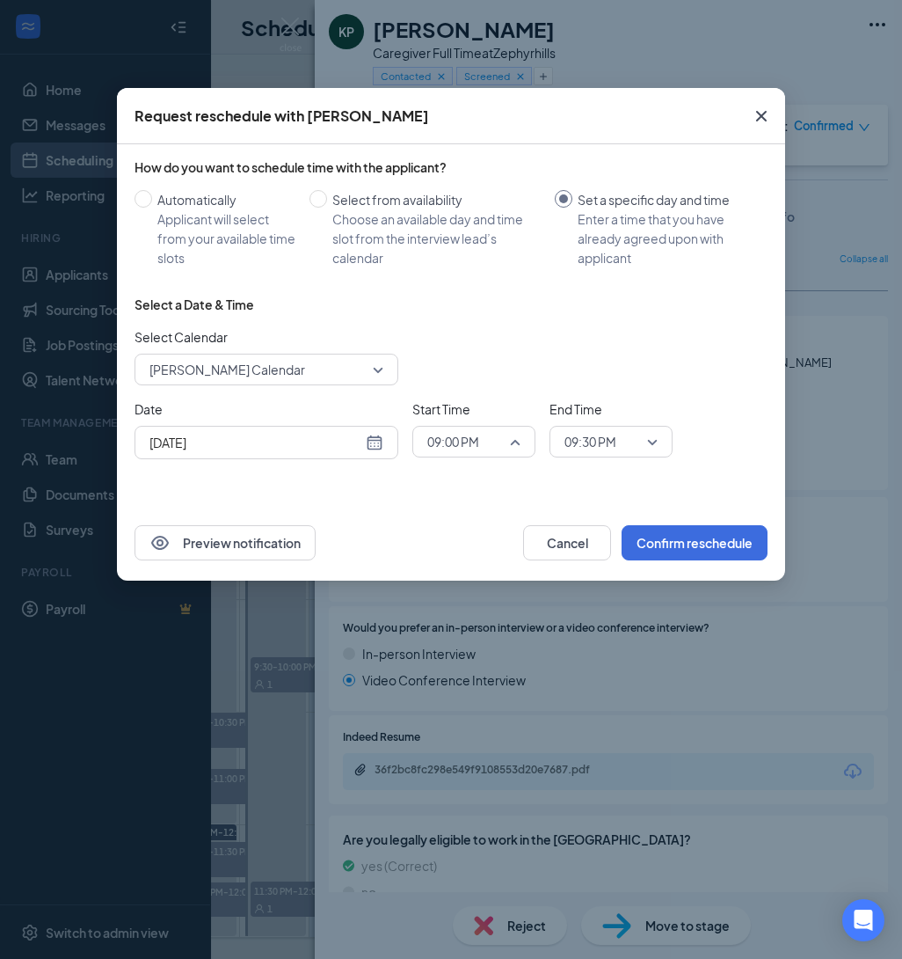
click at [486, 431] on span "09:00 PM" at bounding box center [465, 441] width 77 height 26
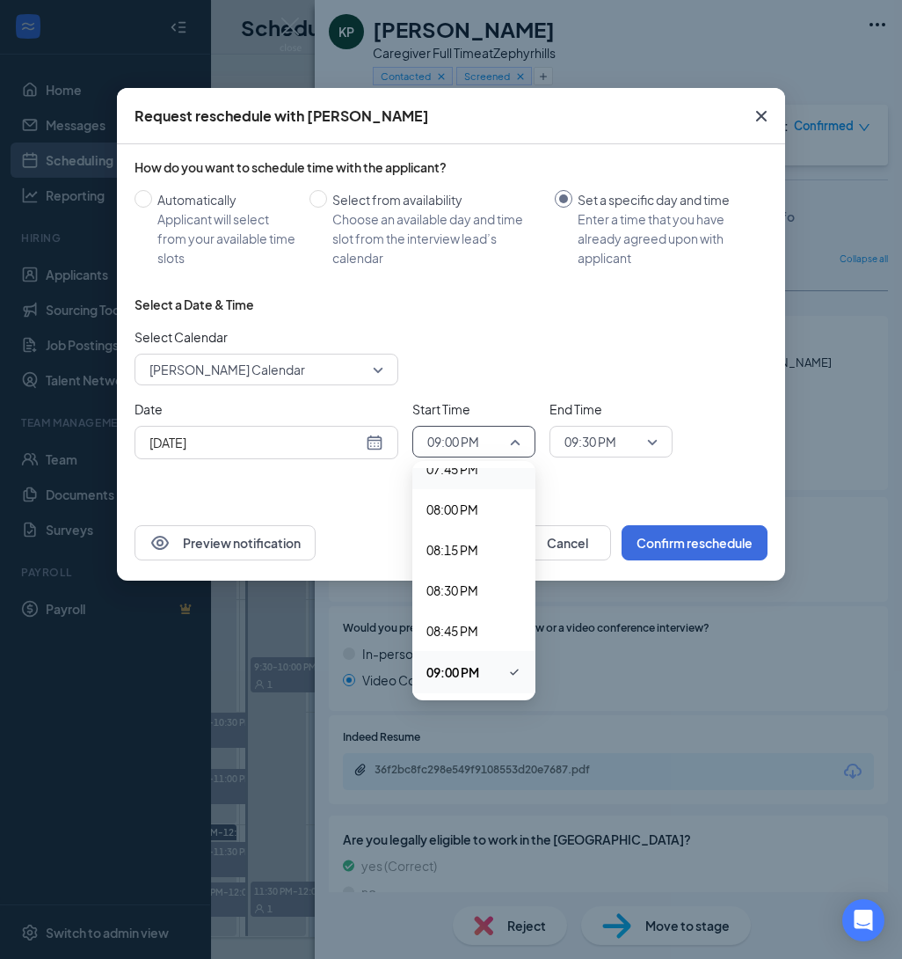
click at [361, 368] on span "[PERSON_NAME] Calendar" at bounding box center [259, 369] width 218 height 26
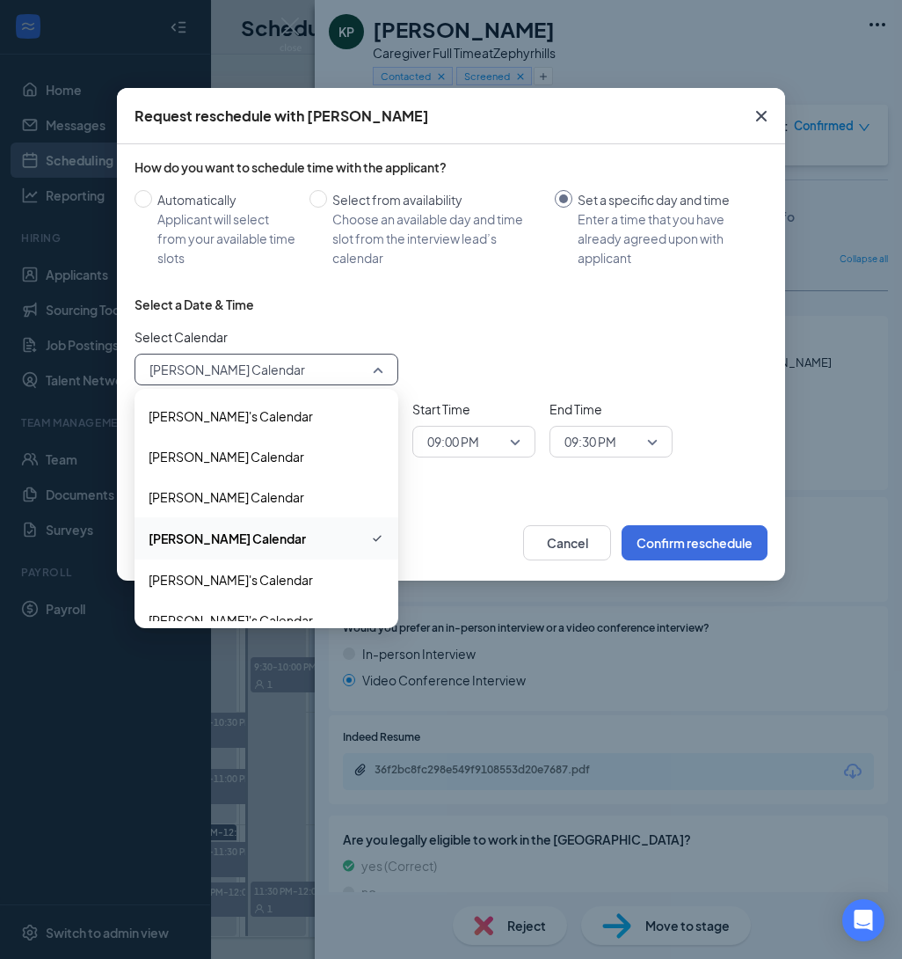
click at [423, 341] on div "Select Calendar Catherine Desingano's Calendar 177596 189308 211555 Alexis's Ca…" at bounding box center [451, 356] width 633 height 58
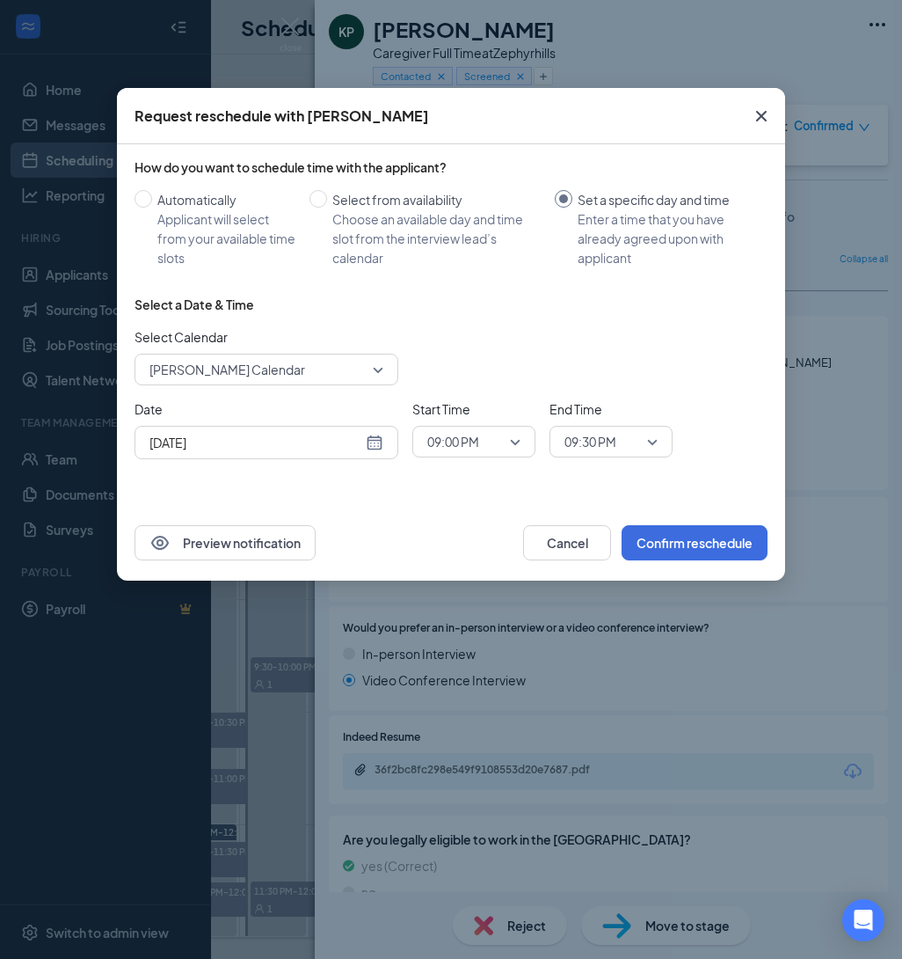
click at [502, 446] on span "09:00 PM" at bounding box center [465, 441] width 77 height 26
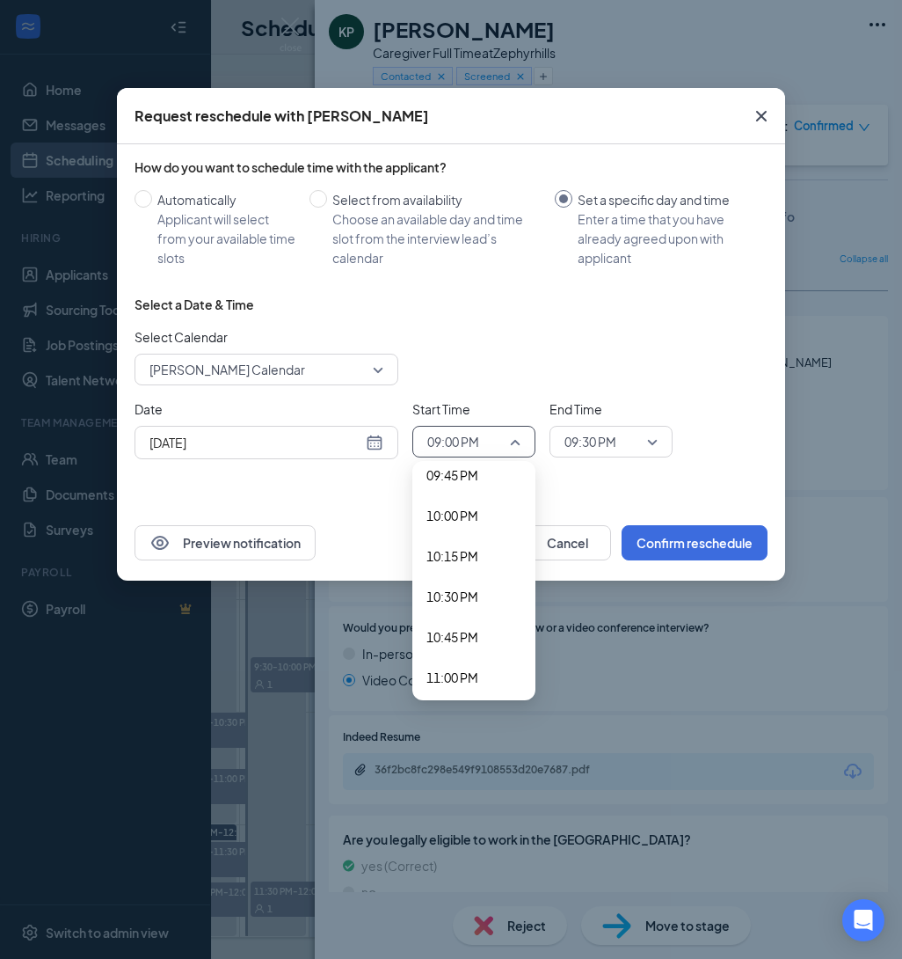
scroll to position [3538, 0]
click at [467, 595] on span "10:30 PM" at bounding box center [453, 592] width 52 height 19
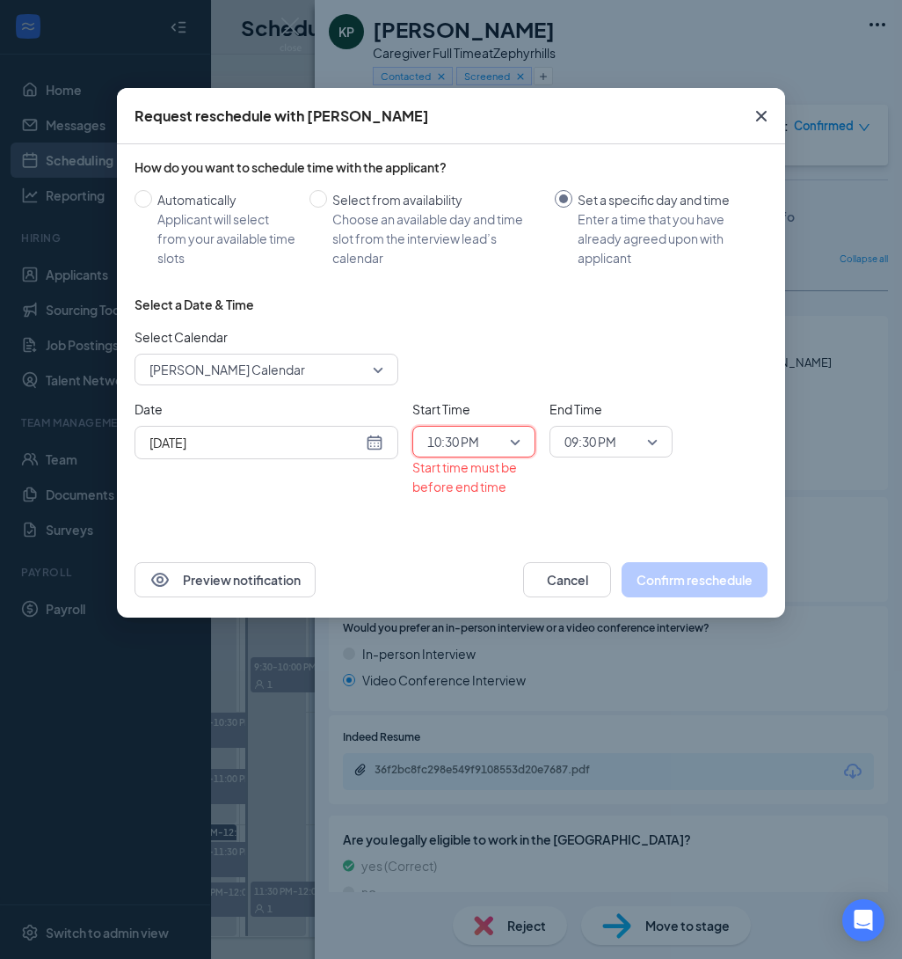
click at [637, 442] on span "09:30 PM" at bounding box center [603, 441] width 77 height 26
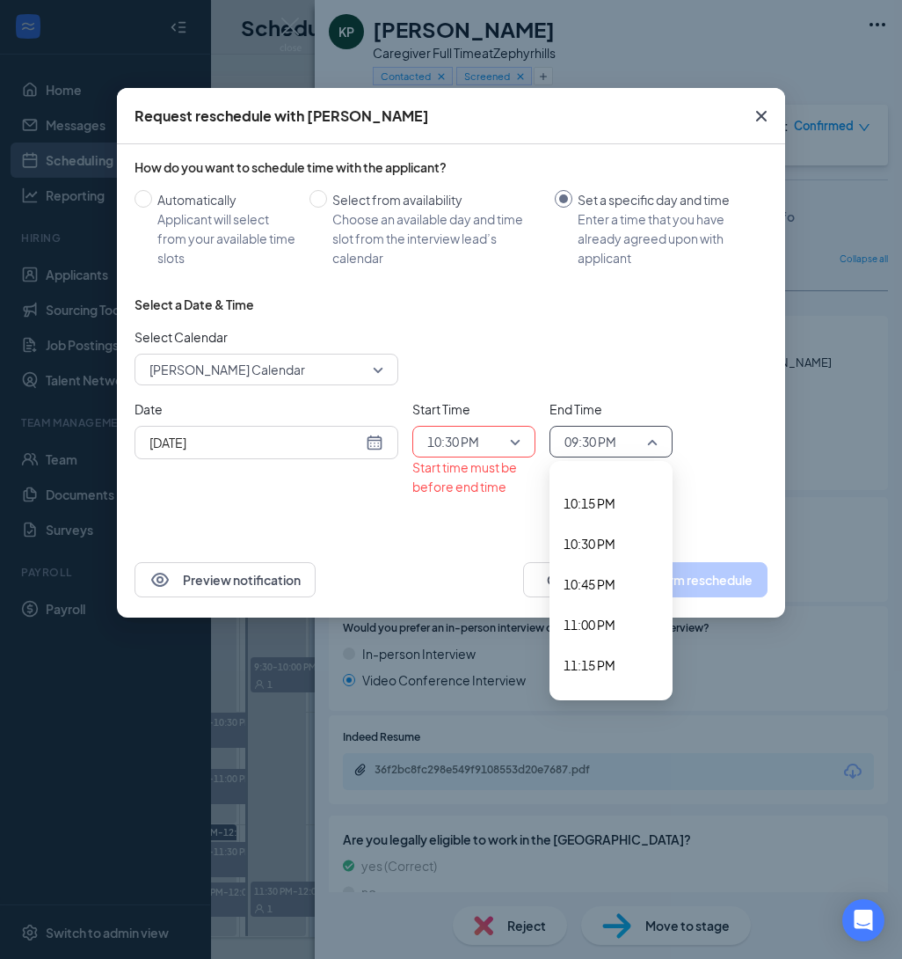
scroll to position [3589, 0]
click at [604, 623] on span "11:00 PM" at bounding box center [590, 623] width 52 height 19
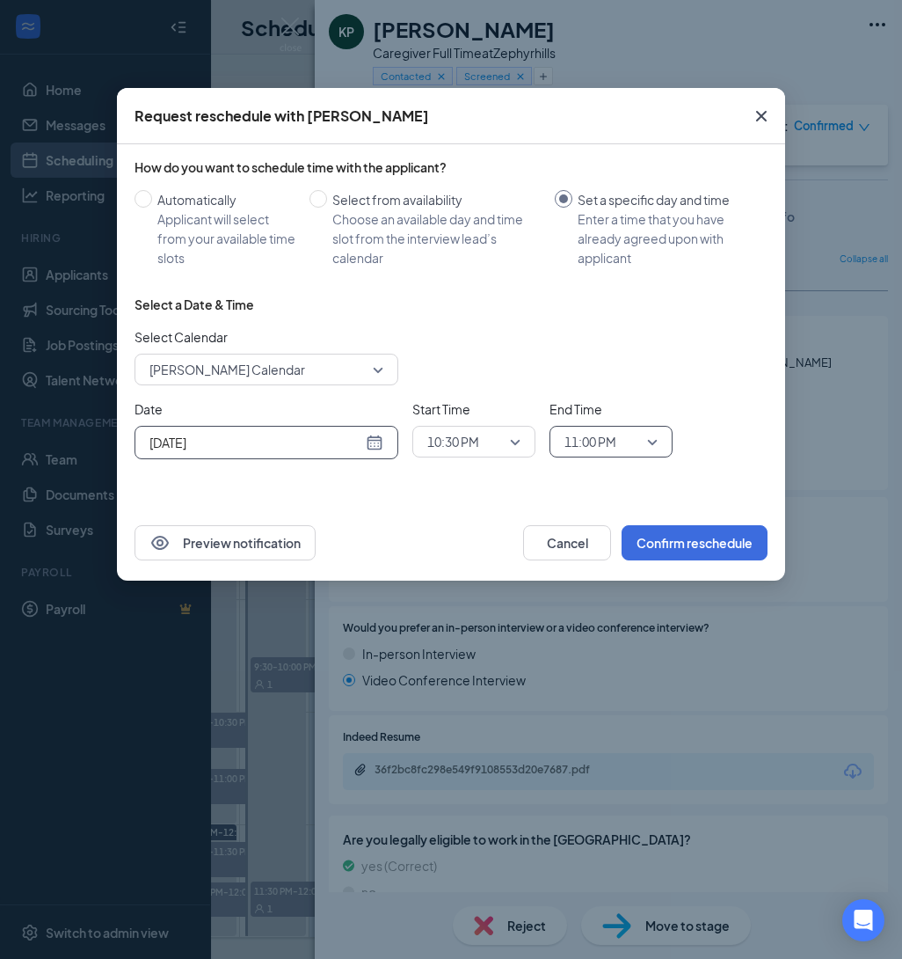
click at [380, 445] on div "[DATE]" at bounding box center [267, 442] width 234 height 19
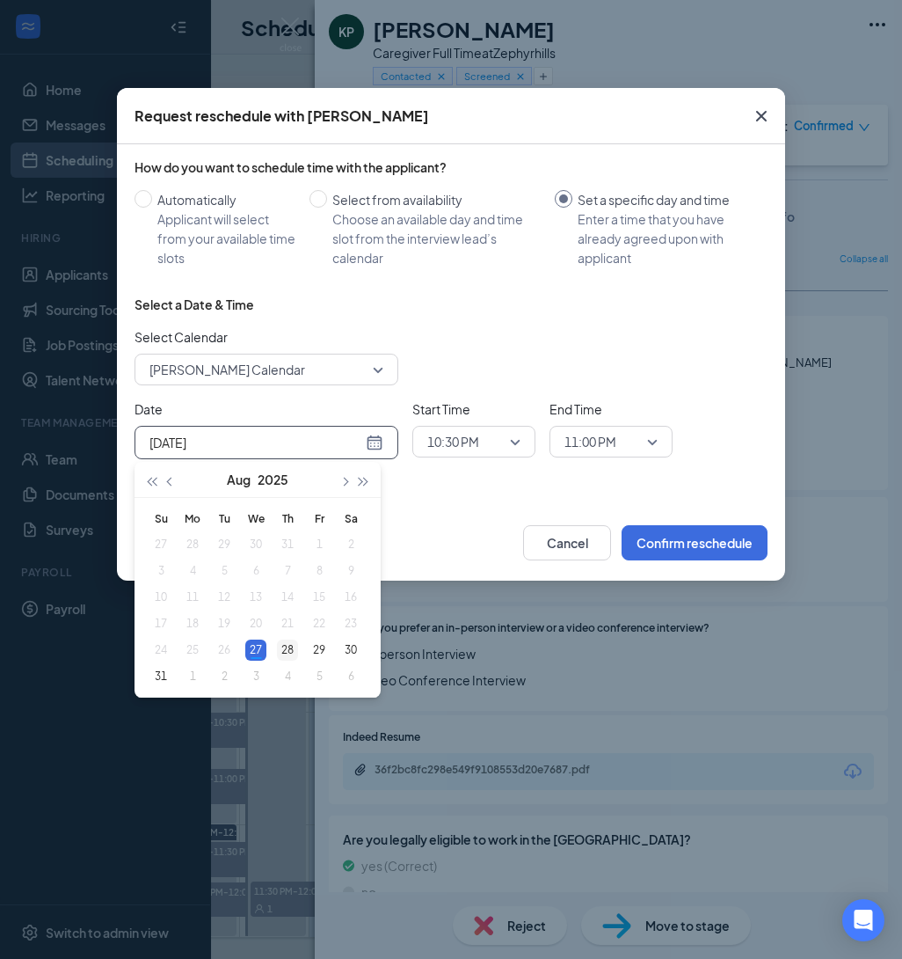
type input "[DATE]"
click at [293, 648] on div "28" at bounding box center [287, 649] width 21 height 21
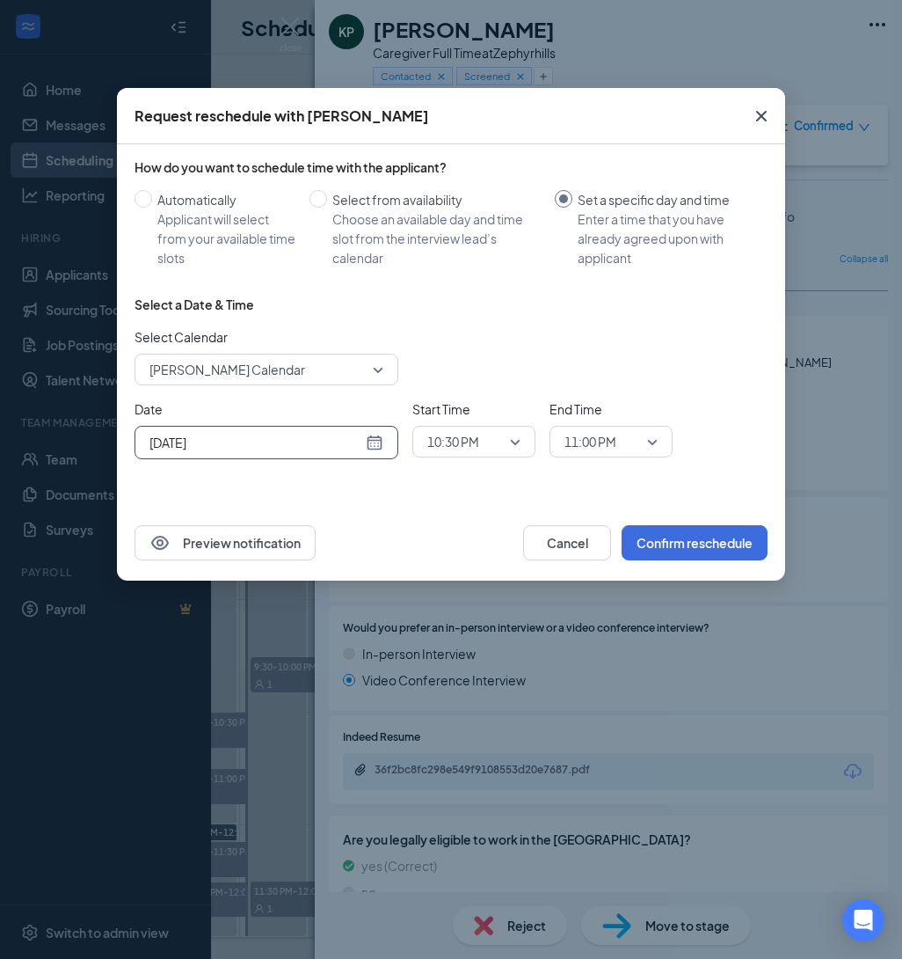
click at [582, 359] on div "Select Calendar Catherine Desingano's Calendar 177596 189308 211555 Alexis's Ca…" at bounding box center [451, 356] width 633 height 58
click at [772, 110] on span "Close" at bounding box center [761, 115] width 47 height 47
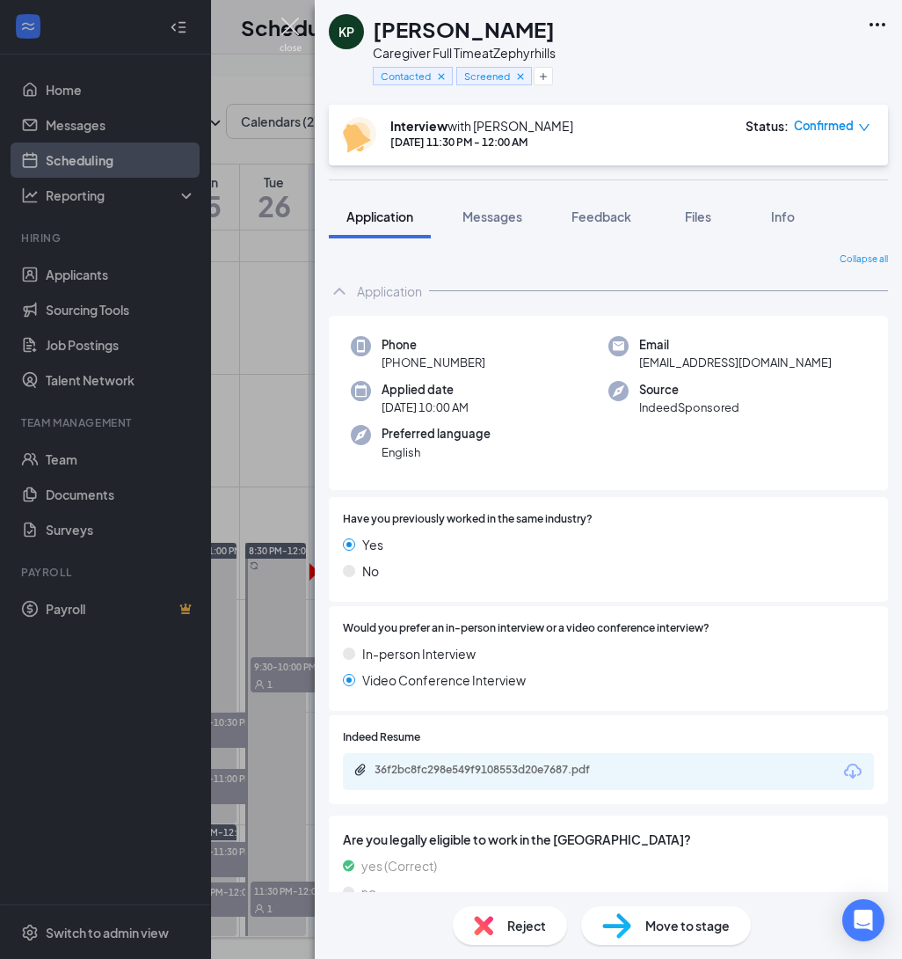
click at [301, 40] on img at bounding box center [291, 35] width 22 height 34
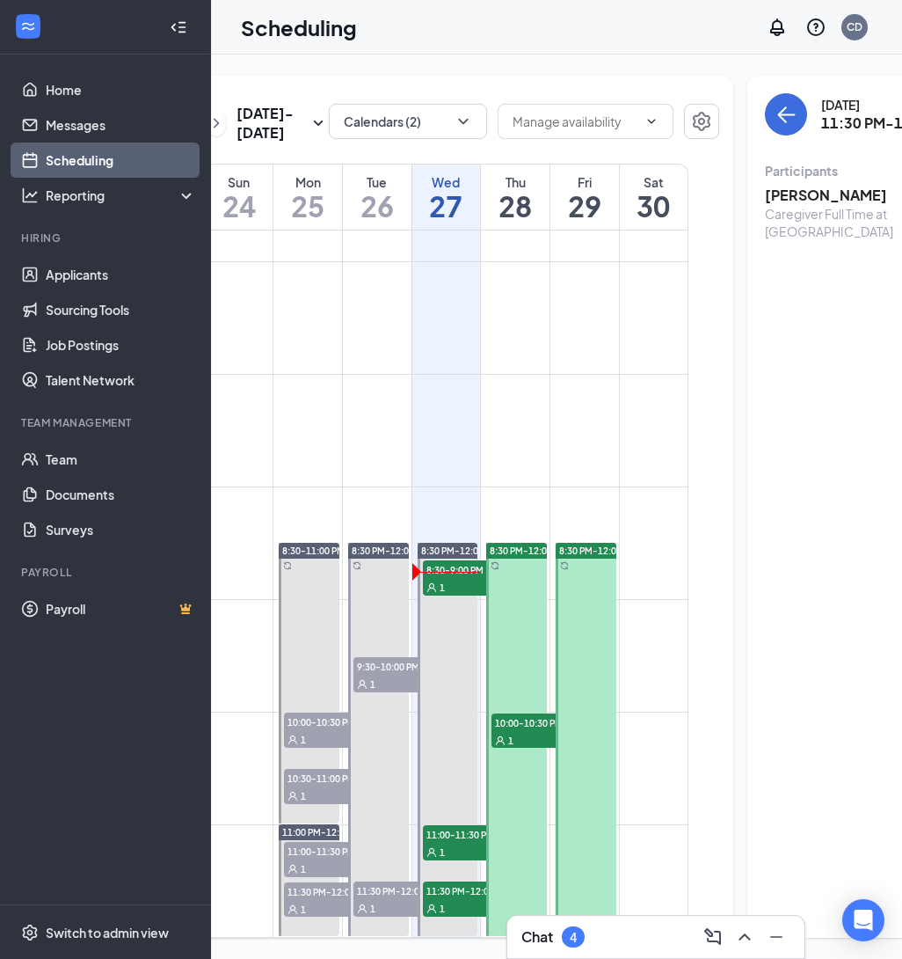
scroll to position [0, 105]
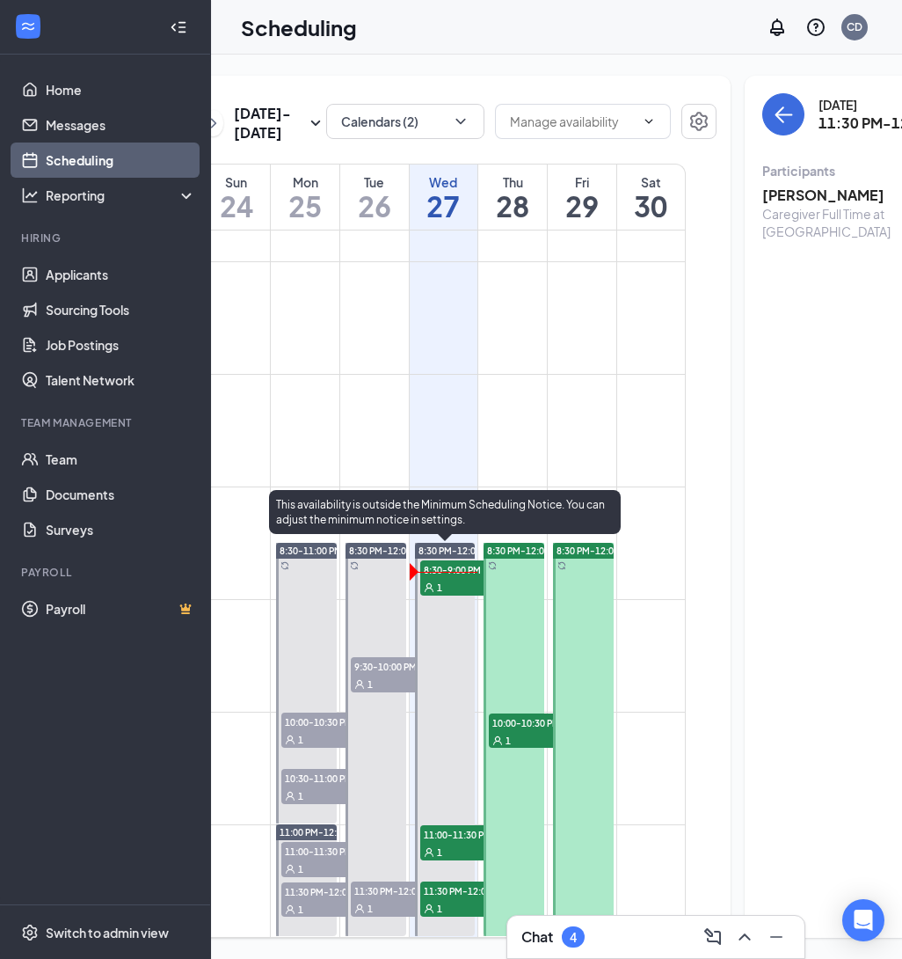
click at [450, 886] on span "11:30 PM-12:00 AM" at bounding box center [464, 890] width 88 height 18
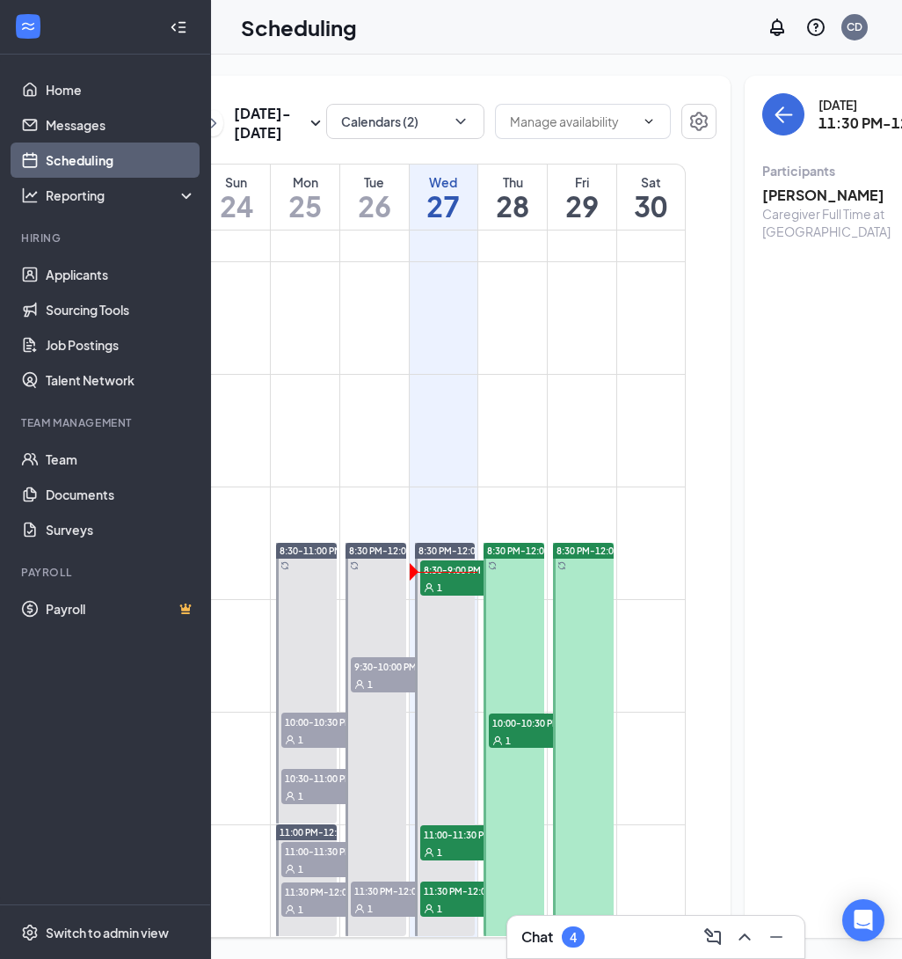
click at [770, 196] on h3 "[PERSON_NAME]" at bounding box center [855, 195] width 185 height 19
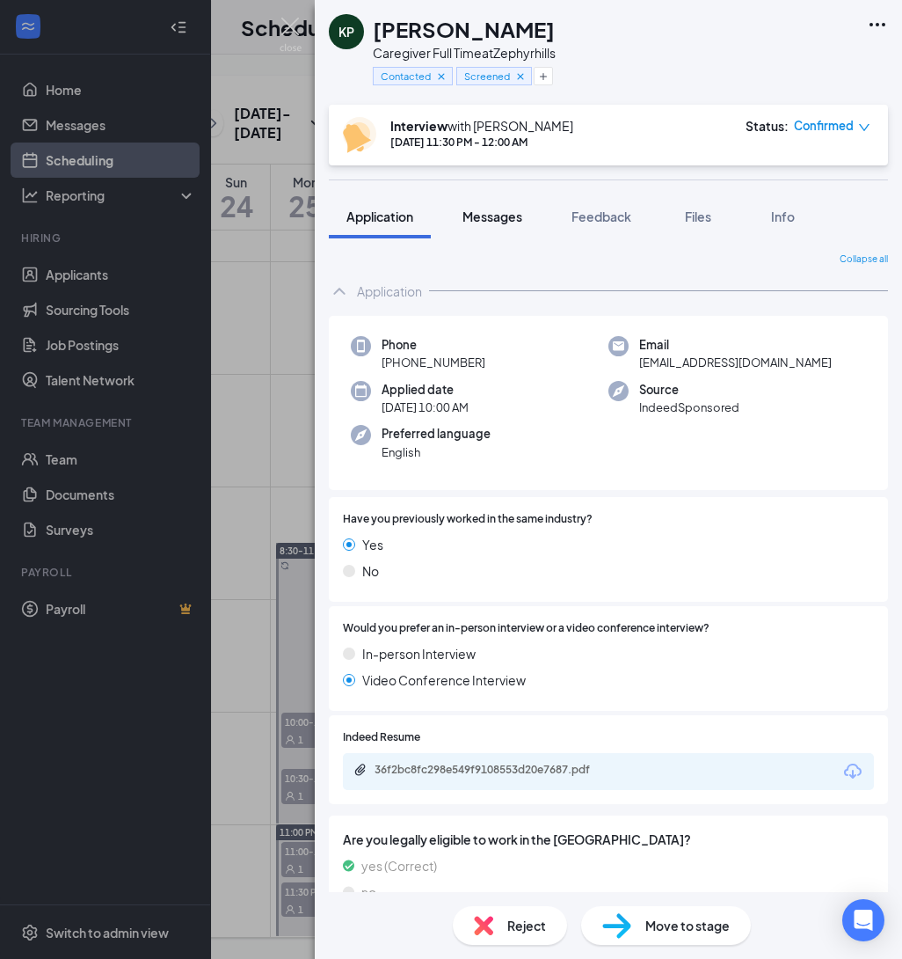
click at [499, 223] on div "Messages" at bounding box center [493, 217] width 60 height 18
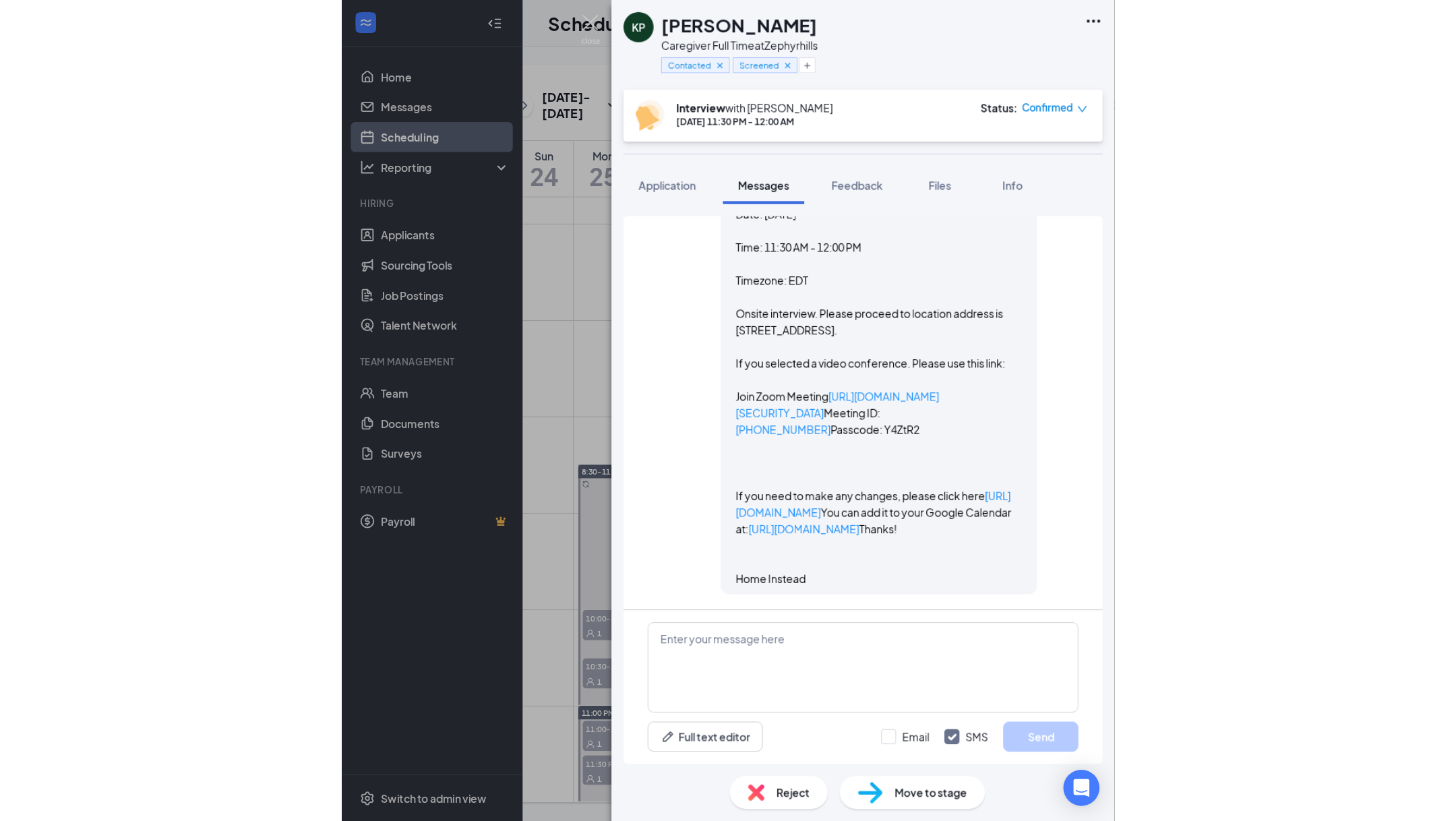
scroll to position [1290, 0]
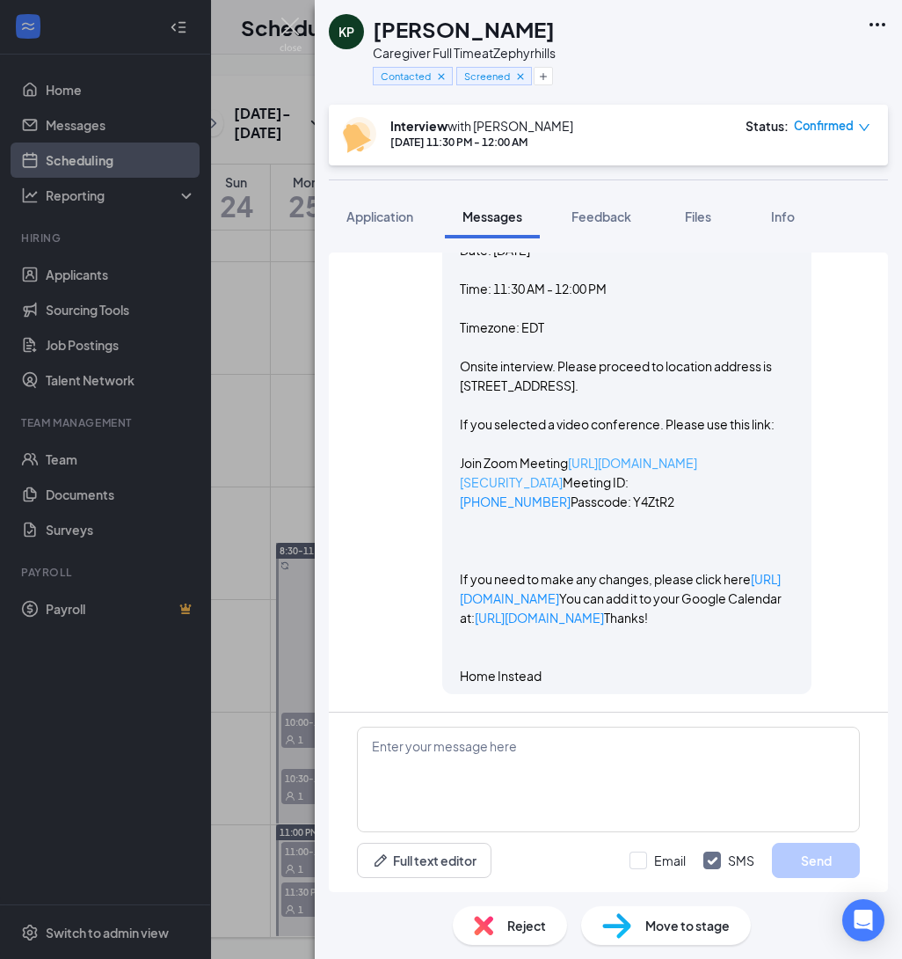
click at [535, 455] on link "[URL][DOMAIN_NAME][SECURITY_DATA]" at bounding box center [578, 472] width 237 height 35
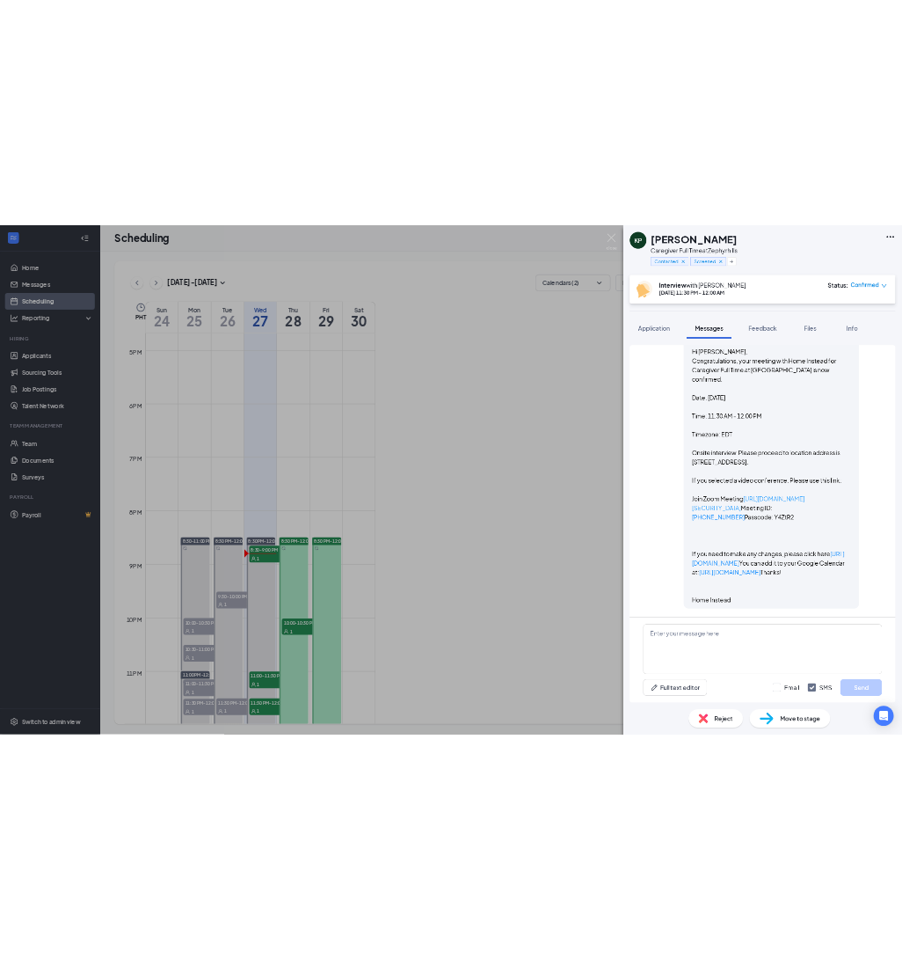
scroll to position [0, 0]
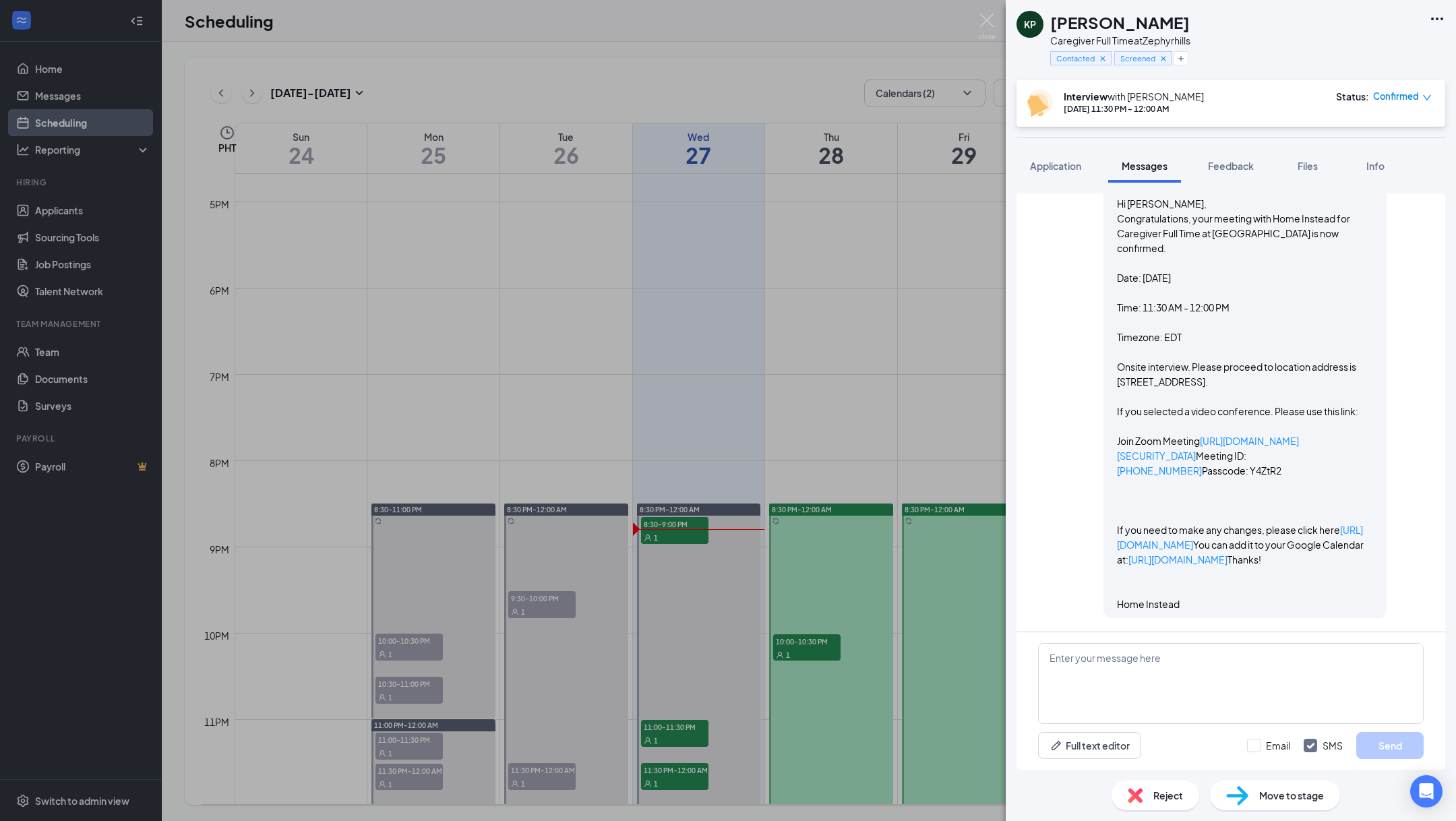
click at [691, 360] on div "Hi Kim, Congratulations, your meeting with Home Instead for Caregiver Full Time…" at bounding box center [1244, 404] width 256 height 415
click at [691, 358] on div "Hi Kim, Congratulations, your meeting with Home Instead for Caregiver Full Time…" at bounding box center [1244, 404] width 256 height 415
click at [691, 435] on link "[URL][DOMAIN_NAME][SECURITY_DATA]" at bounding box center [1207, 448] width 182 height 27
click at [691, 302] on div "Catherine Desingano sent SMS to Kim Piatt. Today 8:30 PM Hi Kim, Congratulation…" at bounding box center [1231, 388] width 385 height 473
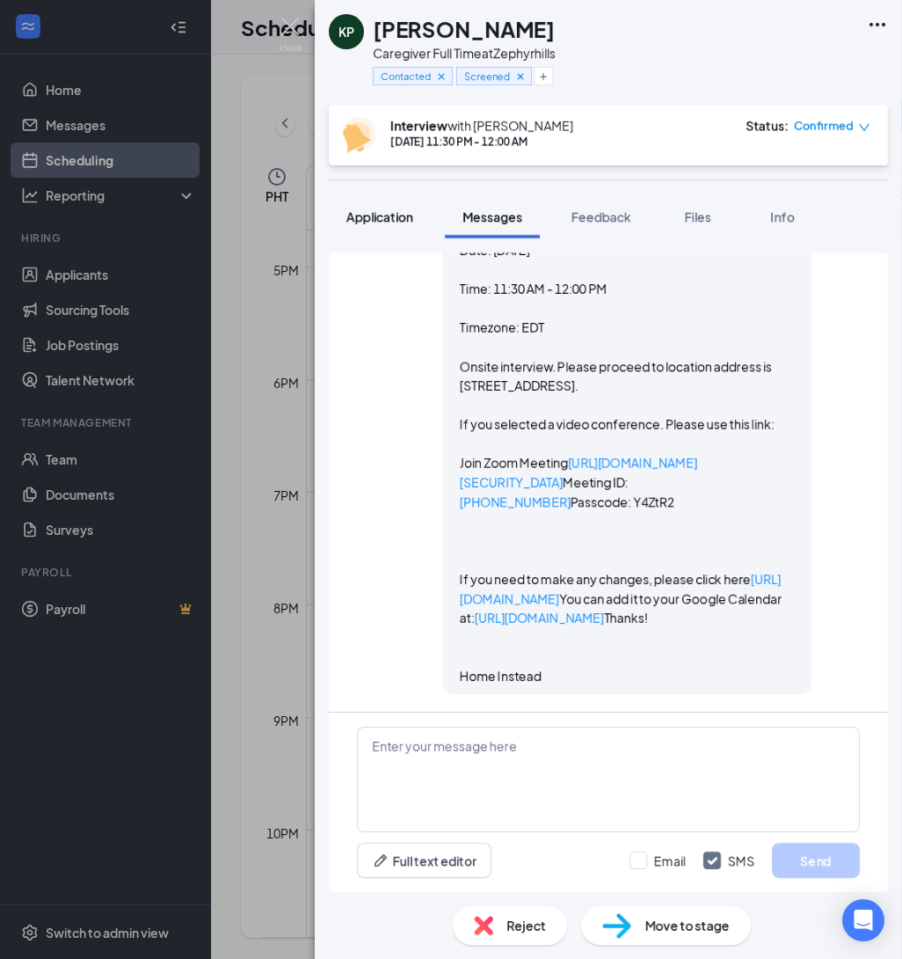
click at [384, 206] on button "Application" at bounding box center [380, 216] width 102 height 44
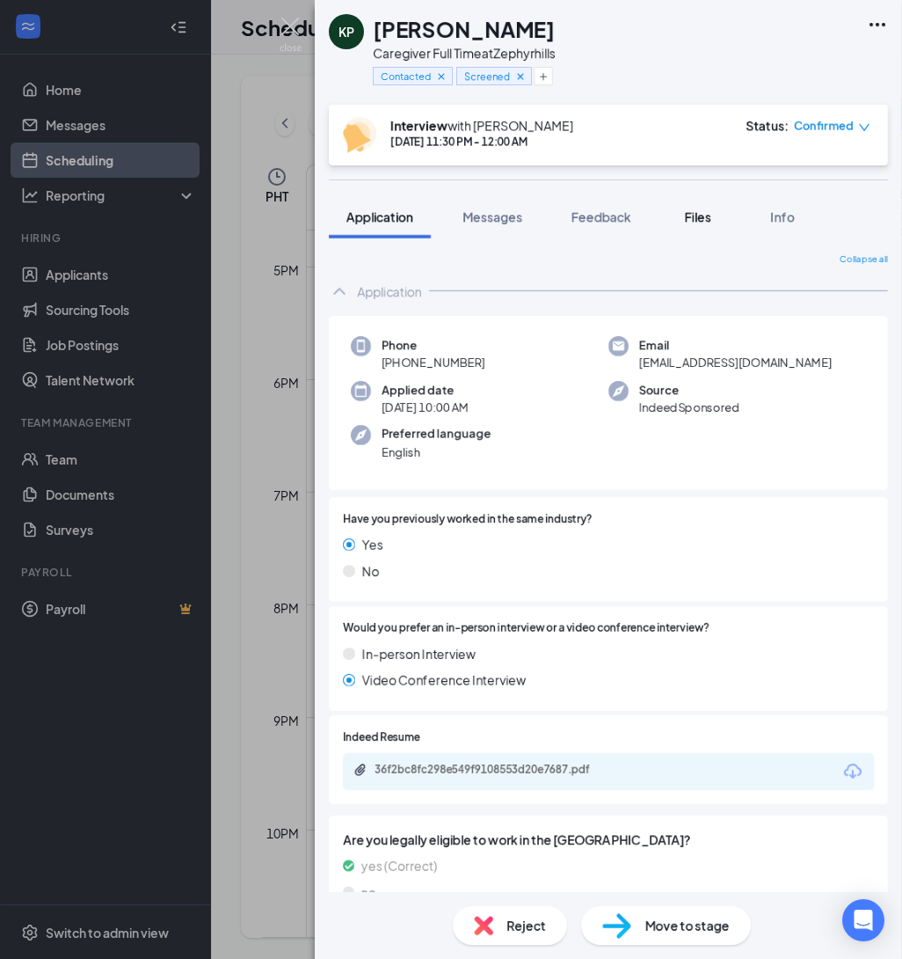
click at [704, 216] on span "Files" at bounding box center [698, 216] width 26 height 16
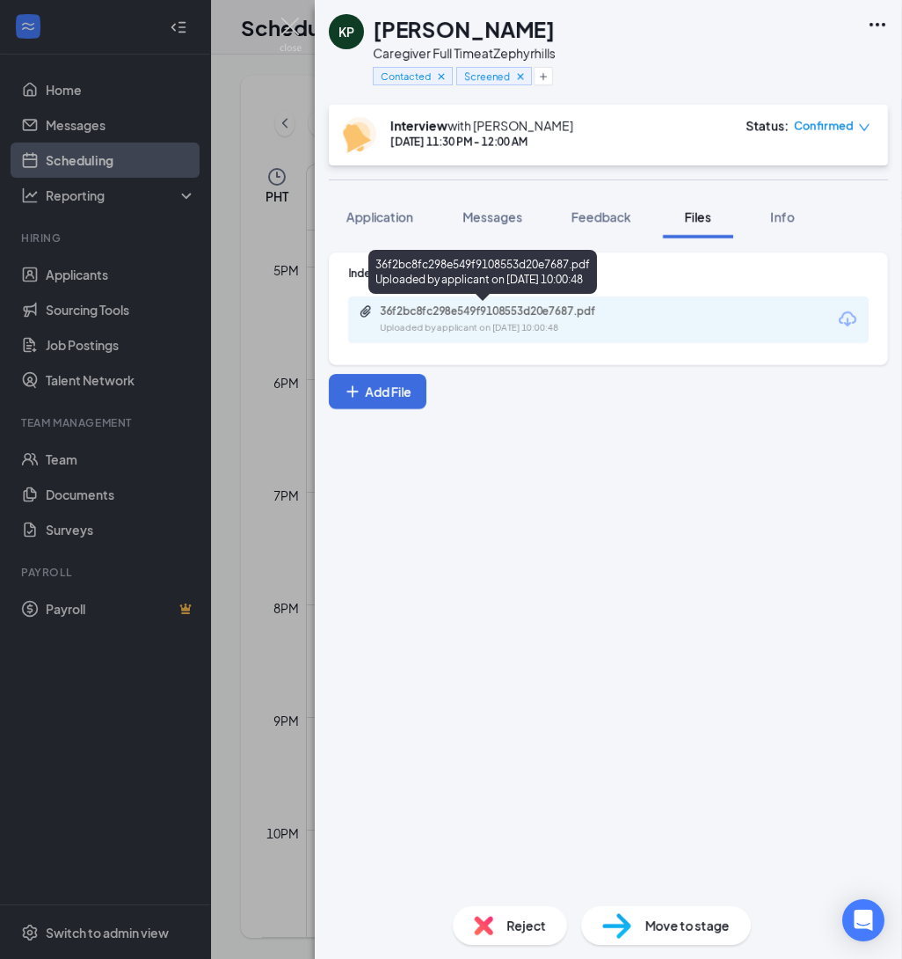
click at [589, 310] on div "36f2bc8fc298e549f9108553d20e7687.pdf" at bounding box center [503, 311] width 246 height 14
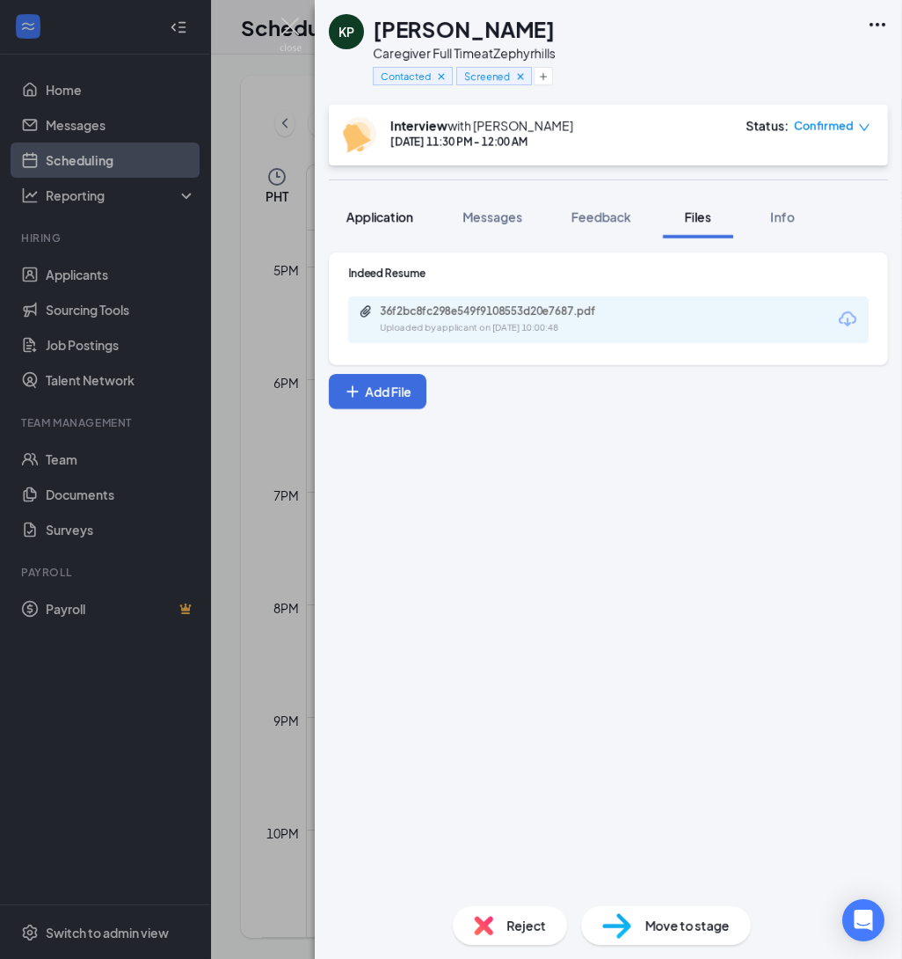
click at [365, 230] on button "Application" at bounding box center [380, 216] width 102 height 44
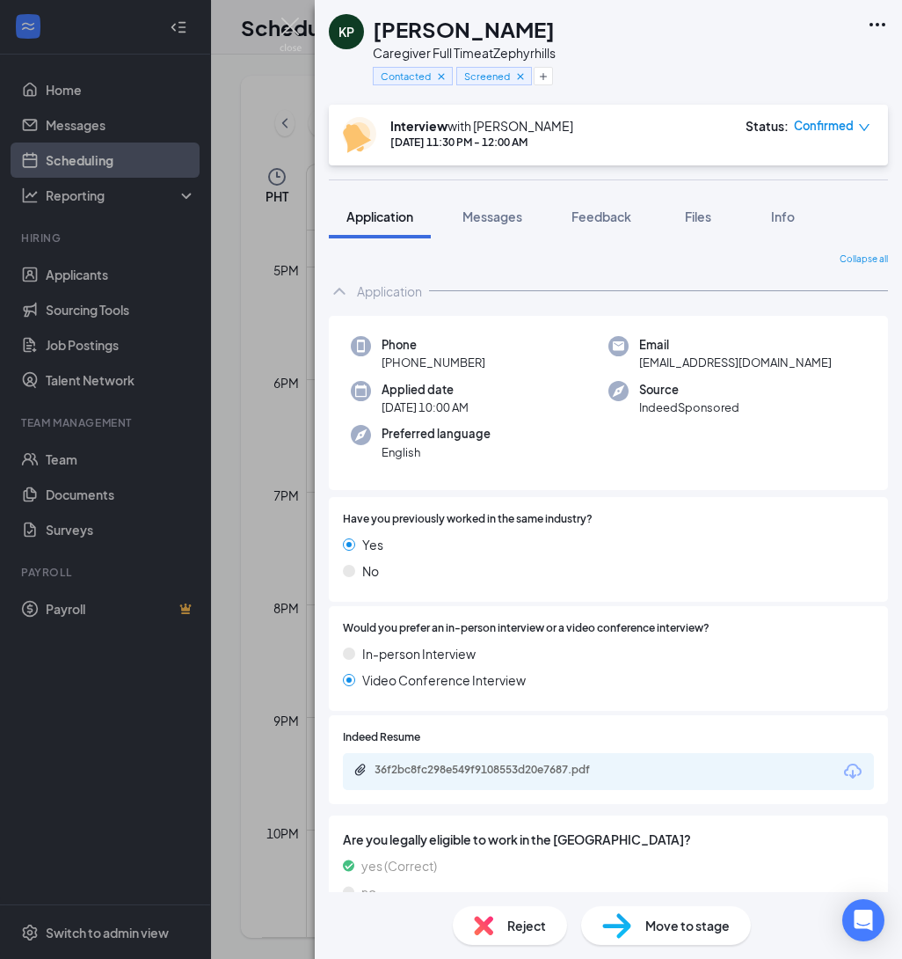
drag, startPoint x: 491, startPoint y: 359, endPoint x: 383, endPoint y: 368, distance: 107.7
click at [383, 368] on div "Phone [PHONE_NUMBER]" at bounding box center [480, 354] width 258 height 36
copy span "[PHONE_NUMBER]"
drag, startPoint x: 815, startPoint y: 362, endPoint x: 639, endPoint y: 361, distance: 176.8
click at [639, 361] on div "Email sweetkimmie1970@yahoo.com" at bounding box center [738, 354] width 258 height 36
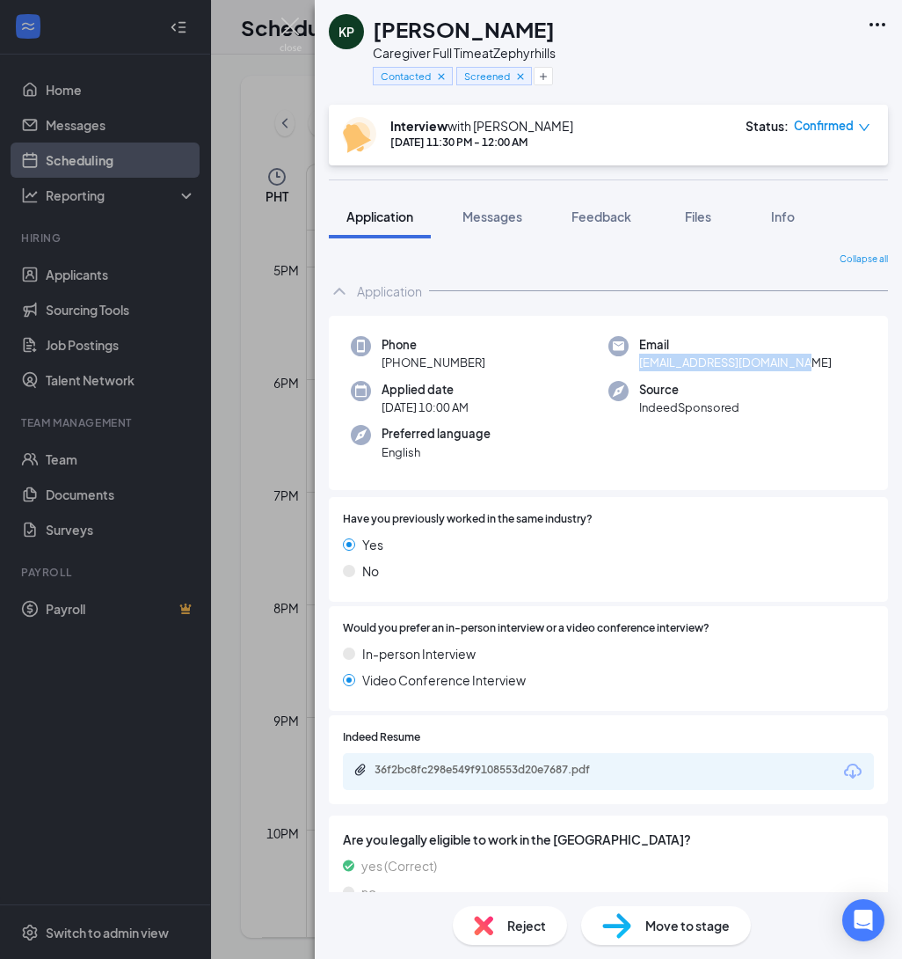
copy span "[EMAIL_ADDRESS][DOMAIN_NAME]"
click at [550, 73] on button "button" at bounding box center [543, 76] width 19 height 18
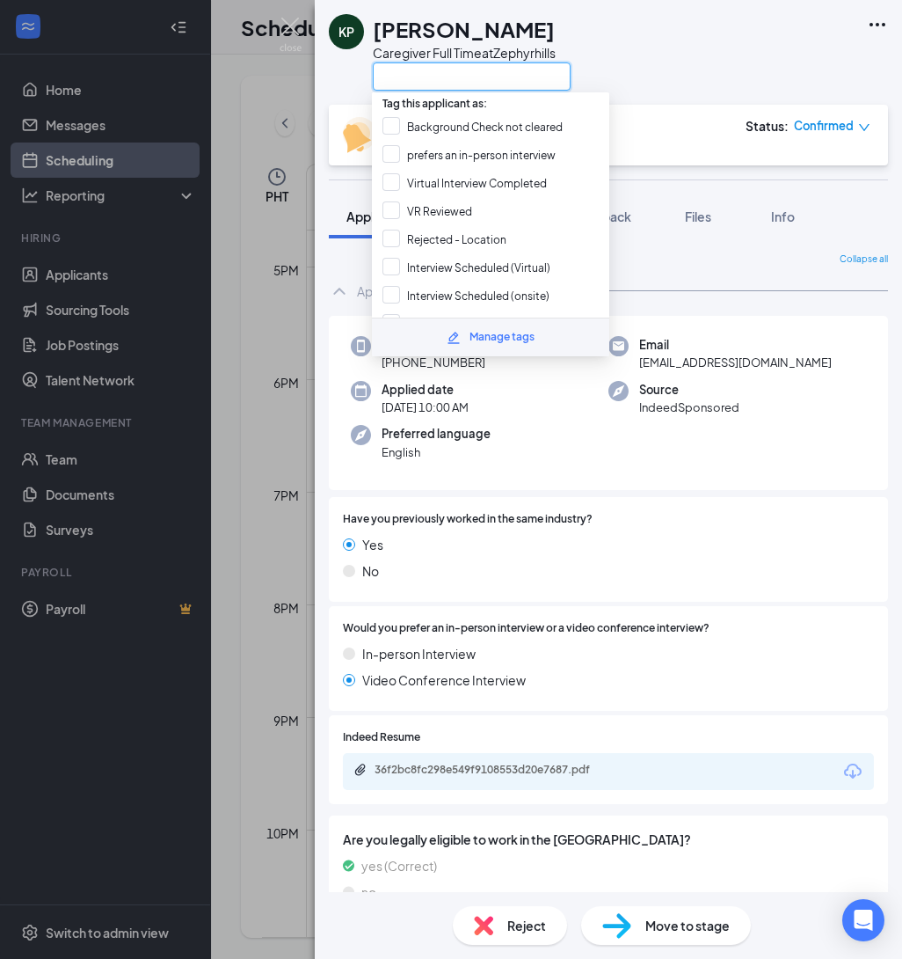
click at [493, 75] on input "text" at bounding box center [472, 76] width 198 height 28
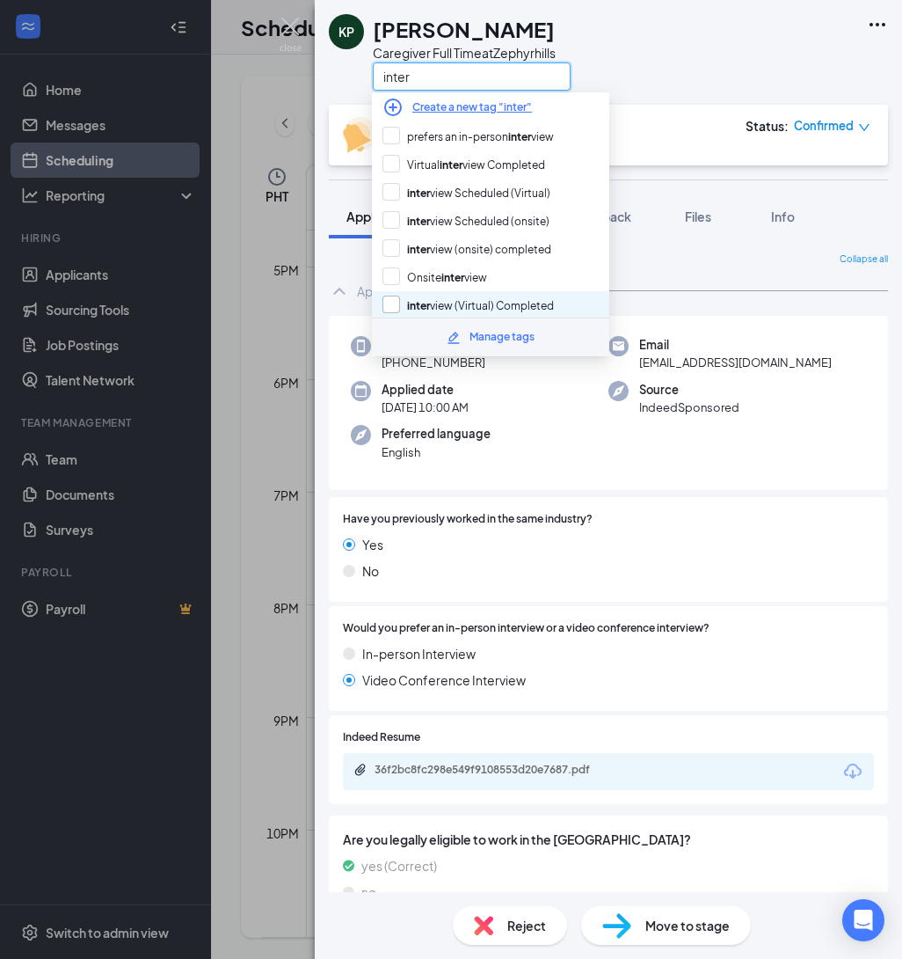
type input "inter"
click at [391, 296] on input "inter view (Virtual) Completed" at bounding box center [469, 305] width 172 height 19
checkbox input "true"
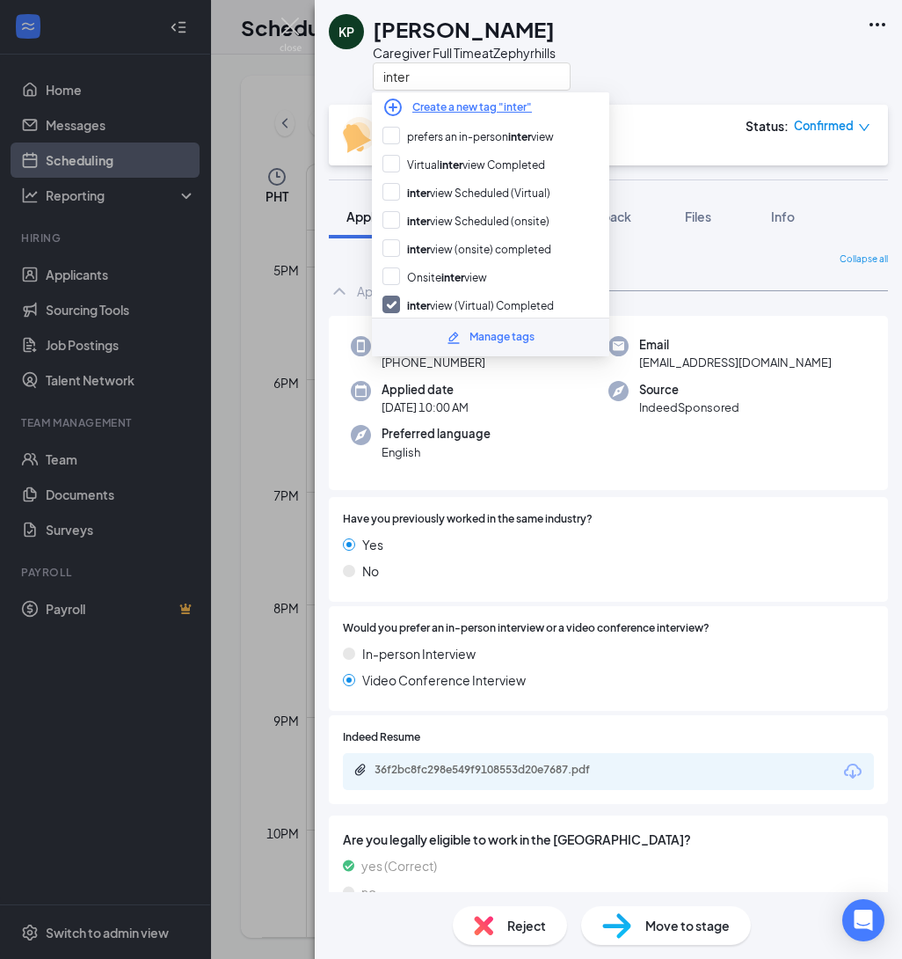
click at [703, 146] on div "Interview with Catherine Desingano Aug 27, 11:30 PM - 12:00 AM Status : Confirm…" at bounding box center [607, 135] width 528 height 36
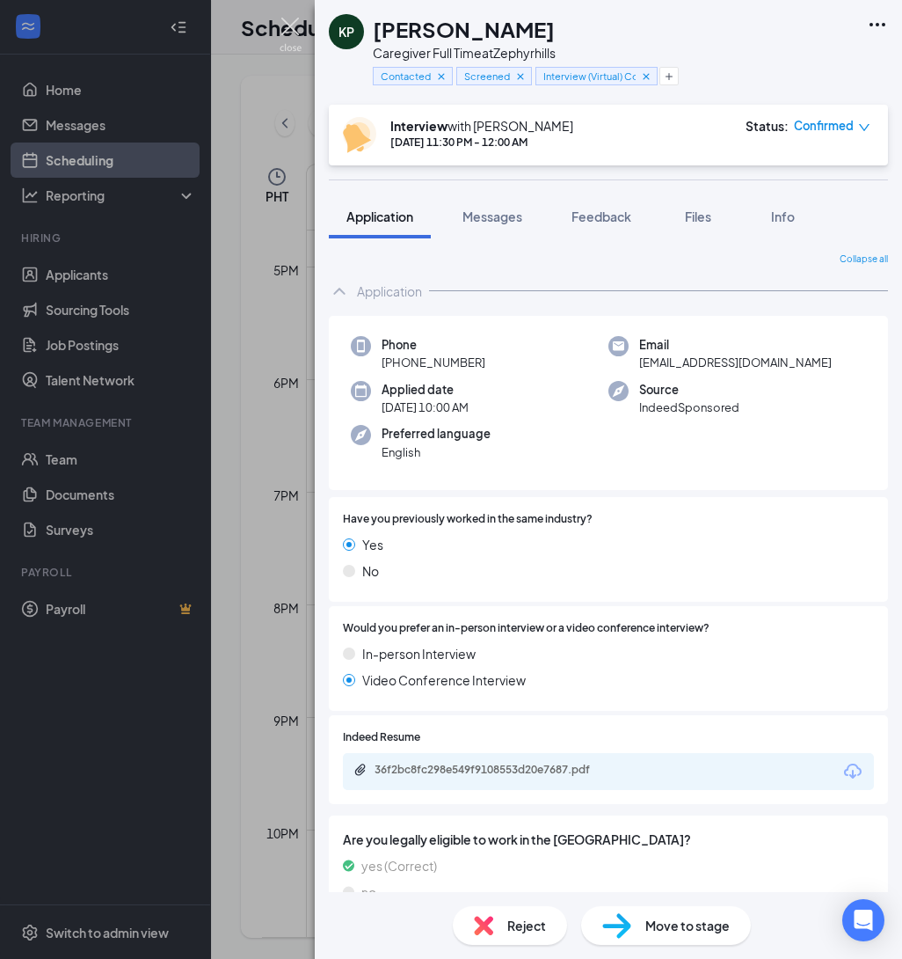
click at [297, 24] on img at bounding box center [291, 35] width 22 height 34
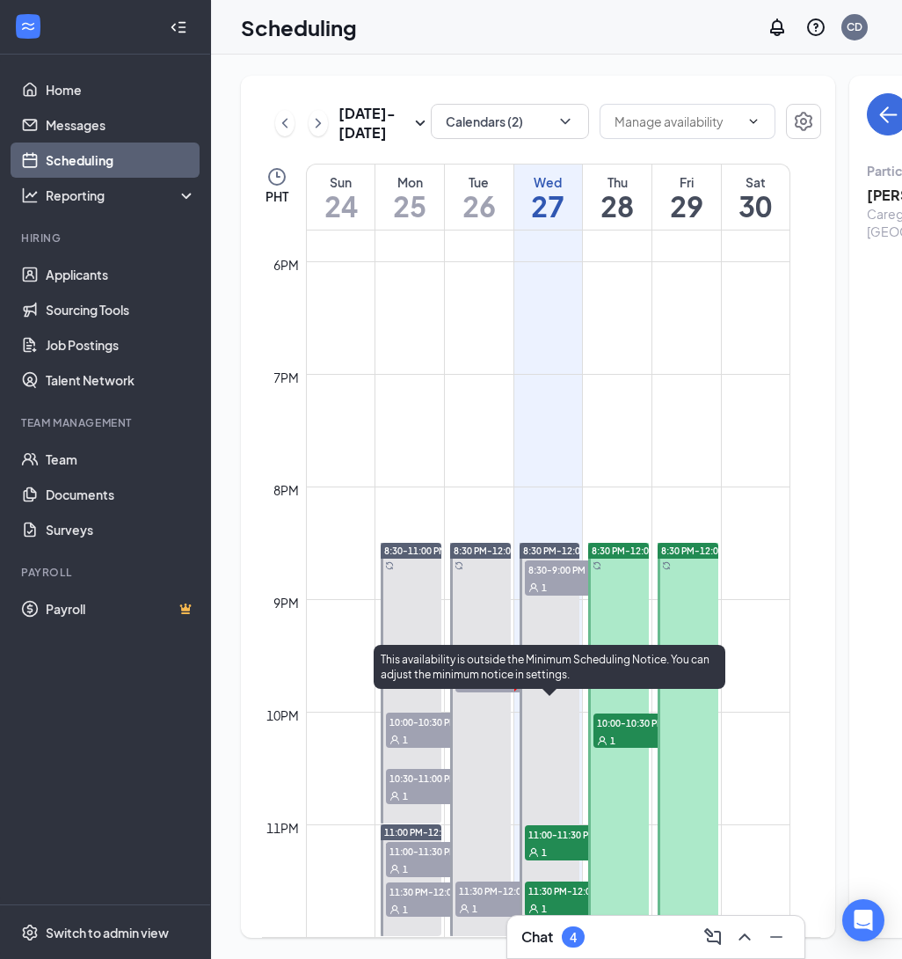
scroll to position [2032, 0]
click at [559, 847] on div "1" at bounding box center [569, 852] width 88 height 18
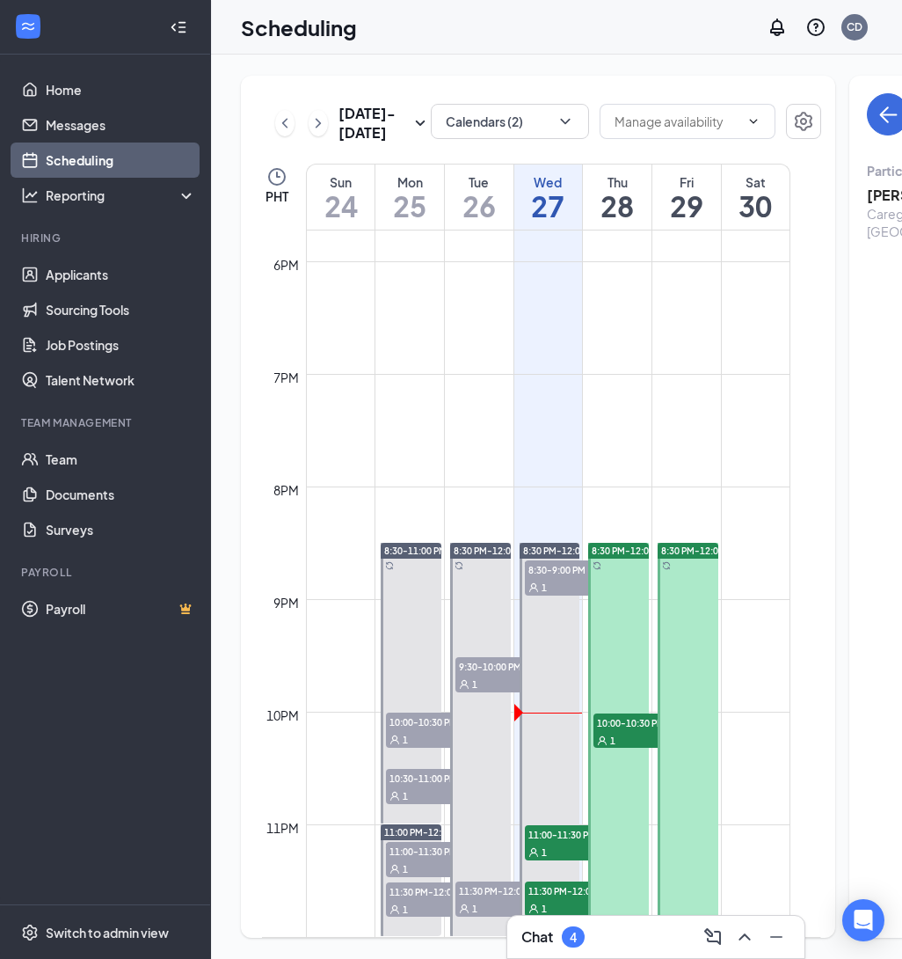
scroll to position [0, 1]
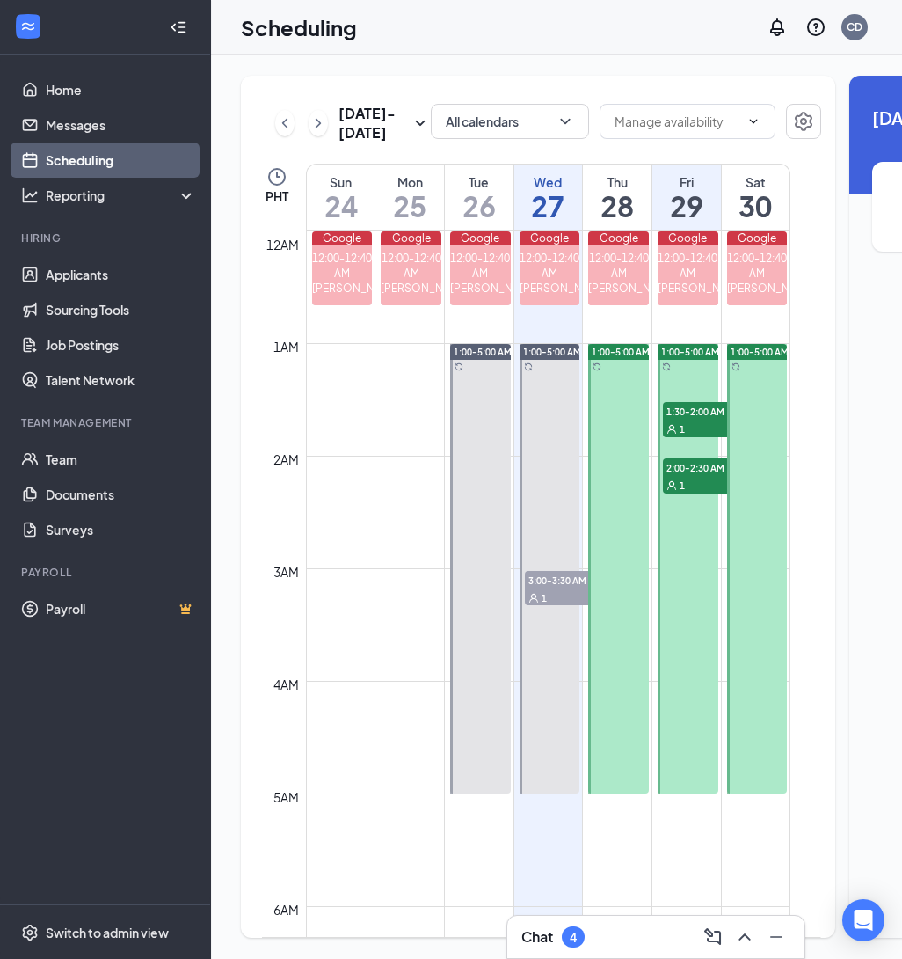
scroll to position [865, 0]
